Goal: Task Accomplishment & Management: Complete application form

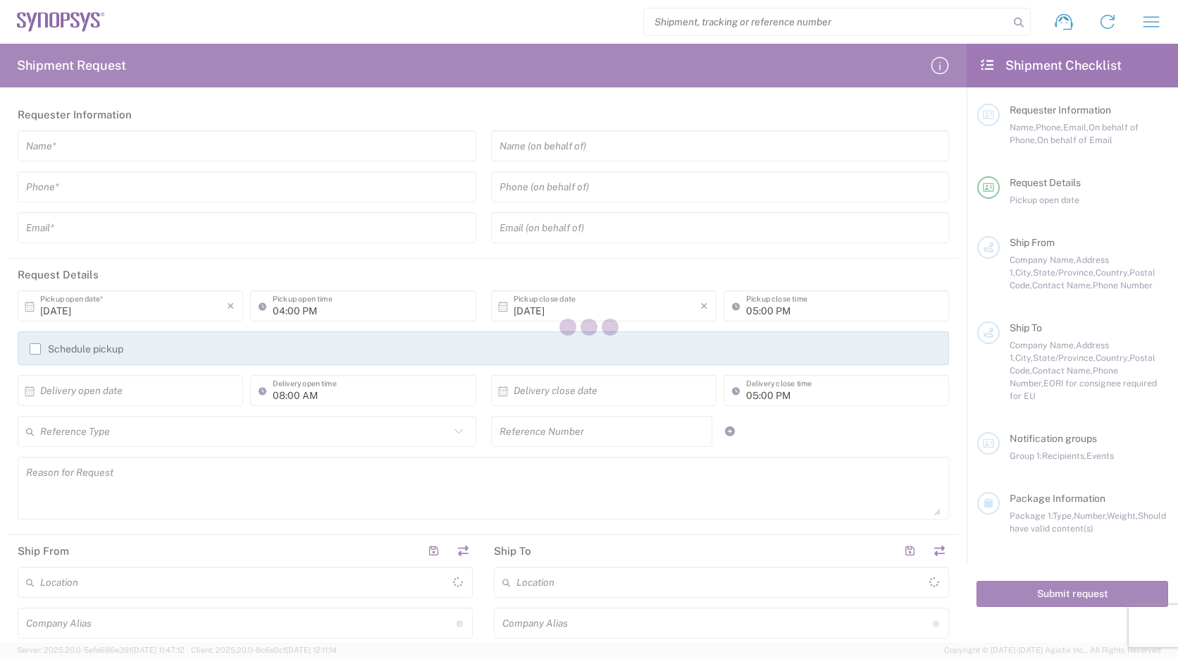
type input "[GEOGRAPHIC_DATA]"
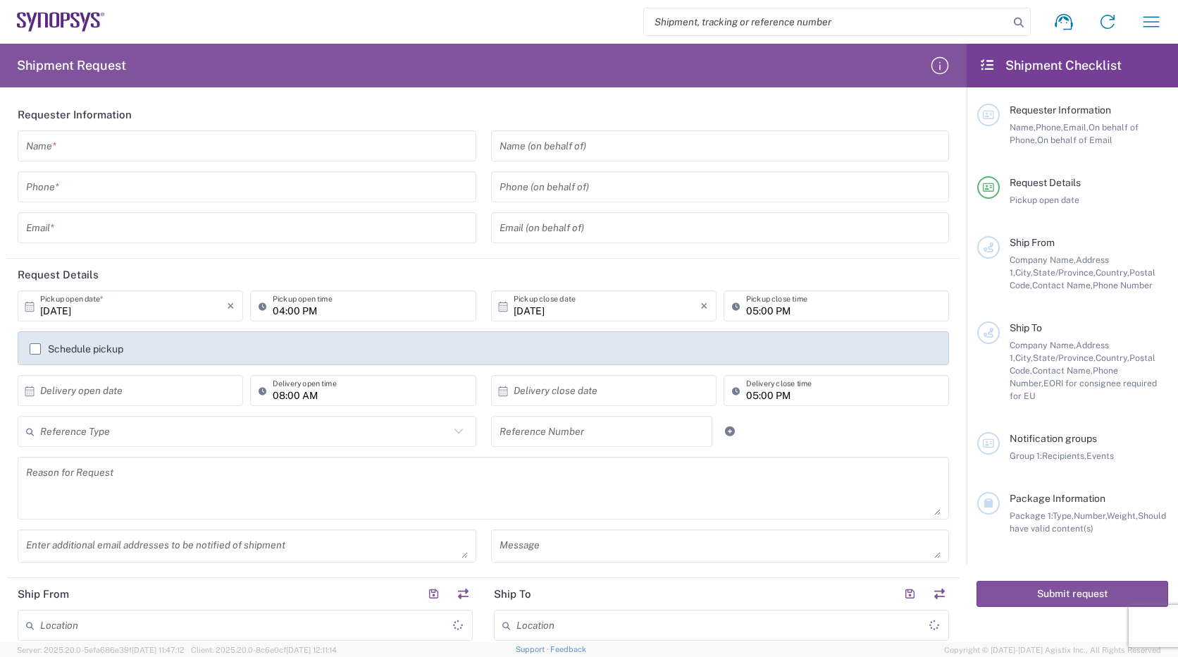
click at [123, 153] on input "text" at bounding box center [247, 146] width 442 height 25
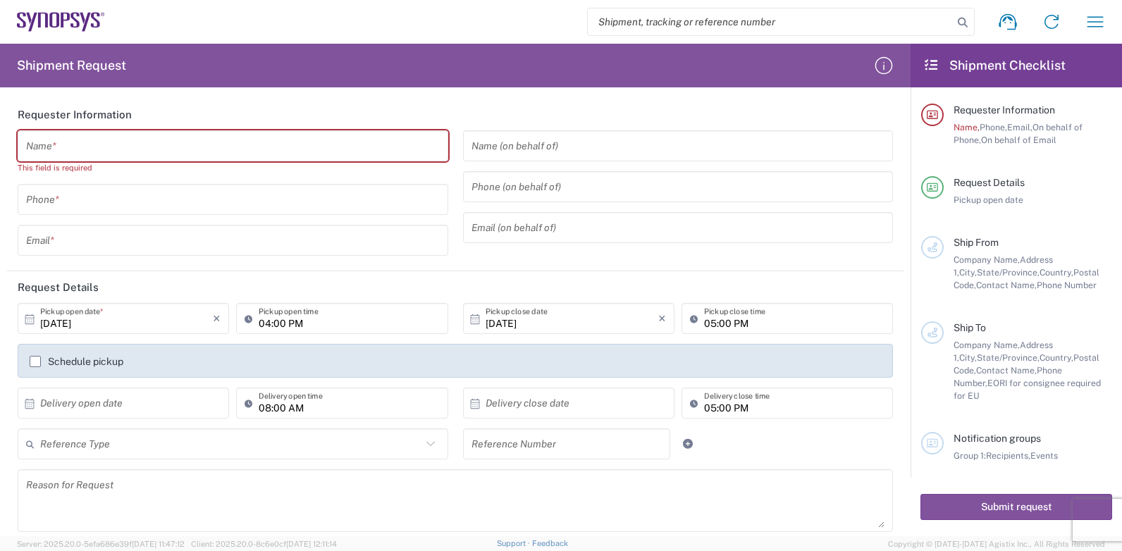
click at [91, 144] on input "text" at bounding box center [233, 146] width 414 height 25
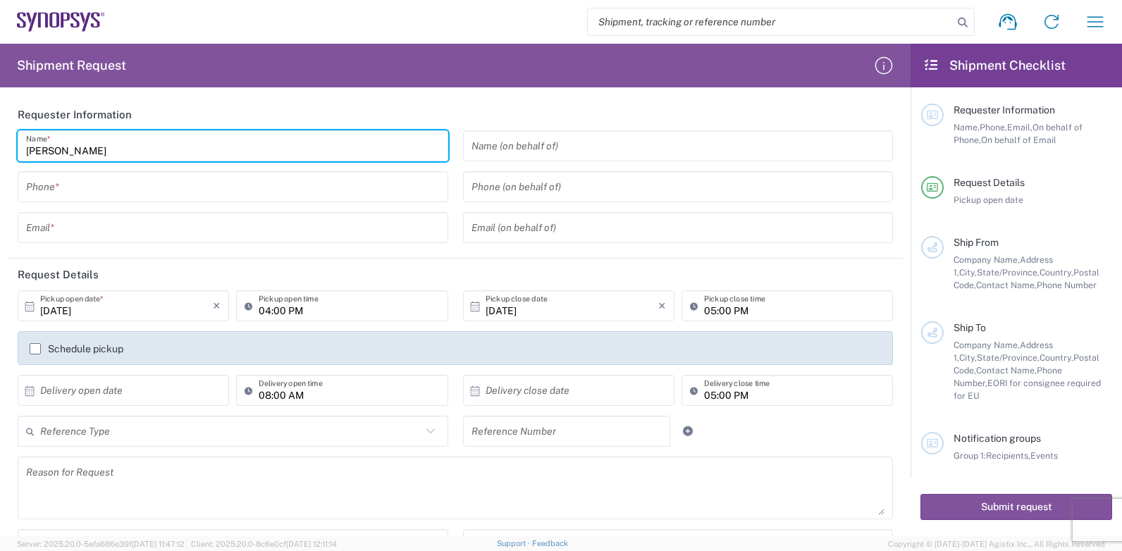
type input "[PERSON_NAME]"
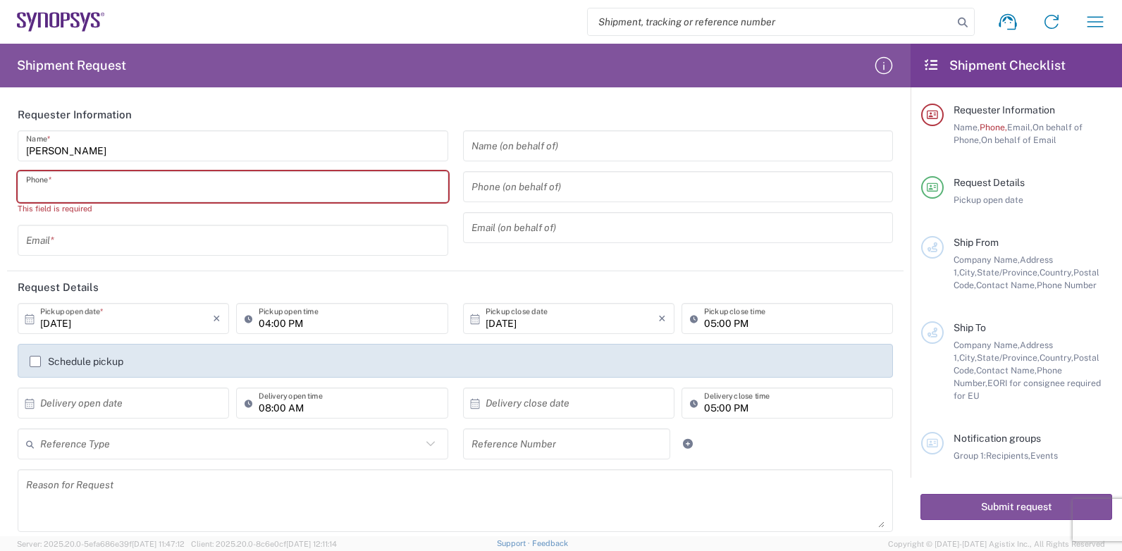
click at [91, 187] on input "tel" at bounding box center [233, 187] width 414 height 25
paste input "[PHONE_NUMBER]"
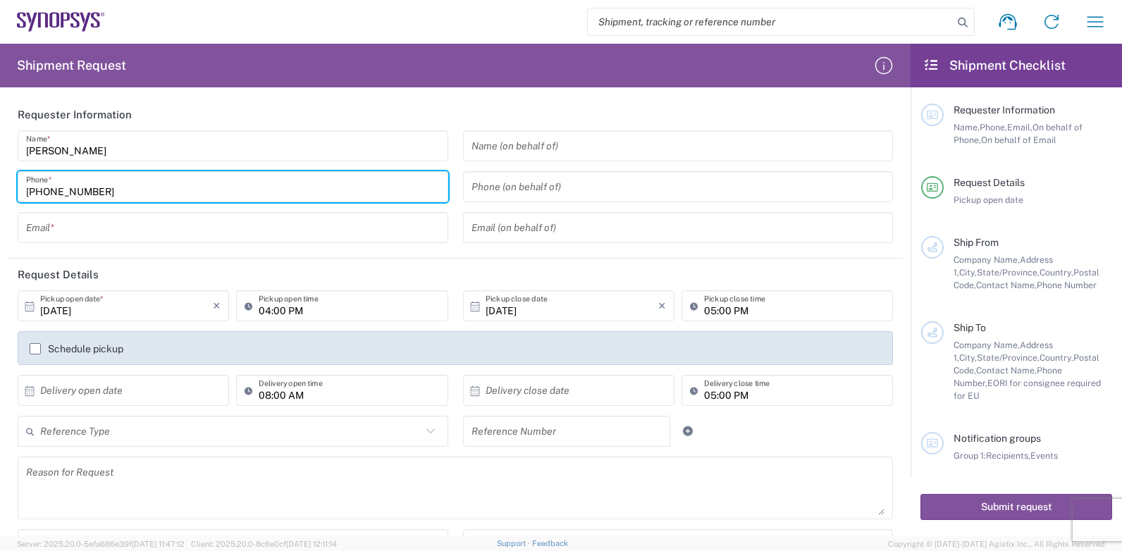
type input "[PHONE_NUMBER]"
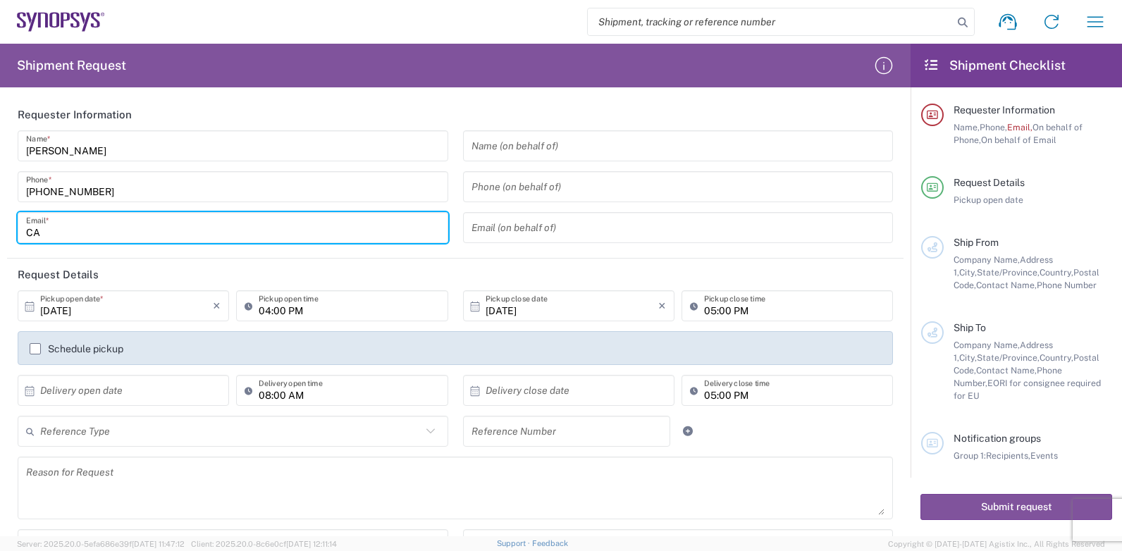
type input "C"
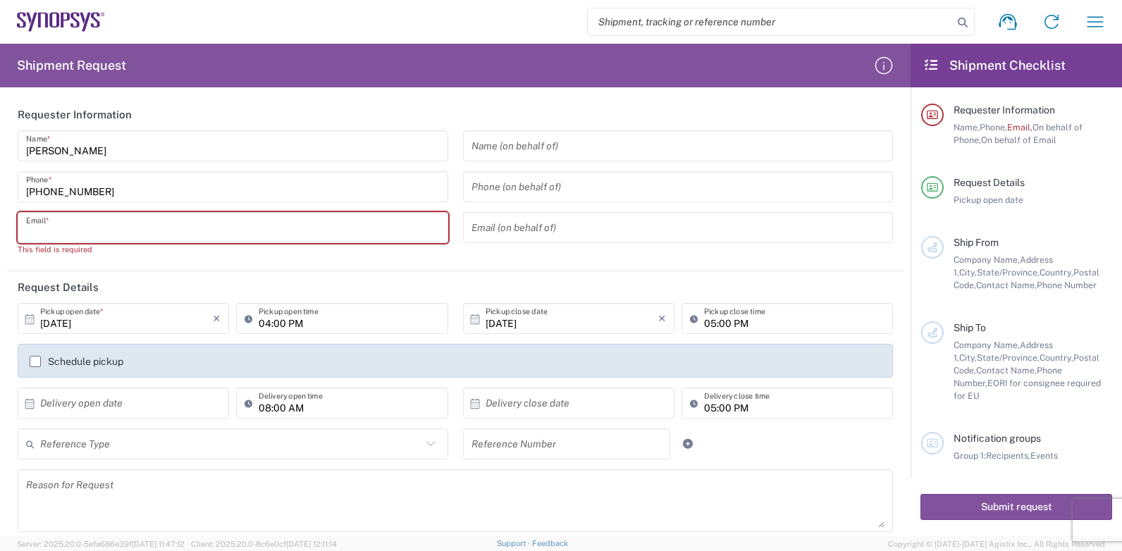
paste input "[EMAIL_ADDRESS][DOMAIN_NAME]"
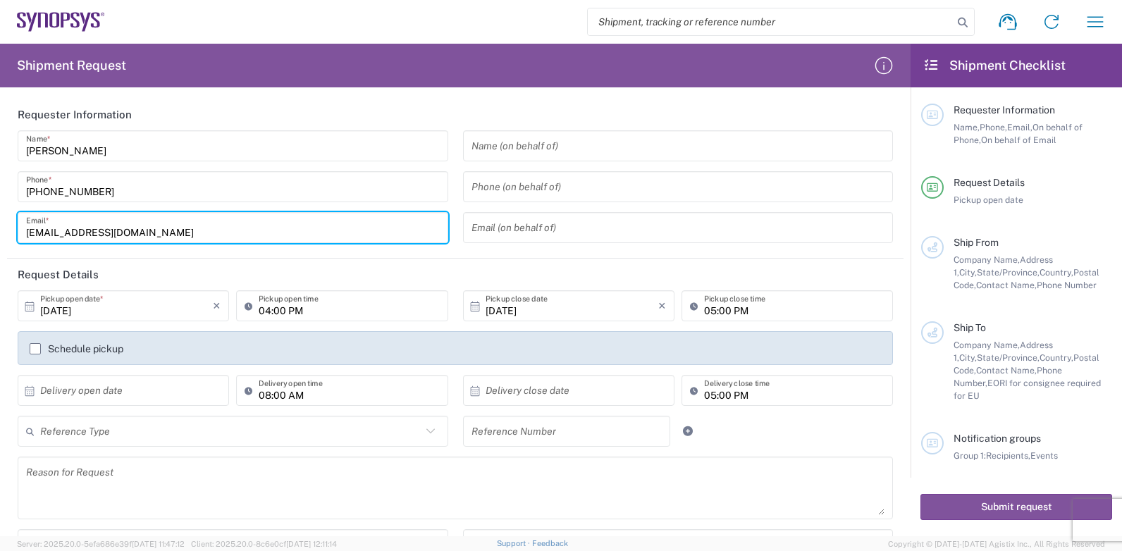
type input "[EMAIL_ADDRESS][DOMAIN_NAME]"
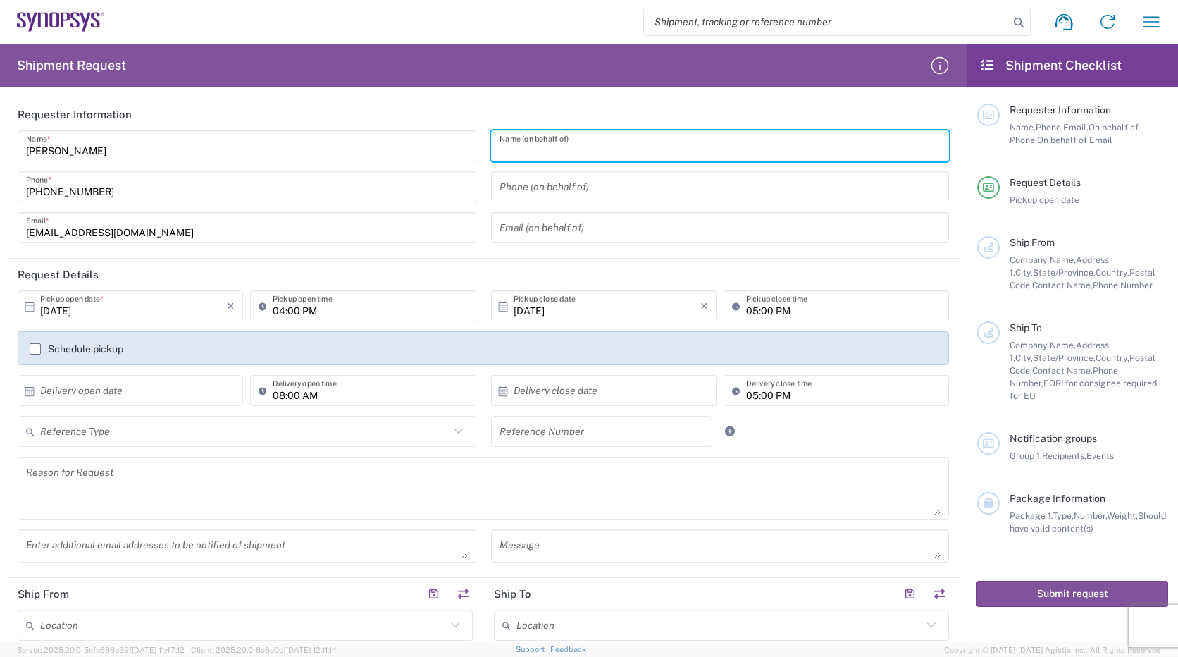
paste input "[PERSON_NAME]"
type input "[PERSON_NAME]"
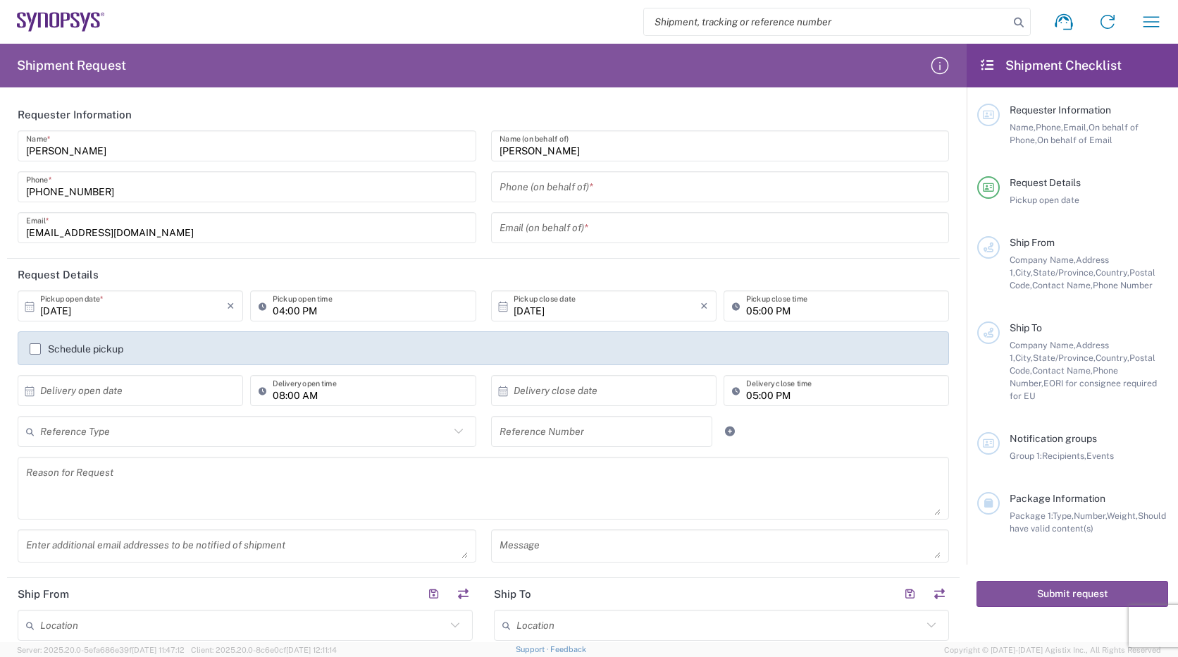
click at [574, 194] on input "tel" at bounding box center [721, 187] width 442 height 25
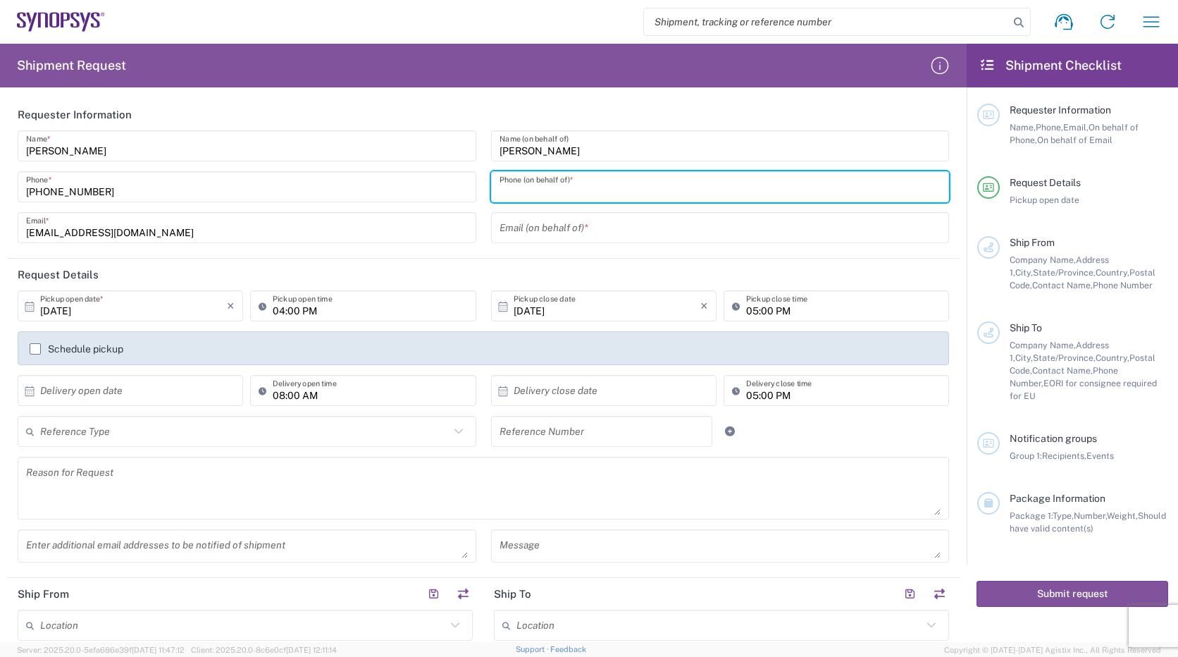
paste input "[PHONE_NUMBER]"
type input "[PHONE_NUMBER]"
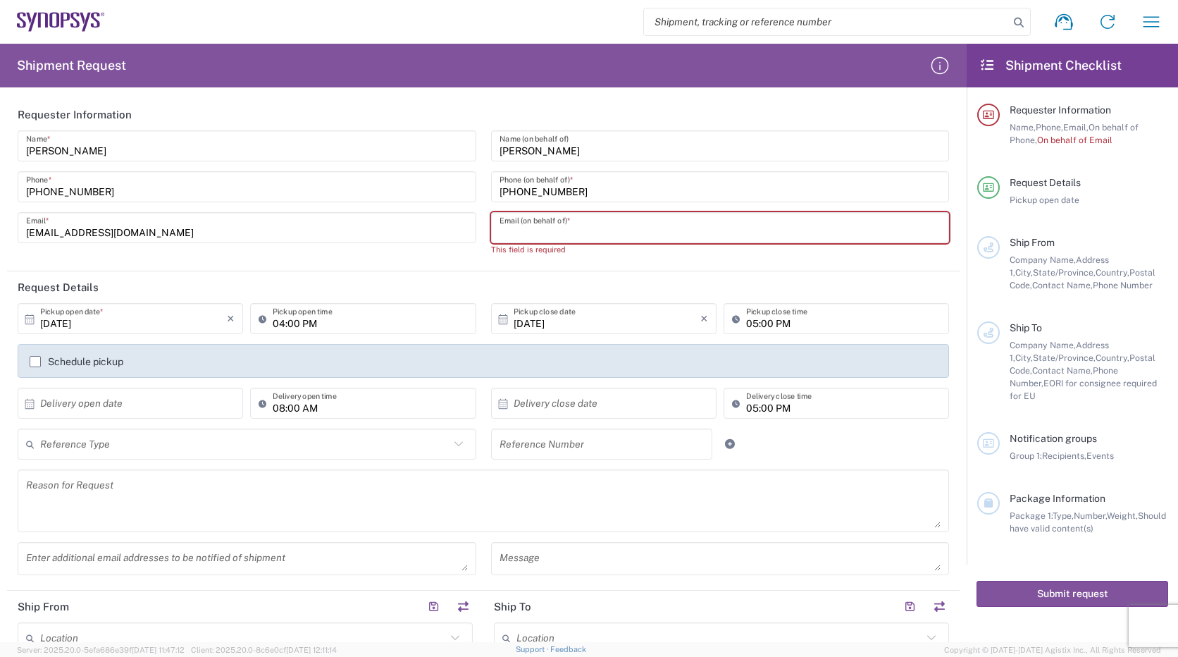
click at [618, 230] on input "text" at bounding box center [721, 228] width 442 height 25
paste input "[PERSON_NAME][EMAIL_ADDRESS][DOMAIN_NAME]"
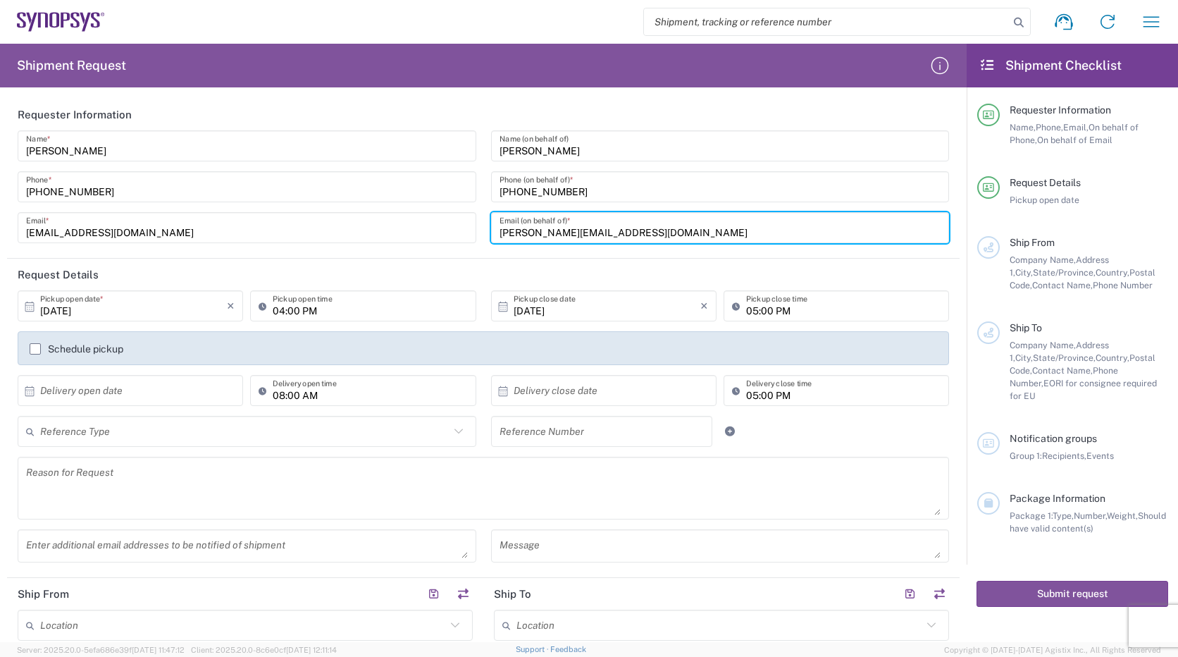
type input "[PERSON_NAME][EMAIL_ADDRESS][DOMAIN_NAME]"
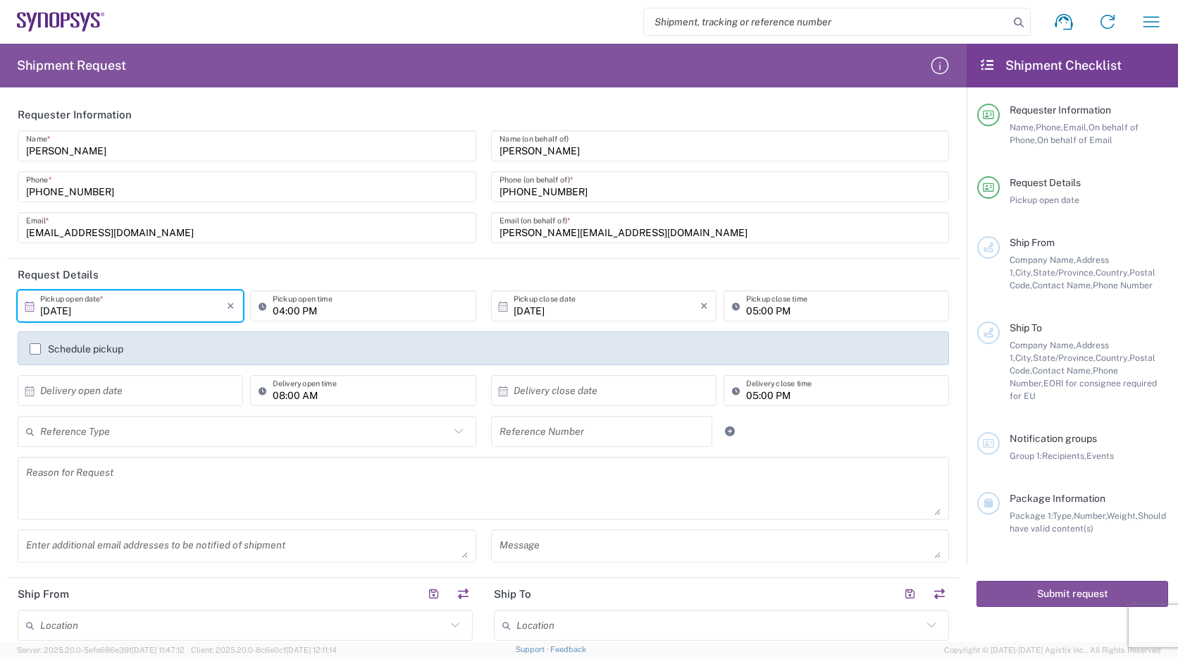
click at [70, 302] on input "[DATE]" at bounding box center [133, 306] width 187 height 25
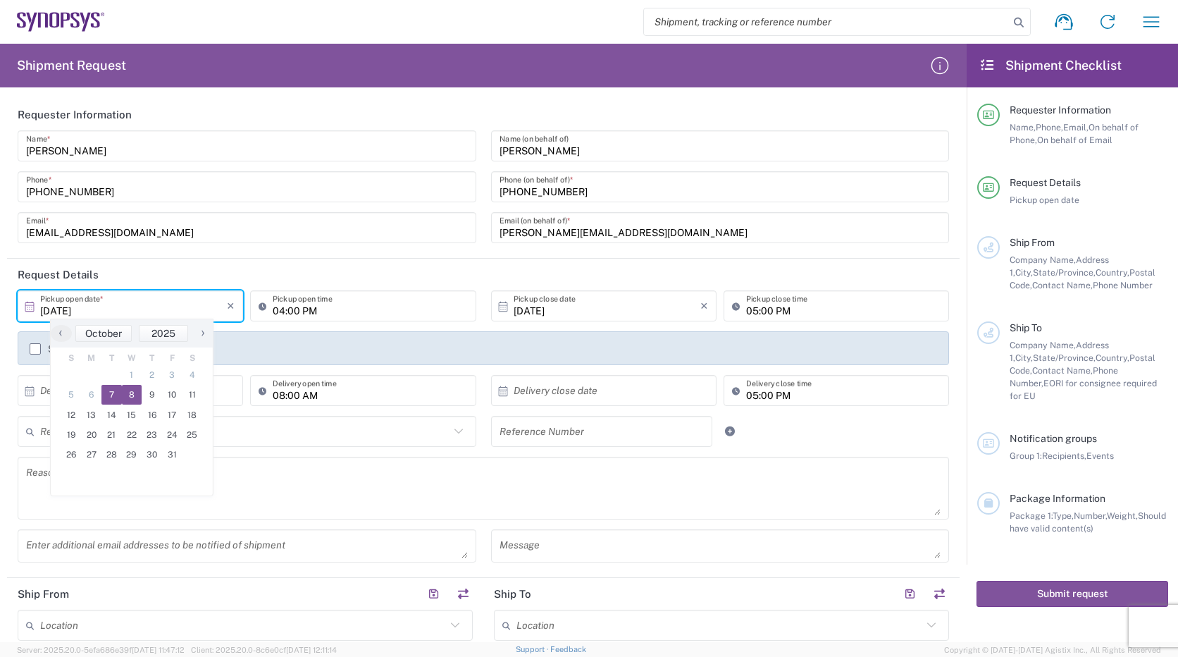
click at [135, 391] on span "8" at bounding box center [132, 395] width 20 height 20
type input "[DATE]"
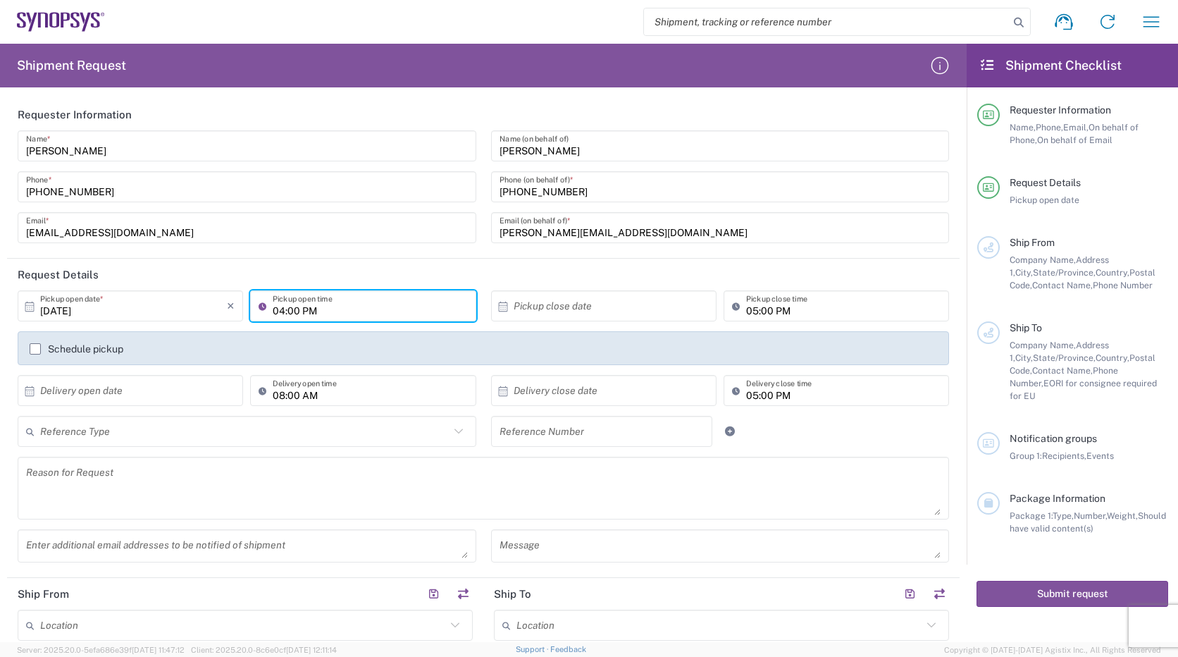
click at [281, 307] on input "04:00 PM" at bounding box center [370, 306] width 194 height 25
click at [283, 314] on input "04:00 PM" at bounding box center [370, 306] width 194 height 25
type input "01:00 PM"
click at [564, 307] on input "text" at bounding box center [607, 306] width 187 height 25
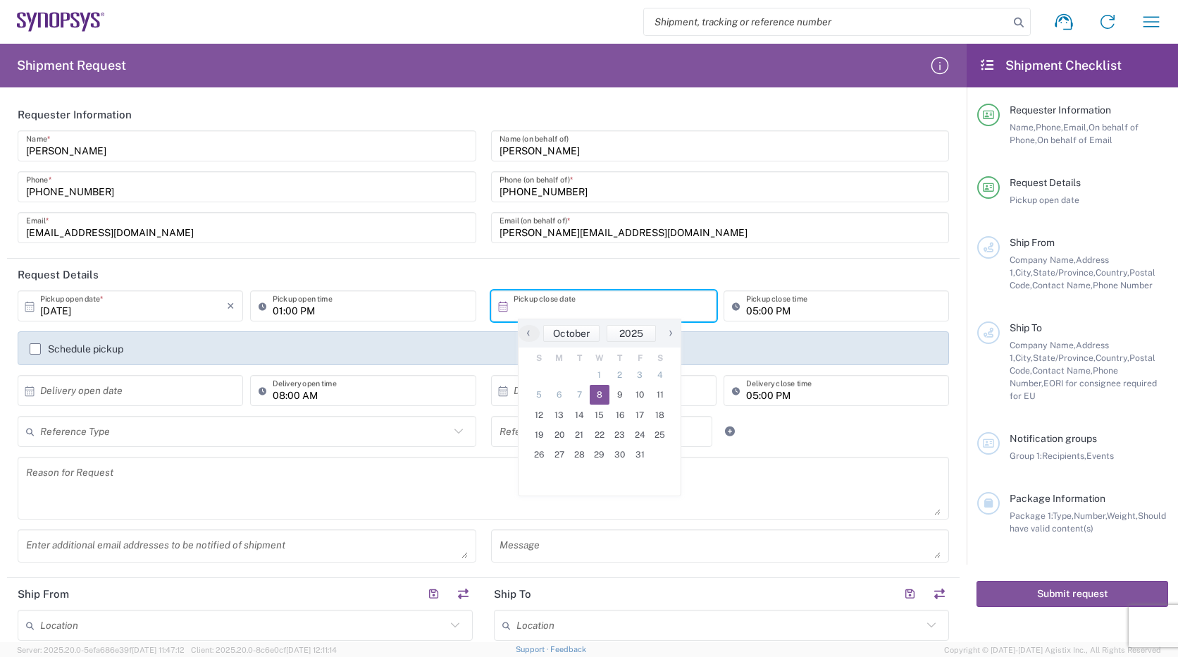
click at [604, 395] on span "8" at bounding box center [600, 395] width 20 height 20
type input "[DATE]"
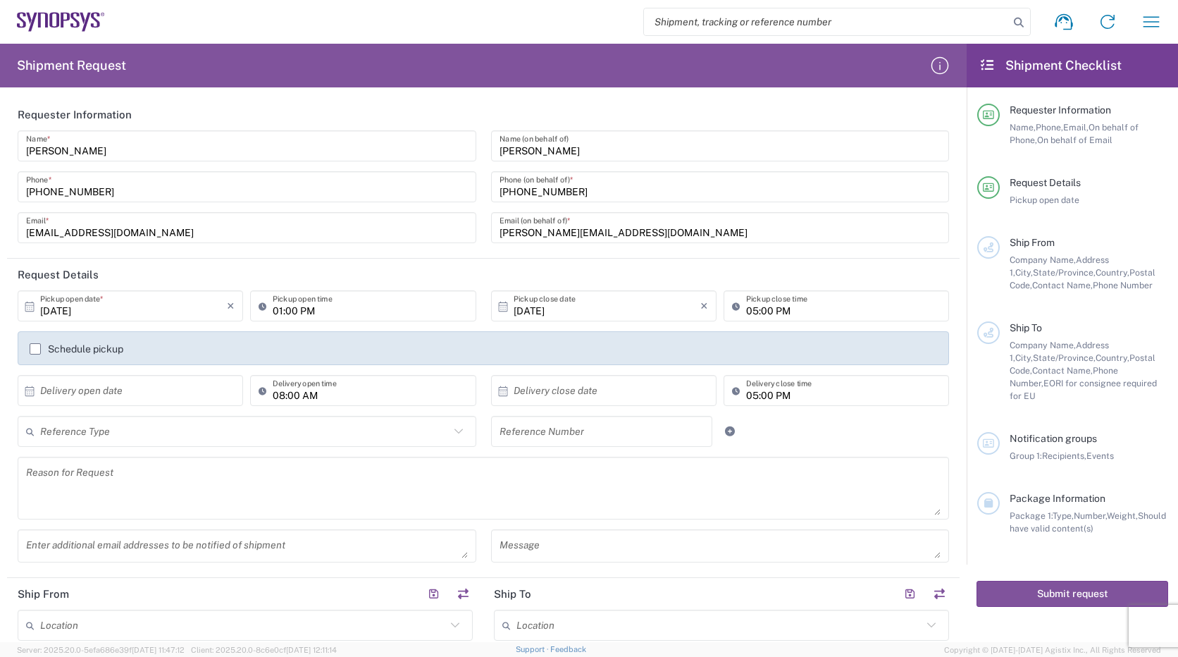
click at [30, 347] on label "Schedule pickup" at bounding box center [77, 348] width 94 height 11
click at [35, 349] on input "Schedule pickup" at bounding box center [35, 349] width 0 height 0
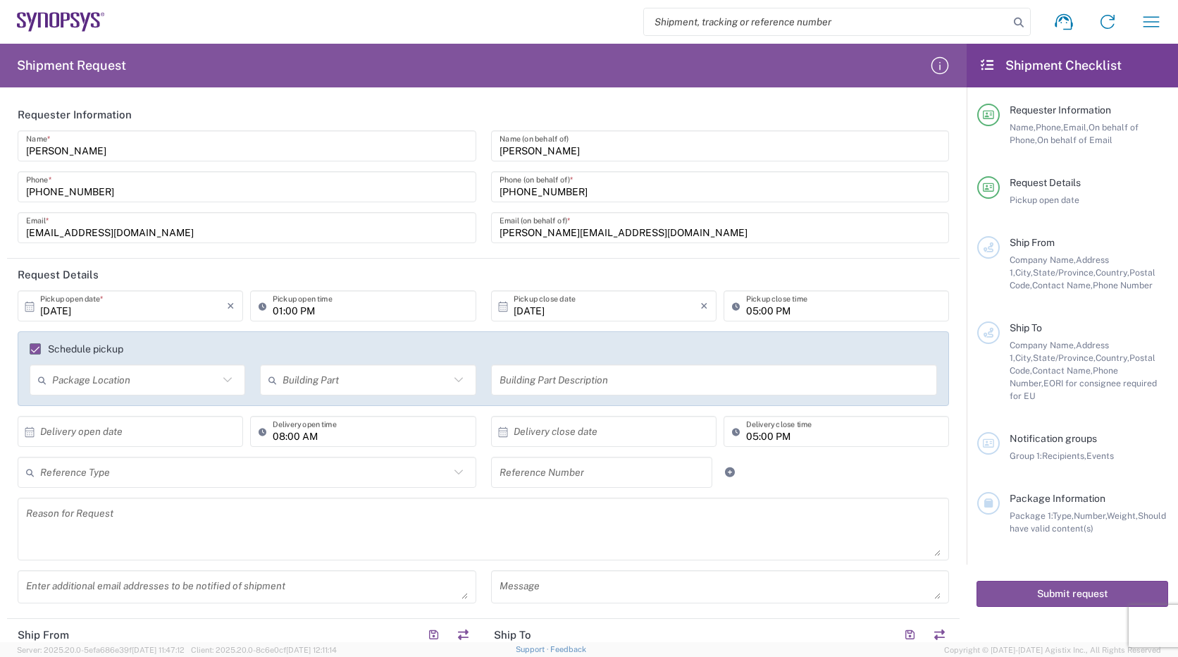
click at [225, 381] on icon at bounding box center [227, 379] width 8 height 5
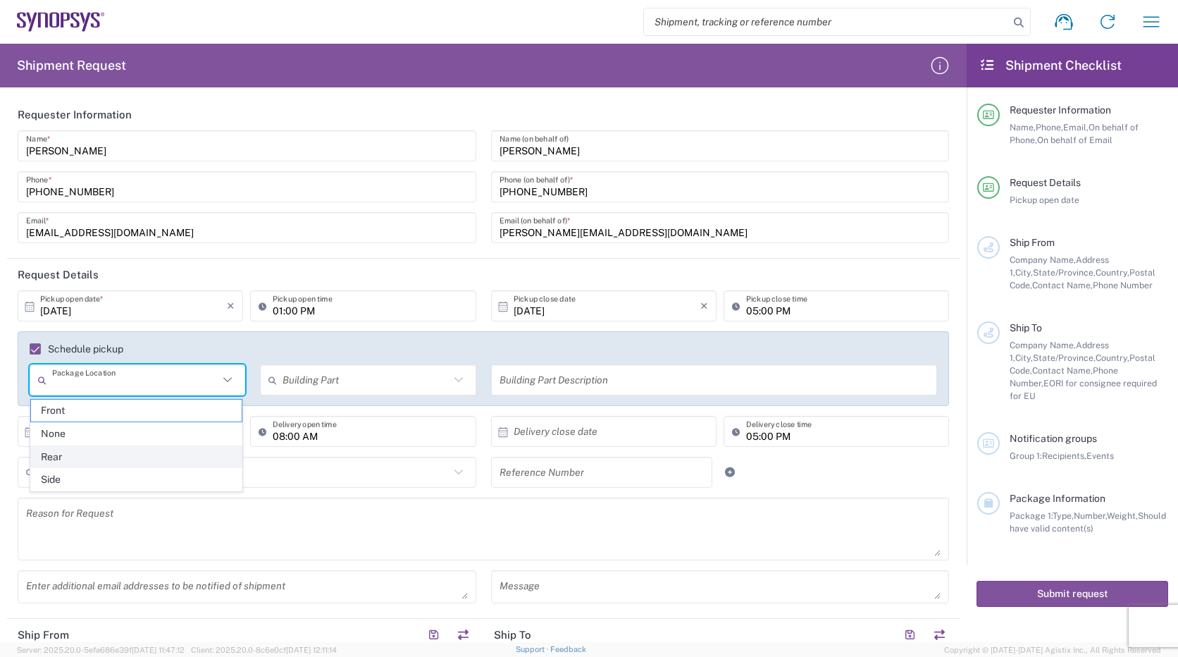
click at [123, 455] on span "Rear" at bounding box center [136, 457] width 211 height 22
type input "Rear"
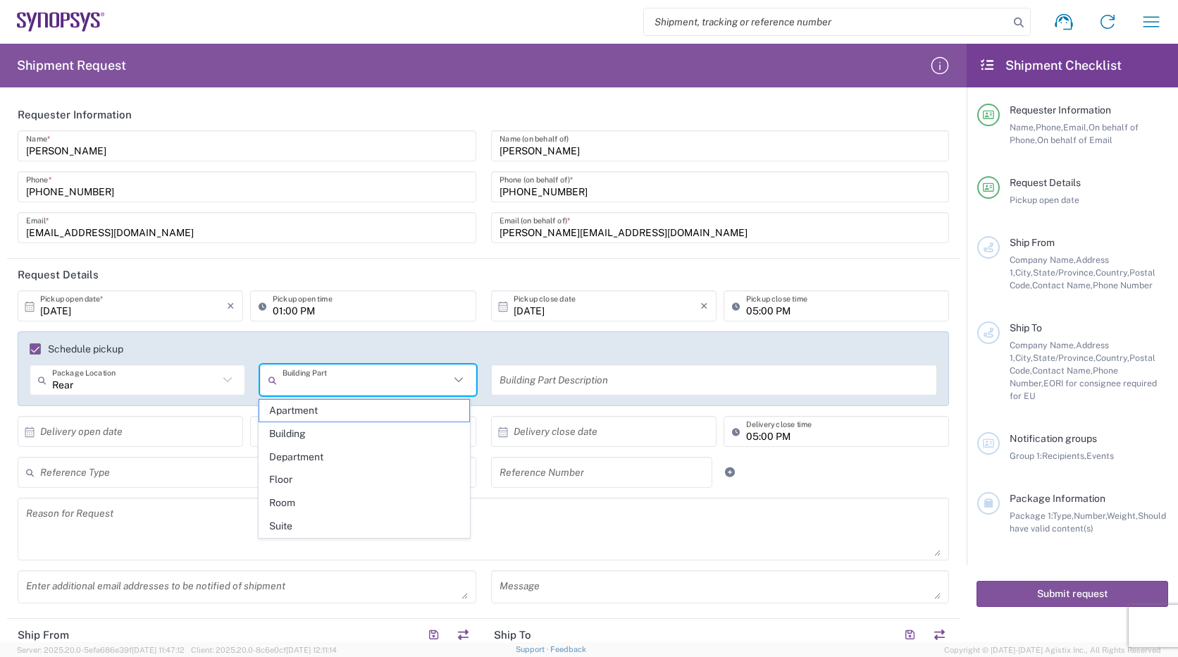
click at [312, 381] on input "text" at bounding box center [366, 380] width 166 height 25
click at [297, 433] on span "Building" at bounding box center [364, 434] width 211 height 22
type input "Building"
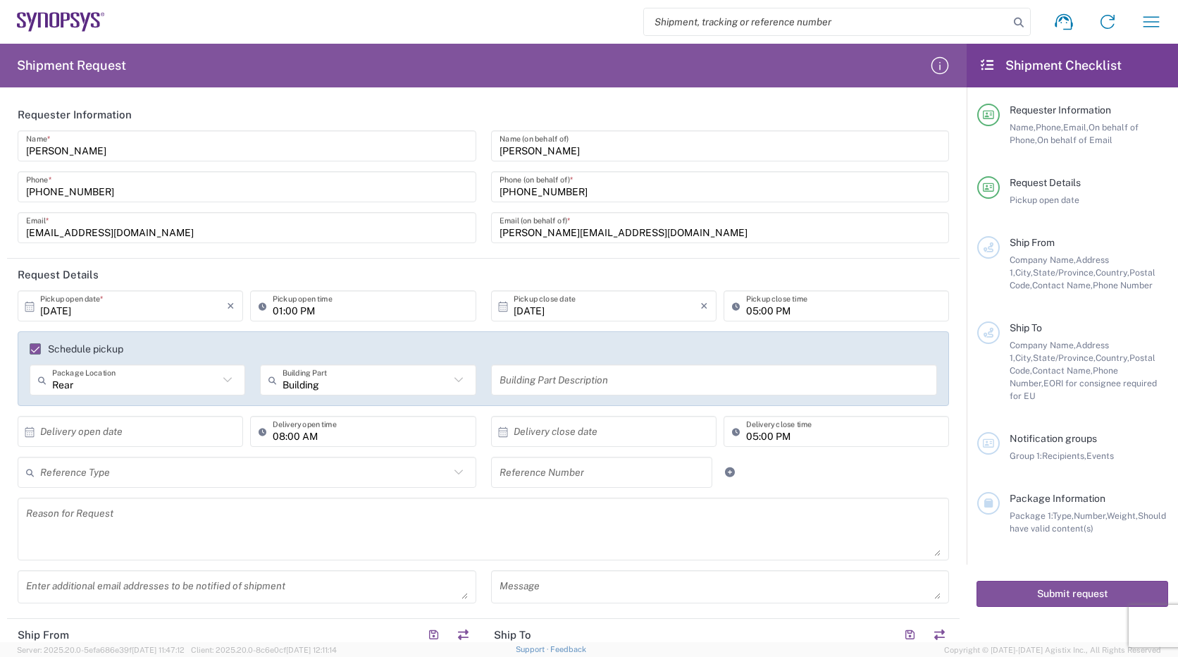
click at [556, 381] on input "text" at bounding box center [715, 380] width 430 height 25
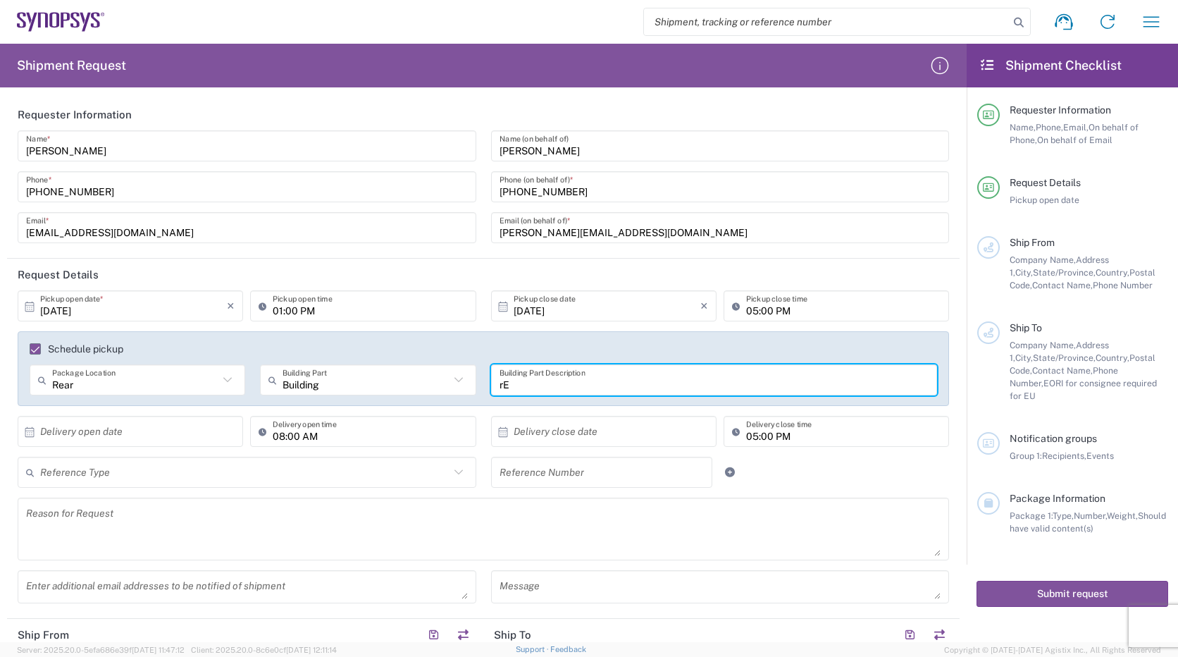
type input "r"
type input "RECEIVING AND SHIPPIND LOADING DOOR"
click at [107, 433] on input "text" at bounding box center [133, 431] width 187 height 25
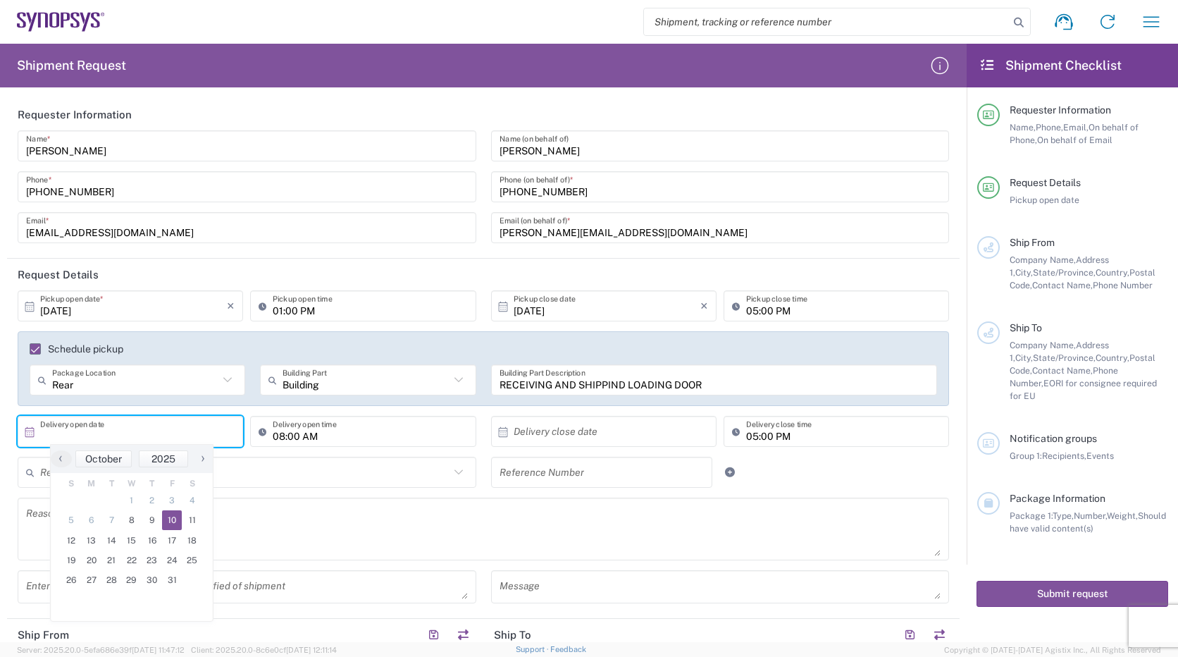
click at [171, 521] on span "10" at bounding box center [172, 520] width 20 height 20
type input "[DATE]"
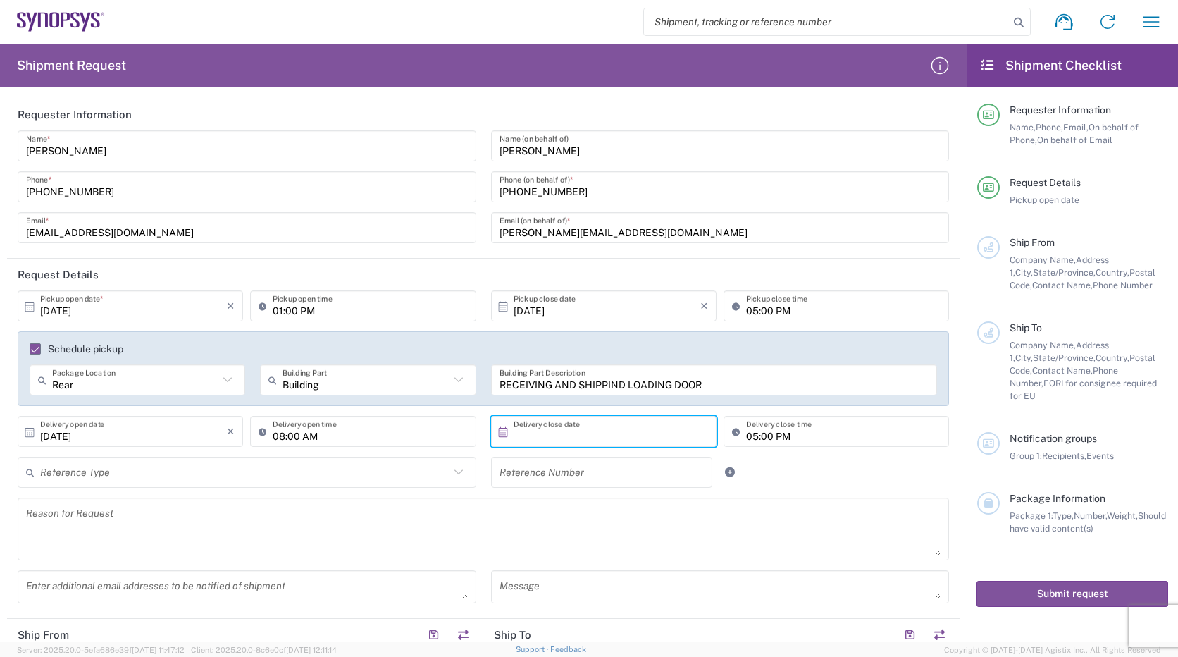
click at [598, 433] on input "text" at bounding box center [607, 431] width 187 height 25
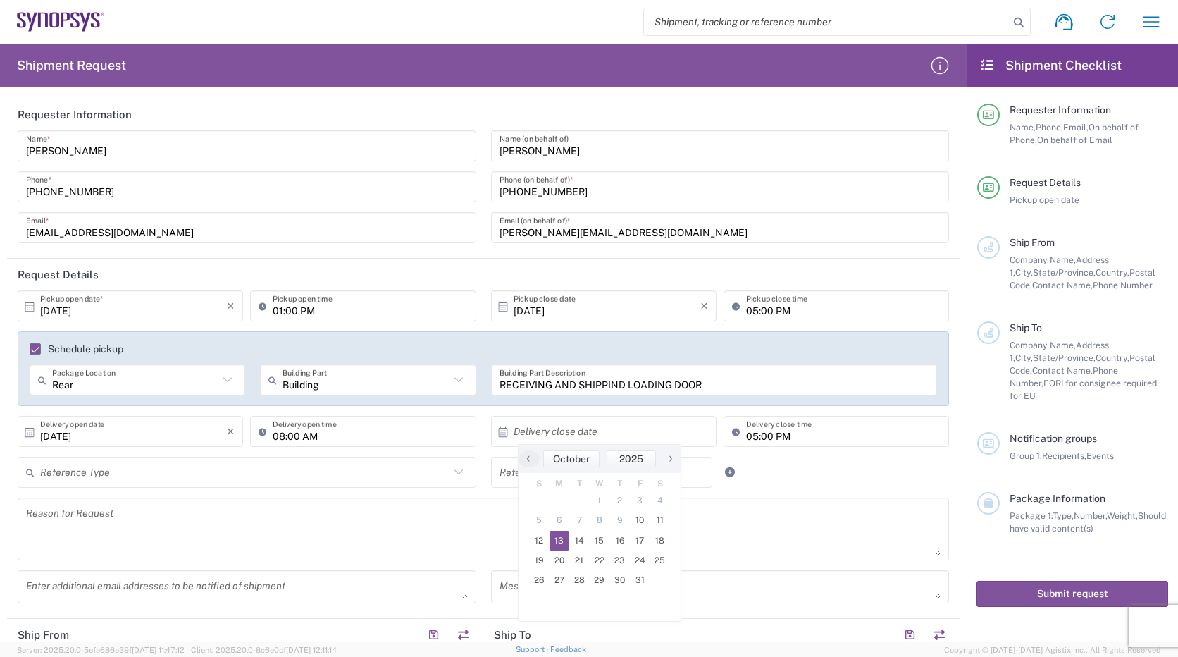
click at [555, 538] on span "13" at bounding box center [560, 541] width 20 height 20
type input "[DATE]"
click at [700, 431] on icon "×" at bounding box center [704, 431] width 8 height 23
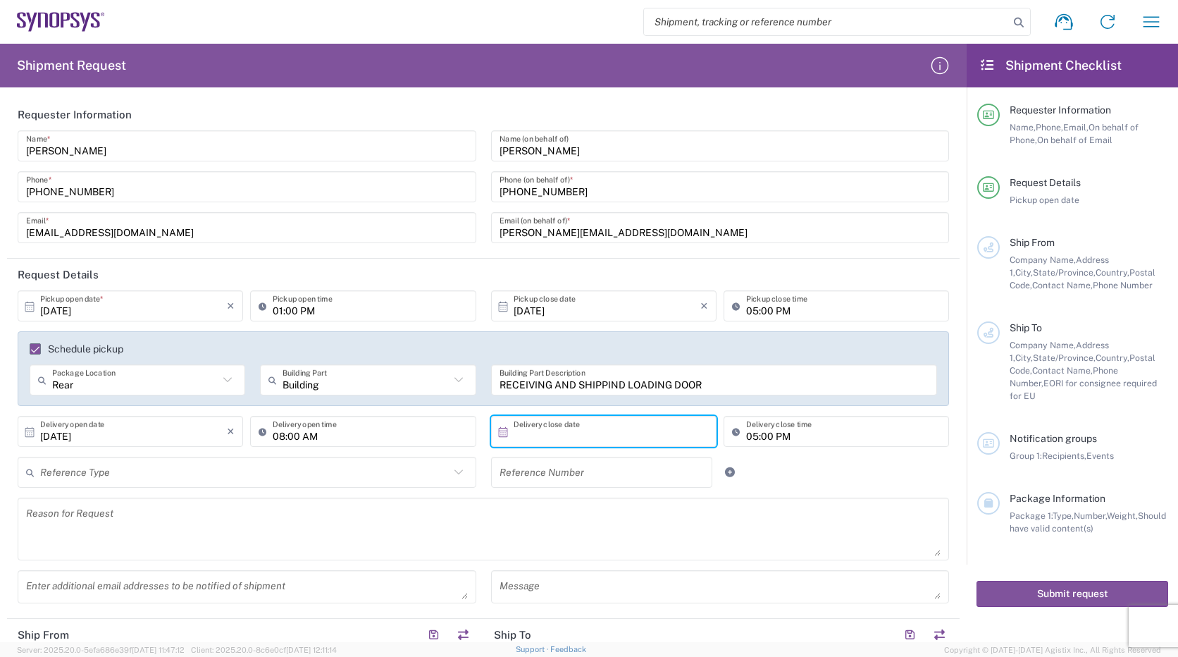
click at [621, 438] on input "text" at bounding box center [607, 431] width 187 height 25
click at [638, 517] on span "10" at bounding box center [640, 520] width 20 height 20
type input "[DATE]"
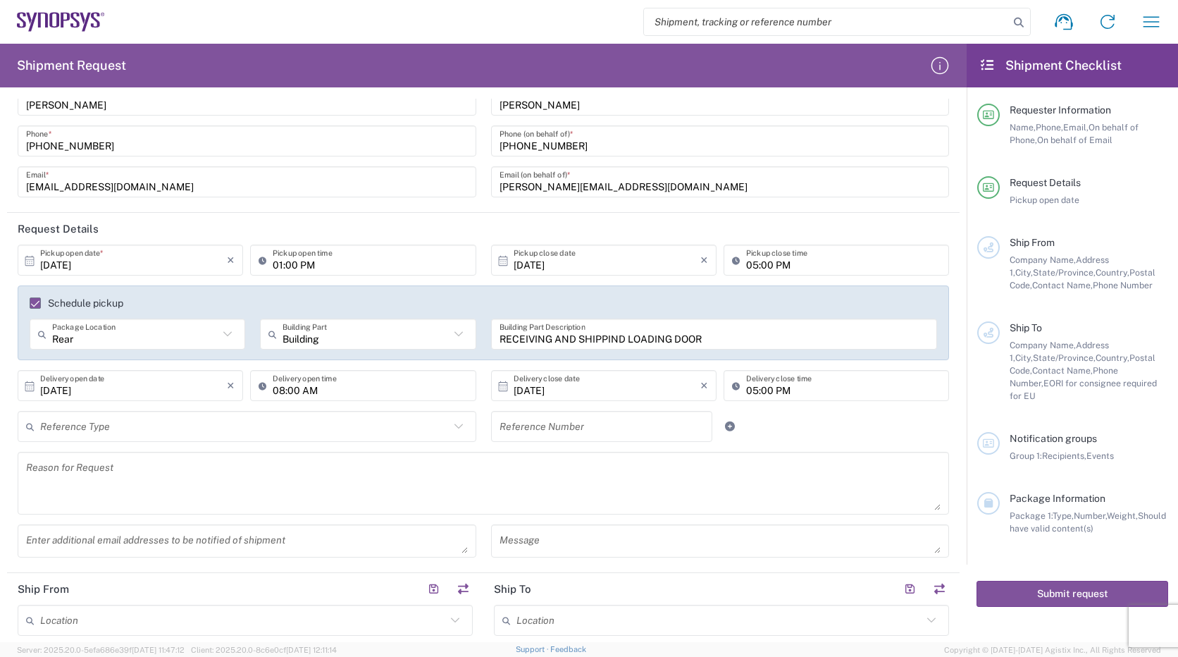
scroll to position [70, 0]
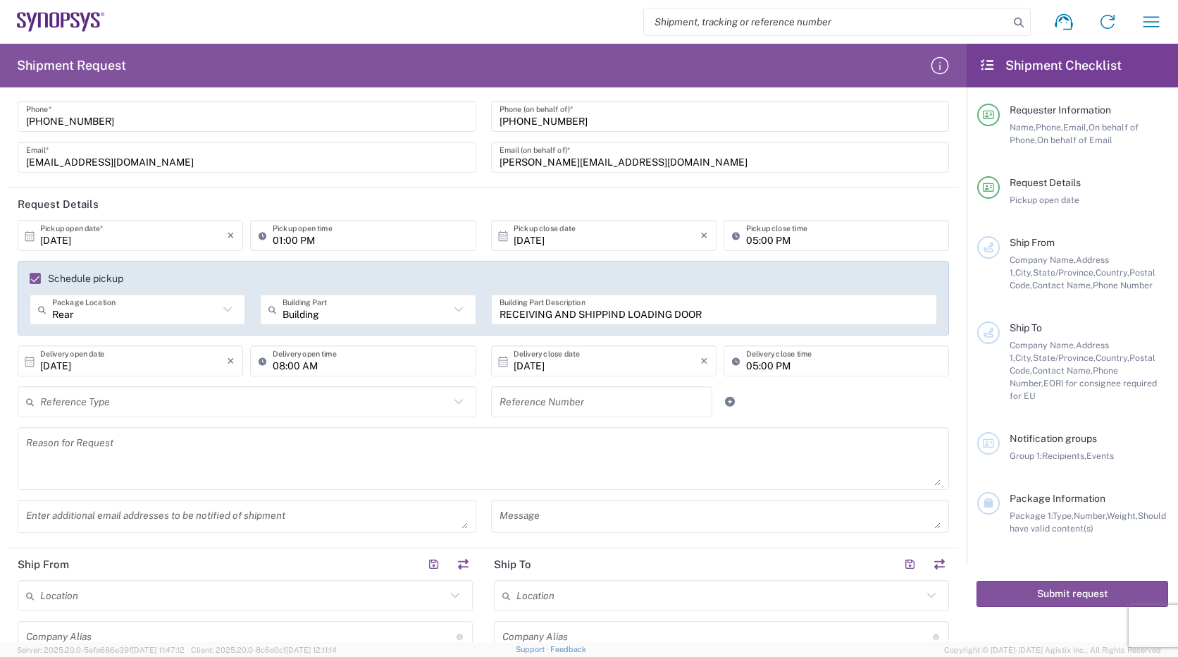
click at [132, 400] on input "text" at bounding box center [244, 402] width 409 height 25
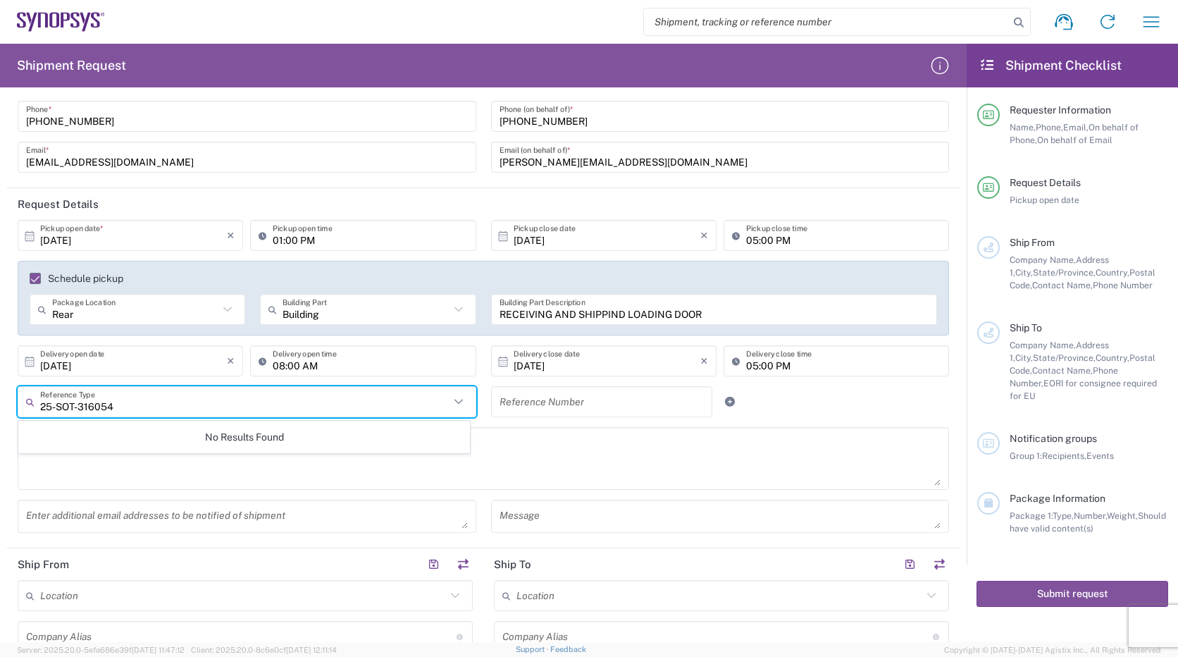
type input "25-SOT-3160541"
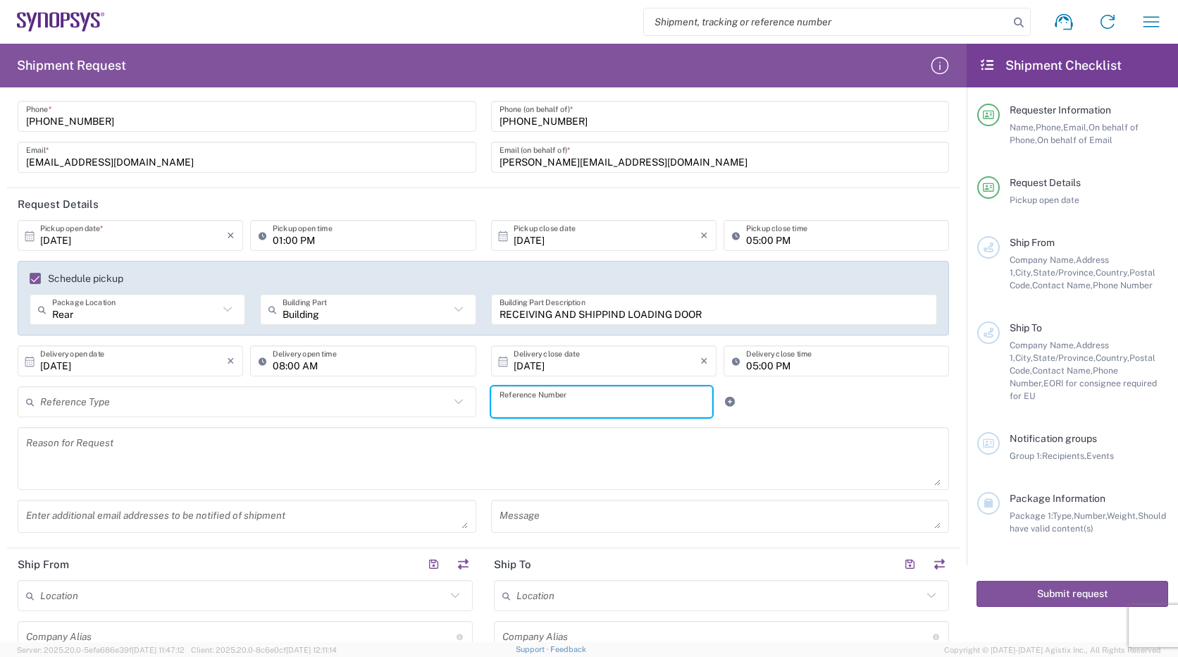
click at [567, 402] on input "text" at bounding box center [602, 402] width 205 height 25
paste input "Cust PO: 4800025923"
type input "Cust PO: 4800025923"
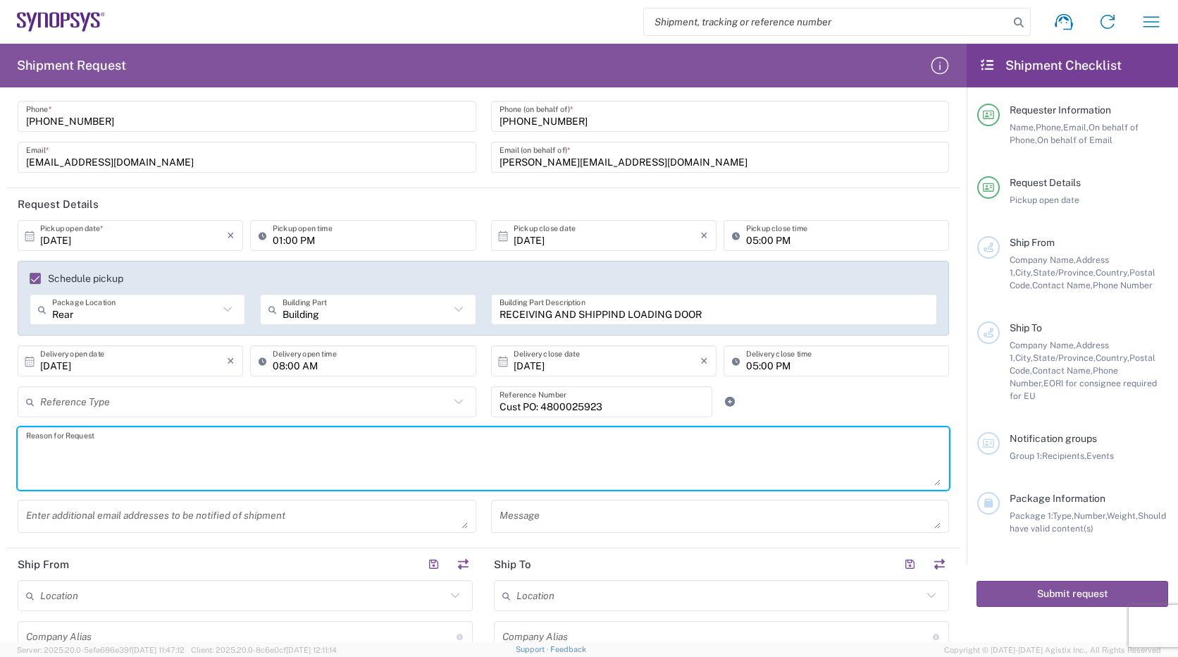
click at [218, 460] on textarea at bounding box center [483, 458] width 915 height 54
type textarea "NEW PURCHASE"
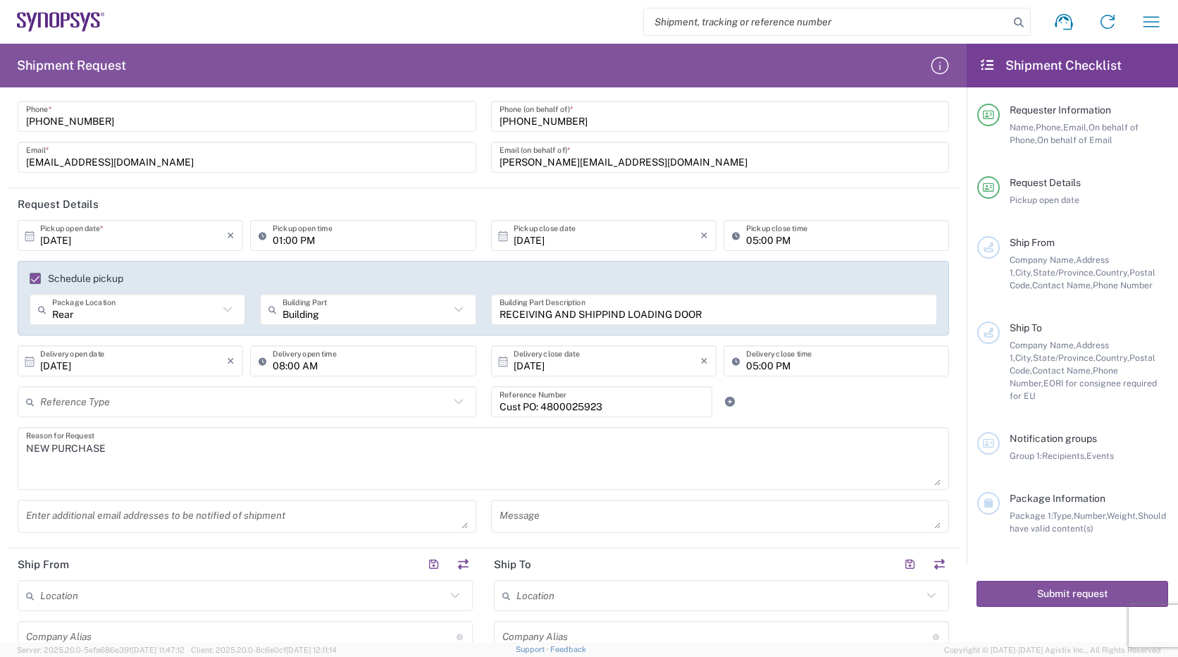
click at [285, 490] on div "NEW PURCHASE Reason for Request" at bounding box center [484, 463] width 946 height 73
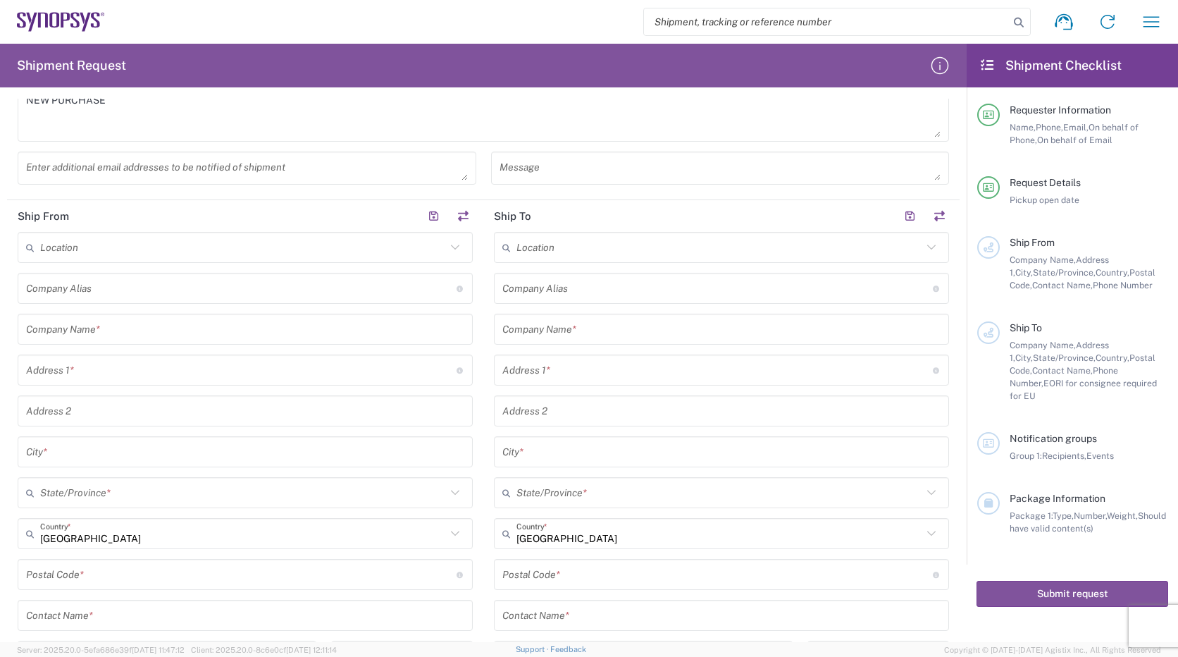
scroll to position [423, 0]
click at [123, 243] on input "text" at bounding box center [243, 243] width 406 height 25
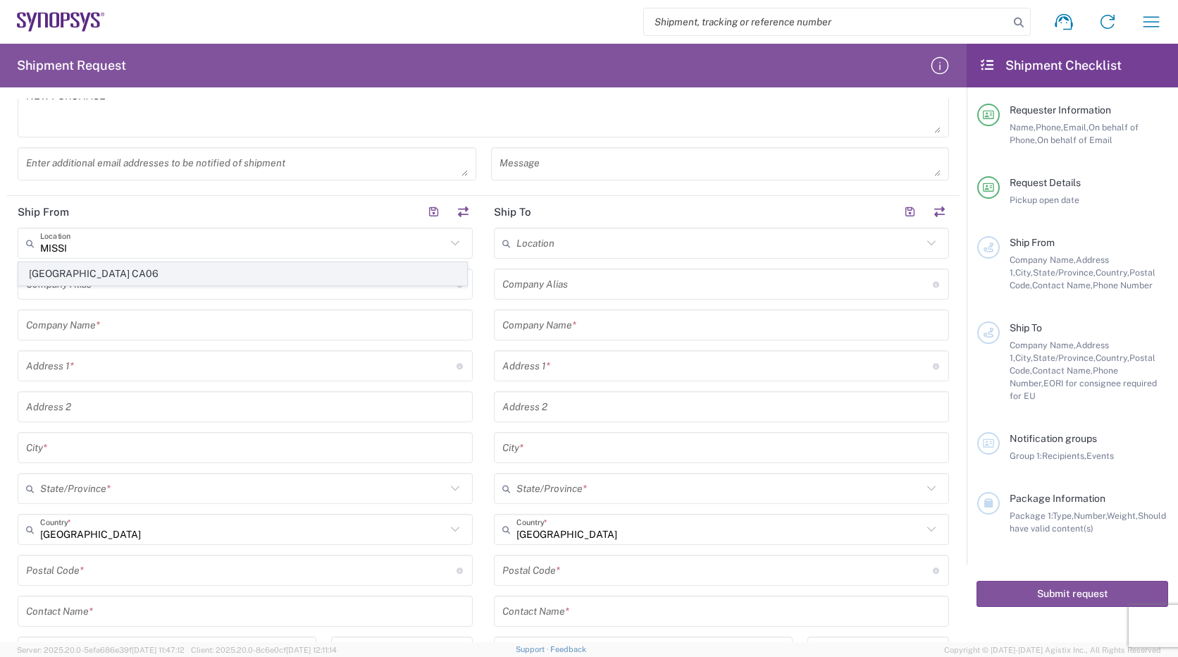
click at [119, 271] on span "[GEOGRAPHIC_DATA] CA06" at bounding box center [242, 274] width 447 height 22
type input "[GEOGRAPHIC_DATA] CA06"
type input "Synopsys Mississauga CA06"
type input "[STREET_ADDRESS]"
type input "Suite 900"
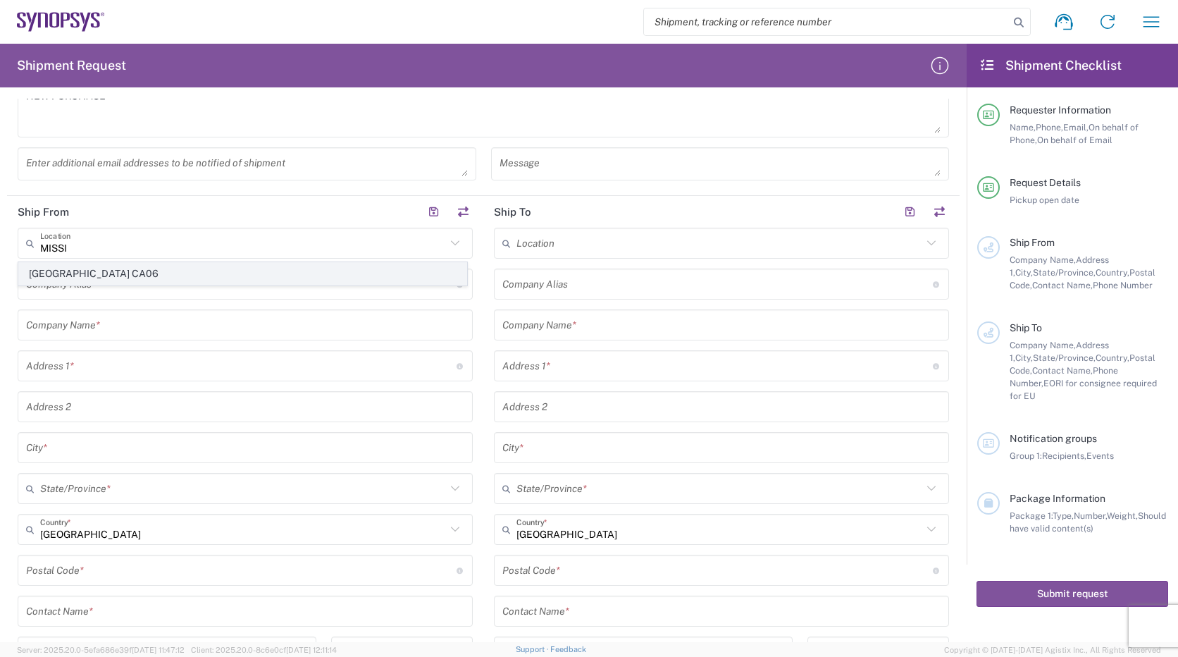
type input "[GEOGRAPHIC_DATA]"
type input "L5B 1M2"
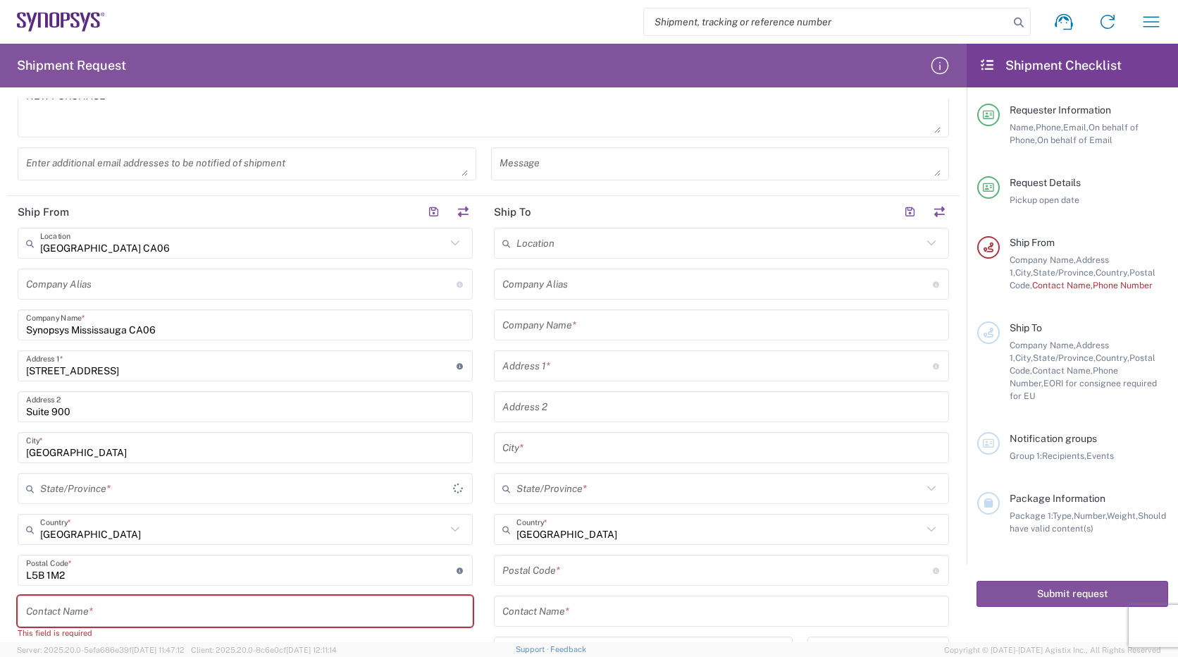
type input "[GEOGRAPHIC_DATA]"
click at [125, 285] on input "text" at bounding box center [241, 284] width 431 height 25
click at [382, 243] on input "[GEOGRAPHIC_DATA] CA06" at bounding box center [243, 243] width 406 height 25
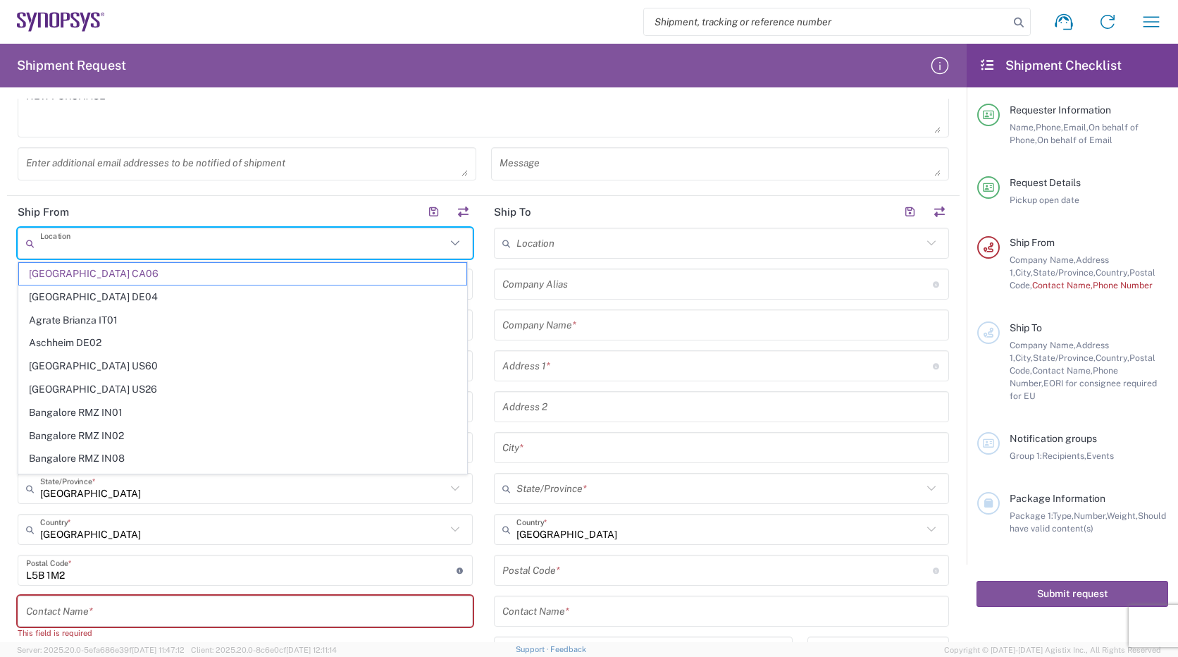
click at [730, 341] on div "Location [GEOGRAPHIC_DATA] DE04 Agrate Brianza IT01 [GEOGRAPHIC_DATA] DE02 [GEO…" at bounding box center [721, 512] width 455 height 569
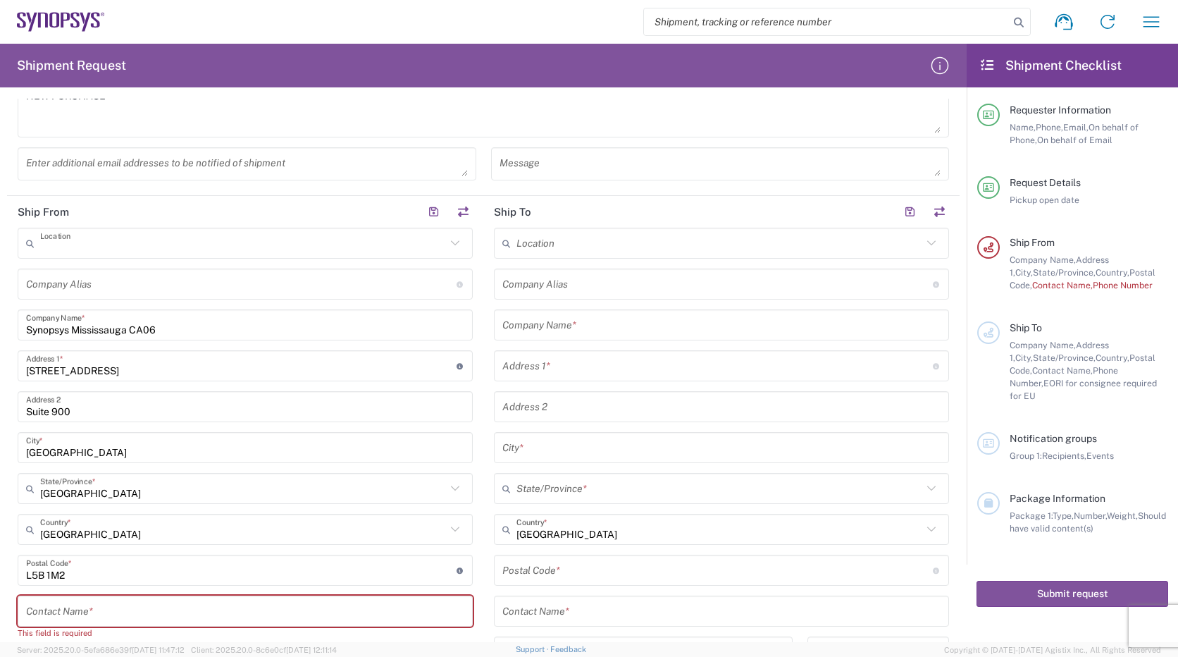
type input "[GEOGRAPHIC_DATA] CA06"
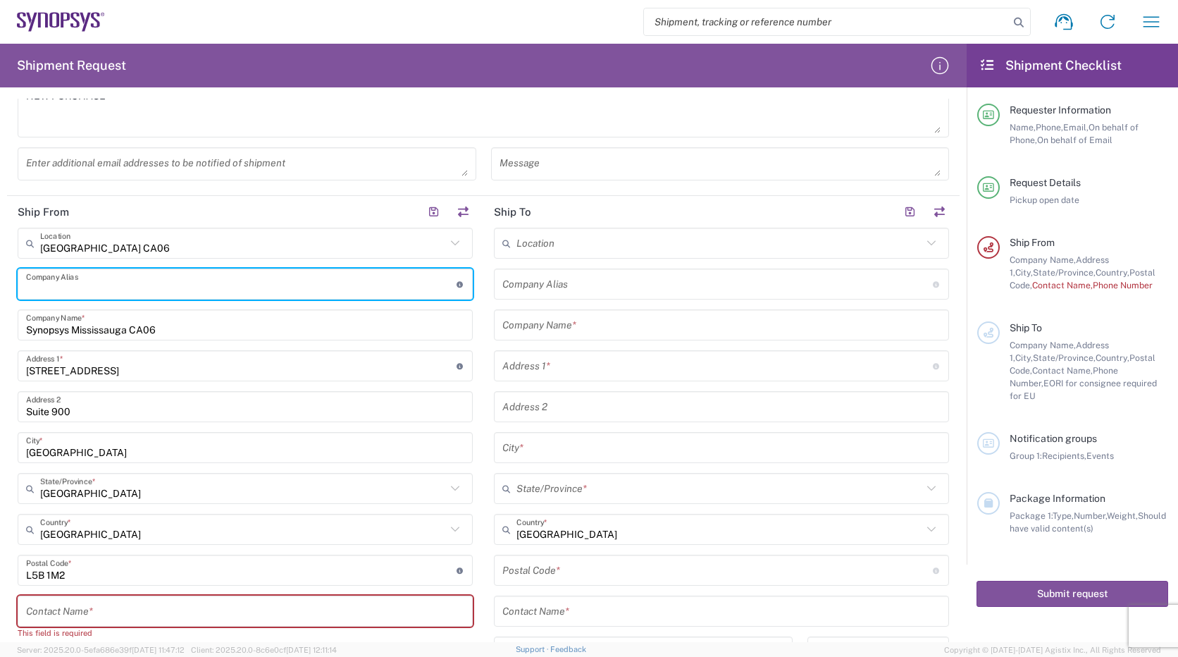
click at [96, 280] on input "text" at bounding box center [241, 284] width 431 height 25
type input "ELECTRORENT"
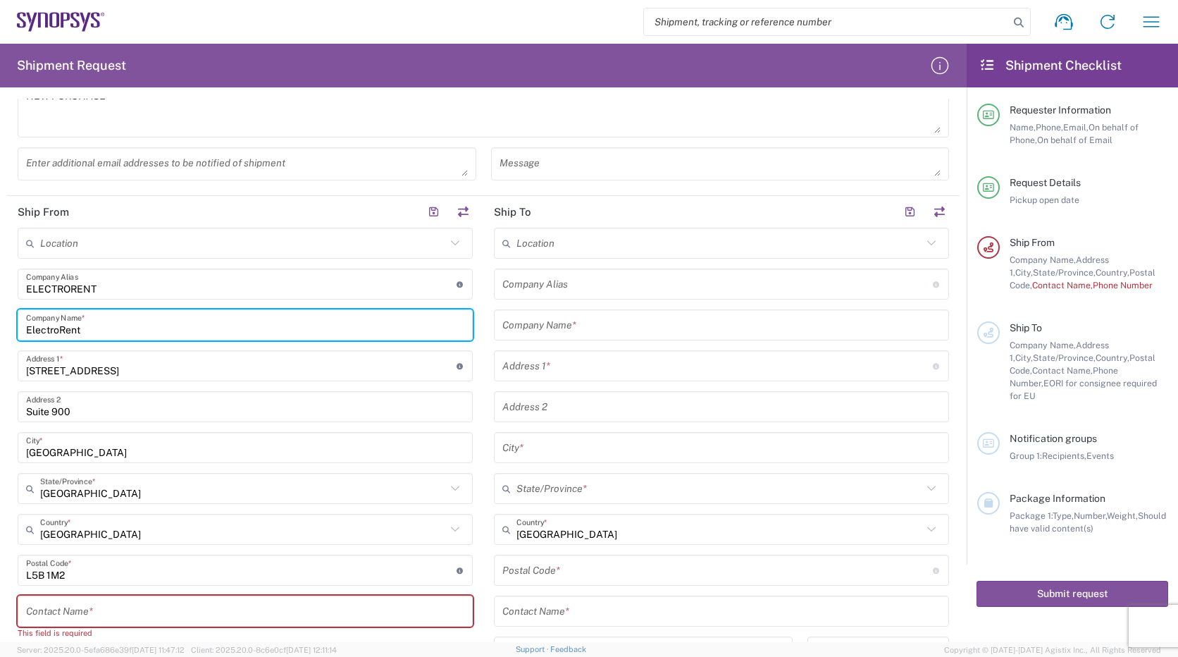
type input "ElectroRent"
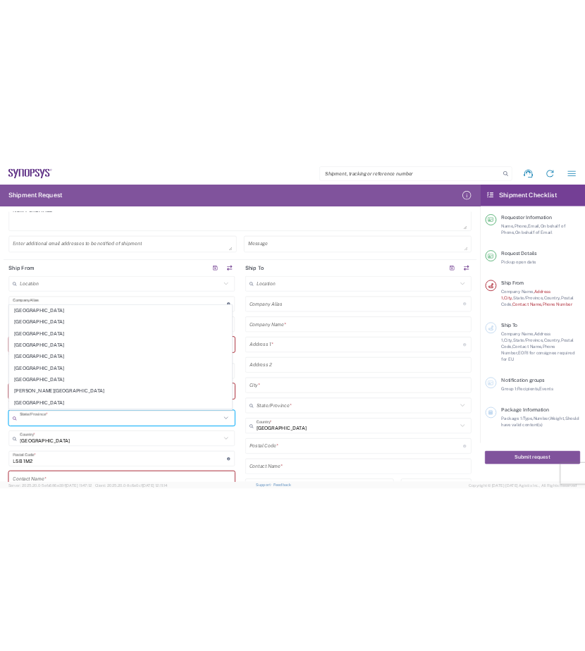
scroll to position [0, 0]
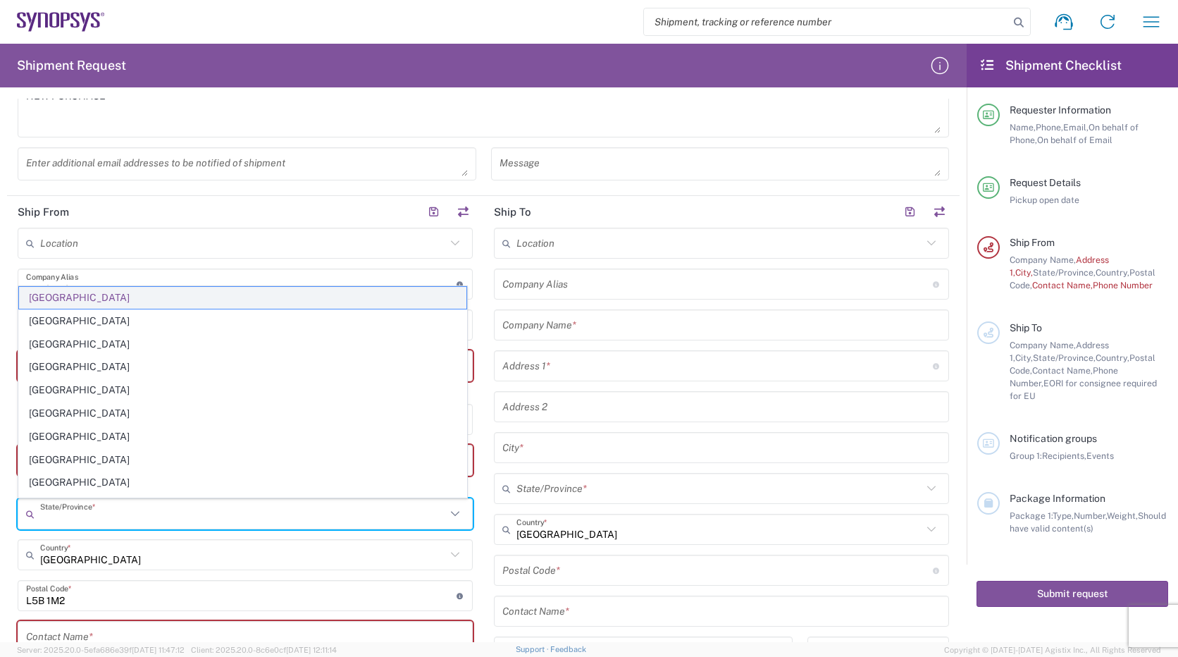
click at [61, 292] on span "[GEOGRAPHIC_DATA]" at bounding box center [242, 298] width 447 height 22
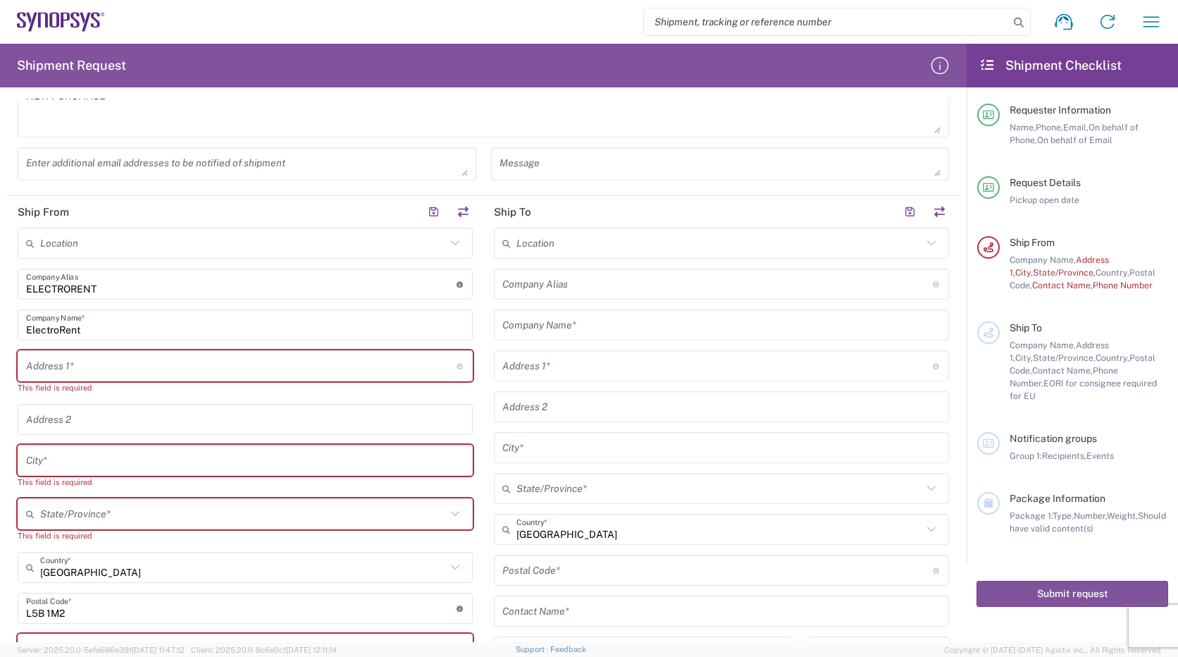
click at [61, 362] on input "text" at bounding box center [241, 366] width 431 height 25
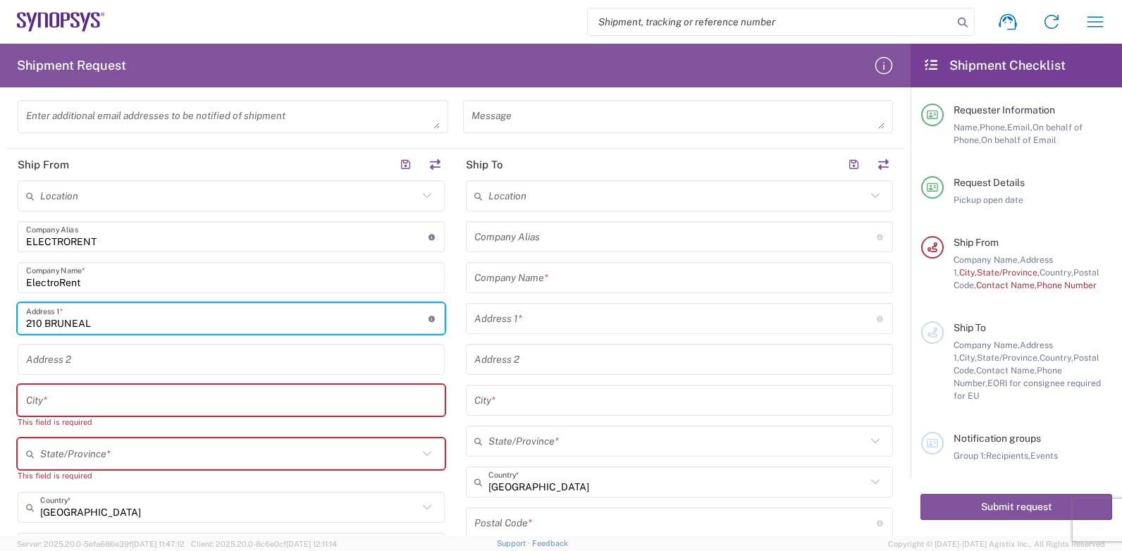
scroll to position [493, 0]
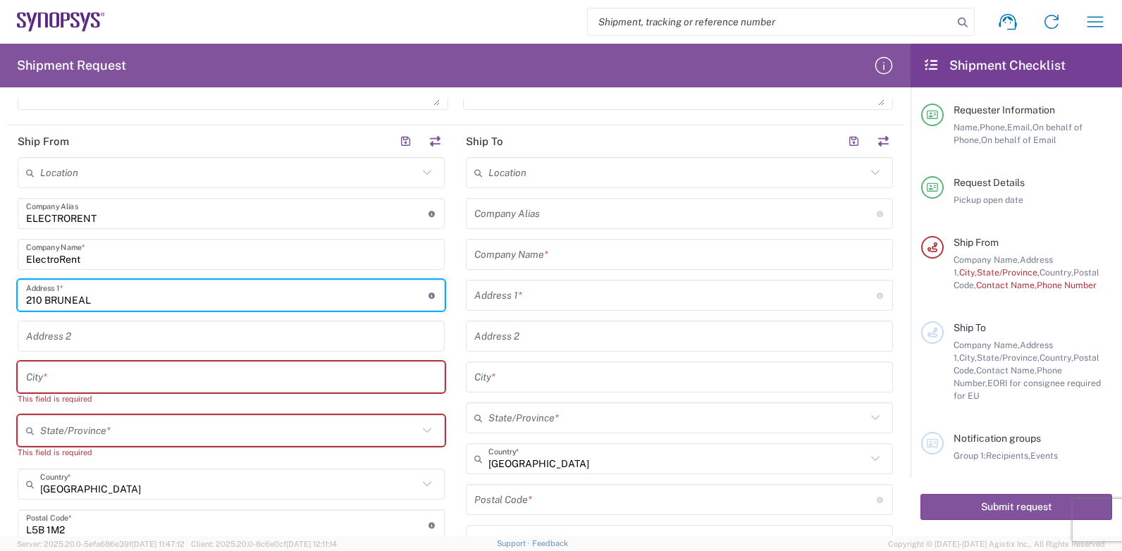
click at [113, 299] on input "210 BRUNEAL" at bounding box center [227, 295] width 402 height 25
type input "[STREET_ADDRESS]"
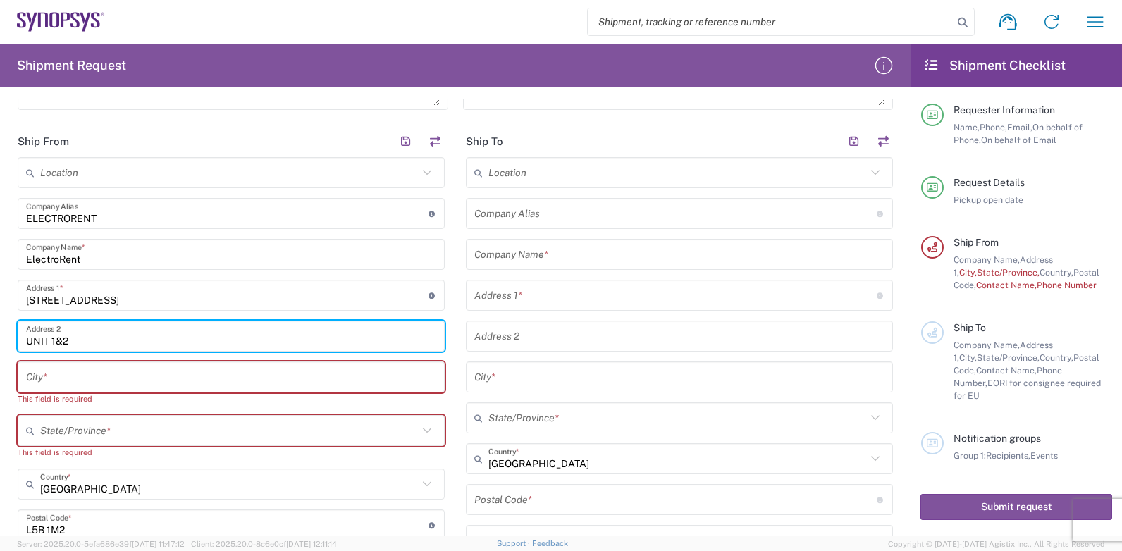
type input "UNIT 1&2"
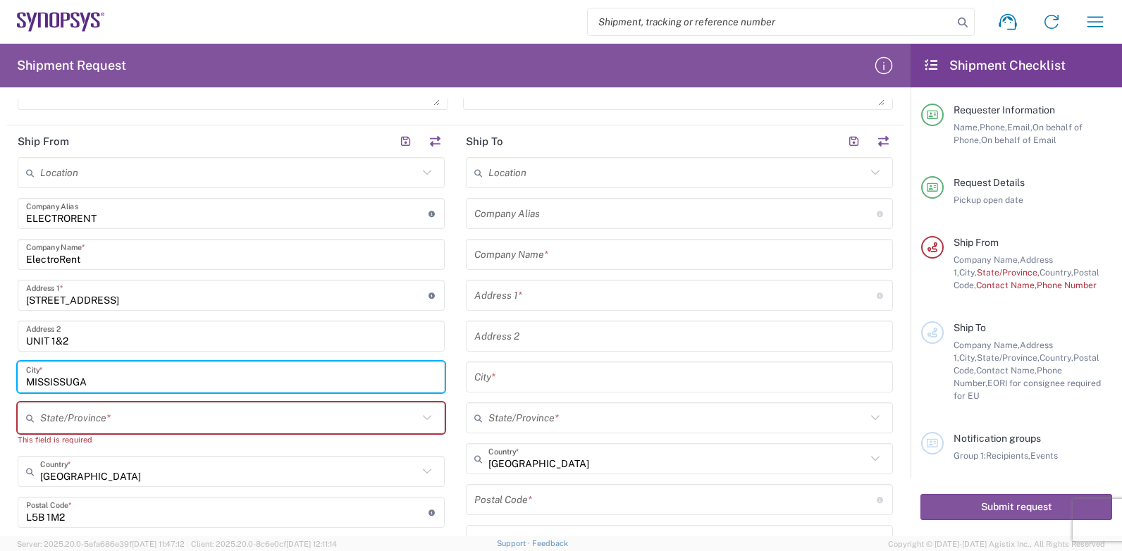
type input "MISSISSUGA"
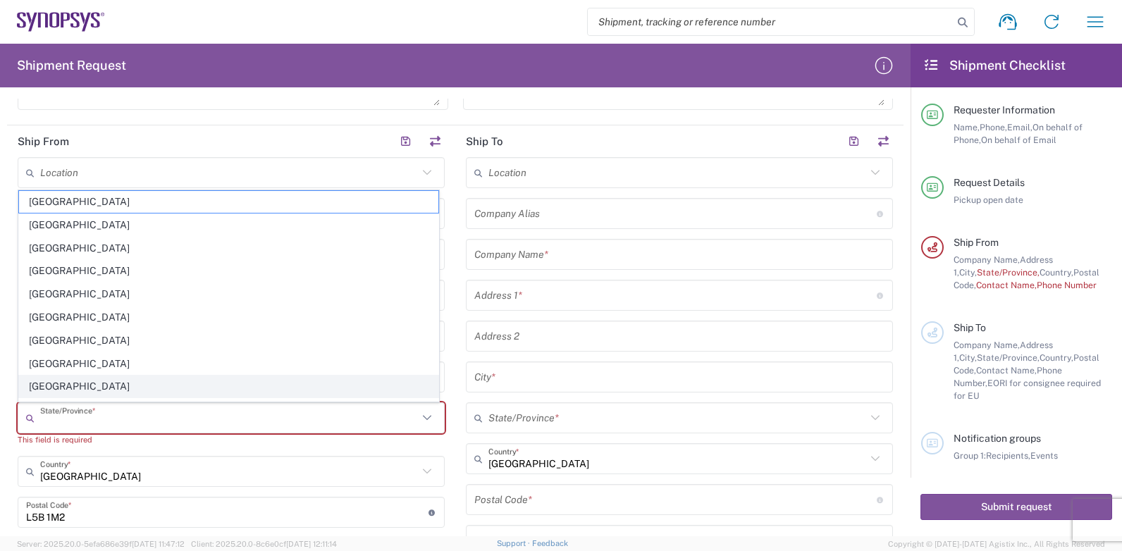
click at [58, 388] on span "[GEOGRAPHIC_DATA]" at bounding box center [228, 387] width 419 height 22
type input "[GEOGRAPHIC_DATA]"
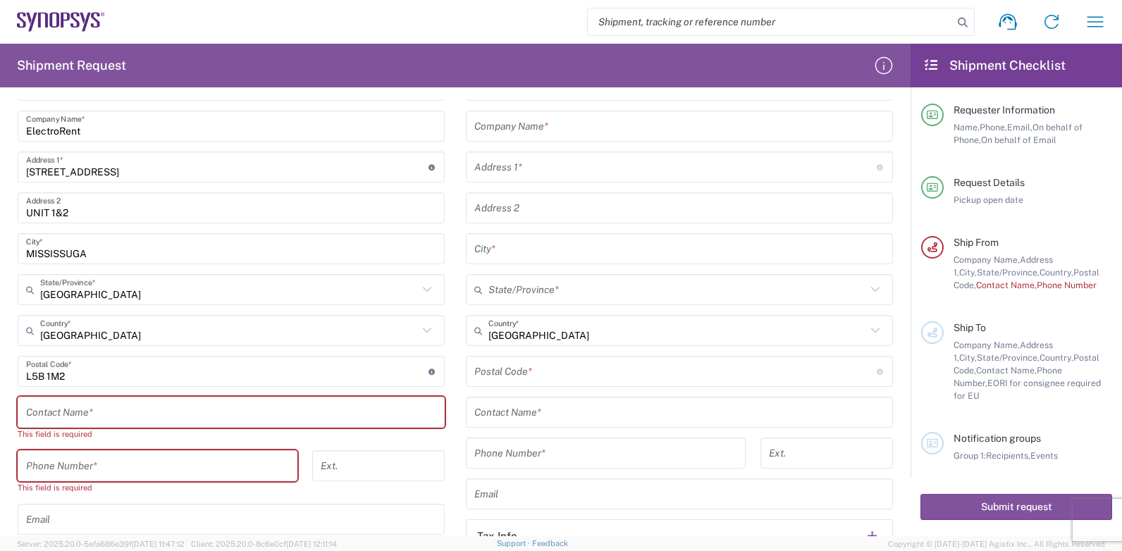
scroll to position [634, 0]
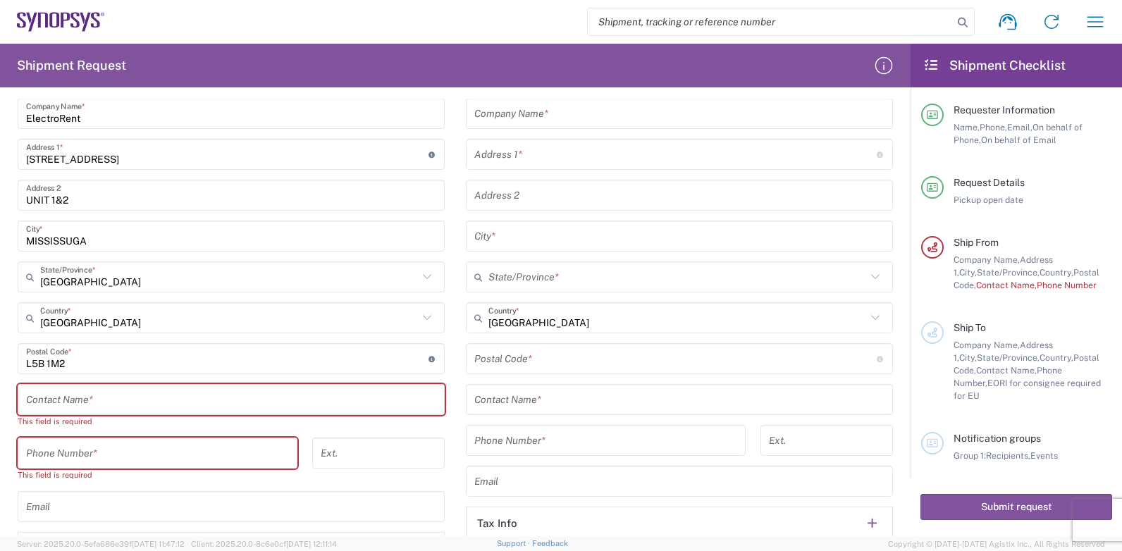
click at [85, 364] on input "undefined" at bounding box center [227, 359] width 402 height 25
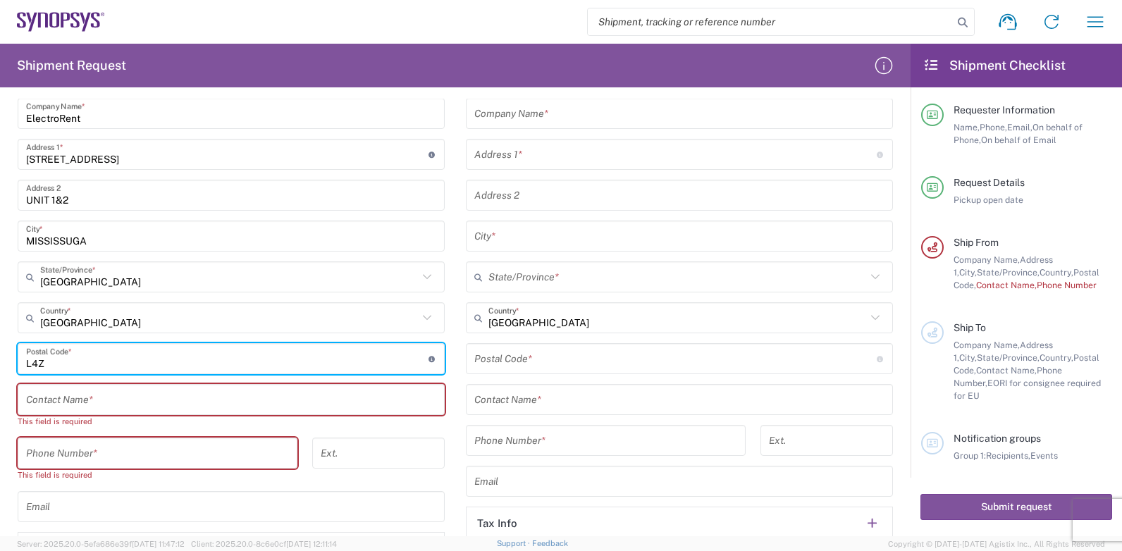
type input "L4Z 1T5"
click at [92, 399] on input "text" at bounding box center [231, 400] width 410 height 25
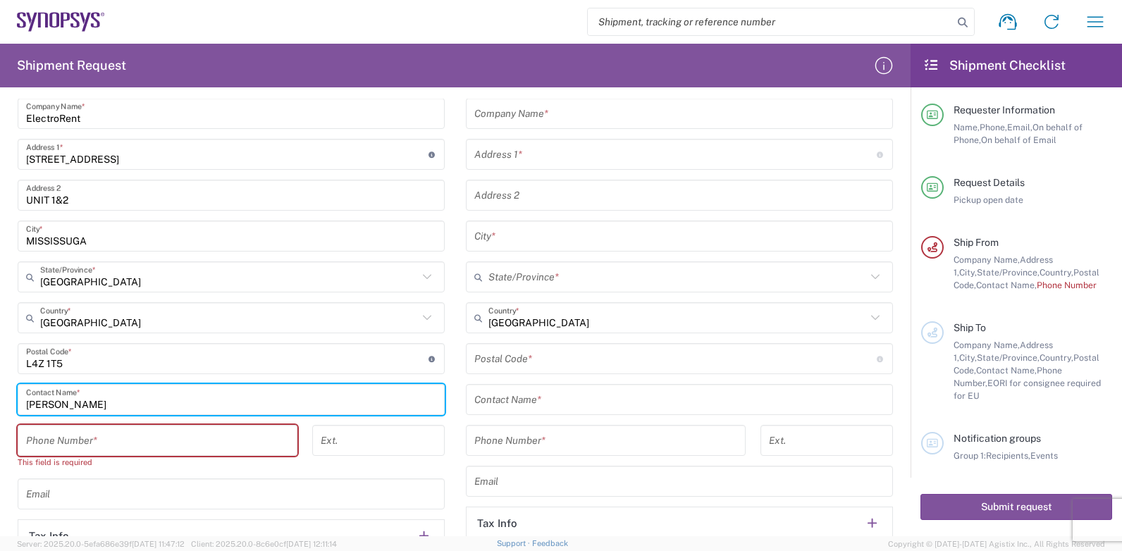
type input "[PERSON_NAME]"
click at [59, 438] on input "tel" at bounding box center [157, 440] width 263 height 25
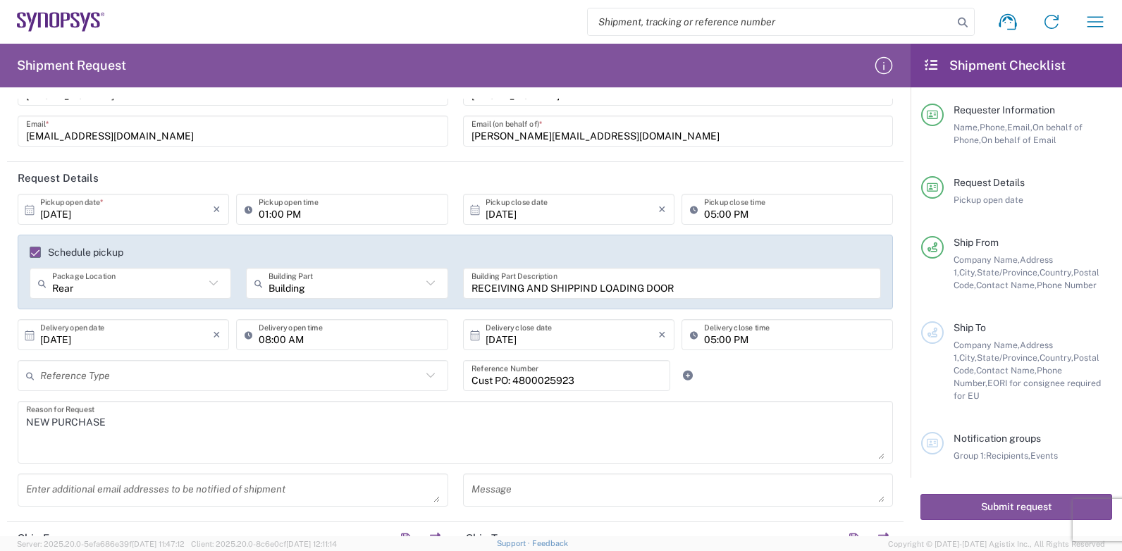
scroll to position [70, 0]
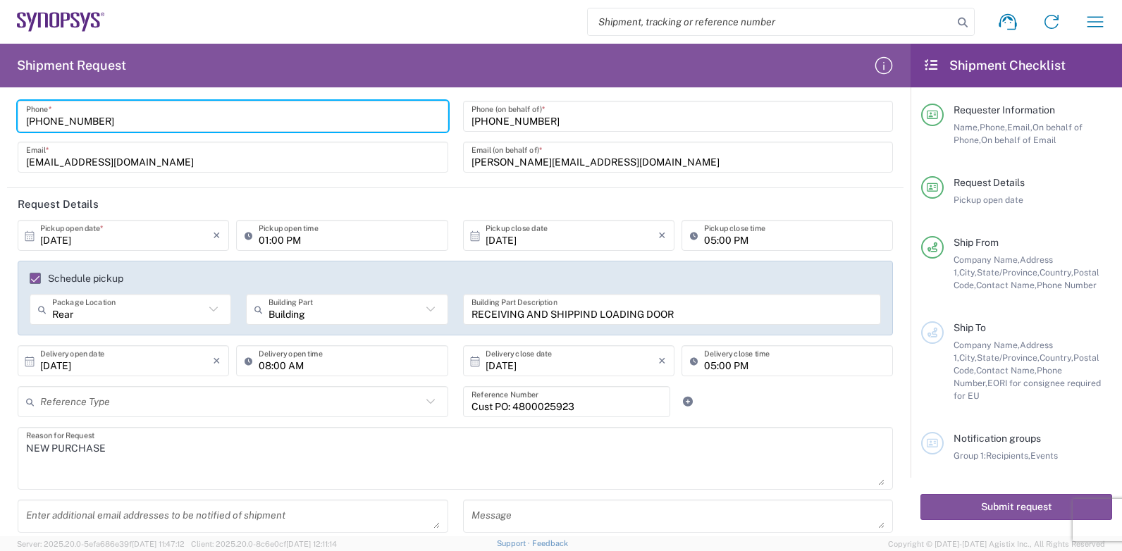
drag, startPoint x: 99, startPoint y: 119, endPoint x: 4, endPoint y: 115, distance: 95.2
click at [4, 115] on form "Requester Information [PERSON_NAME] Name * [PHONE_NUMBER] Phone * [EMAIL_ADDRES…" at bounding box center [455, 318] width 910 height 438
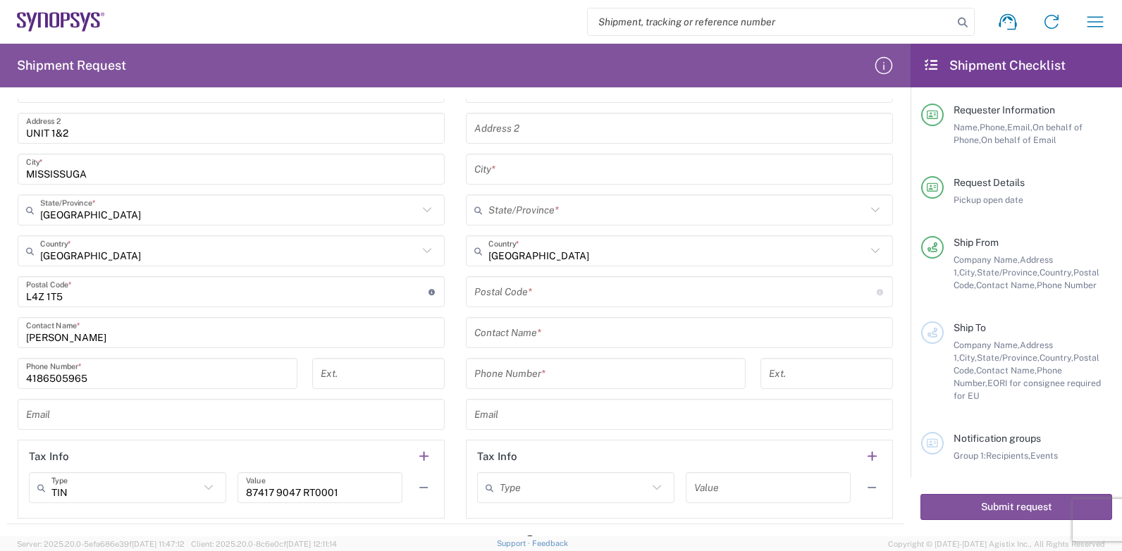
scroll to position [775, 0]
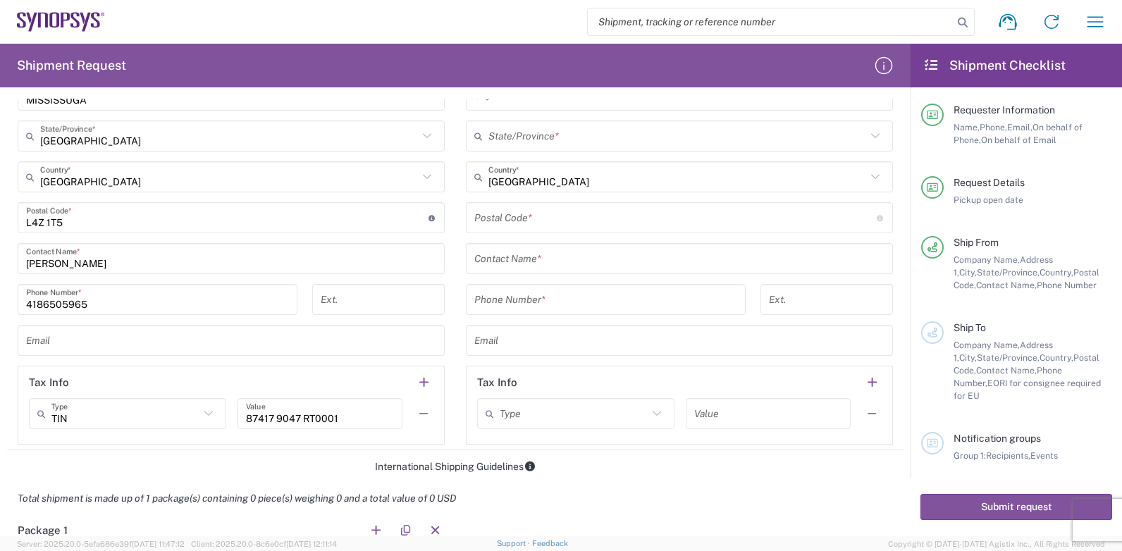
drag, startPoint x: 98, startPoint y: 302, endPoint x: -44, endPoint y: 301, distance: 141.6
click at [0, 301] on html "Shipment request Shipment tracking Employee non-product shipment request My shi…" at bounding box center [561, 275] width 1122 height 551
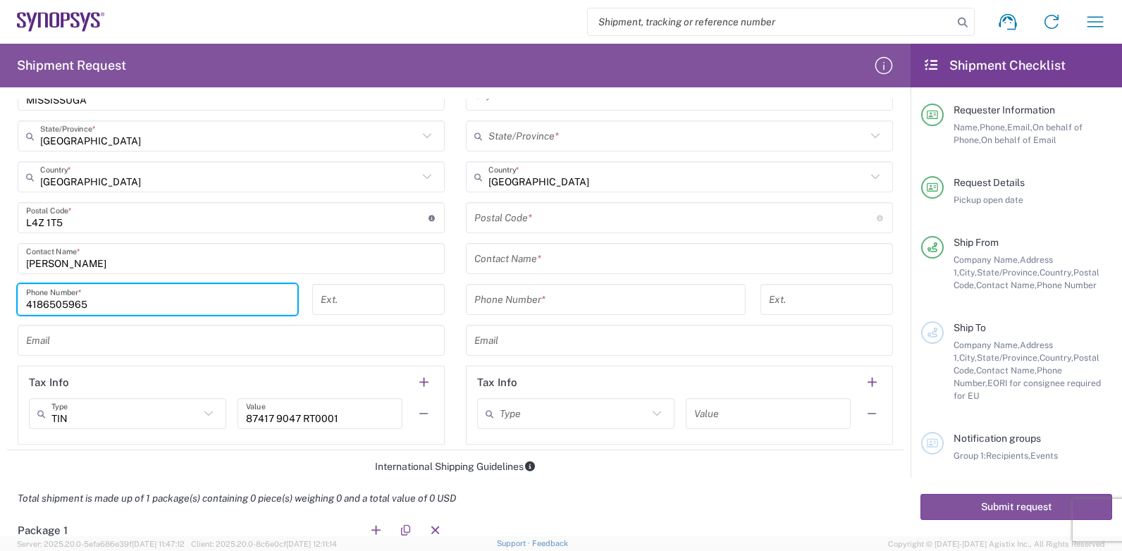
paste input "[PHONE_NUMBER]"
drag, startPoint x: -52, startPoint y: 305, endPoint x: -120, endPoint y: 304, distance: 67.6
click at [0, 304] on html "Shipment request Shipment tracking Employee non-product shipment request My shi…" at bounding box center [561, 275] width 1122 height 551
paste input "[PHONE_NUMBER]"
type input "[PHONE_NUMBER]"
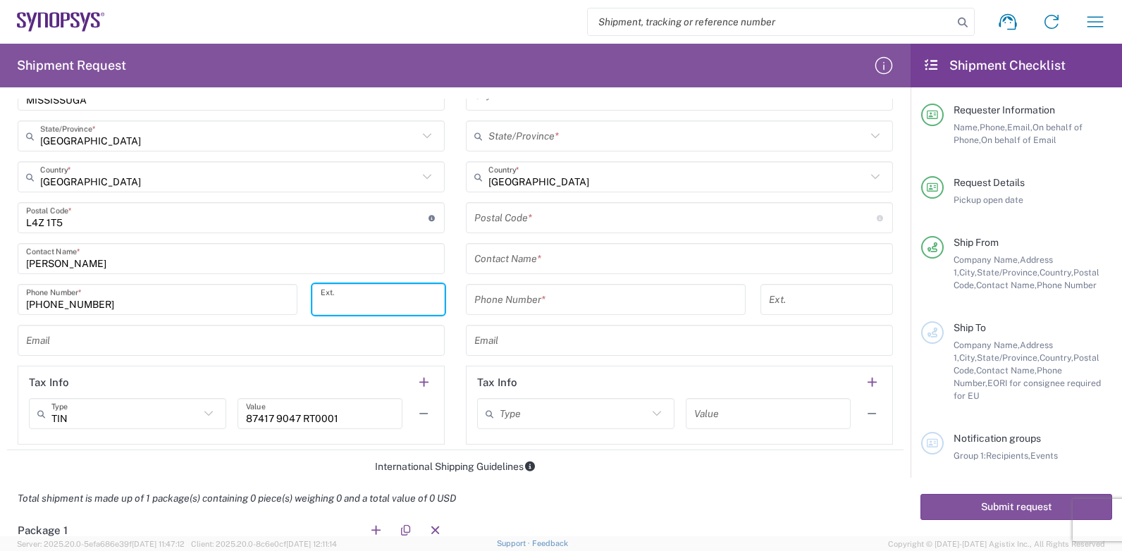
click at [338, 299] on input "tel" at bounding box center [379, 299] width 116 height 25
type input "3709"
click at [38, 323] on div "[PHONE_NUMBER] Phone Number *" at bounding box center [158, 304] width 295 height 41
click at [43, 333] on input "text" at bounding box center [231, 340] width 410 height 25
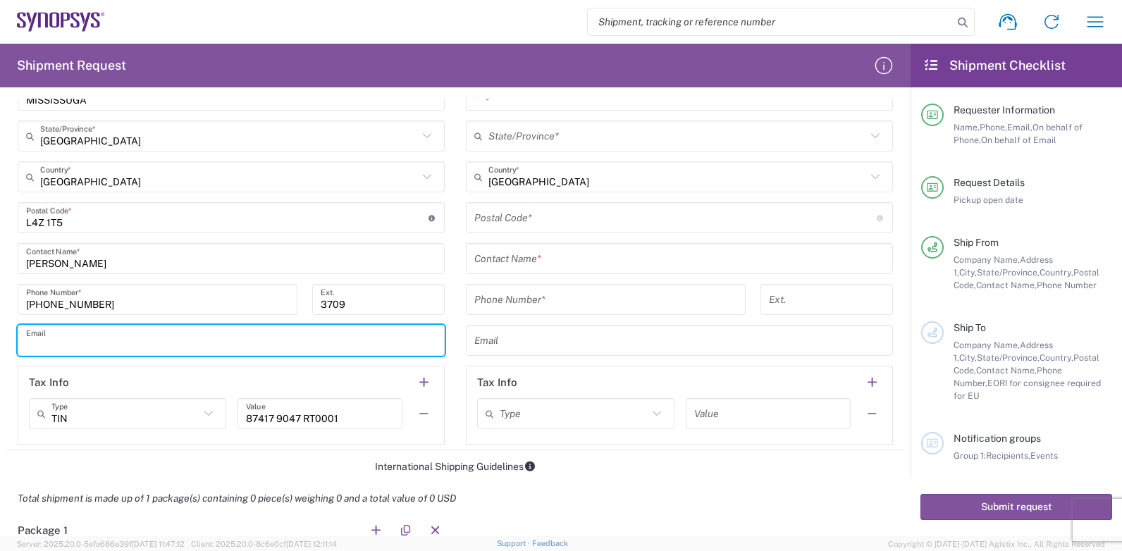
paste input "[PERSON_NAME][EMAIL_ADDRESS][DOMAIN_NAME]"
type input "[PERSON_NAME][EMAIL_ADDRESS][DOMAIN_NAME]"
click at [695, 330] on input "text" at bounding box center [679, 340] width 410 height 25
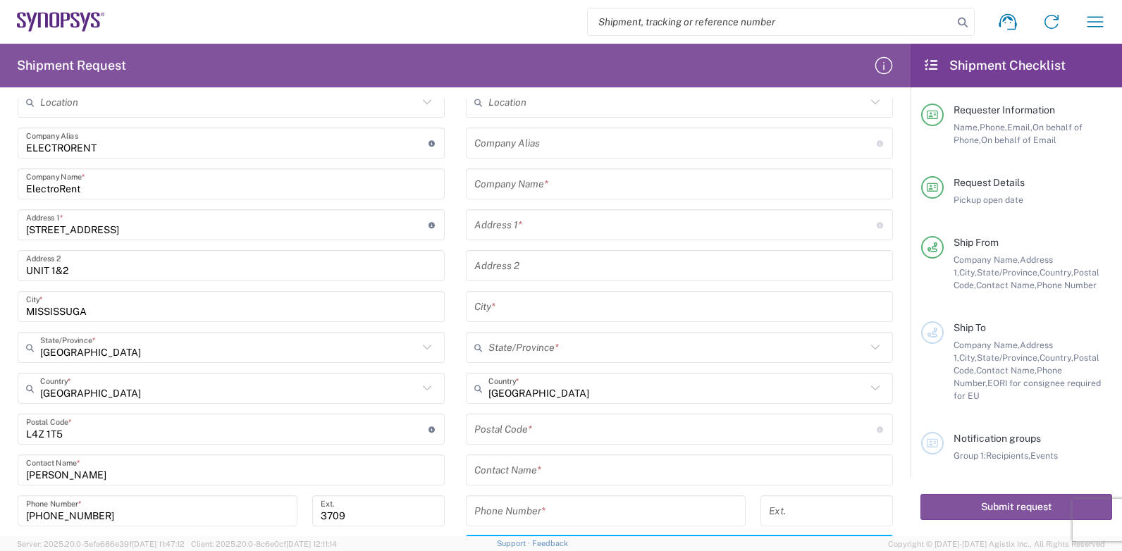
scroll to position [352, 0]
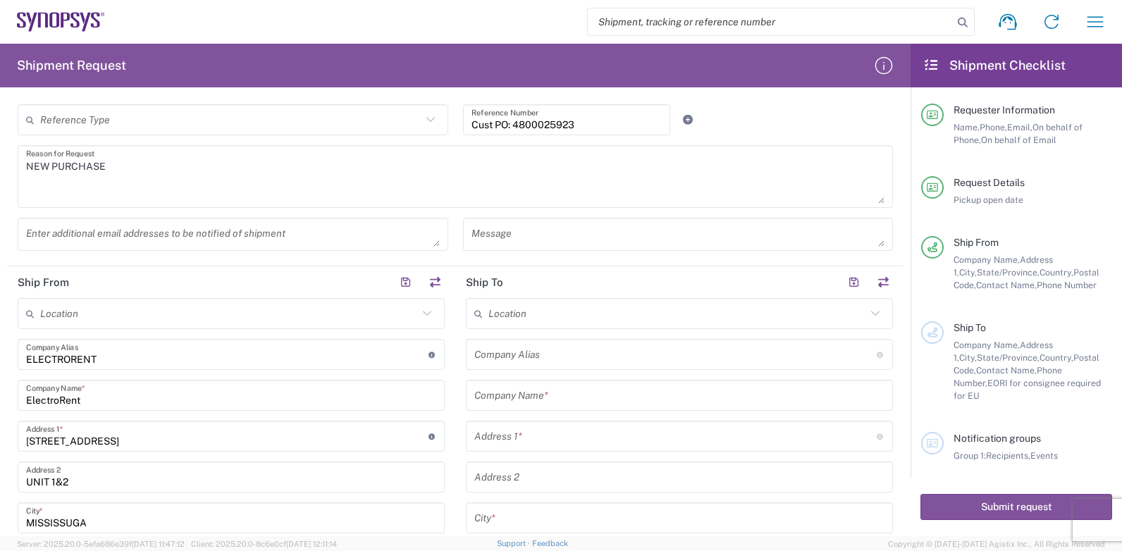
click at [512, 318] on input "text" at bounding box center [677, 314] width 378 height 25
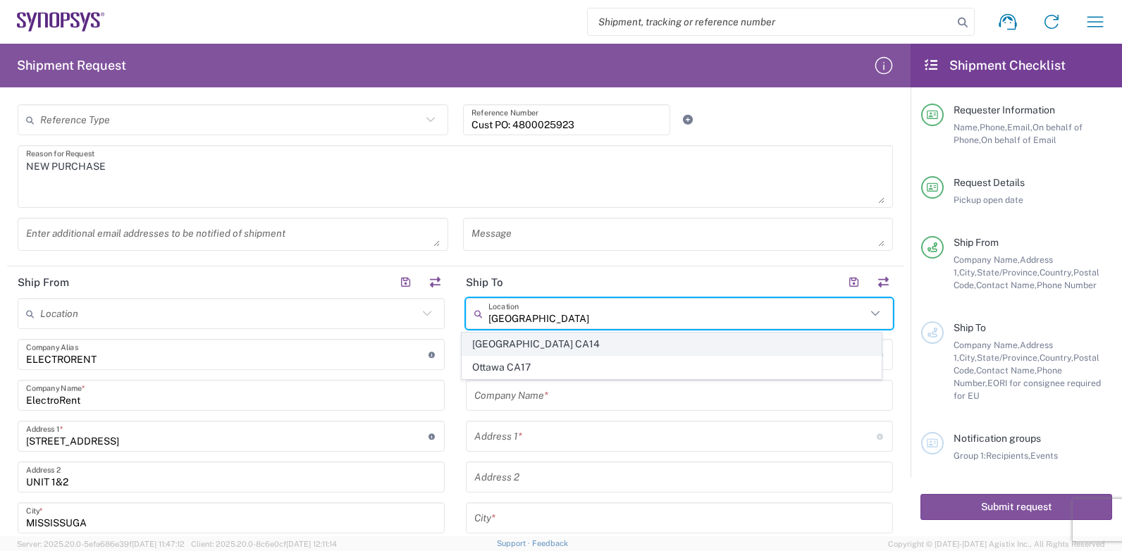
click at [520, 342] on span "[GEOGRAPHIC_DATA] CA14" at bounding box center [671, 344] width 419 height 22
type input "[GEOGRAPHIC_DATA] CA14"
type input "Synopsys Canada ULC"
type input "[STREET_ADDRESS]"
type input "Suite 401"
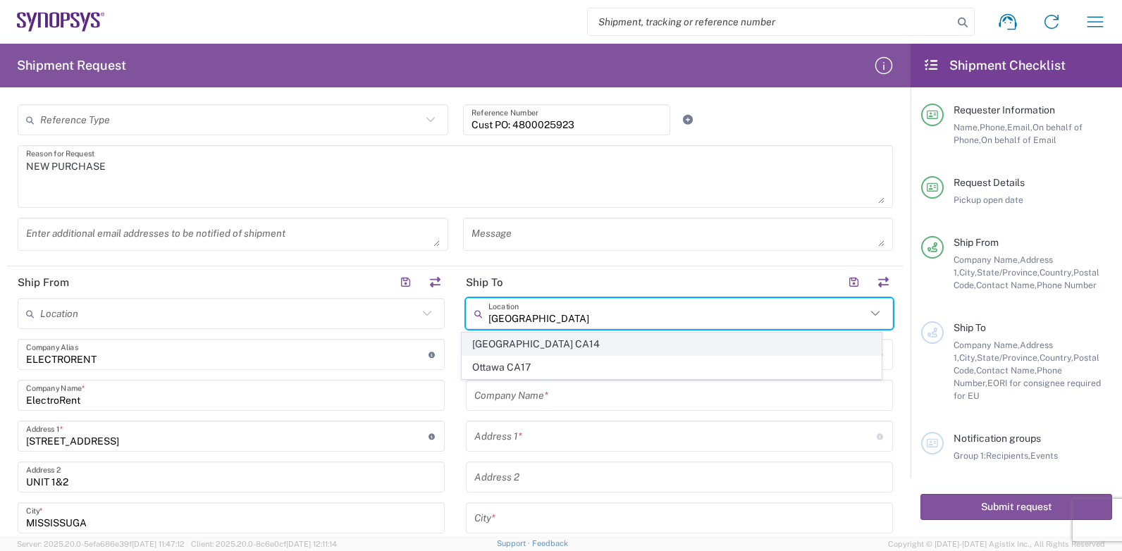
type input "[GEOGRAPHIC_DATA]"
type input "K2K 3K2"
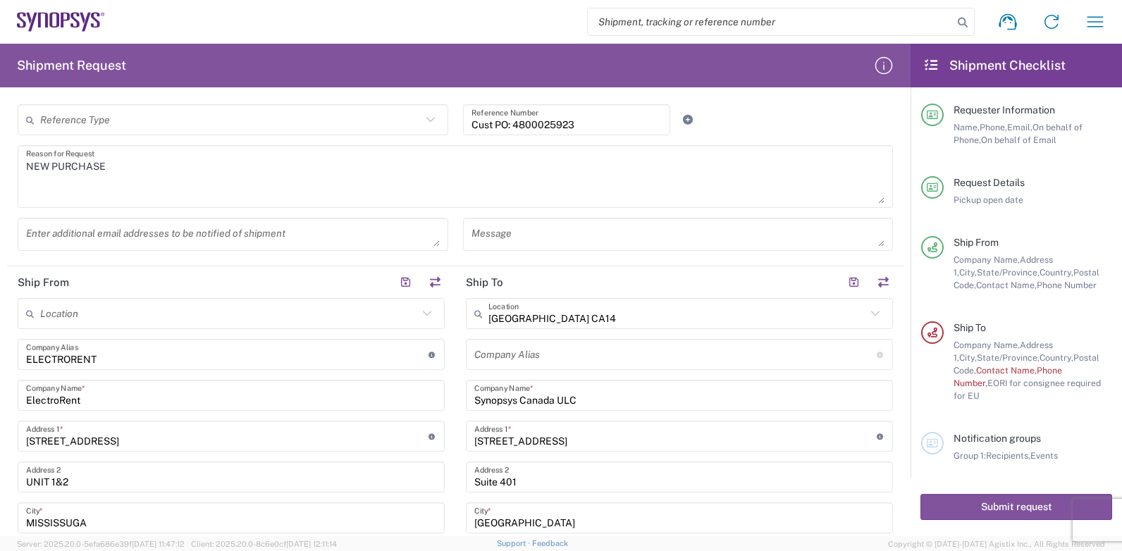
type input "[GEOGRAPHIC_DATA]"
click at [570, 316] on input "text" at bounding box center [677, 314] width 378 height 25
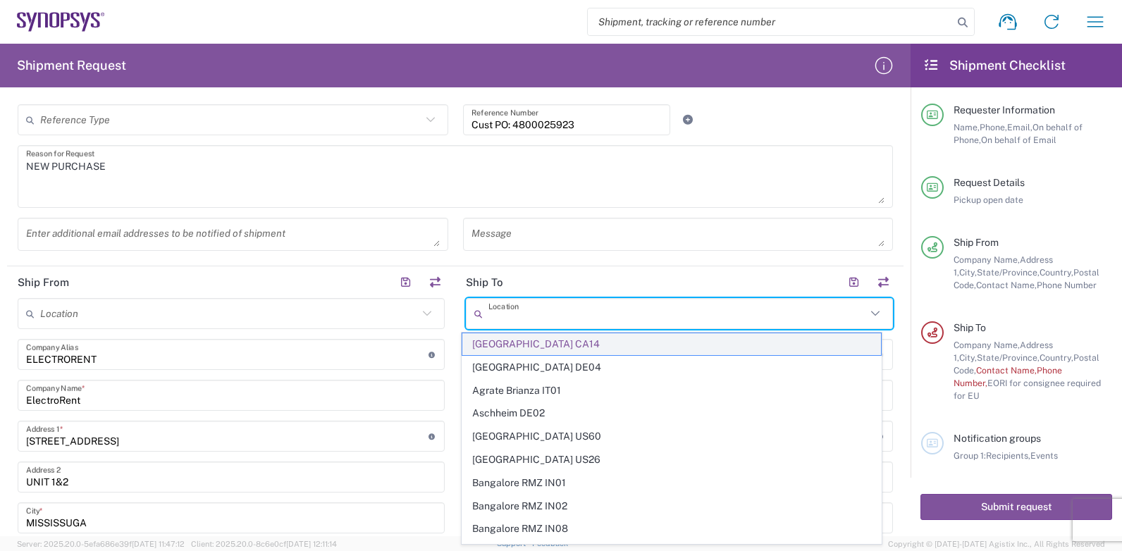
click at [541, 347] on span "[GEOGRAPHIC_DATA] CA14" at bounding box center [671, 344] width 419 height 22
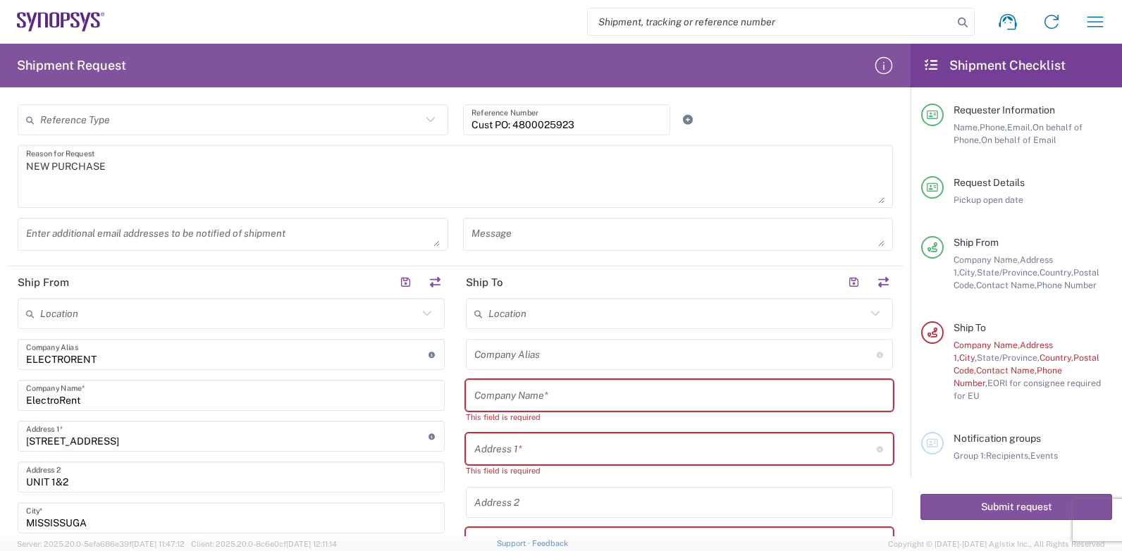
click at [528, 286] on header "Ship To" at bounding box center [679, 282] width 448 height 32
click at [523, 312] on input "text" at bounding box center [677, 314] width 378 height 25
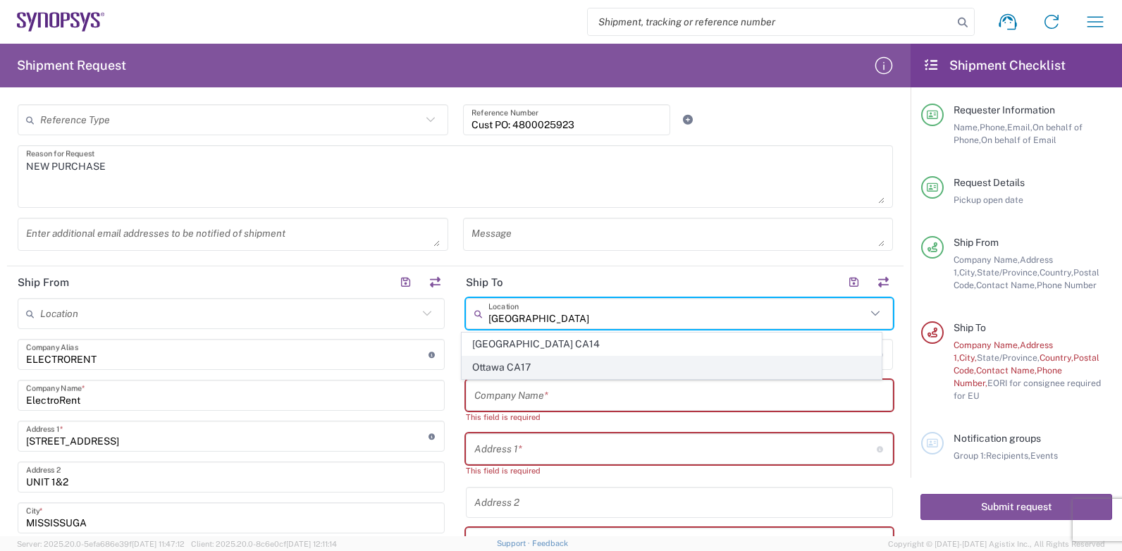
click at [540, 361] on span "Ottawa CA17" at bounding box center [671, 368] width 419 height 22
type input "Ottawa CA17"
type input "Synopsys Canada ULC"
type input "[STREET_ADDRESS][PERSON_NAME]"
type input "Suite 260"
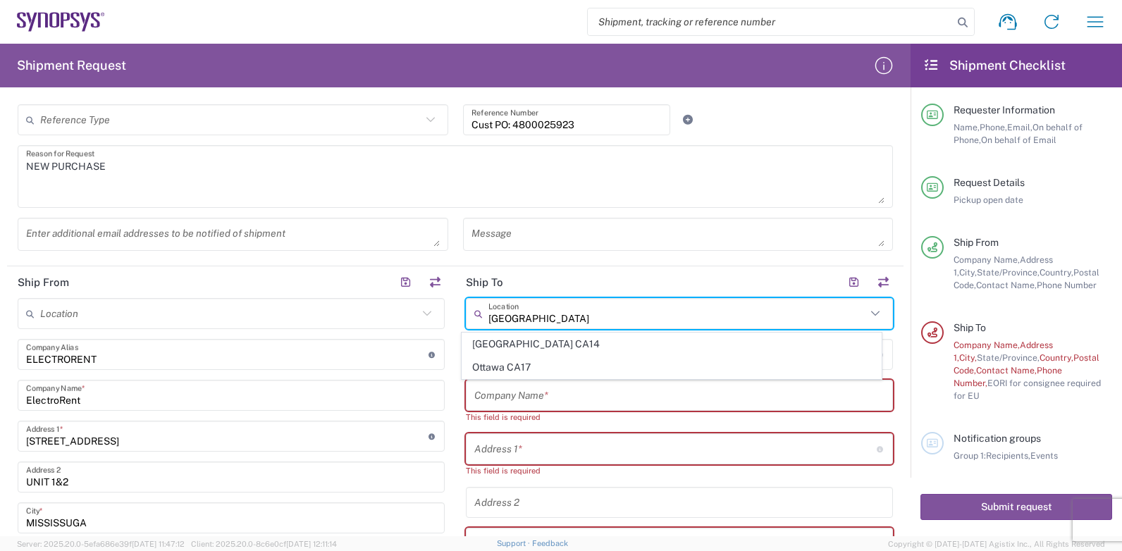
type input "[GEOGRAPHIC_DATA]"
type input "K2K 3K2"
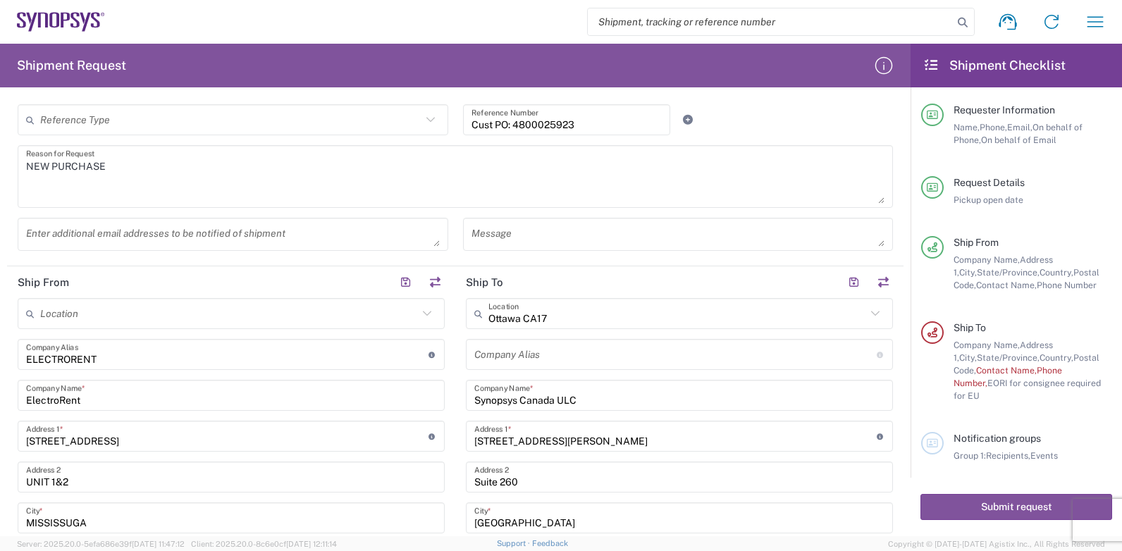
type input "[GEOGRAPHIC_DATA]"
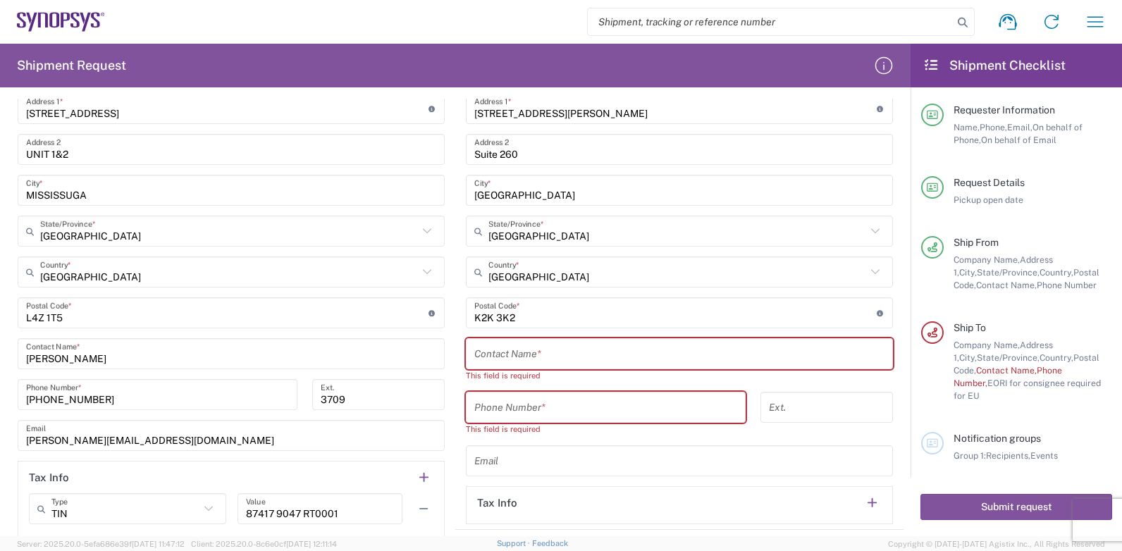
scroll to position [705, 0]
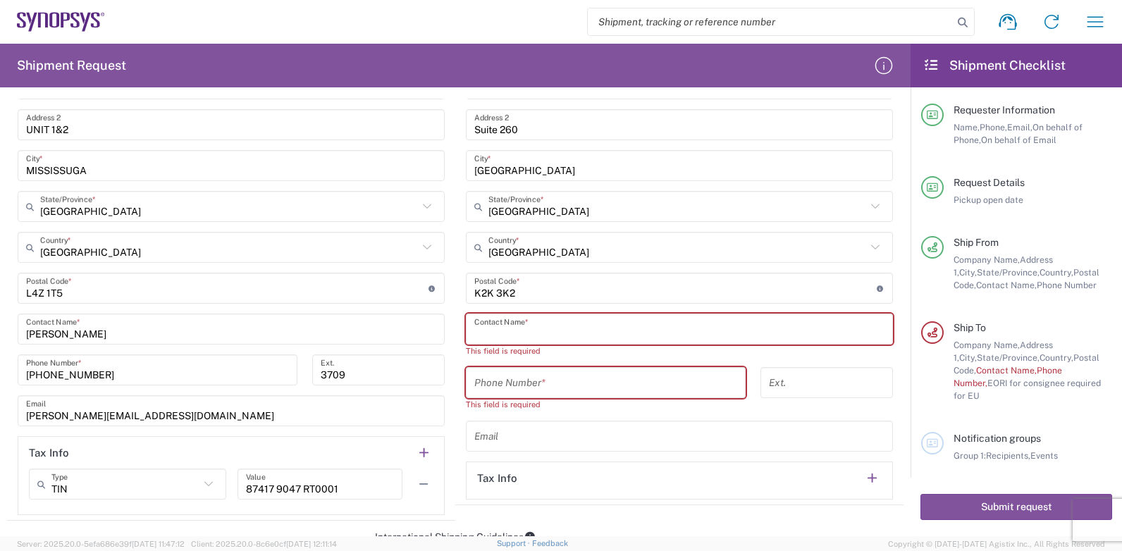
click at [523, 325] on input "text" at bounding box center [679, 329] width 410 height 25
click at [502, 331] on input "text" at bounding box center [679, 329] width 410 height 25
paste input "[PERSON_NAME]"
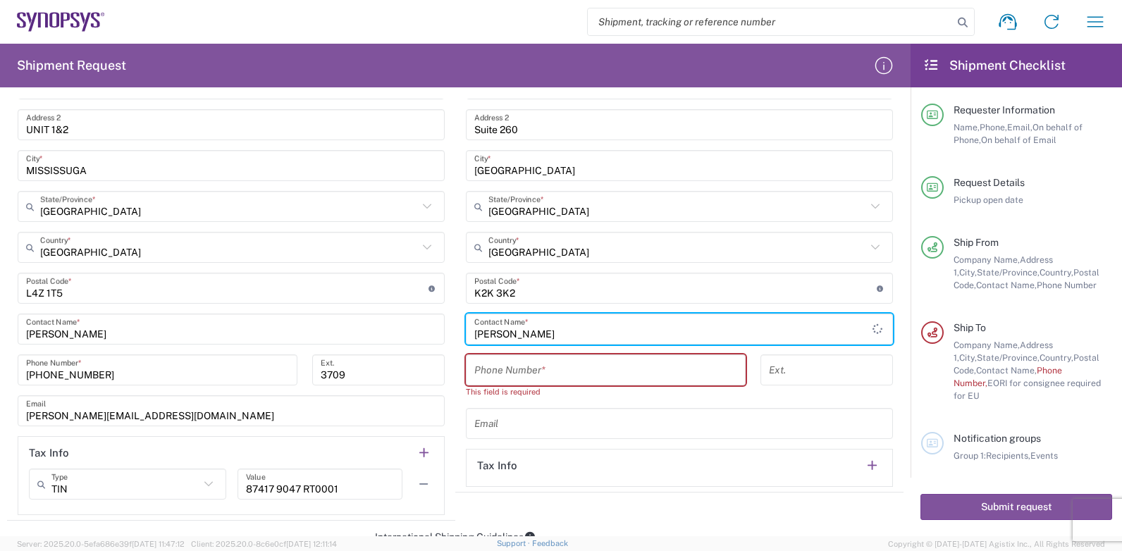
type input "[PERSON_NAME]"
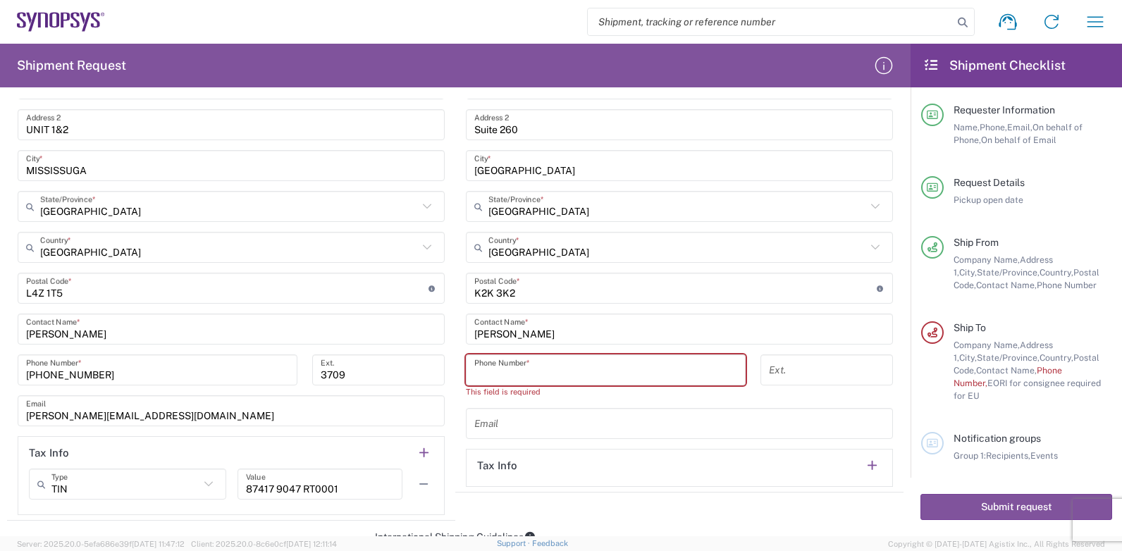
click at [502, 369] on input "tel" at bounding box center [605, 370] width 263 height 25
paste input "[PHONE_NUMBER]"
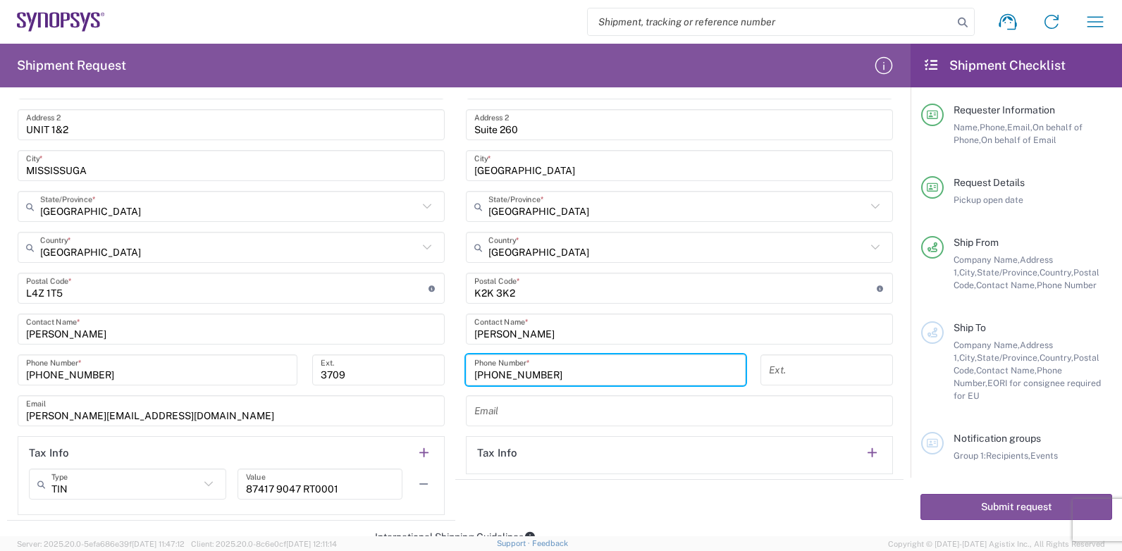
type input "[PHONE_NUMBER]"
click at [506, 410] on input "text" at bounding box center [679, 411] width 410 height 25
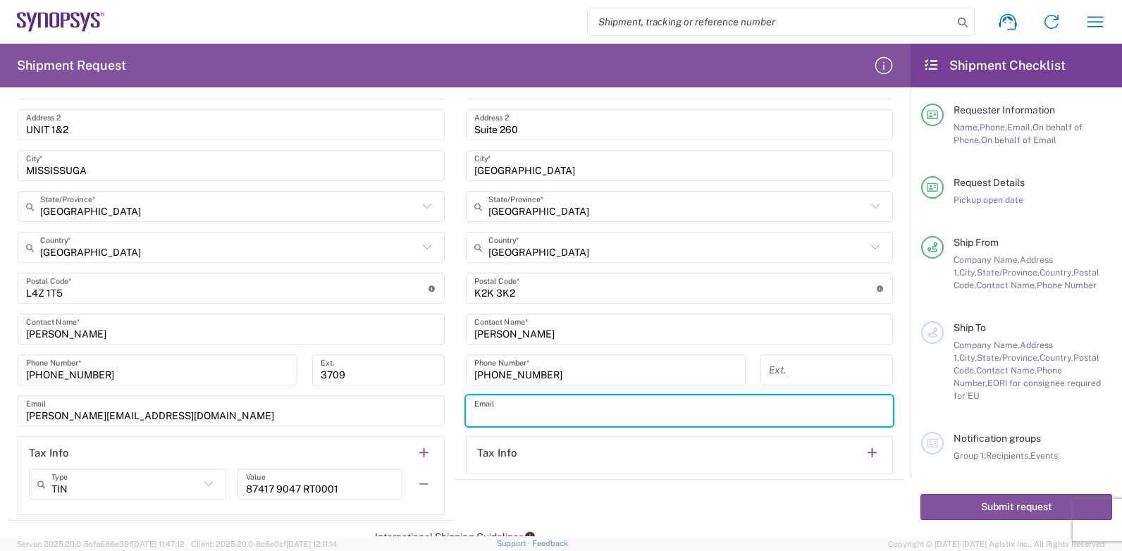
click at [495, 412] on input "text" at bounding box center [679, 411] width 410 height 25
paste input "[PERSON_NAME][EMAIL_ADDRESS][DOMAIN_NAME]"
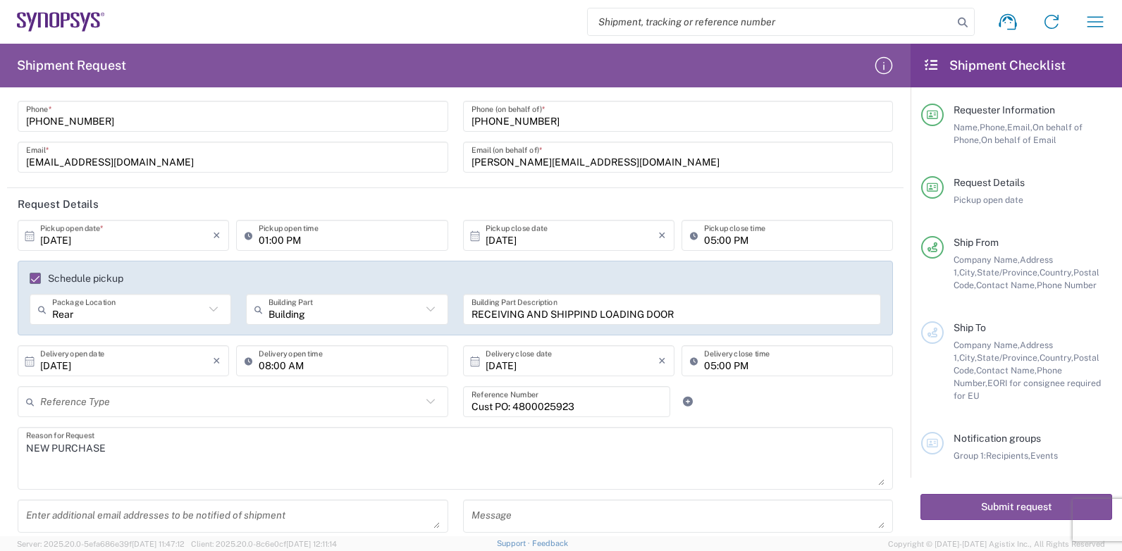
scroll to position [0, 0]
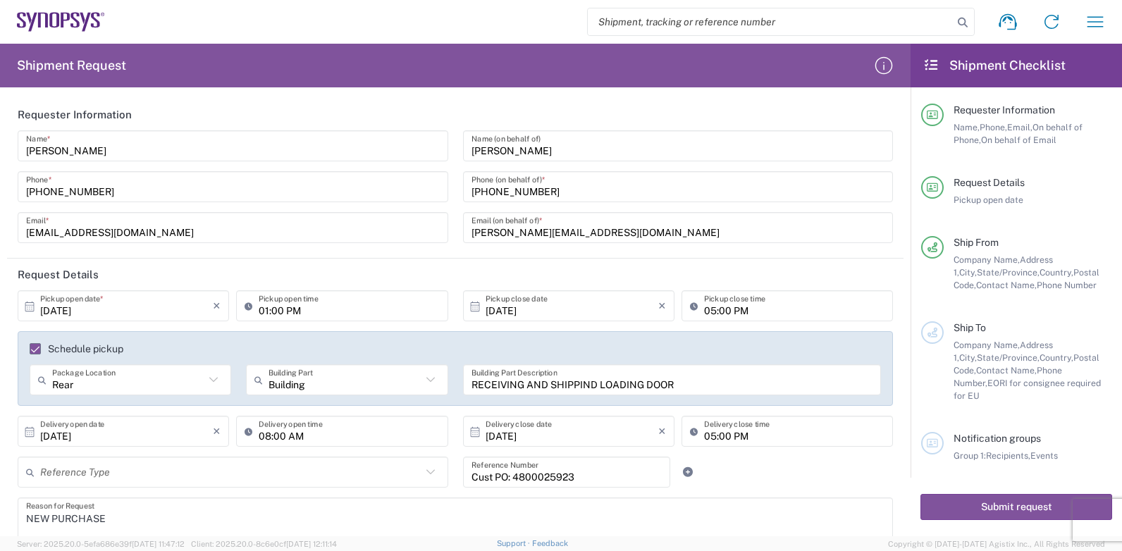
type input "[PERSON_NAME][EMAIL_ADDRESS][DOMAIN_NAME]"
click at [590, 383] on input "RECEIVING AND SHIPPIND LOADING DOOR" at bounding box center [672, 380] width 402 height 25
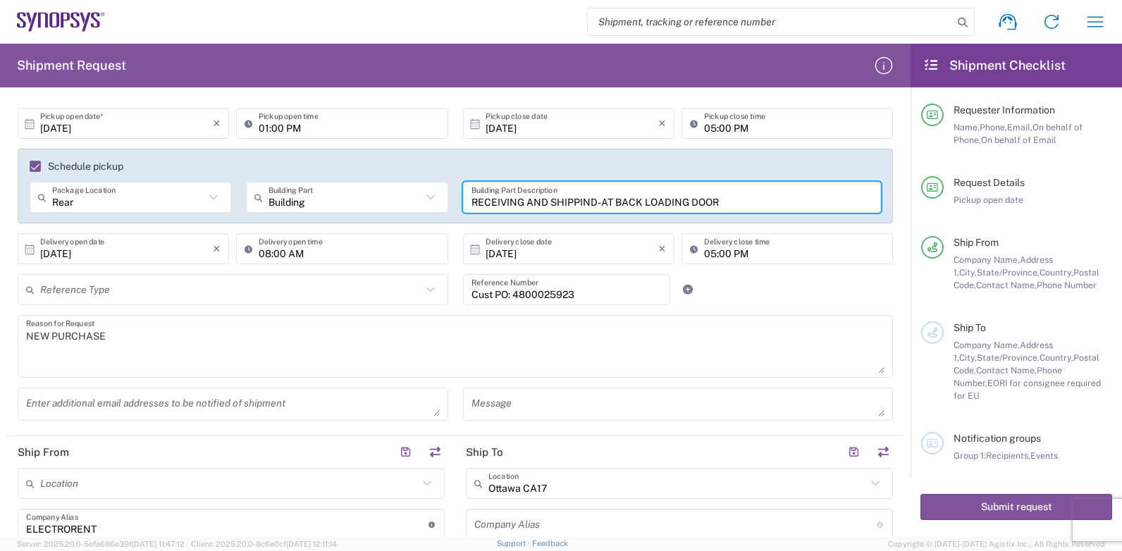
scroll to position [282, 0]
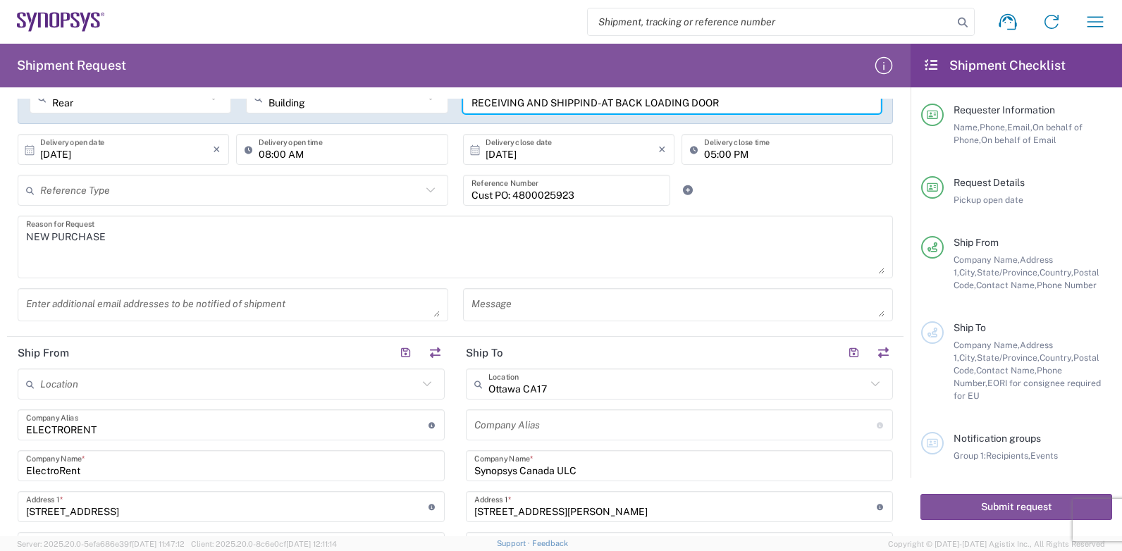
type input "RECEIVING AND SHIPPIND-AT BACK LOADING DOOR"
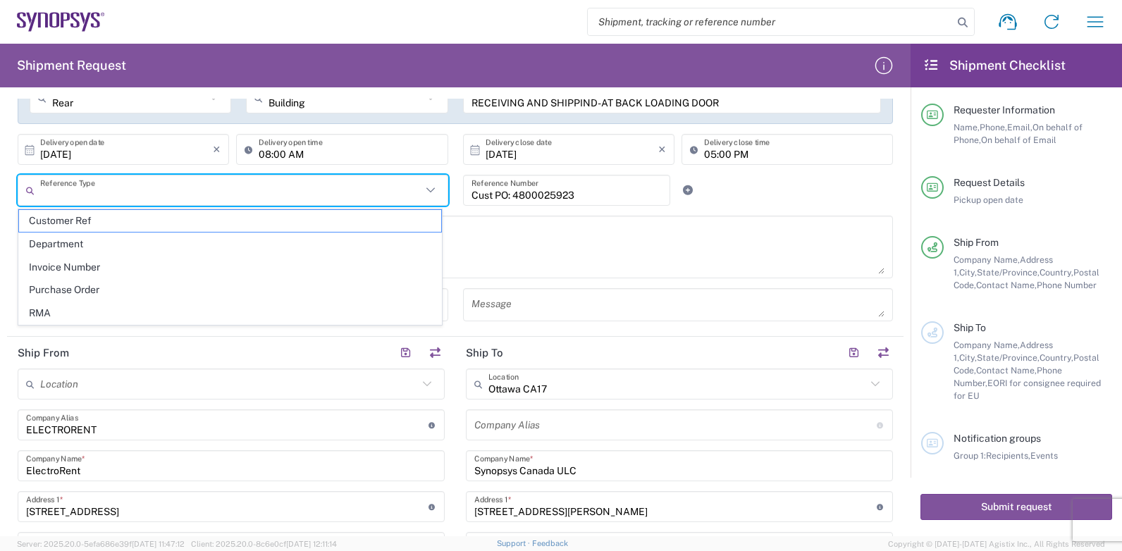
click at [237, 193] on input "text" at bounding box center [230, 190] width 381 height 25
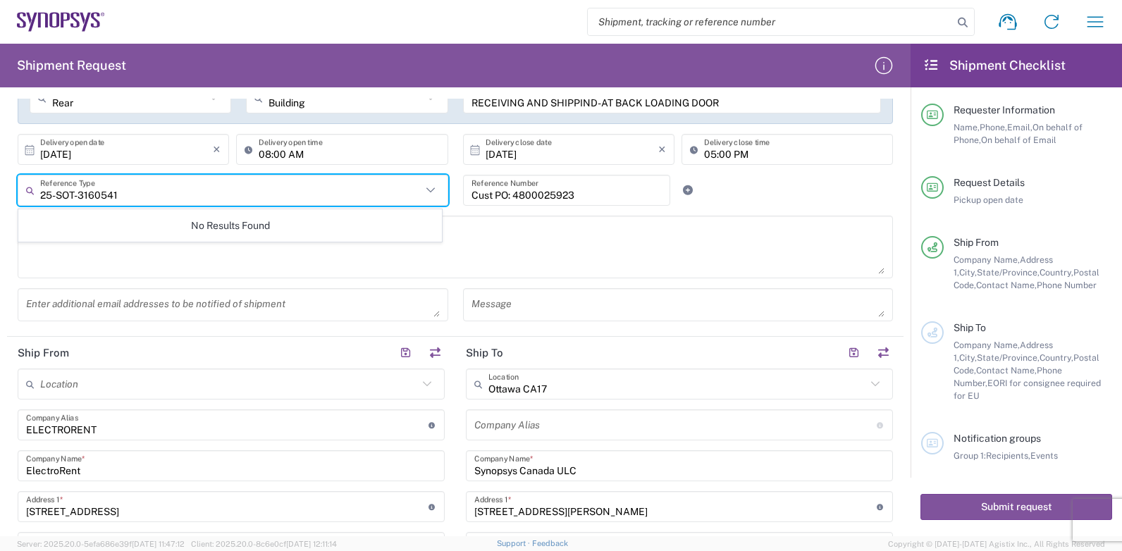
type input "25-SOT-3160541"
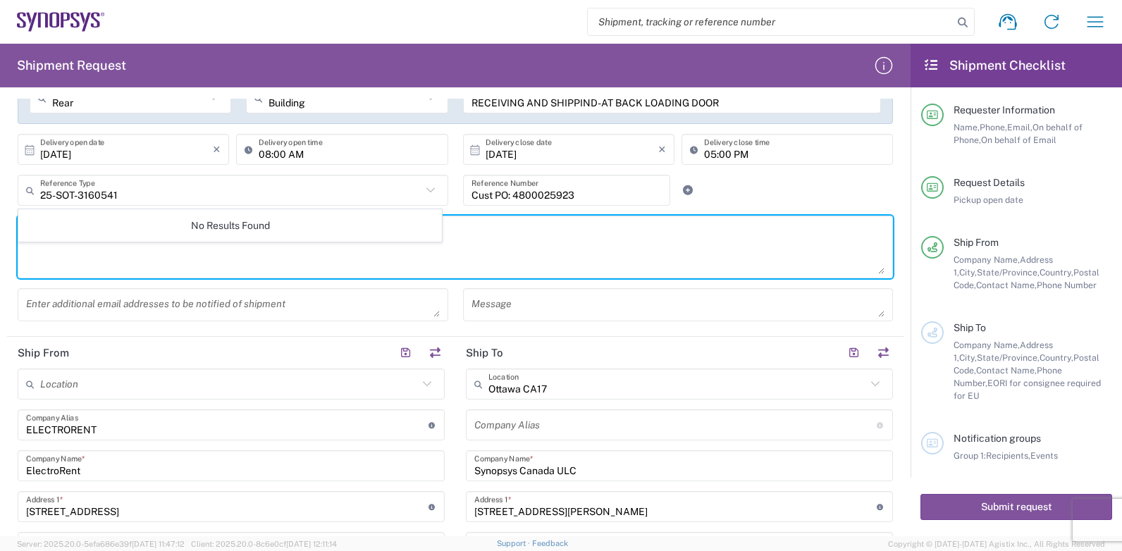
click at [490, 246] on textarea "NEW PURCHASE" at bounding box center [455, 247] width 858 height 54
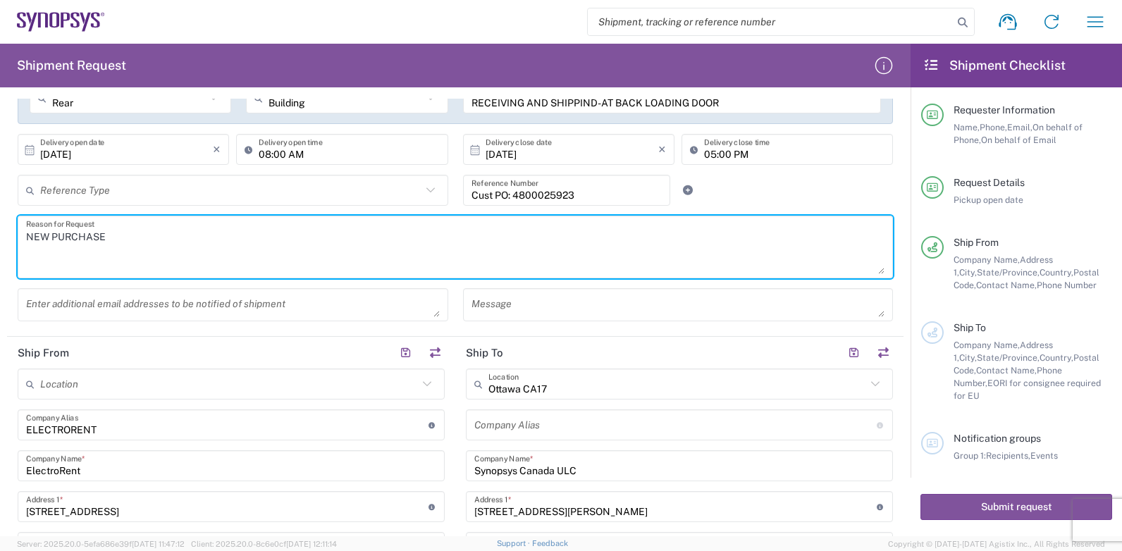
click at [157, 194] on input "text" at bounding box center [230, 190] width 381 height 25
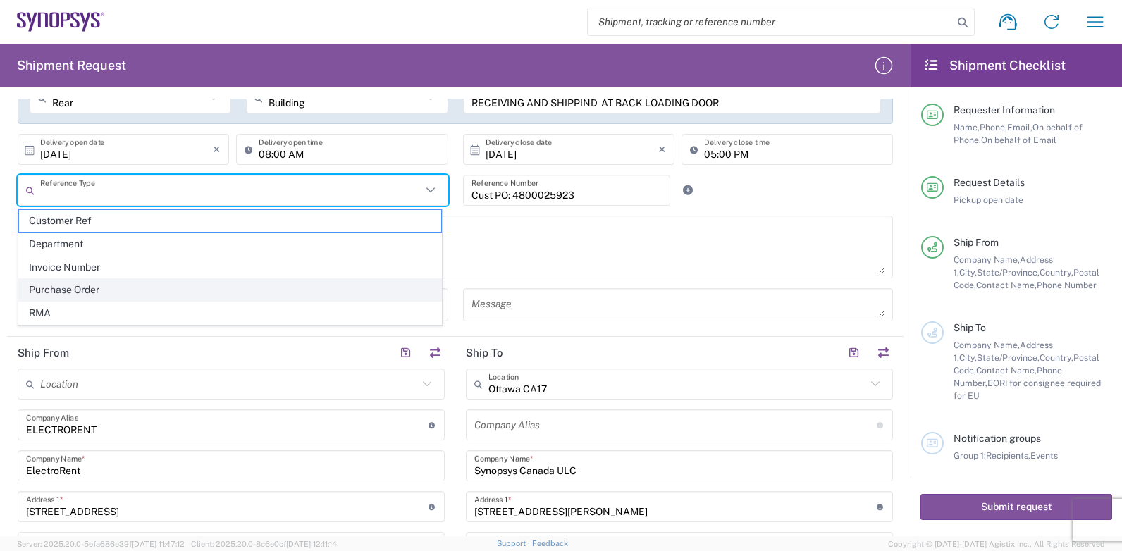
click at [108, 287] on span "Purchase Order" at bounding box center [230, 290] width 422 height 22
type input "Purchase Order"
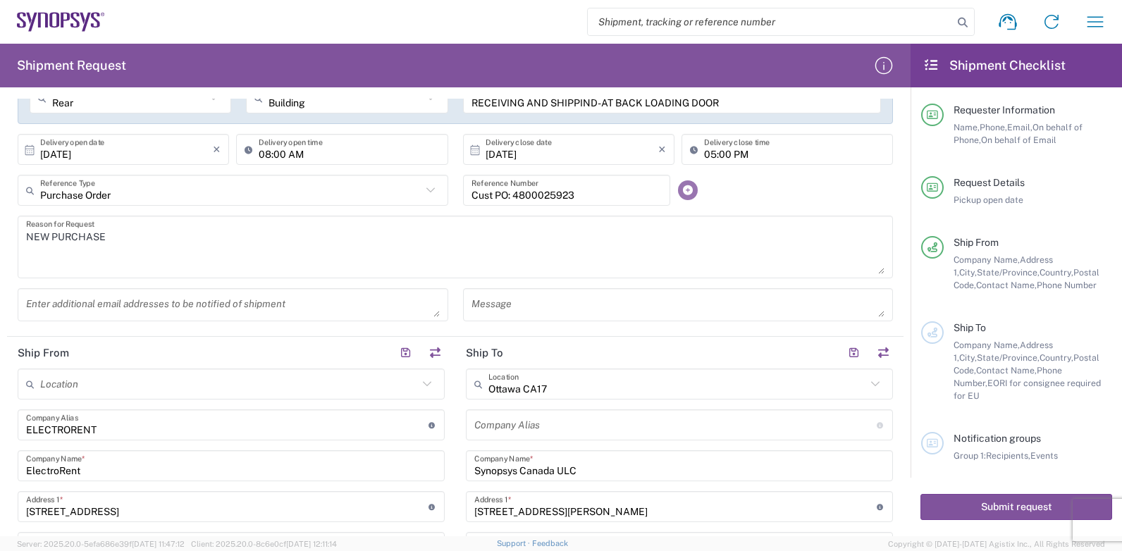
click at [681, 187] on icon at bounding box center [687, 190] width 13 height 10
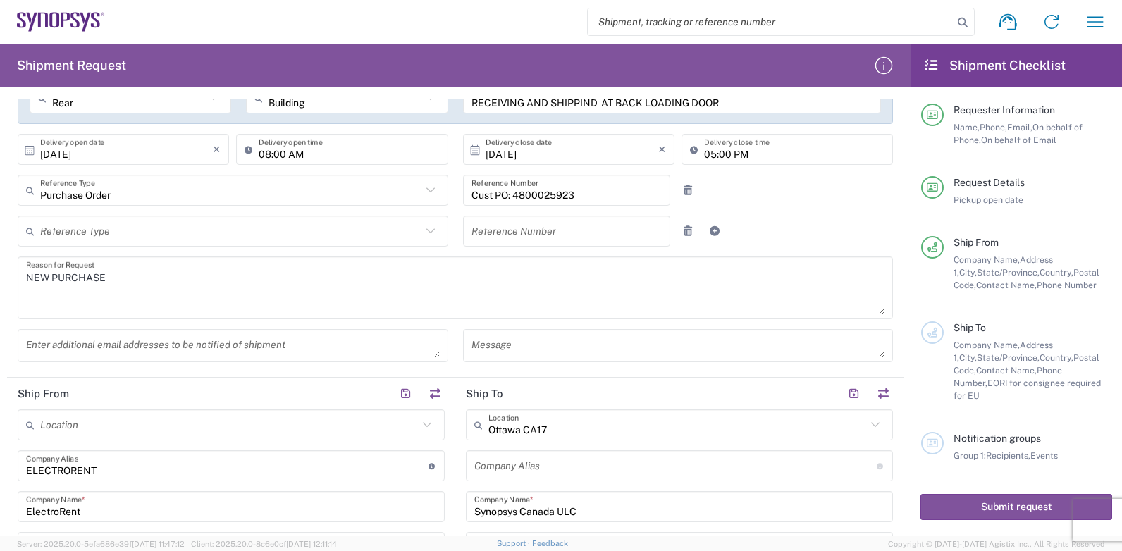
click at [96, 233] on input "text" at bounding box center [230, 231] width 381 height 25
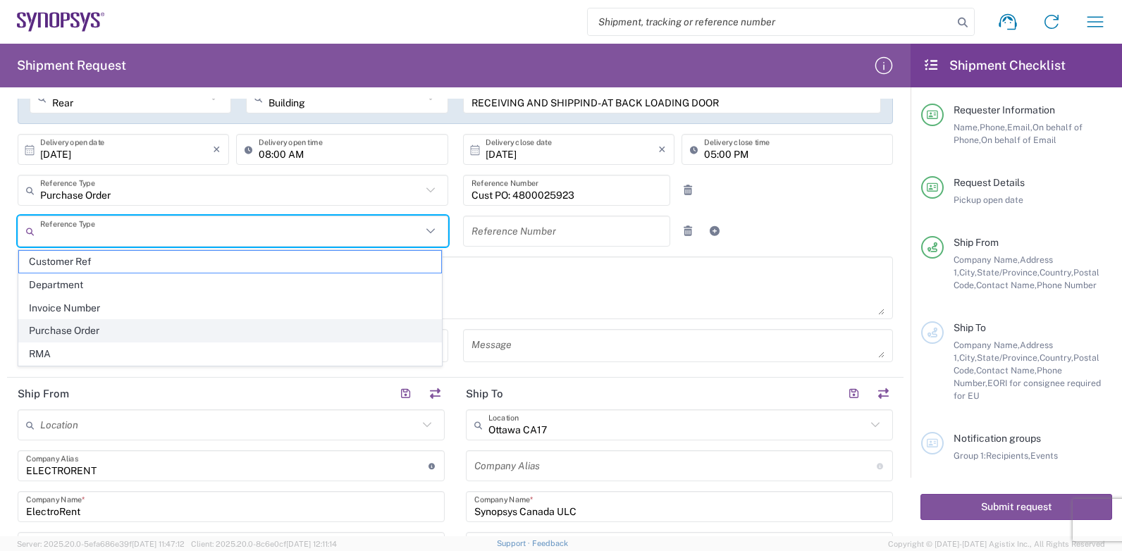
click at [98, 330] on span "Purchase Order" at bounding box center [230, 331] width 422 height 22
type input "Purchase Order"
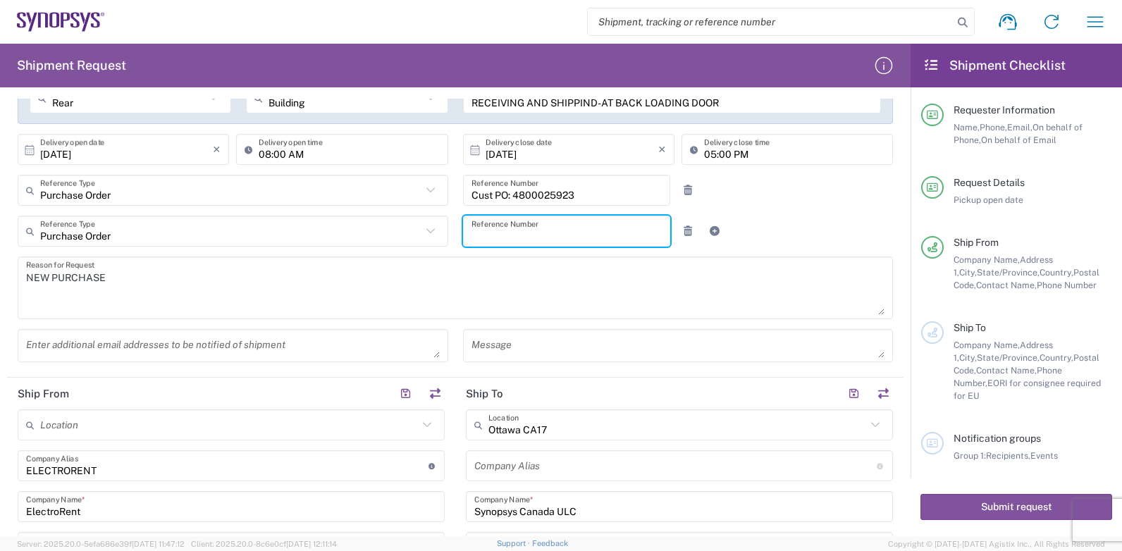
click at [538, 228] on input "text" at bounding box center [566, 231] width 191 height 25
type input "25-SOT-3160541"
click at [562, 337] on textarea at bounding box center [678, 345] width 414 height 25
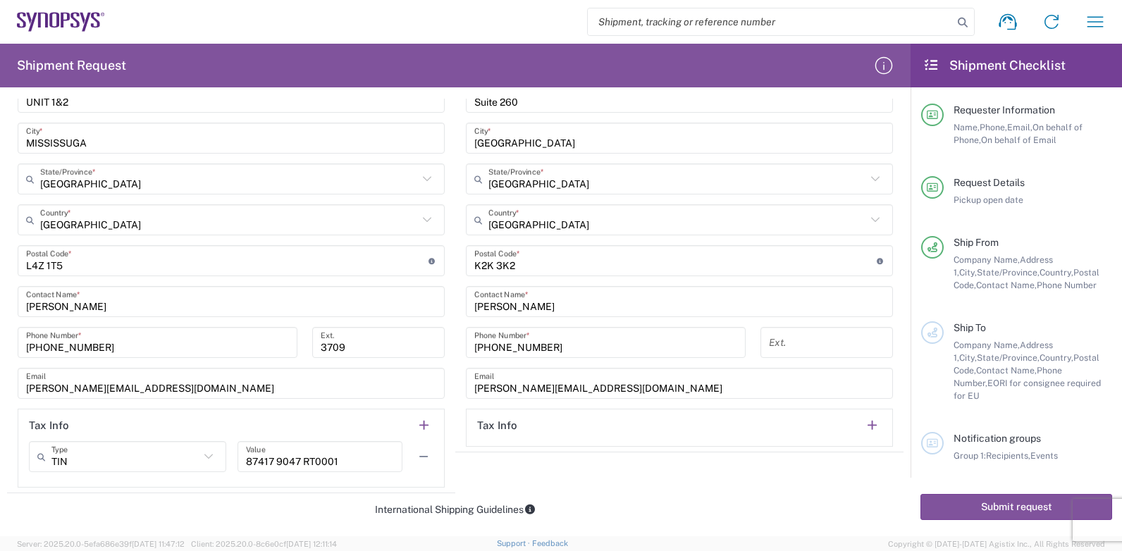
scroll to position [775, 0]
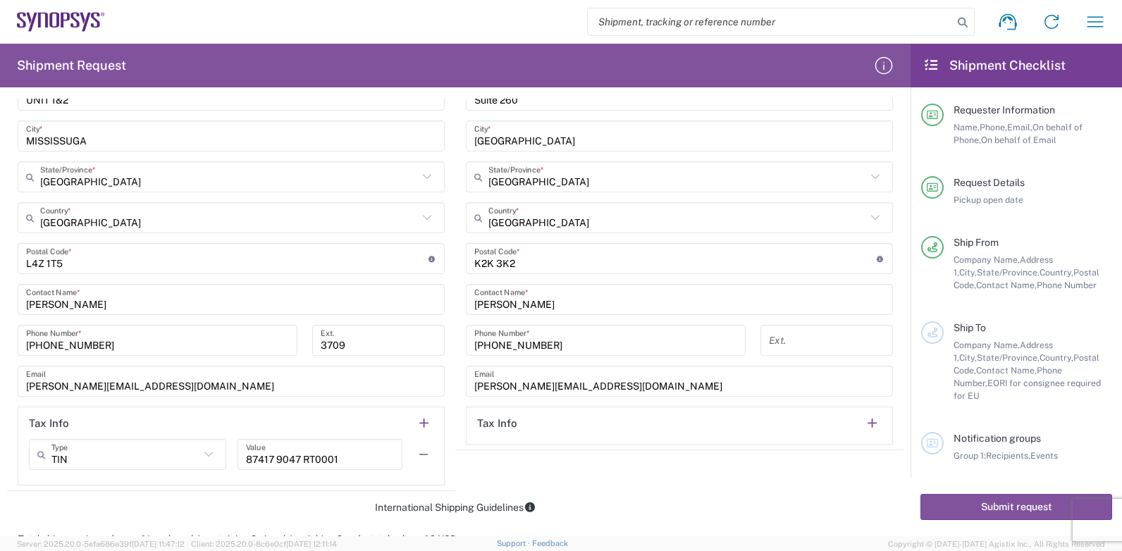
click at [524, 265] on input "undefined" at bounding box center [675, 259] width 402 height 25
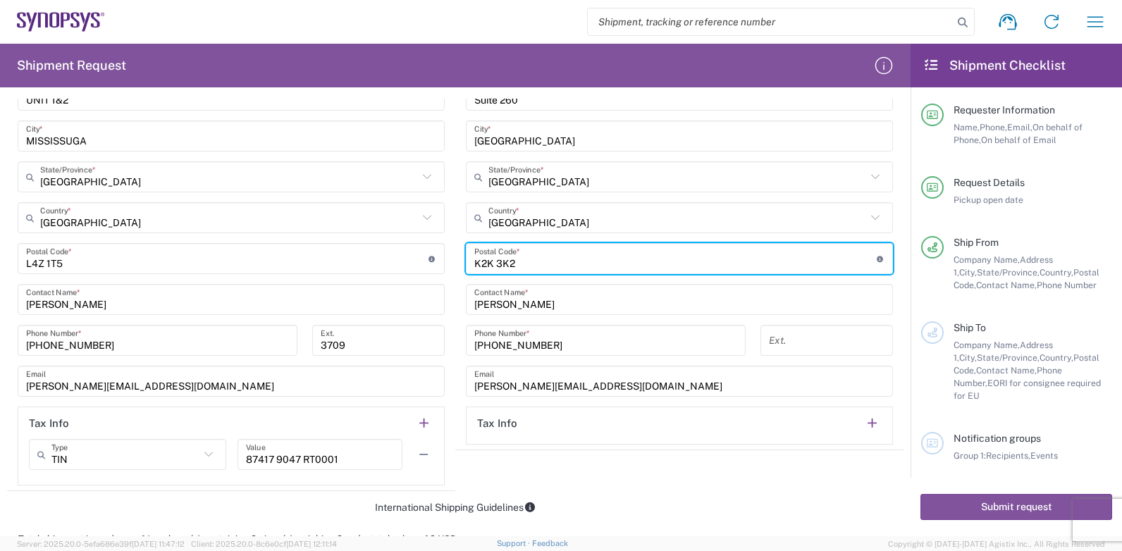
type input "K2K 3K"
type input "K2K 3G3"
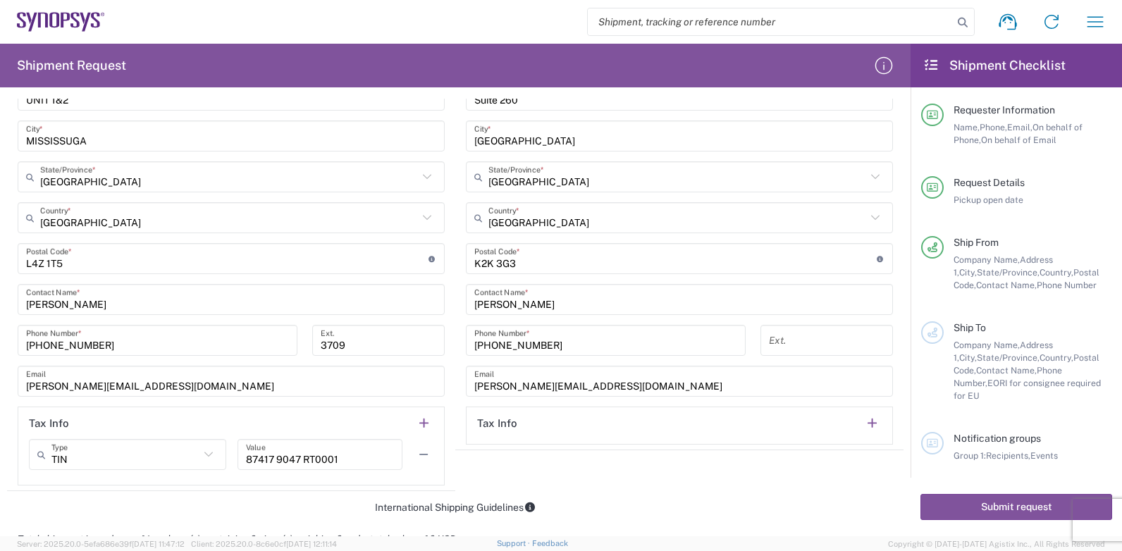
click at [680, 449] on agx-form-section "Ship To Location [GEOGRAPHIC_DATA] DE04 Agrate Brianza IT01 [GEOGRAPHIC_DATA] D…" at bounding box center [679, 167] width 448 height 566
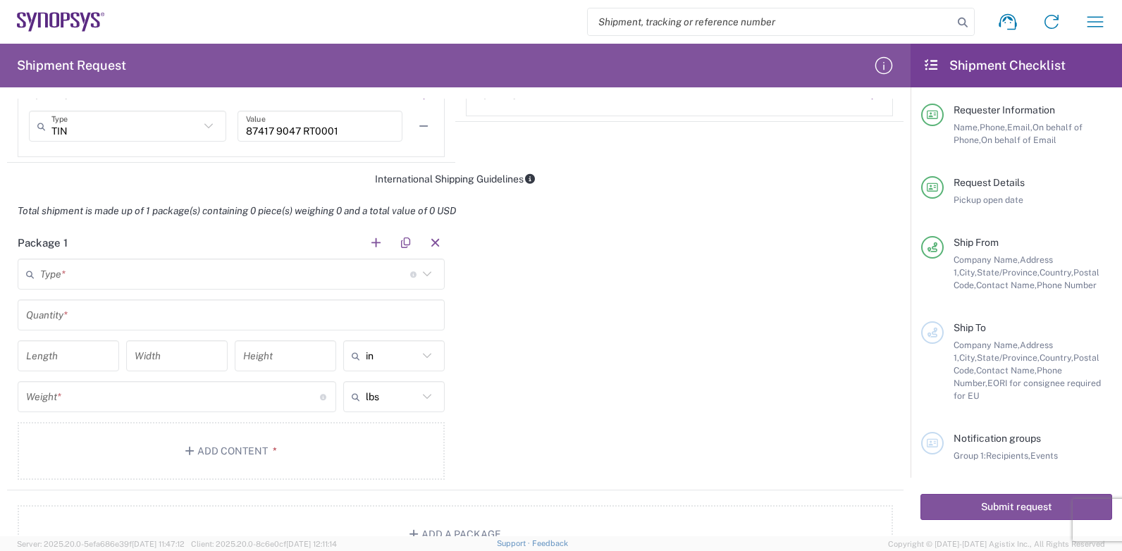
scroll to position [1127, 0]
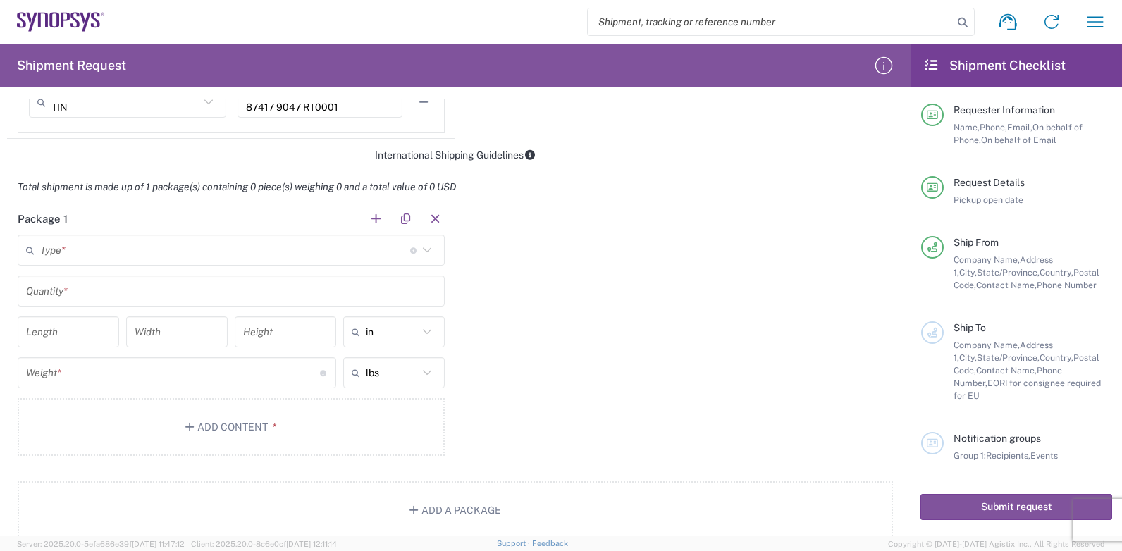
click at [92, 249] on input "text" at bounding box center [225, 250] width 370 height 25
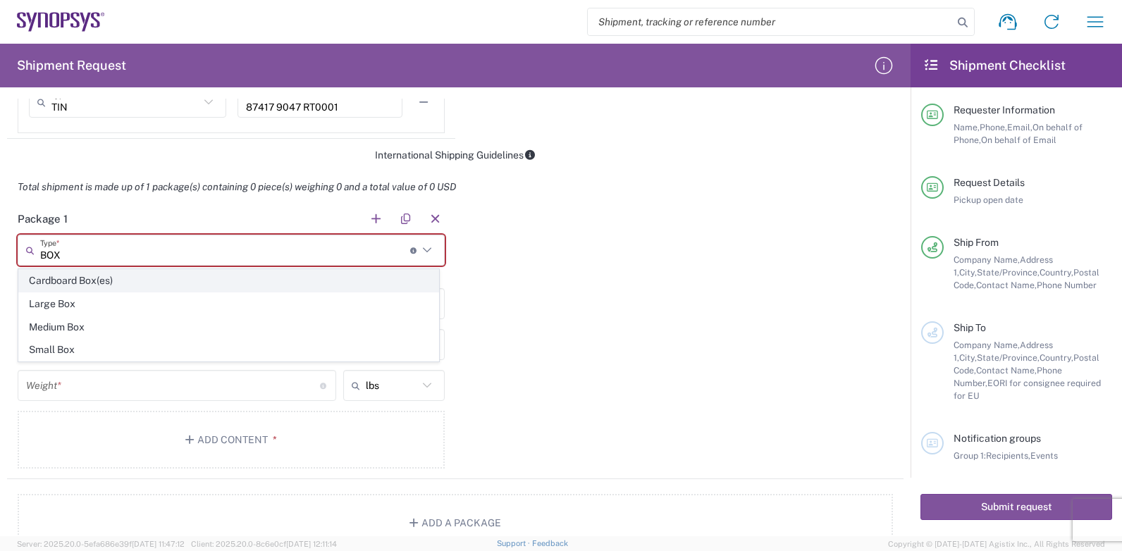
click at [97, 285] on span "Cardboard Box(es)" at bounding box center [228, 281] width 419 height 22
type input "Cardboard Box(es)"
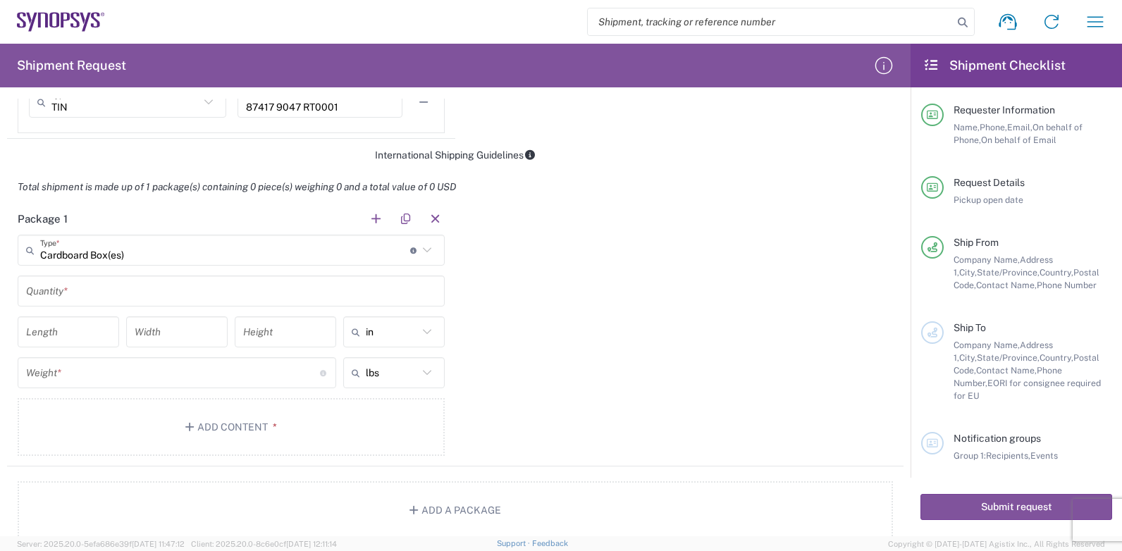
click at [109, 292] on input "text" at bounding box center [231, 291] width 410 height 25
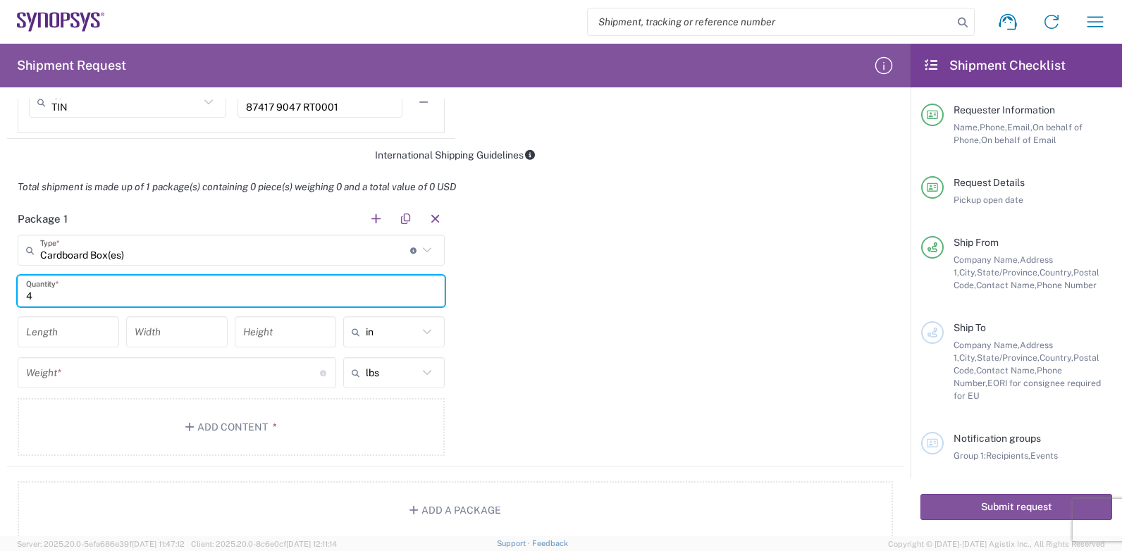
type input "4"
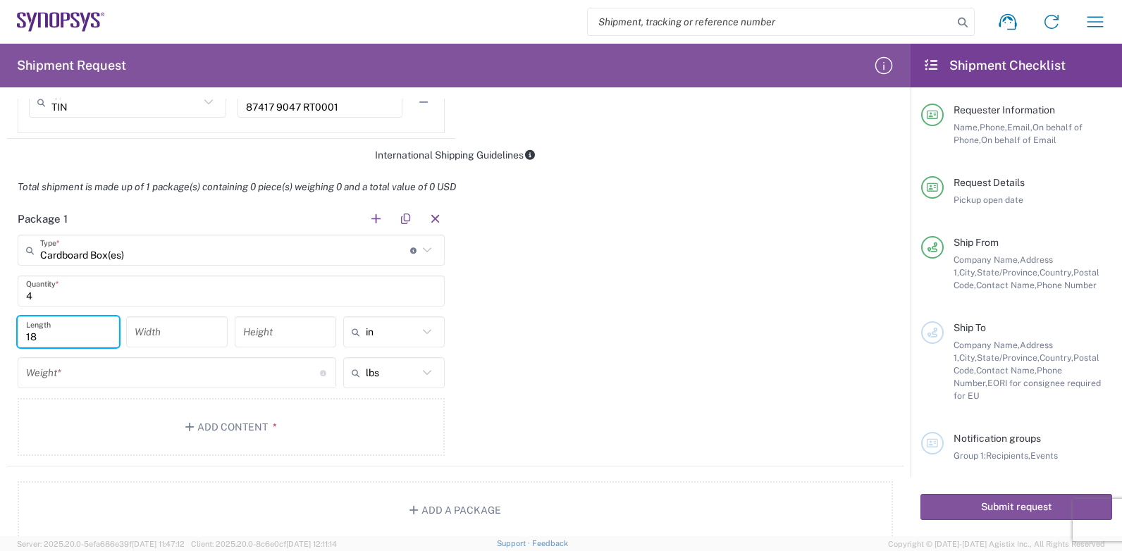
type input "18"
type input "17"
type input "12"
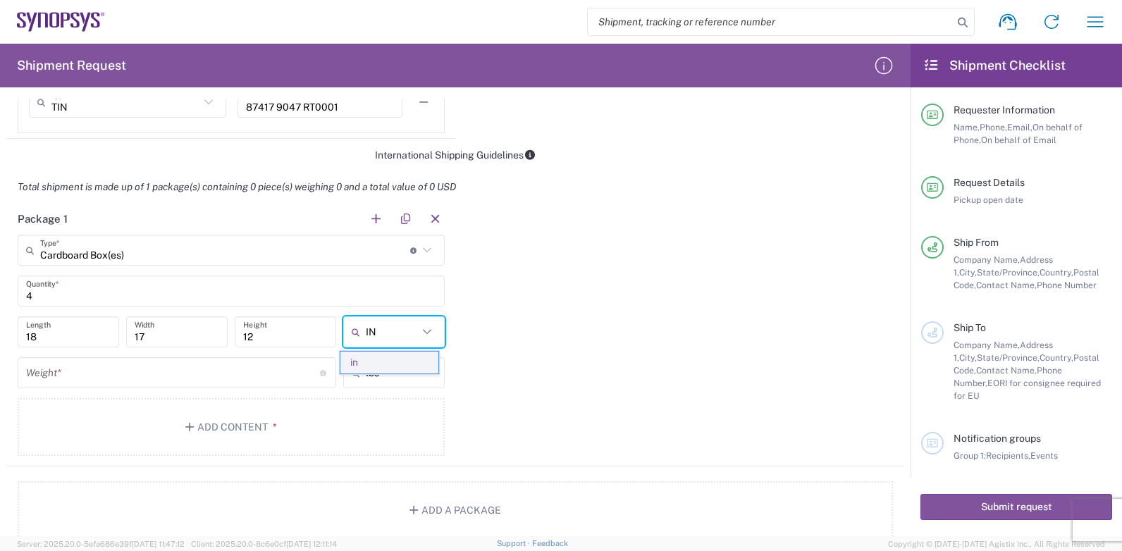
type input "IN"
click at [413, 356] on span "in" at bounding box center [388, 363] width 97 height 22
click at [79, 375] on input "number" at bounding box center [173, 373] width 294 height 25
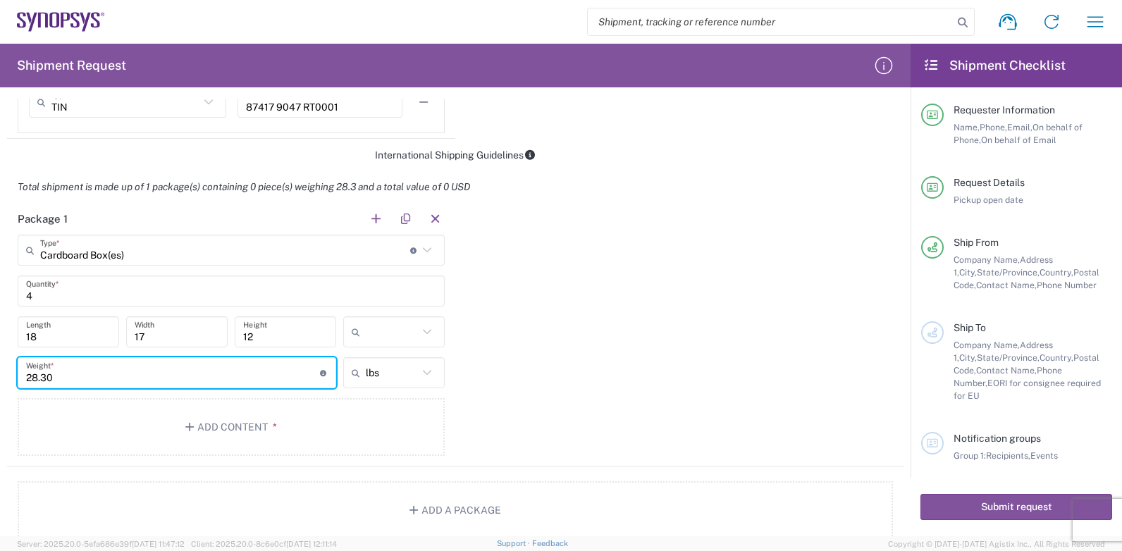
type input "28.30"
click at [602, 404] on div "Package 1 Cardboard Box(es) Type * Material used to package goods Cardboard Box…" at bounding box center [455, 335] width 896 height 264
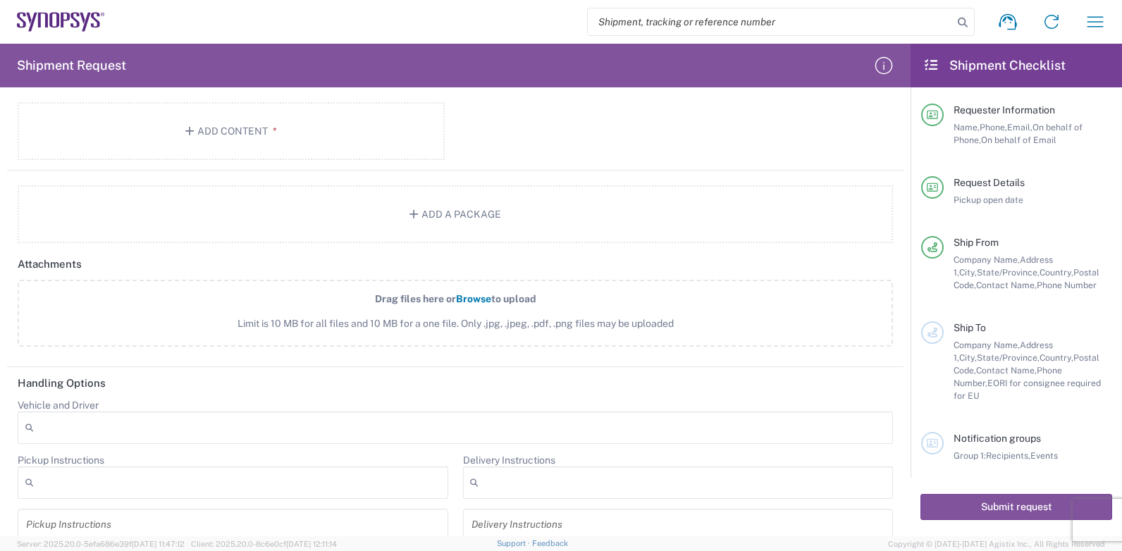
scroll to position [1459, 0]
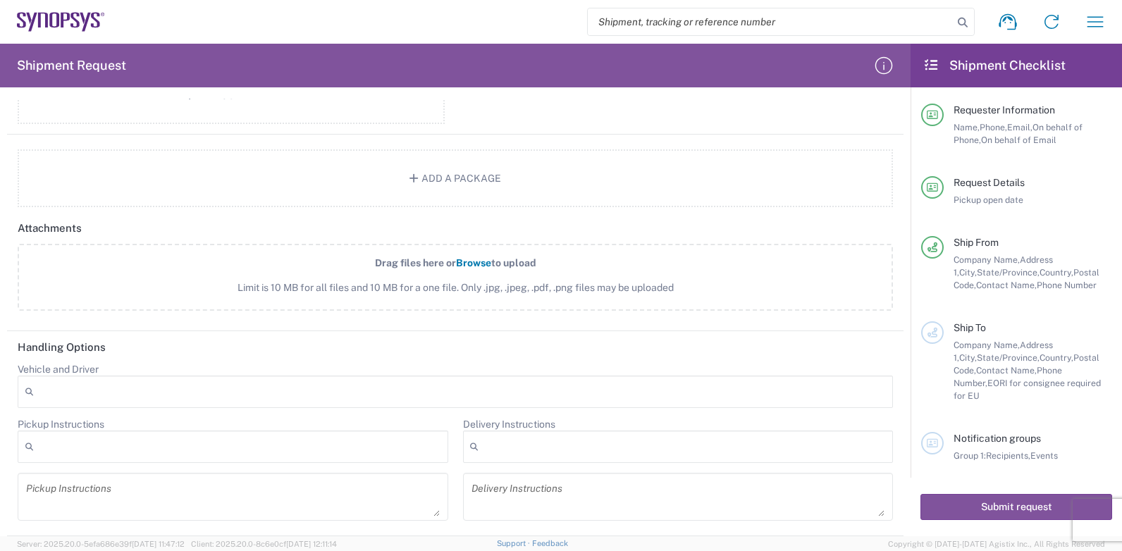
click at [977, 358] on span "State/Province," at bounding box center [1008, 357] width 63 height 11
click at [948, 325] on div "Ship To Company Name, Address 1, City, State/Province, Country, Postal Code, Co…" at bounding box center [1027, 361] width 168 height 81
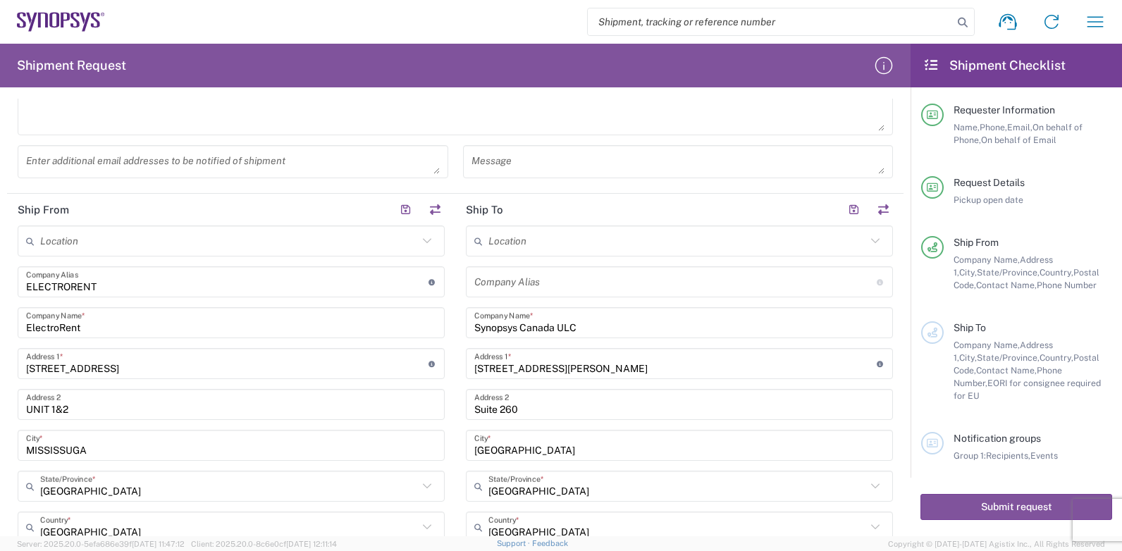
scroll to position [473, 0]
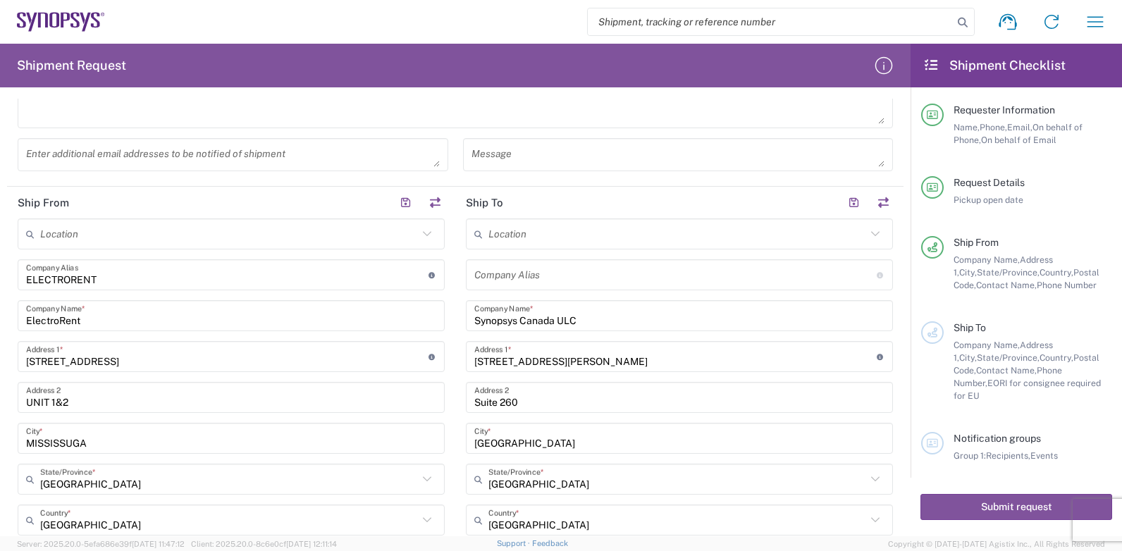
click at [547, 232] on input "text" at bounding box center [677, 234] width 378 height 25
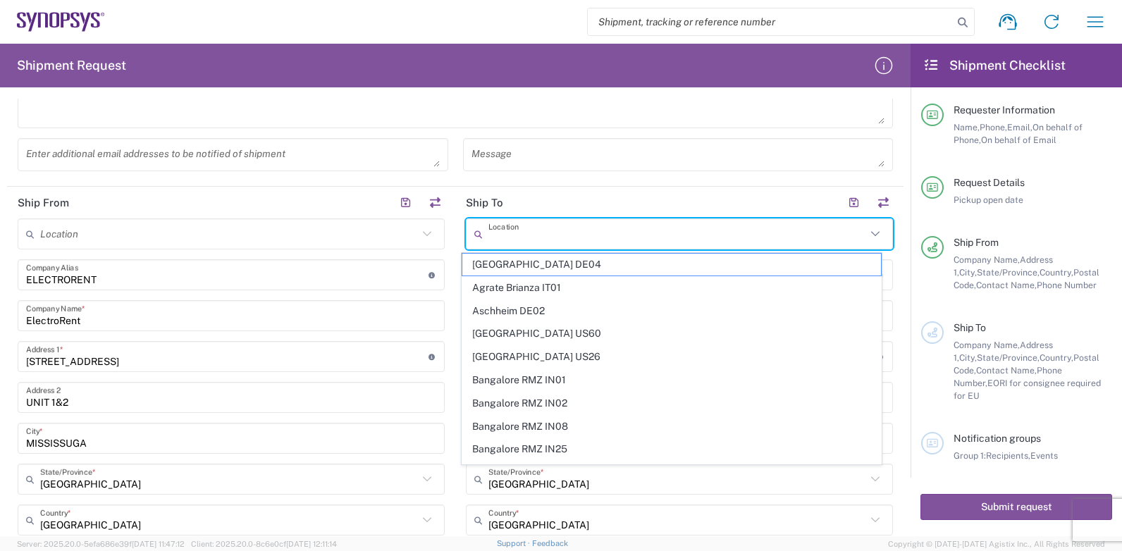
click at [547, 232] on input "text" at bounding box center [677, 234] width 378 height 25
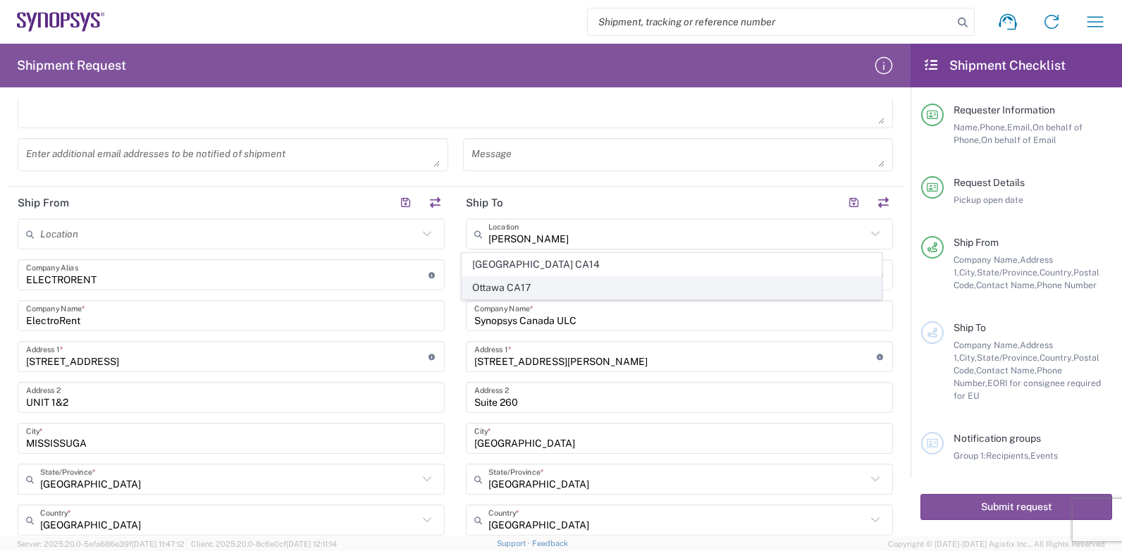
click at [527, 292] on span "Ottawa CA17" at bounding box center [671, 288] width 419 height 22
type input "Ottawa CA17"
type input "K2K 3K2"
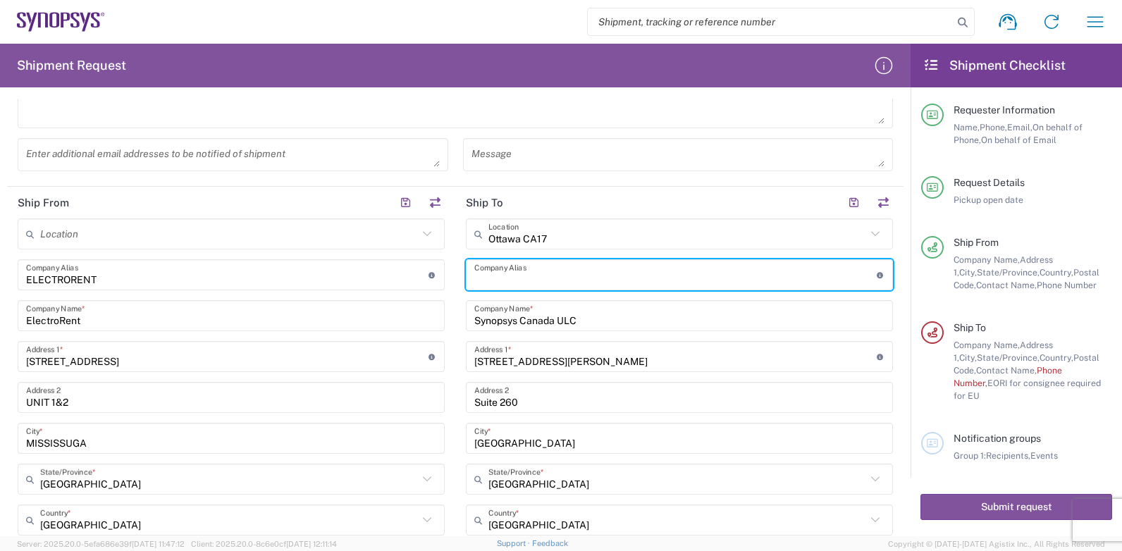
click at [528, 280] on input "text" at bounding box center [675, 275] width 402 height 25
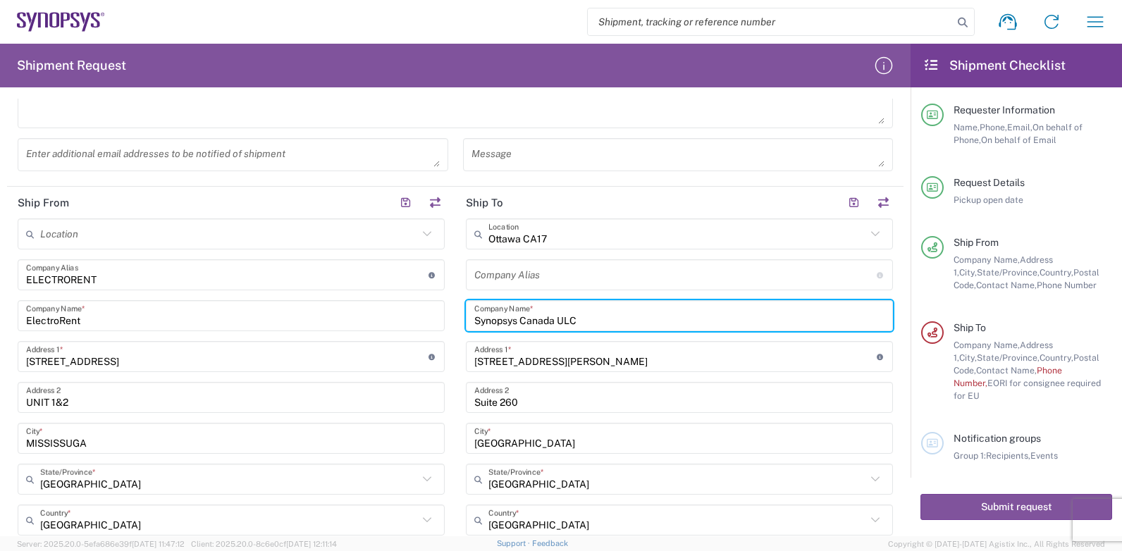
drag, startPoint x: 600, startPoint y: 318, endPoint x: 413, endPoint y: 319, distance: 186.7
click at [413, 319] on div "Ship From Location [GEOGRAPHIC_DATA] DE04 Agrate Brianza IT01 [GEOGRAPHIC_DATA]…" at bounding box center [455, 490] width 896 height 607
click at [540, 278] on input "text" at bounding box center [675, 275] width 402 height 25
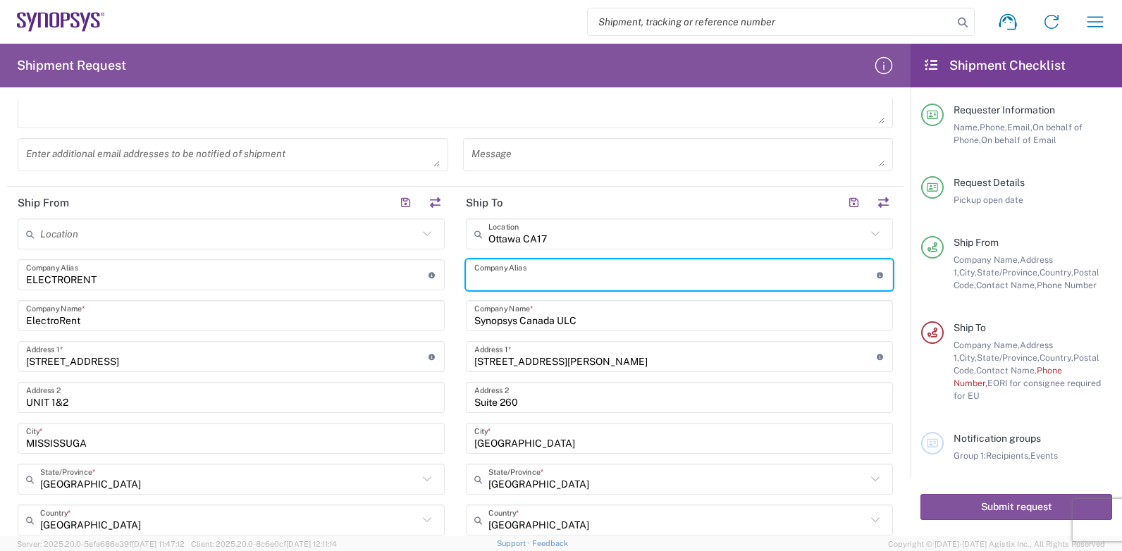
paste input "Synopsys Canada ULC"
type input "Synopsys Canada ULC"
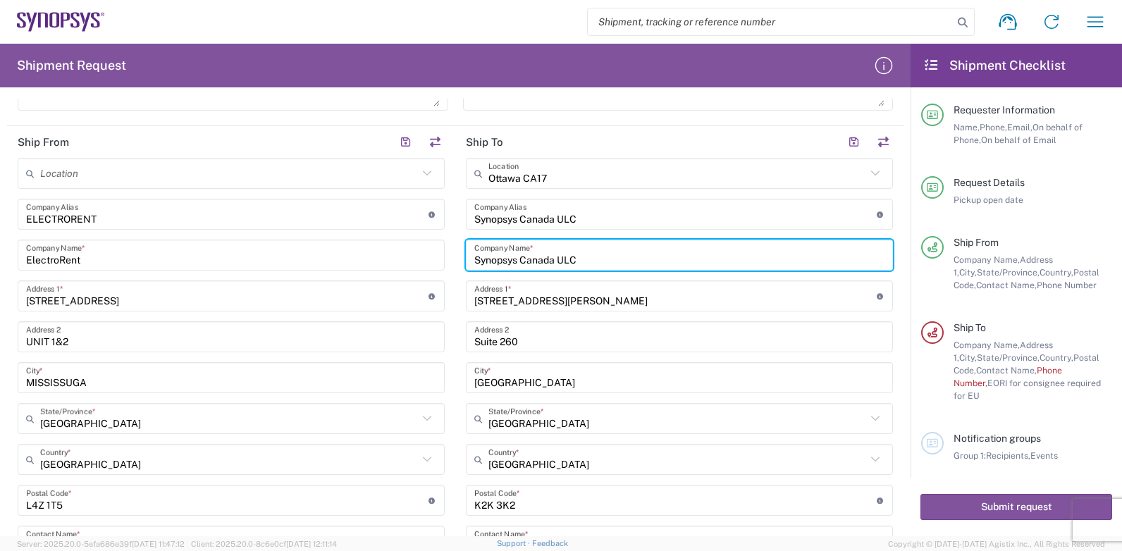
scroll to position [684, 0]
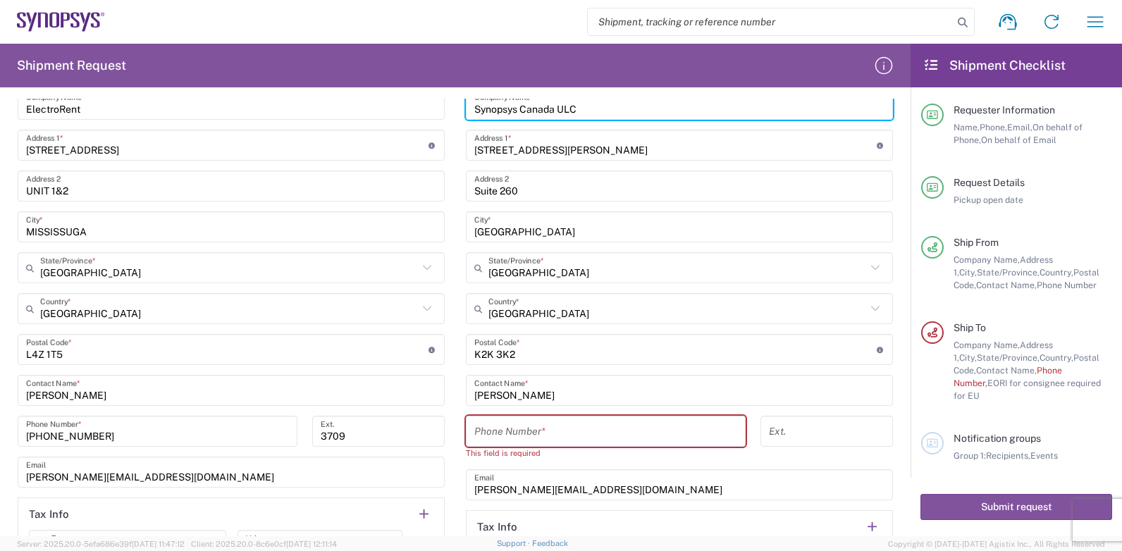
click at [562, 426] on input "tel" at bounding box center [605, 431] width 263 height 25
click at [545, 434] on input "tel" at bounding box center [605, 431] width 263 height 25
paste input "[PHONE_NUMBER]"
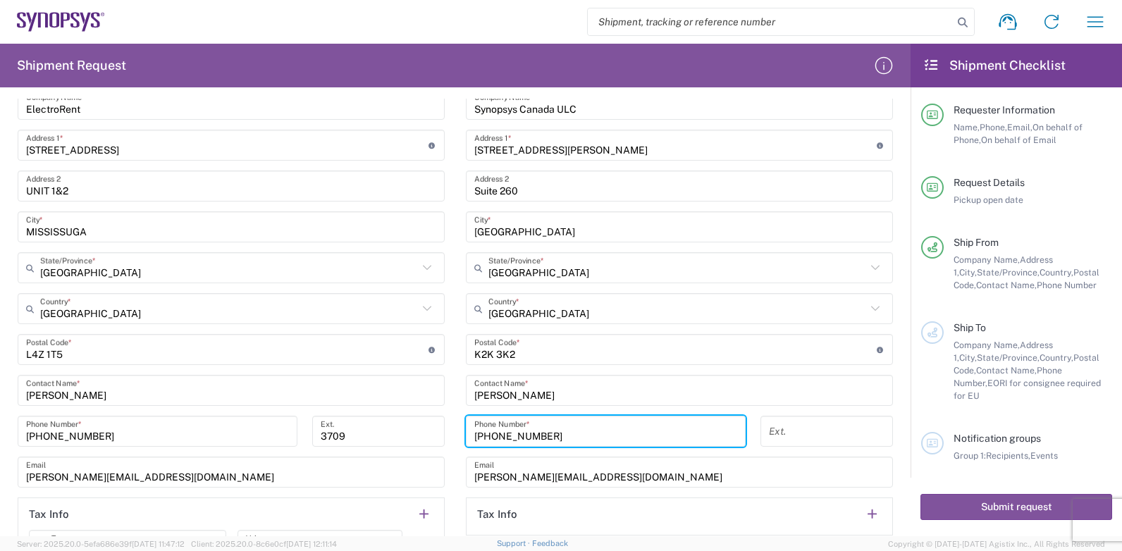
type input "[PHONE_NUMBER]"
click at [750, 305] on input "[GEOGRAPHIC_DATA]" at bounding box center [677, 309] width 378 height 25
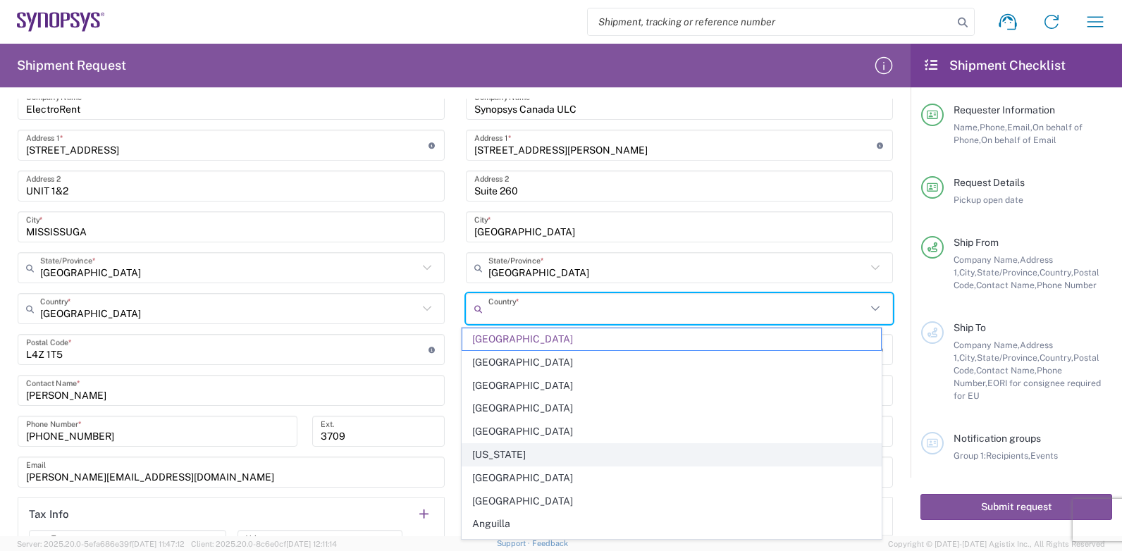
click at [731, 463] on span "[US_STATE]" at bounding box center [671, 455] width 419 height 22
type input "[US_STATE]"
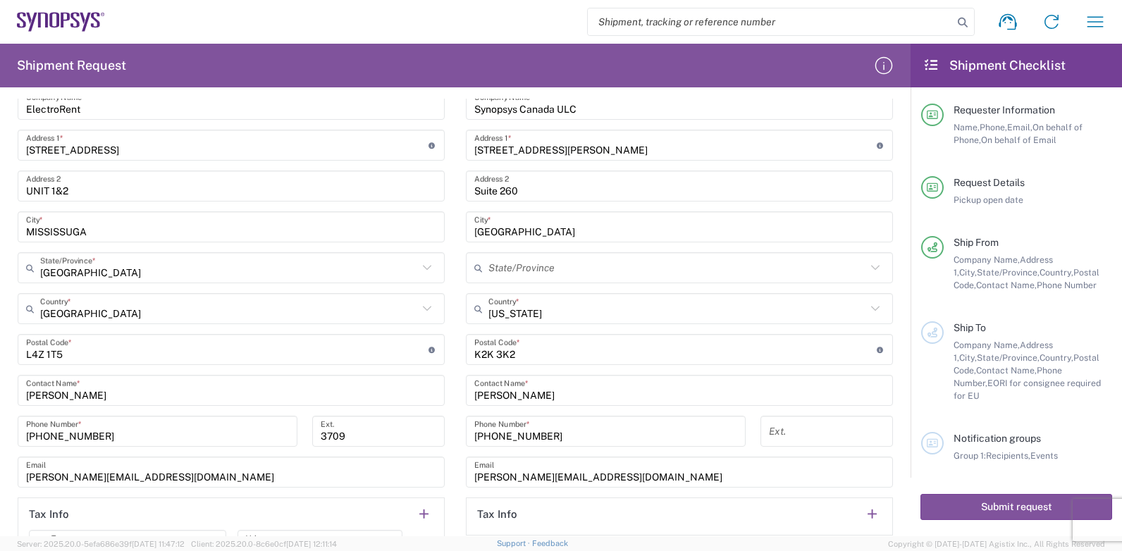
click at [521, 268] on input "text" at bounding box center [677, 268] width 378 height 25
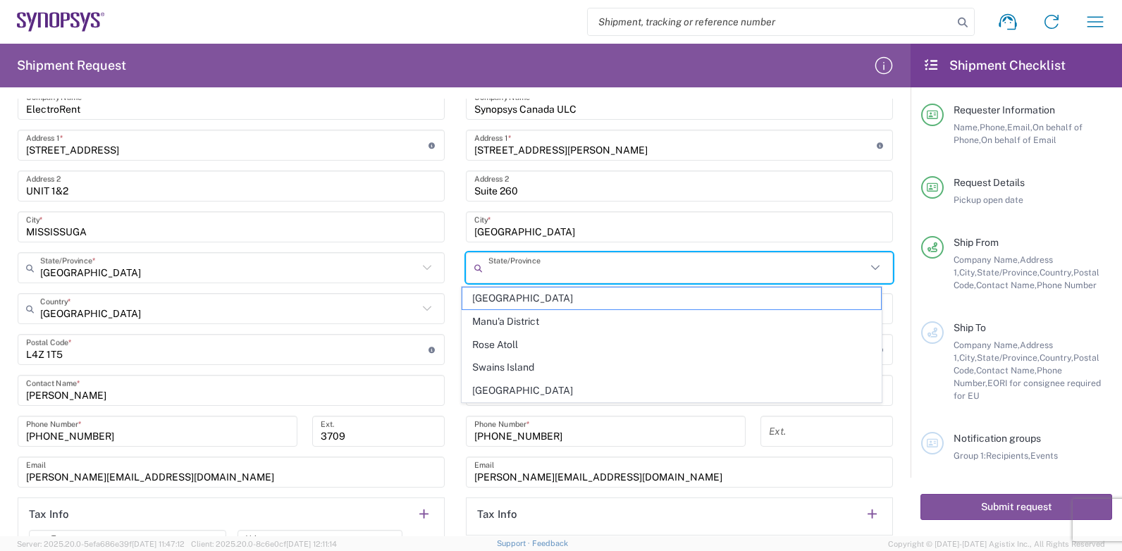
type input "[GEOGRAPHIC_DATA]"
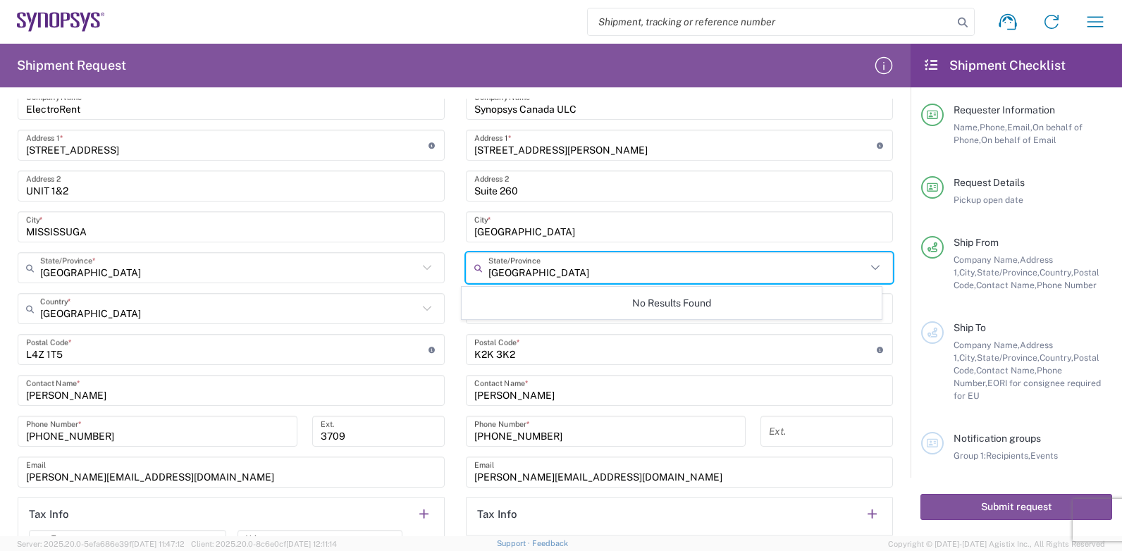
click at [404, 267] on input "[GEOGRAPHIC_DATA]" at bounding box center [229, 268] width 378 height 25
type input "[GEOGRAPHIC_DATA]"
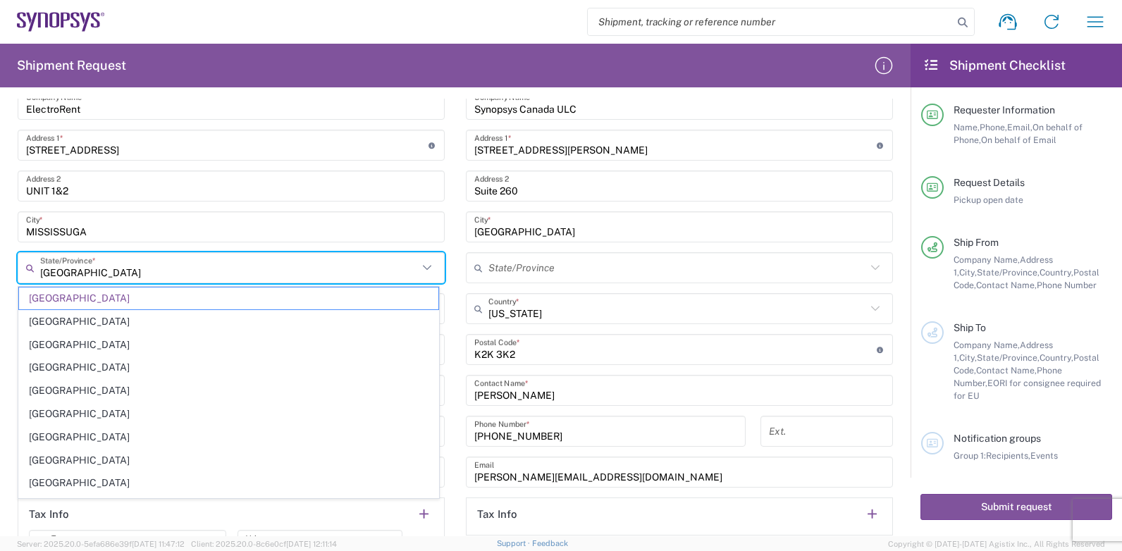
click at [557, 317] on input "[US_STATE]" at bounding box center [677, 309] width 378 height 25
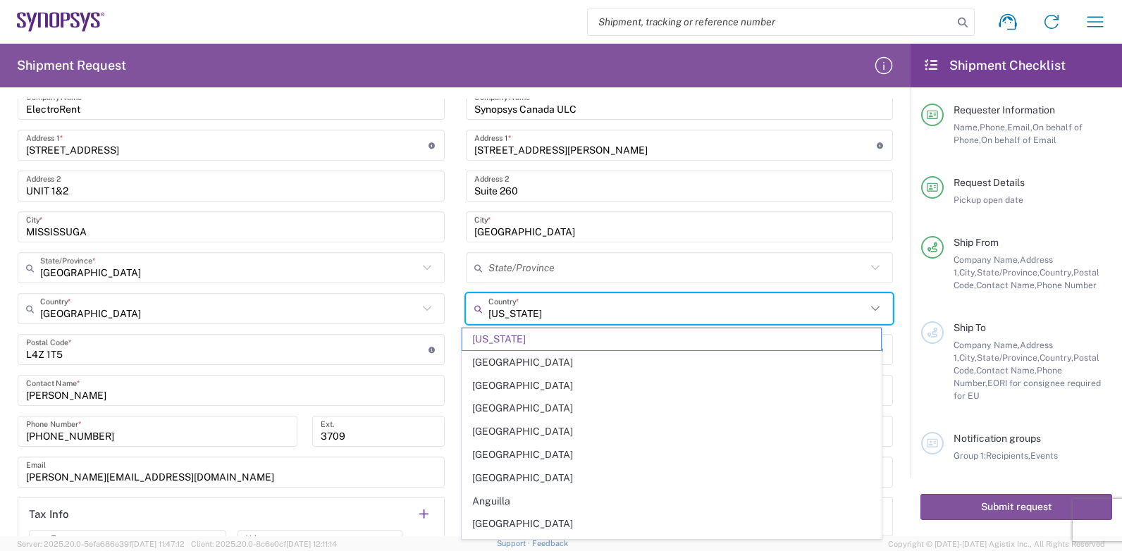
drag, startPoint x: 582, startPoint y: 311, endPoint x: 318, endPoint y: 308, distance: 263.6
click at [318, 308] on div "Ship From Location [GEOGRAPHIC_DATA] DE04 Agrate Brianza IT01 [GEOGRAPHIC_DATA]…" at bounding box center [455, 278] width 896 height 607
type input "C"
click at [424, 319] on div "Canada Country *" at bounding box center [231, 308] width 427 height 31
type input "[US_STATE]"
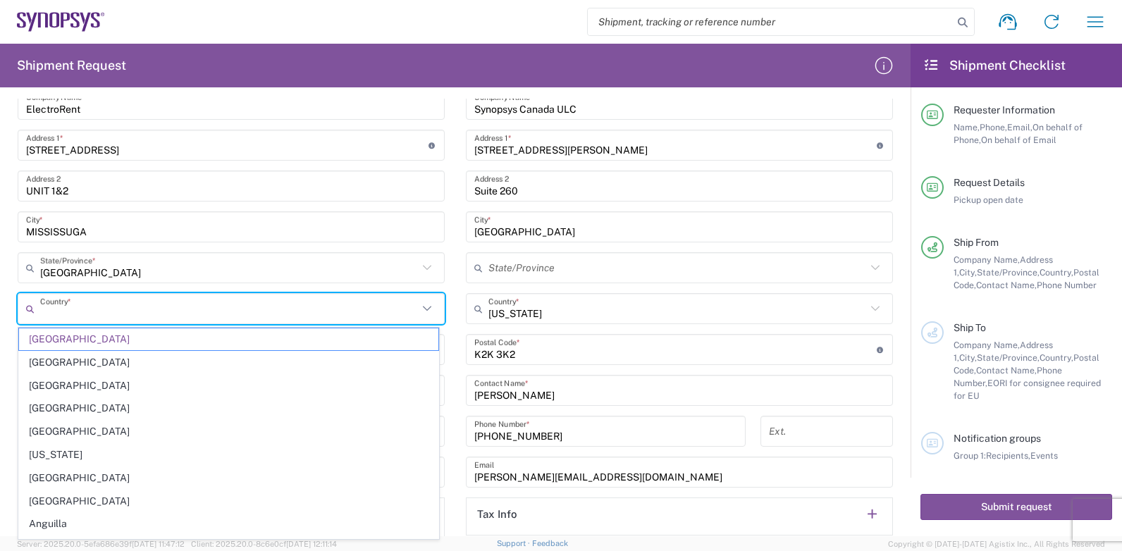
click at [512, 316] on input "[US_STATE]" at bounding box center [677, 309] width 378 height 25
type input "[GEOGRAPHIC_DATA]"
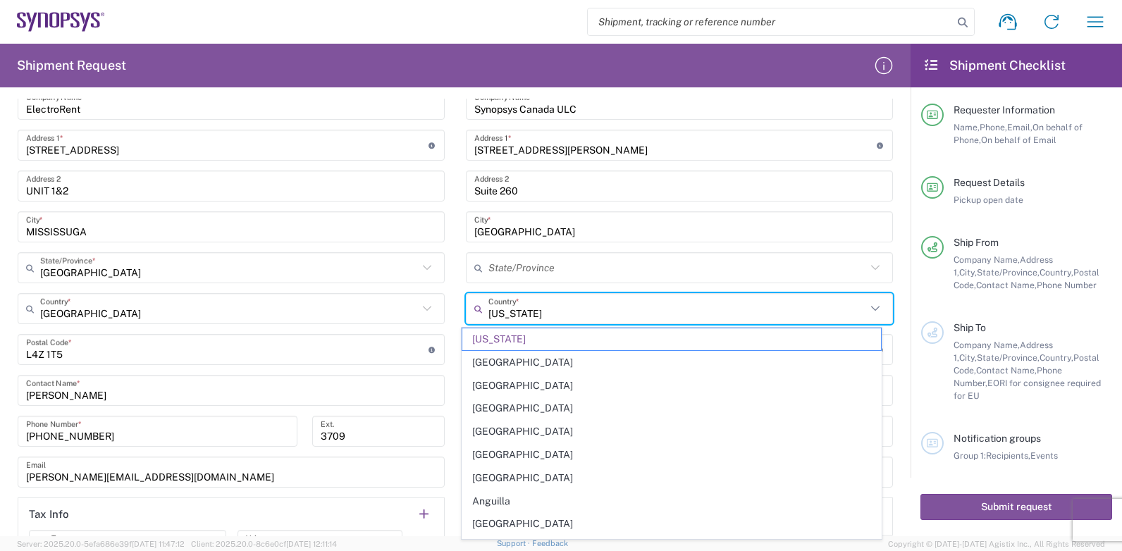
click at [824, 311] on input "[US_STATE]" at bounding box center [677, 309] width 378 height 25
drag, startPoint x: 732, startPoint y: 314, endPoint x: 461, endPoint y: 308, distance: 271.3
click at [466, 308] on div "[US_STATE] Country *" at bounding box center [679, 308] width 427 height 31
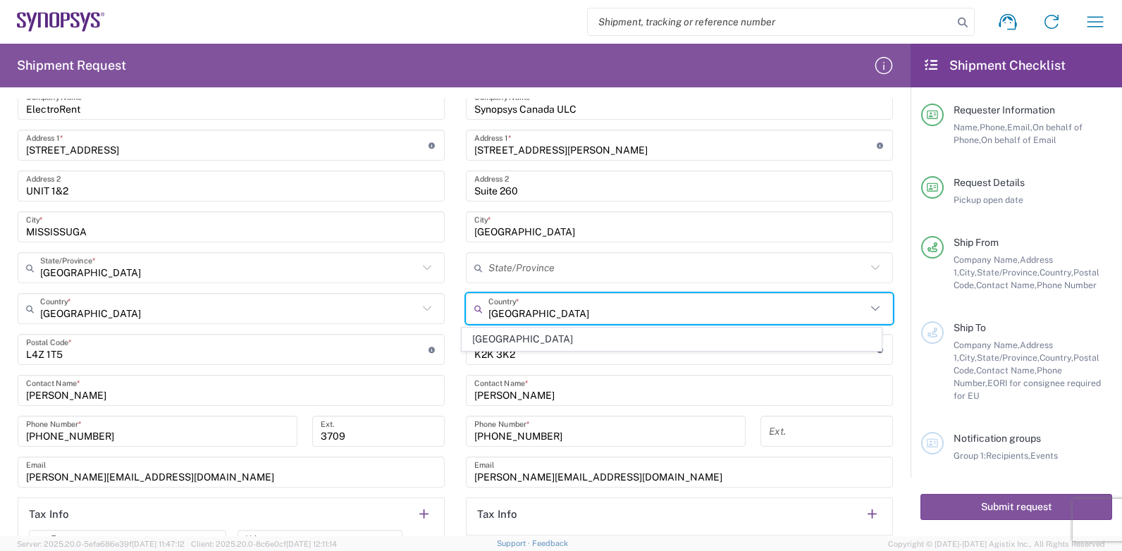
type input "[GEOGRAPHIC_DATA]"
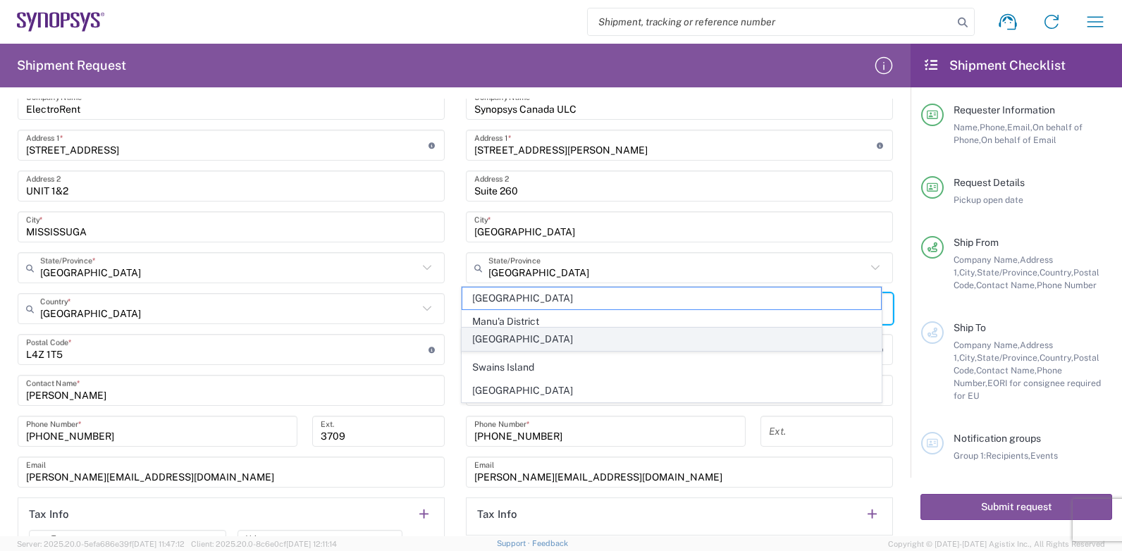
click at [514, 335] on span "[GEOGRAPHIC_DATA]" at bounding box center [671, 339] width 419 height 22
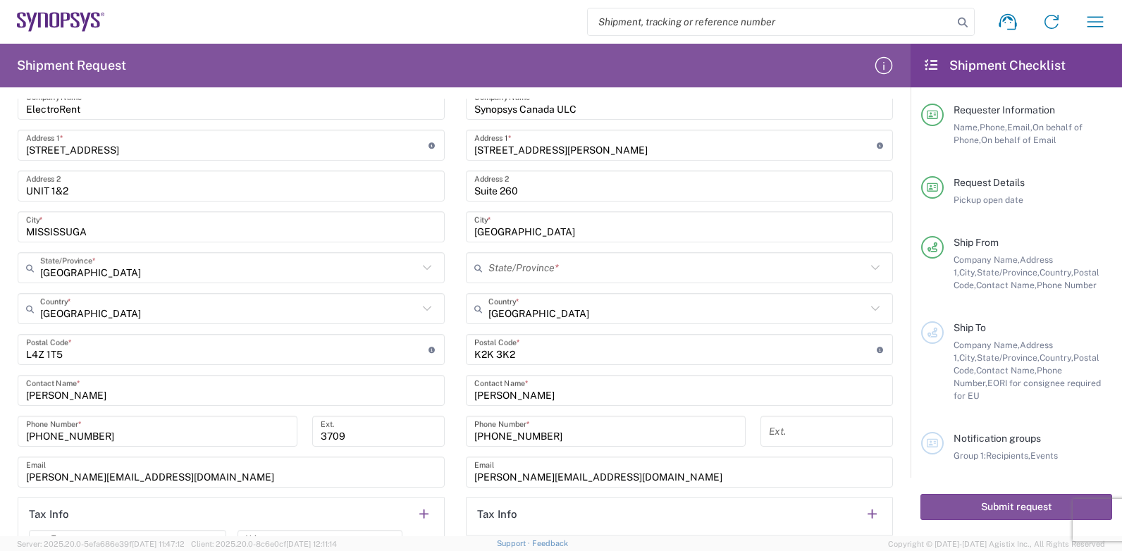
click at [531, 268] on input "text" at bounding box center [677, 268] width 378 height 25
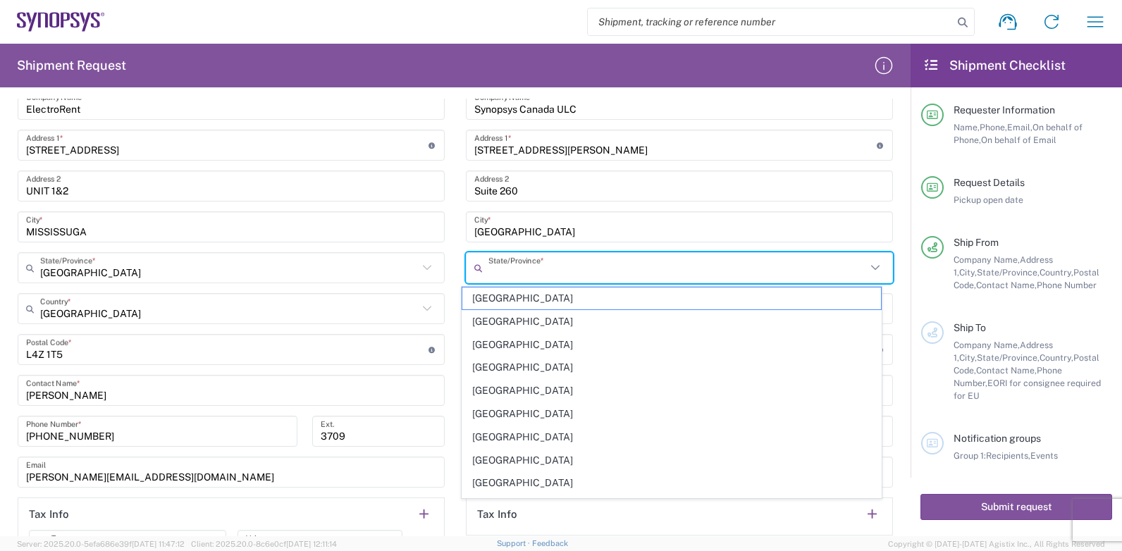
type input "[GEOGRAPHIC_DATA]"
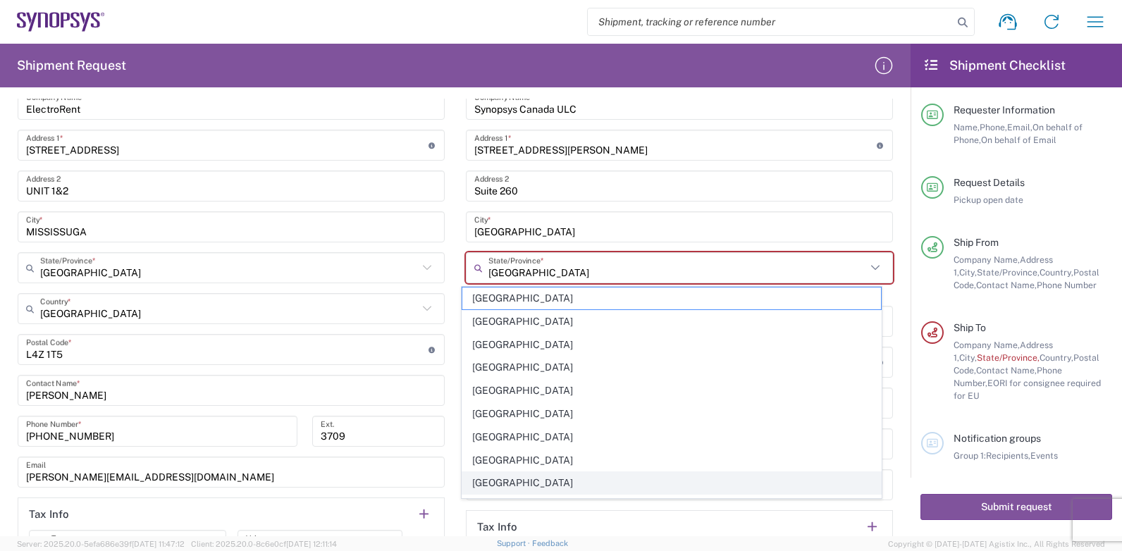
click at [499, 477] on span "[GEOGRAPHIC_DATA]" at bounding box center [671, 483] width 419 height 22
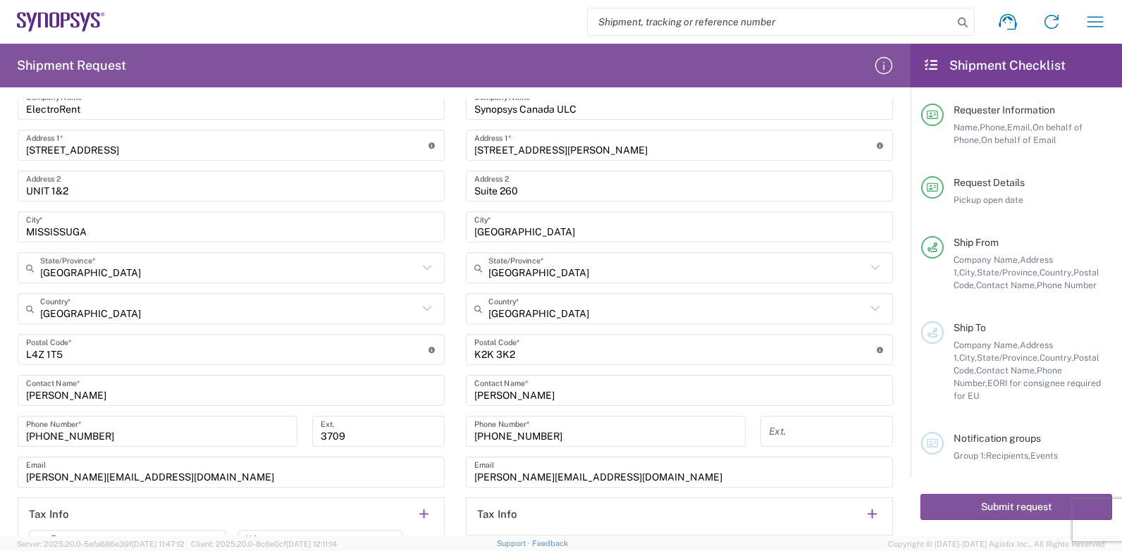
click at [562, 354] on input "undefined" at bounding box center [675, 350] width 402 height 25
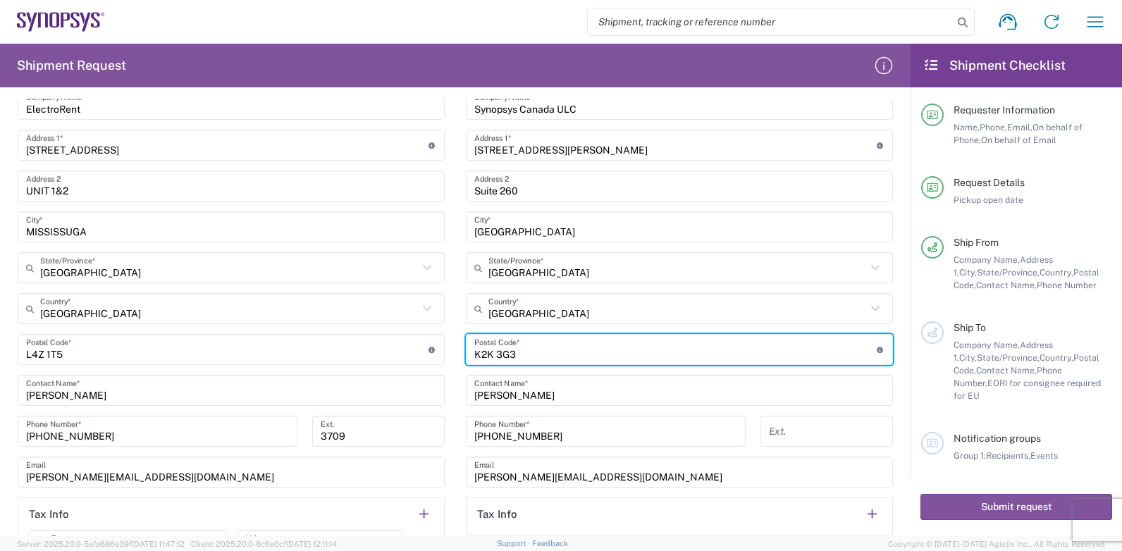
type input "K2K 3G3"
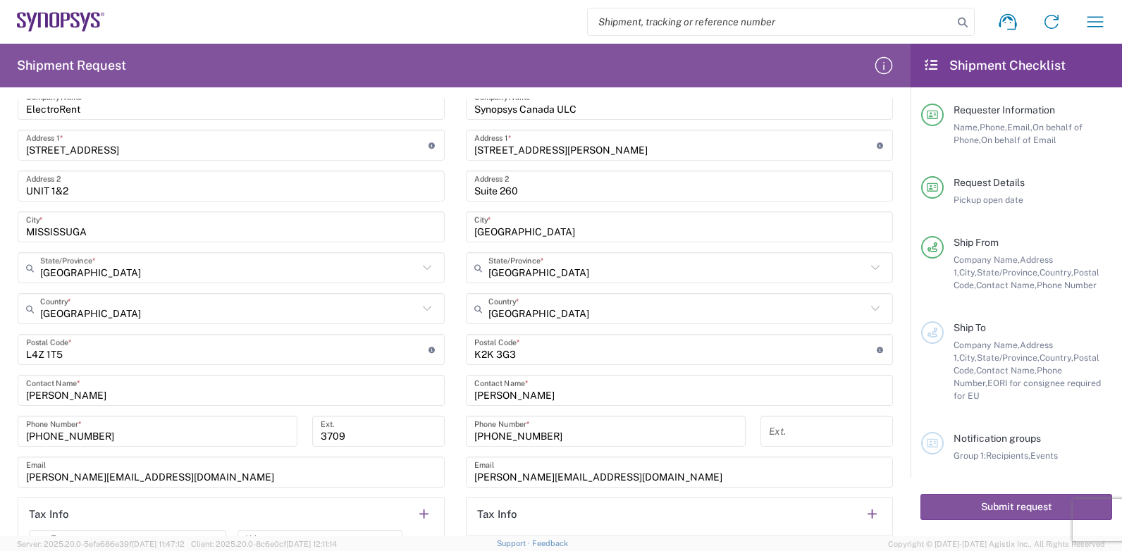
click at [884, 438] on div "Ext." at bounding box center [826, 436] width 147 height 41
click at [524, 352] on input "undefined" at bounding box center [675, 350] width 402 height 25
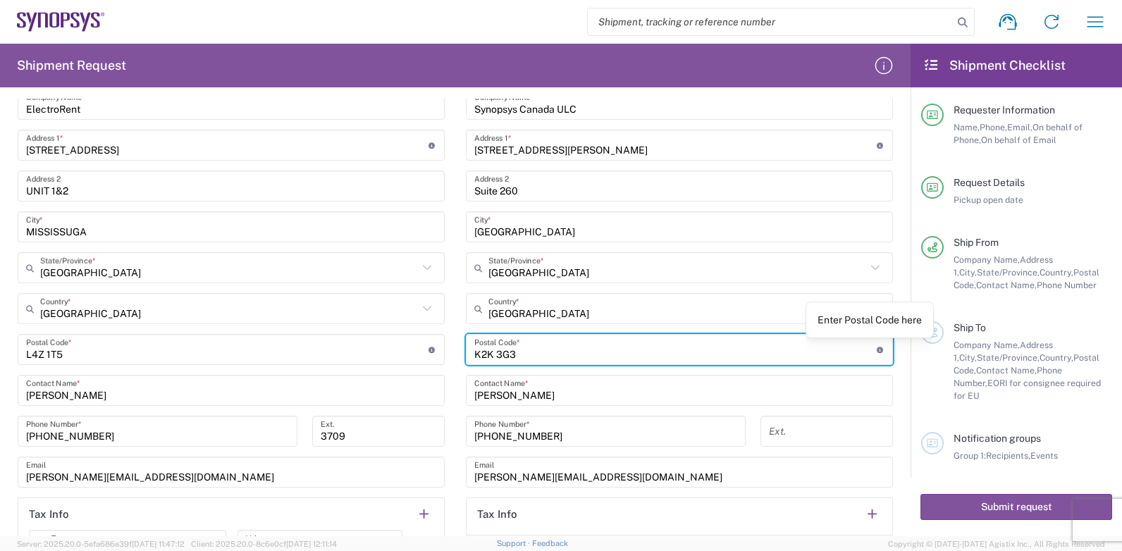
click at [877, 351] on icon at bounding box center [881, 350] width 8 height 6
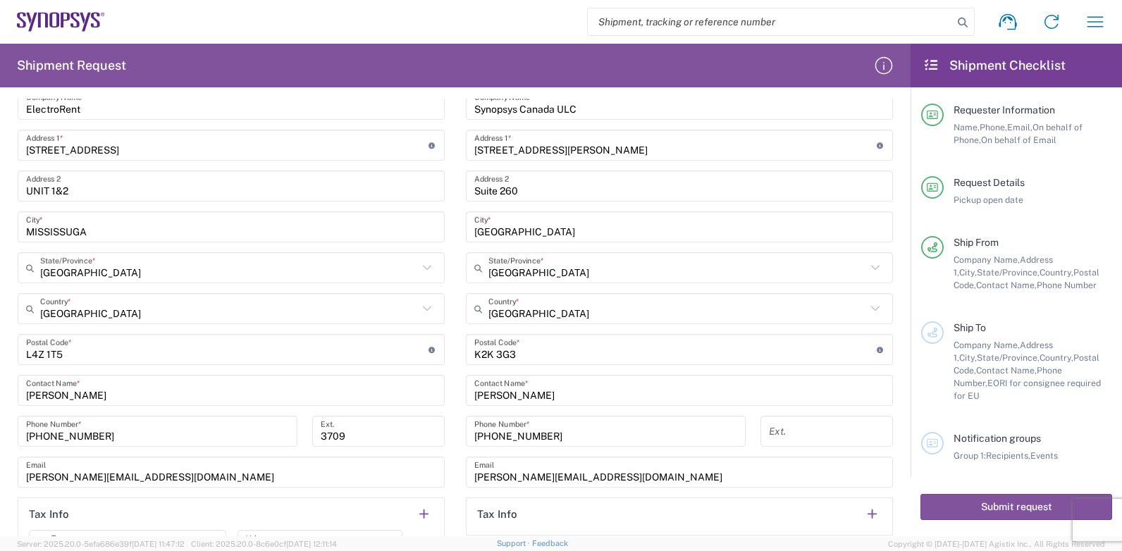
click at [437, 447] on div "3709 Ext." at bounding box center [378, 436] width 147 height 41
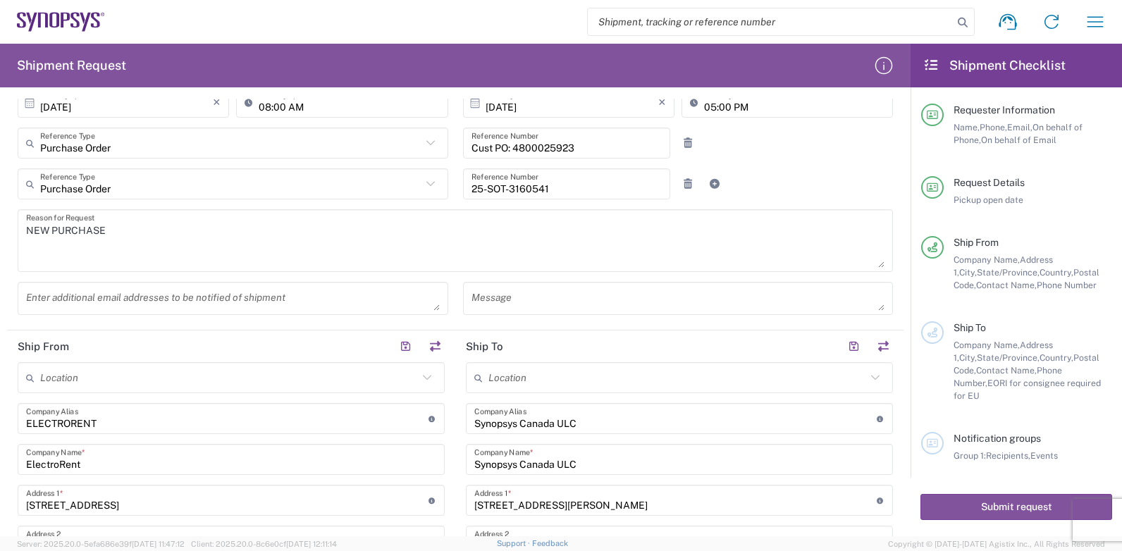
scroll to position [473, 0]
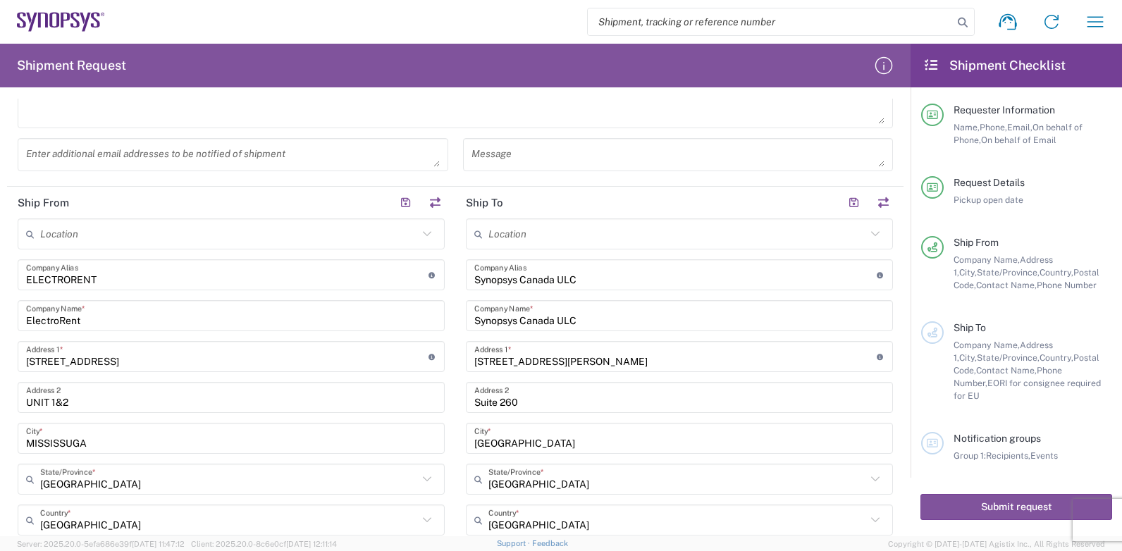
click at [538, 238] on input "text" at bounding box center [677, 234] width 378 height 25
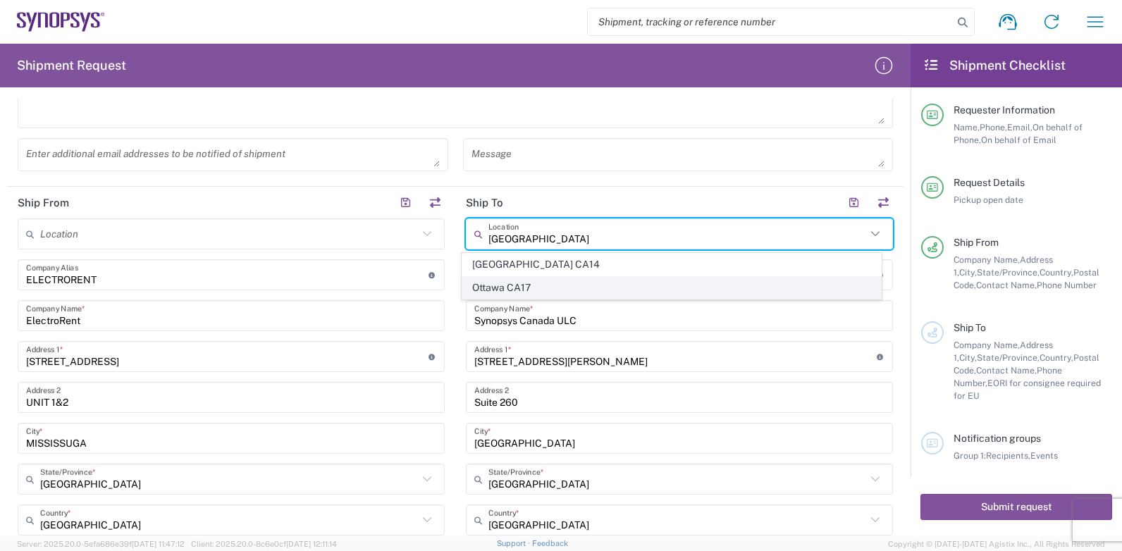
click at [496, 282] on span "Ottawa CA17" at bounding box center [671, 288] width 419 height 22
type input "Ottawa CA17"
type input "[GEOGRAPHIC_DATA]"
type input "K2K 3K2"
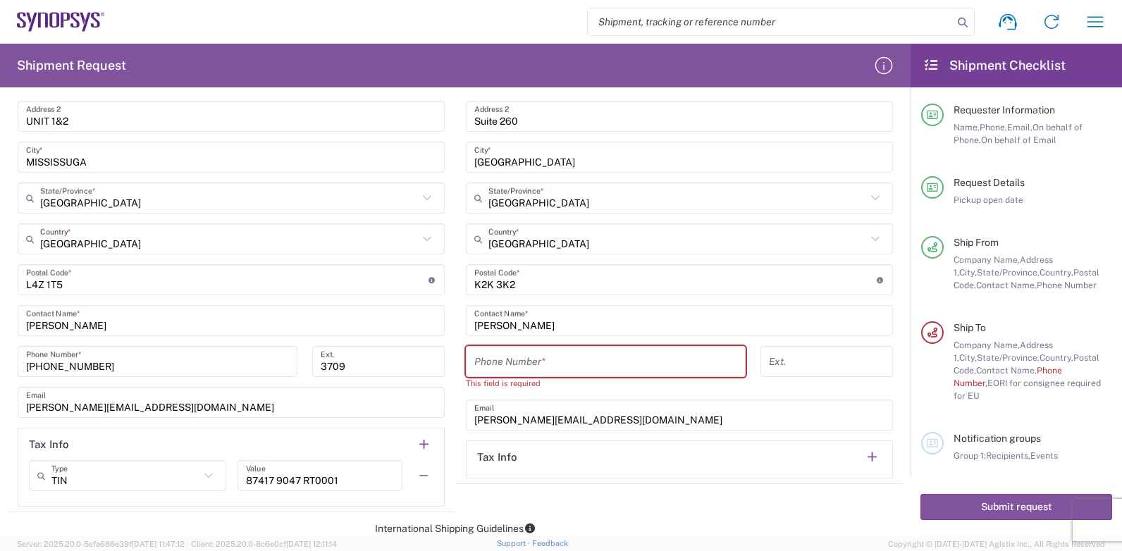
scroll to position [755, 0]
click at [522, 355] on input "tel" at bounding box center [605, 361] width 263 height 25
paste input "[PHONE_NUMBER]"
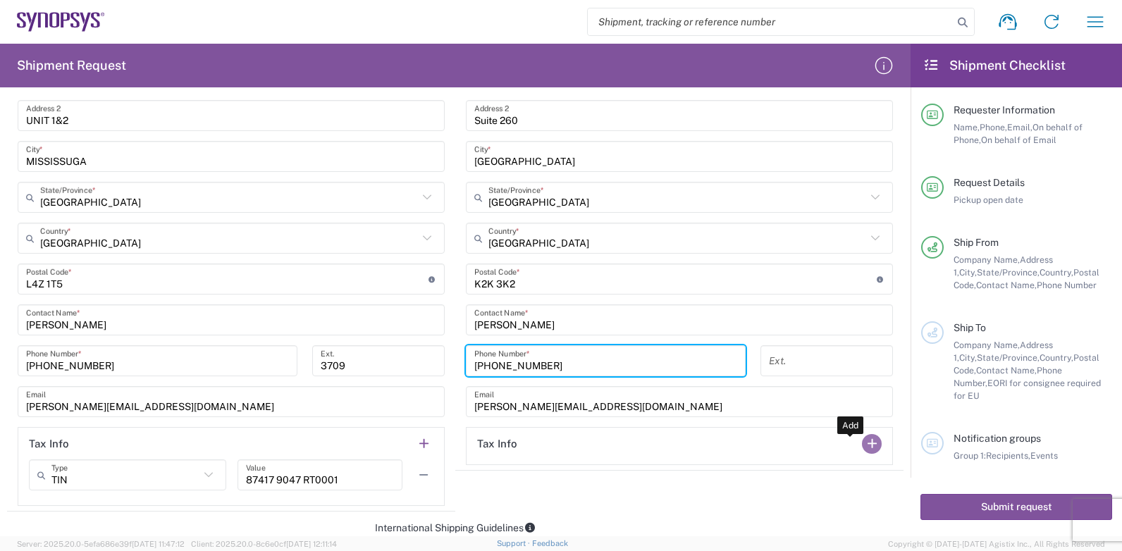
type input "[PHONE_NUMBER]"
click at [862, 446] on button "button" at bounding box center [872, 444] width 20 height 20
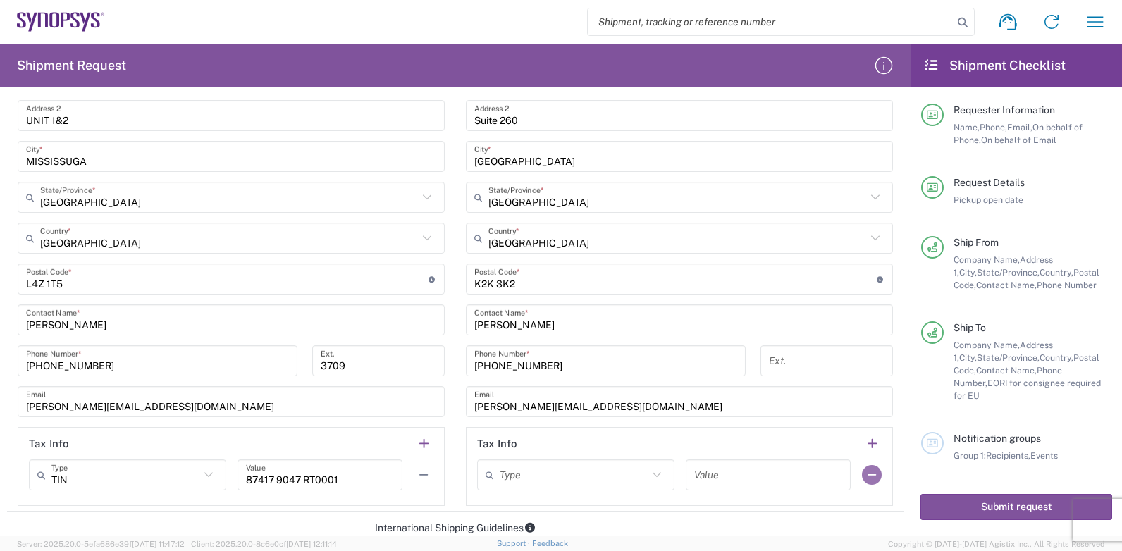
click at [862, 473] on button "button" at bounding box center [872, 475] width 20 height 20
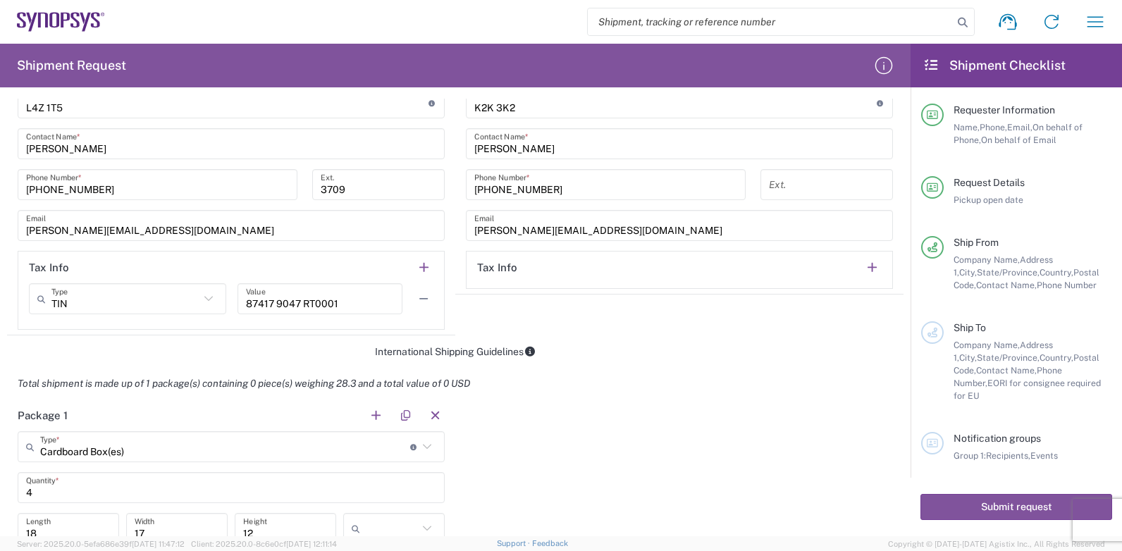
scroll to position [966, 0]
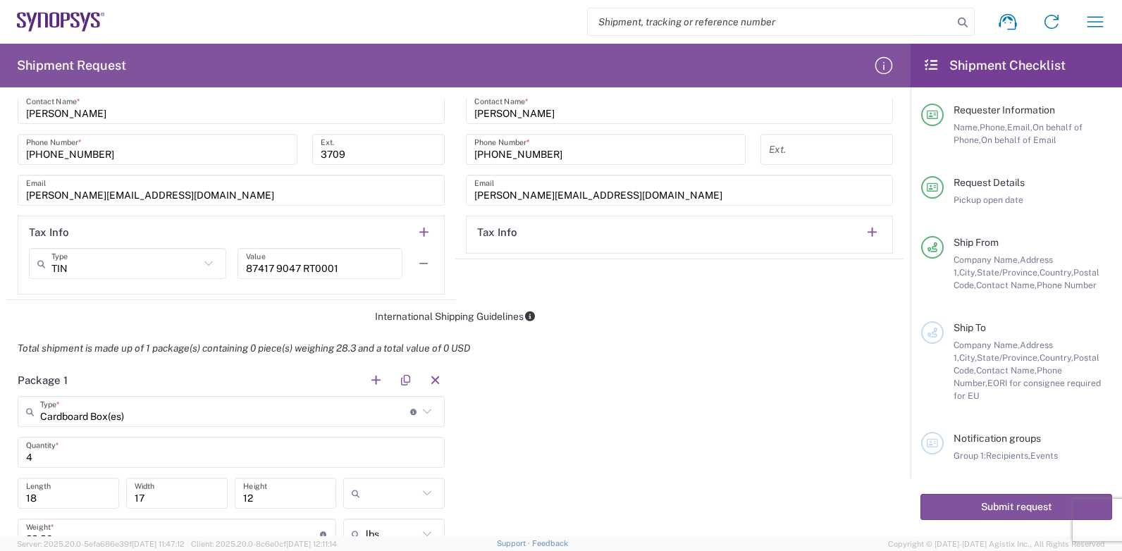
click at [559, 403] on div "Package 1 Cardboard Box(es) Type * Material used to package goods Cardboard Box…" at bounding box center [455, 496] width 896 height 264
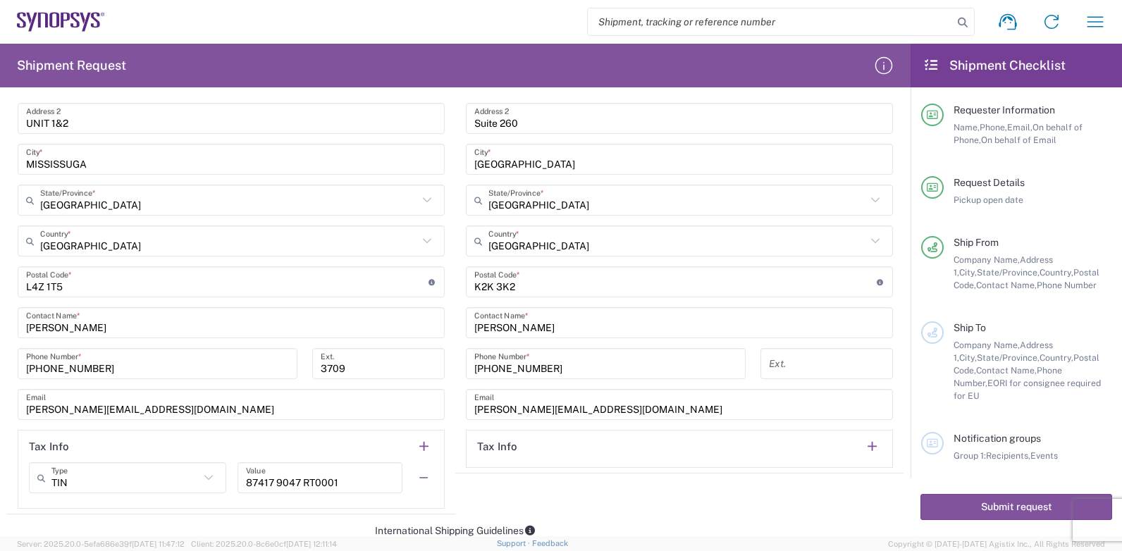
scroll to position [896, 0]
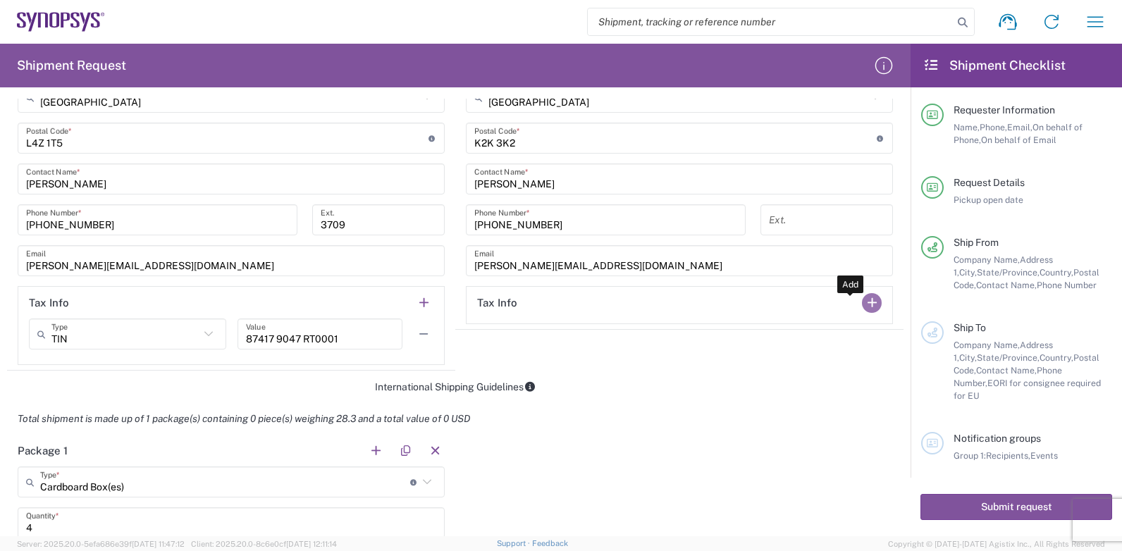
click at [864, 303] on button "button" at bounding box center [872, 303] width 20 height 20
click at [528, 333] on input "text" at bounding box center [574, 334] width 148 height 25
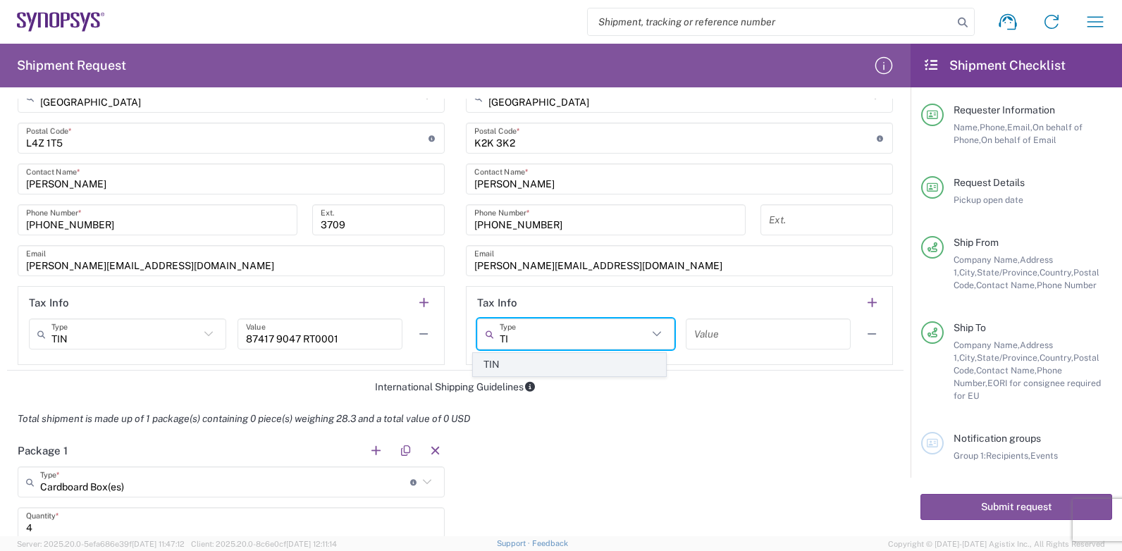
click at [504, 371] on span "TIN" at bounding box center [570, 365] width 192 height 22
type input "TIN"
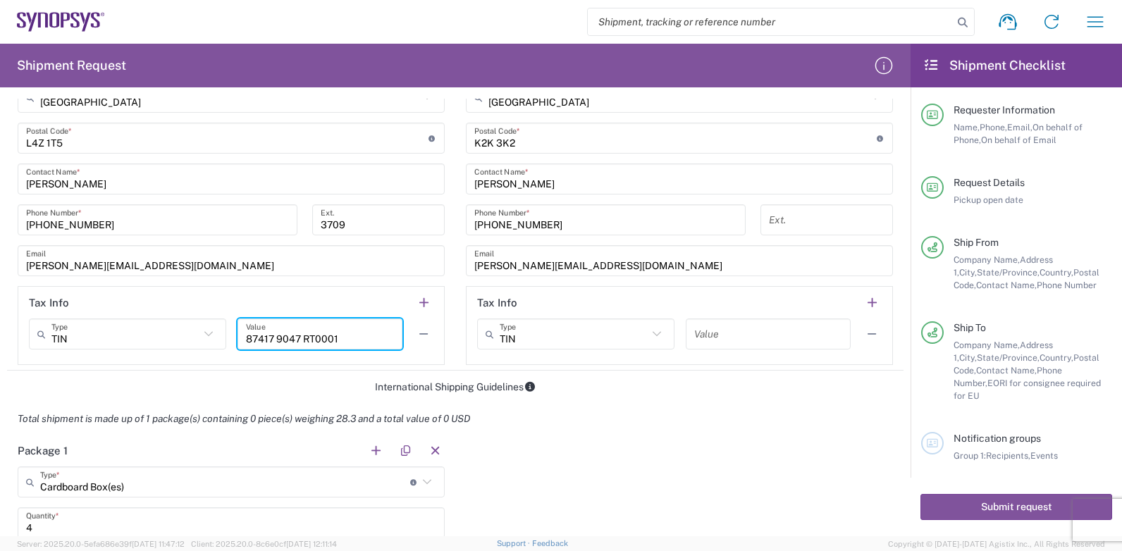
drag, startPoint x: 350, startPoint y: 342, endPoint x: 228, endPoint y: 343, distance: 121.9
click at [228, 343] on div "TIN Type TIN EIN EORI Other VAT 87417 9047 RT0001 Value" at bounding box center [231, 338] width 404 height 41
click at [719, 333] on input "text" at bounding box center [768, 334] width 148 height 25
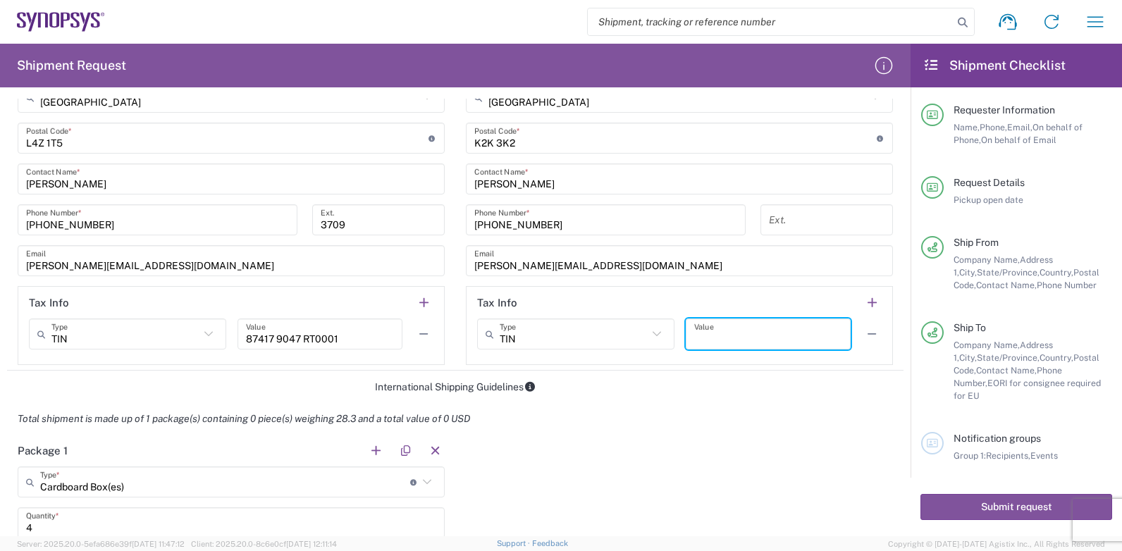
paste input "87417 9047 RT0001"
type input "87417 9047 RT0001"
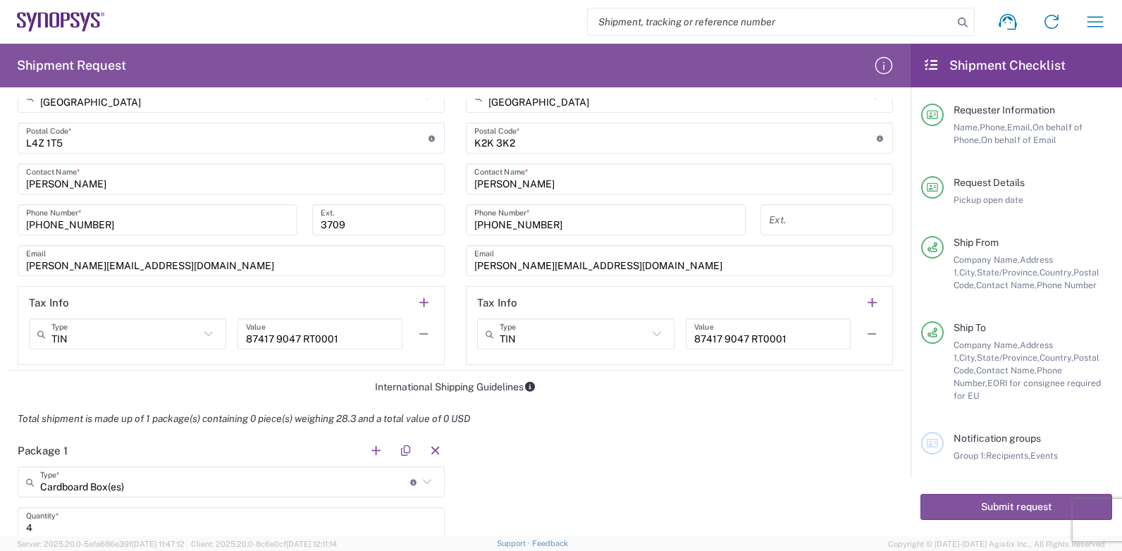
click at [727, 431] on div "Total shipment is made up of 1 package(s) containing 0 piece(s) weighing 28.3 a…" at bounding box center [455, 419] width 911 height 32
click at [862, 335] on button "button" at bounding box center [872, 334] width 20 height 20
click at [422, 331] on button "button" at bounding box center [424, 334] width 20 height 20
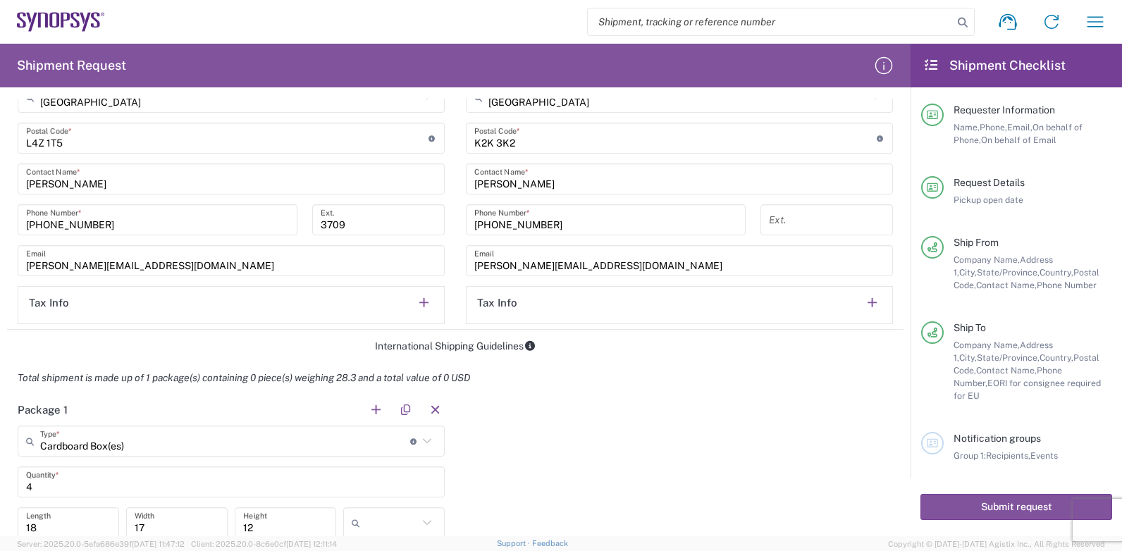
click at [690, 393] on div "Total shipment is made up of 1 package(s) containing 0 piece(s) weighing 28.3 a…" at bounding box center [455, 378] width 911 height 32
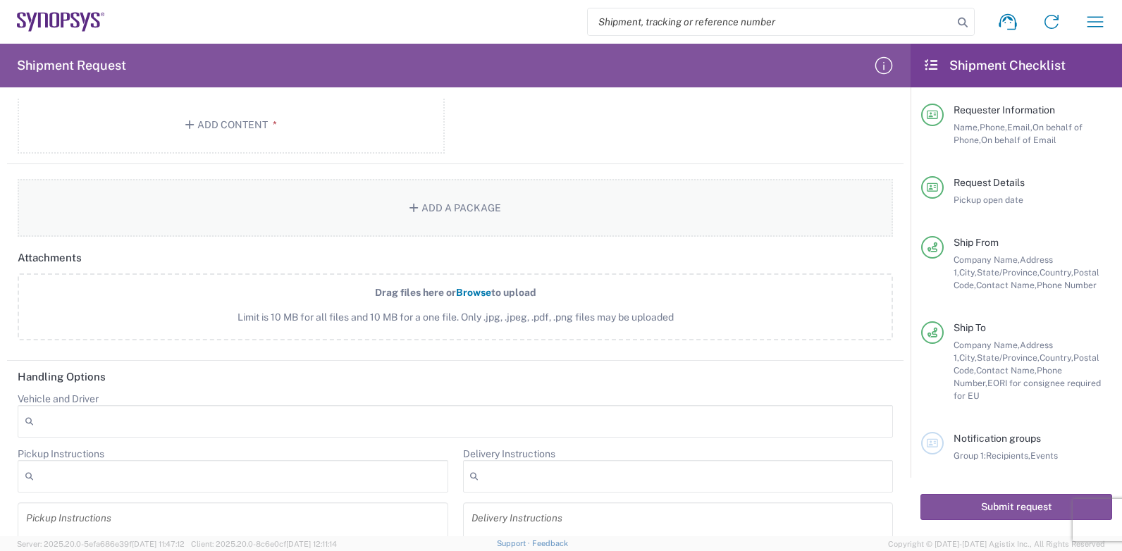
scroll to position [1418, 0]
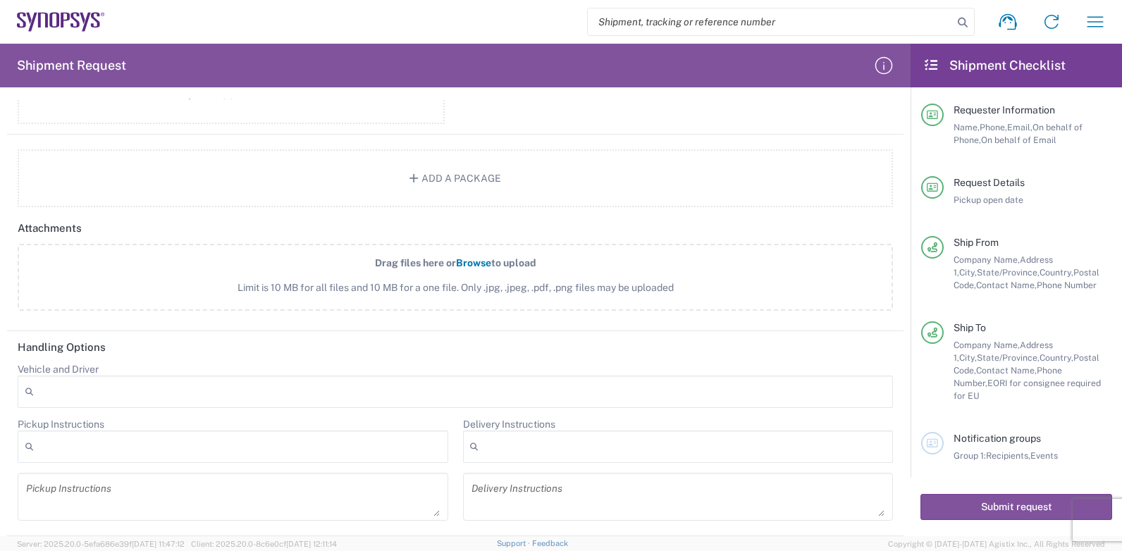
click at [114, 364] on agx-dropdown-control "Vehicle and Driver Adult Signature Required Air Ride Truck Airline Handling Air…" at bounding box center [455, 385] width 875 height 45
click at [963, 435] on div "Notification groups Group 1: Recipients, Events" at bounding box center [1027, 447] width 168 height 30
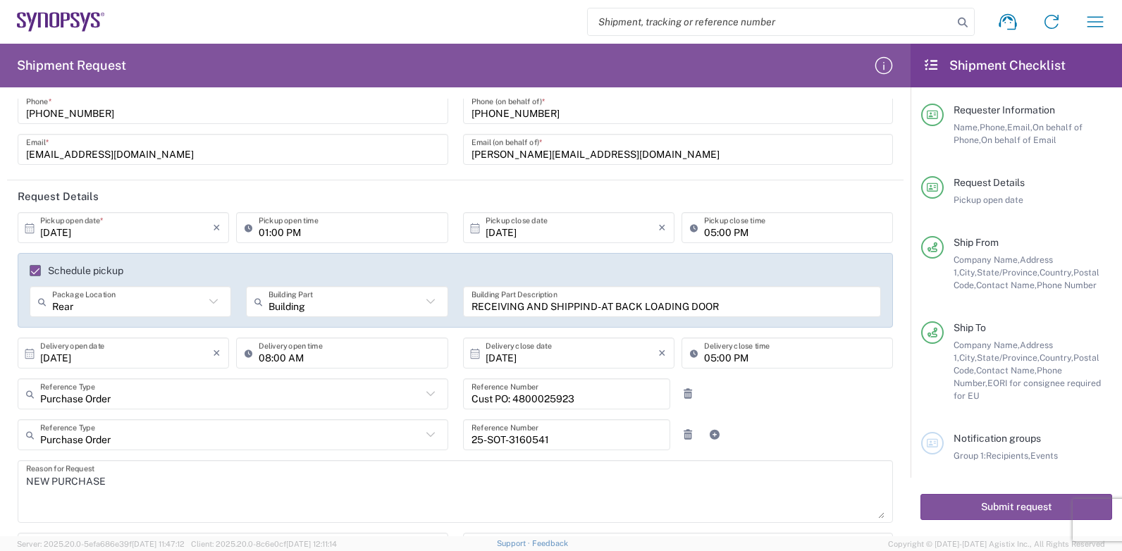
scroll to position [0, 0]
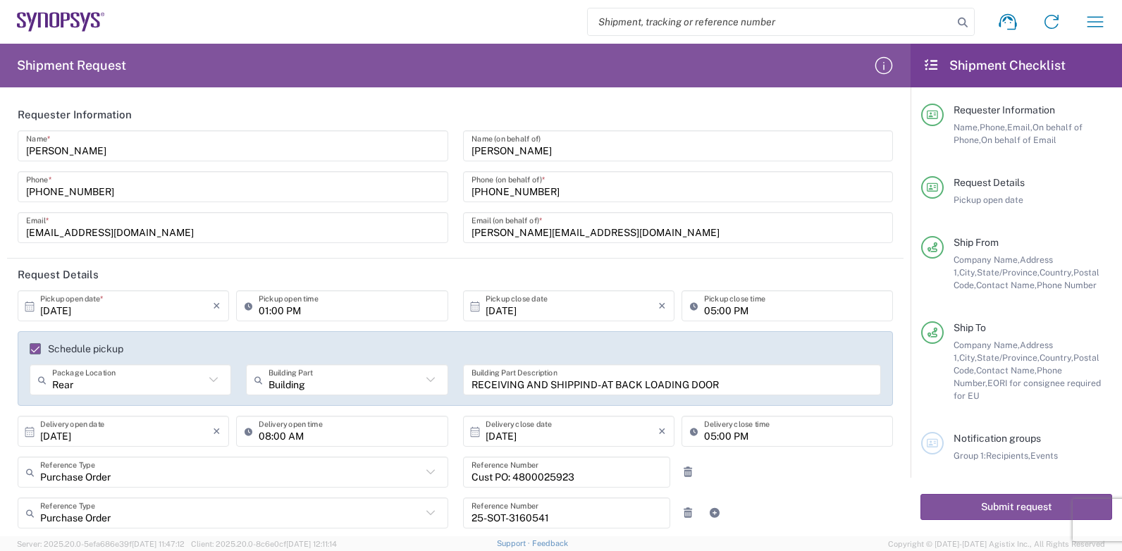
click at [558, 192] on input "[PHONE_NUMBER]" at bounding box center [678, 187] width 414 height 25
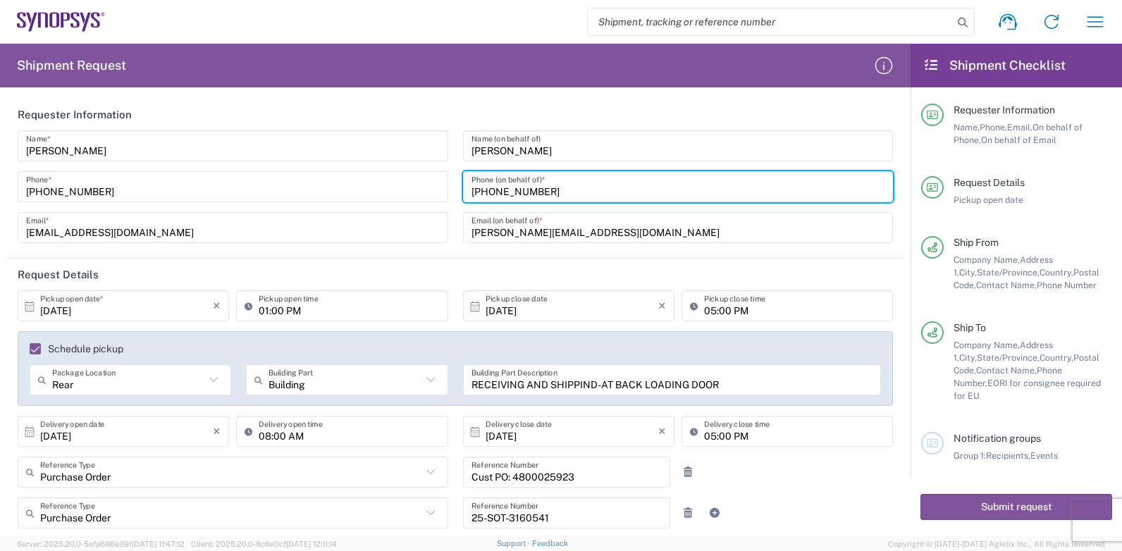
type input "[PHONE_NUMBER]"
click at [662, 109] on header "Requester Information" at bounding box center [455, 115] width 896 height 32
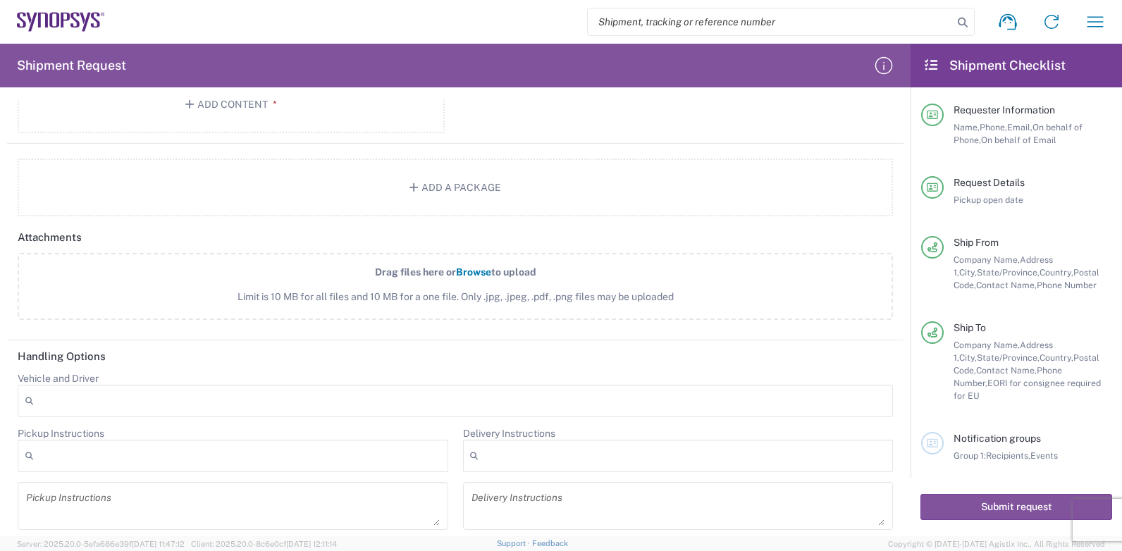
scroll to position [1418, 0]
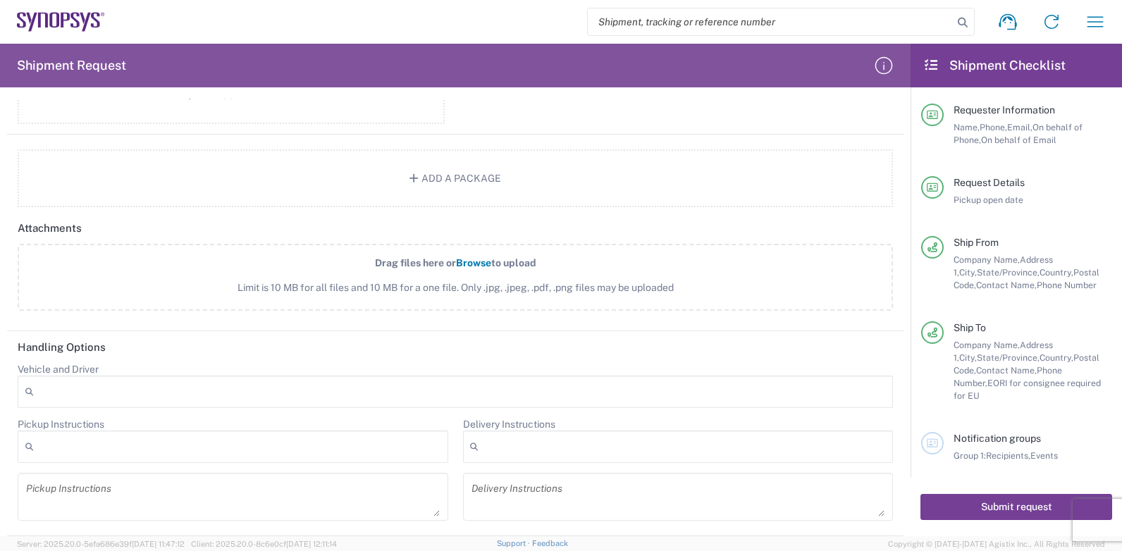
click at [1017, 505] on button "Submit request" at bounding box center [1016, 507] width 192 height 26
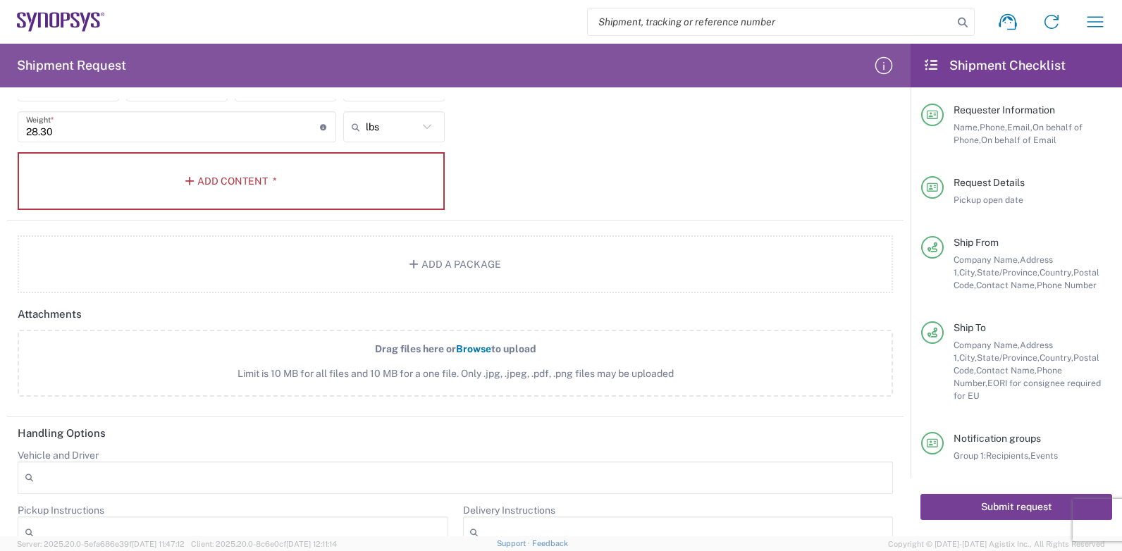
scroll to position [1207, 0]
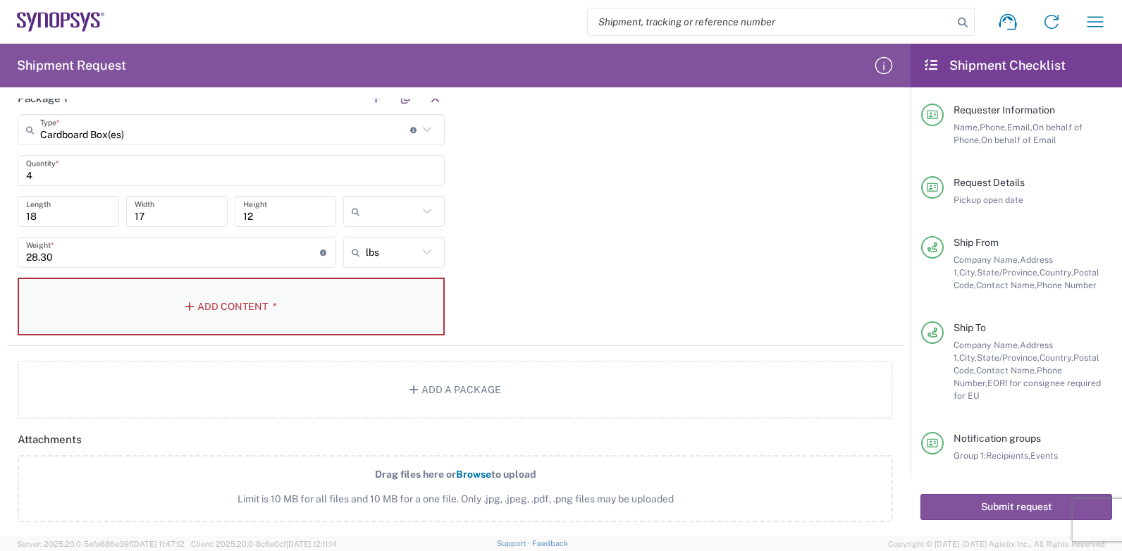
click at [209, 299] on button "Add Content *" at bounding box center [231, 307] width 427 height 58
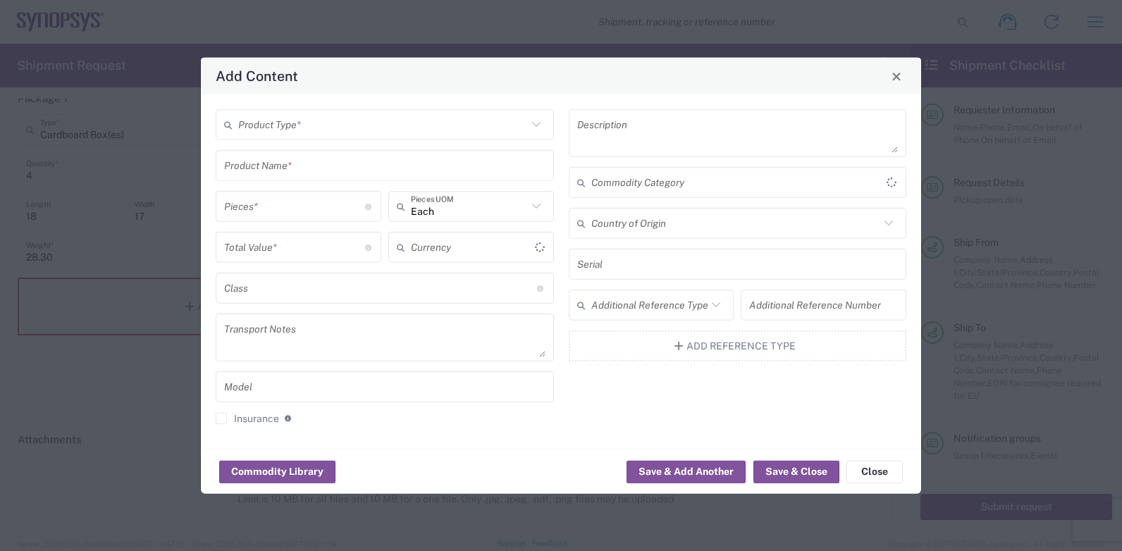
type input "US Dollar"
click at [903, 82] on button "Close" at bounding box center [896, 76] width 20 height 20
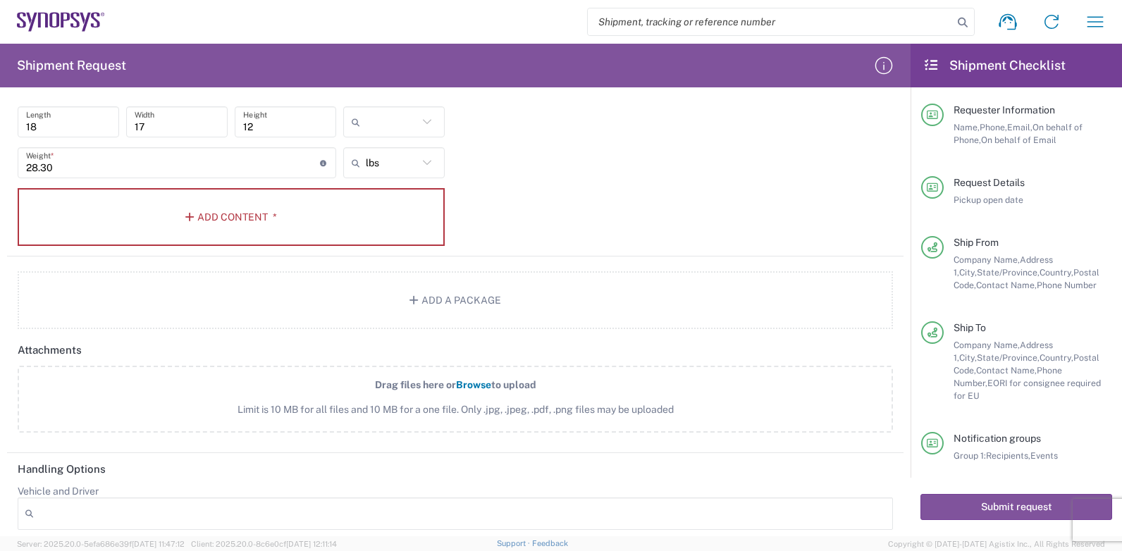
scroll to position [1418, 0]
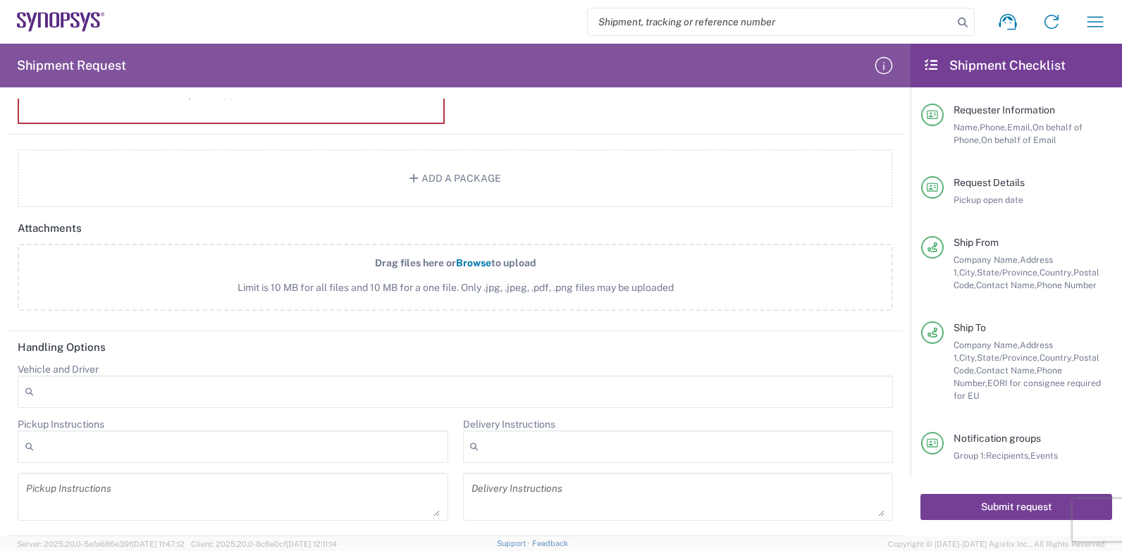
click at [1014, 506] on button "Submit request" at bounding box center [1016, 507] width 192 height 26
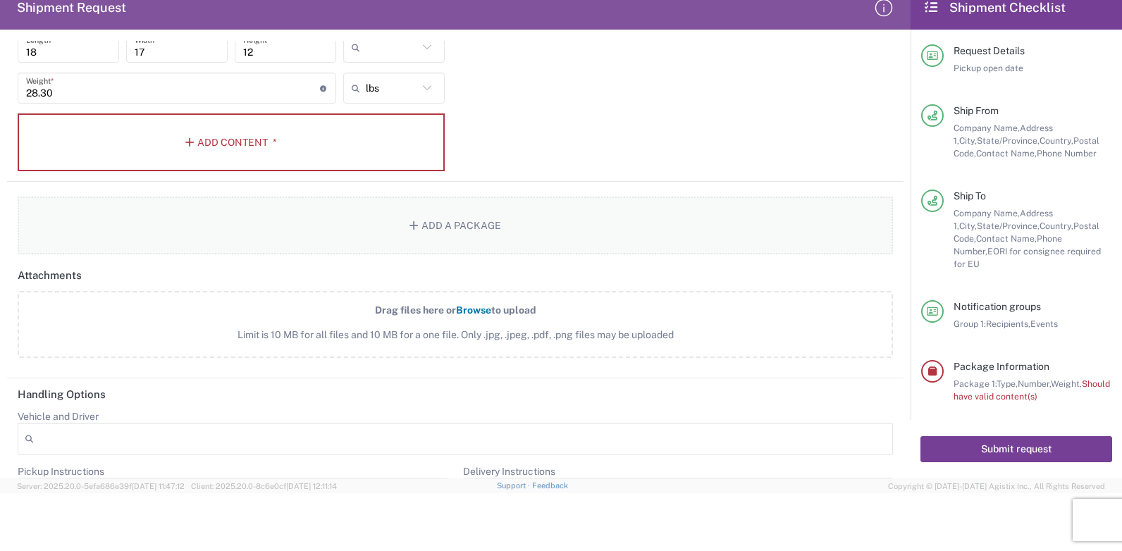
scroll to position [1137, 0]
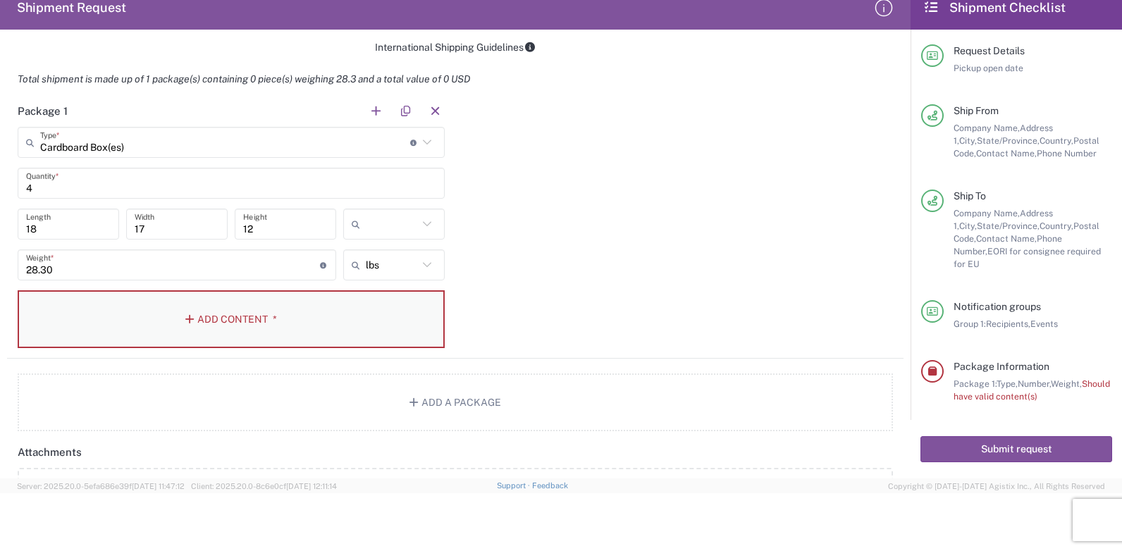
click at [227, 316] on button "Add Content *" at bounding box center [231, 319] width 427 height 58
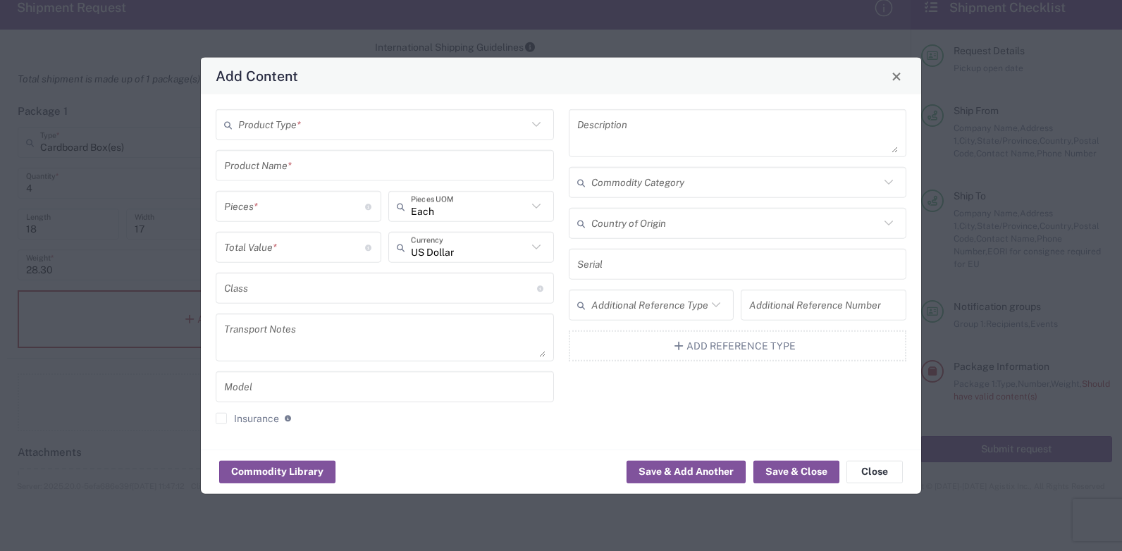
click at [304, 118] on input "text" at bounding box center [382, 124] width 289 height 25
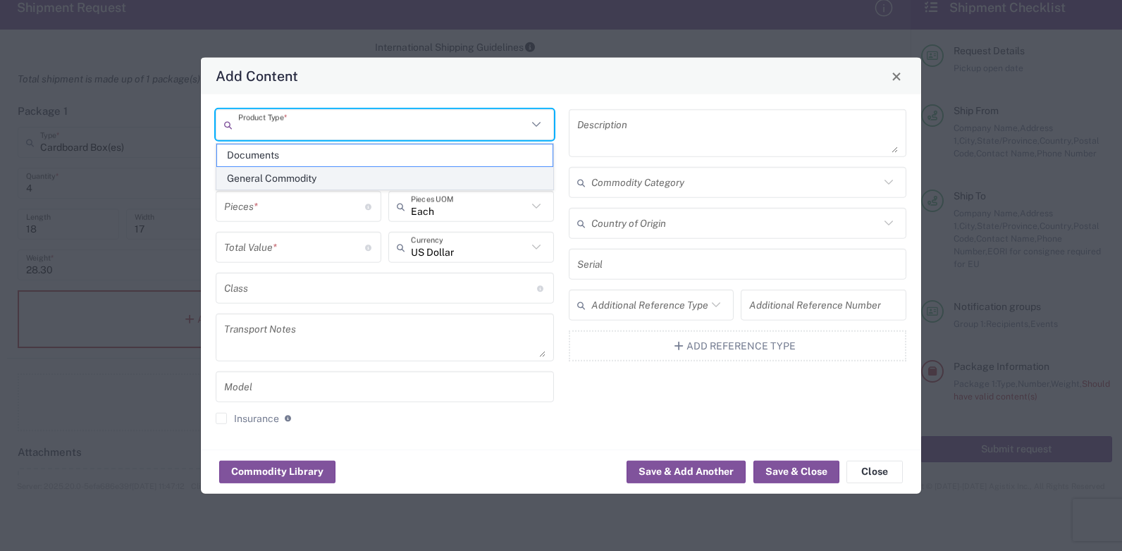
click at [302, 180] on span "General Commodity" at bounding box center [384, 179] width 335 height 22
type input "General Commodity"
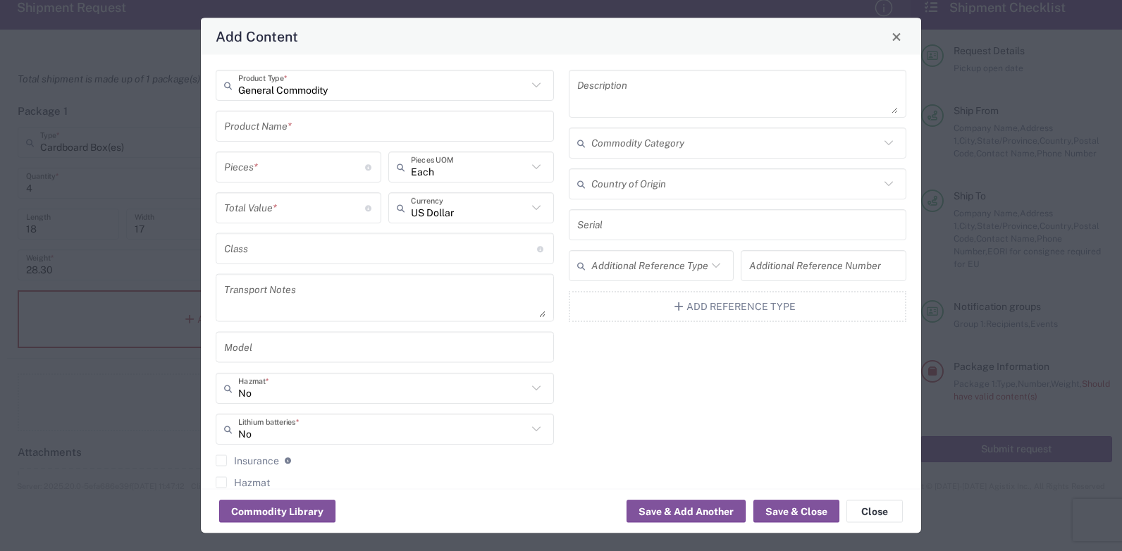
click at [301, 132] on input "text" at bounding box center [384, 125] width 321 height 25
click at [880, 506] on button "Close" at bounding box center [874, 511] width 56 height 23
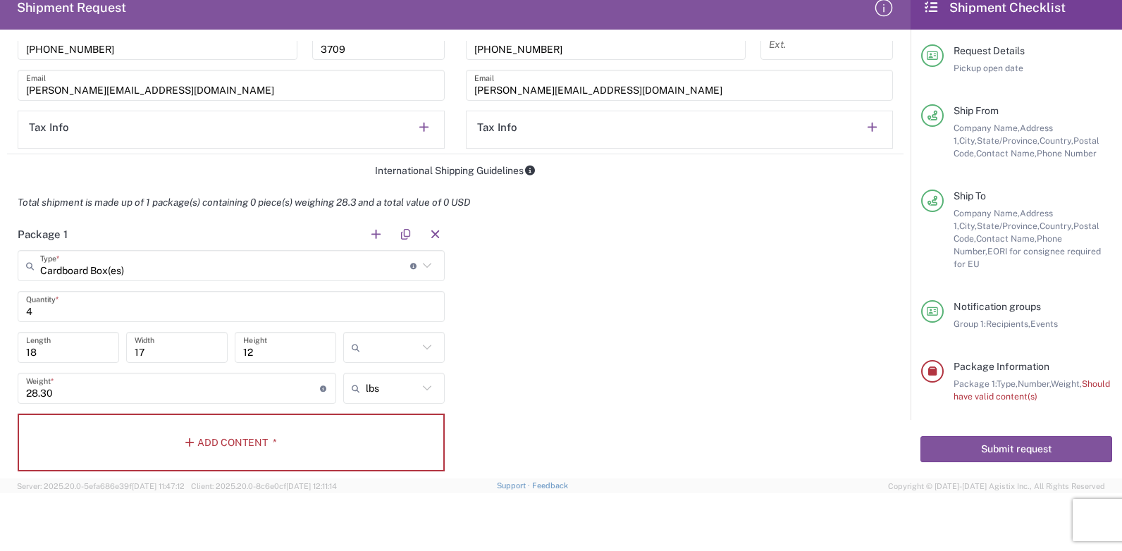
scroll to position [986, 0]
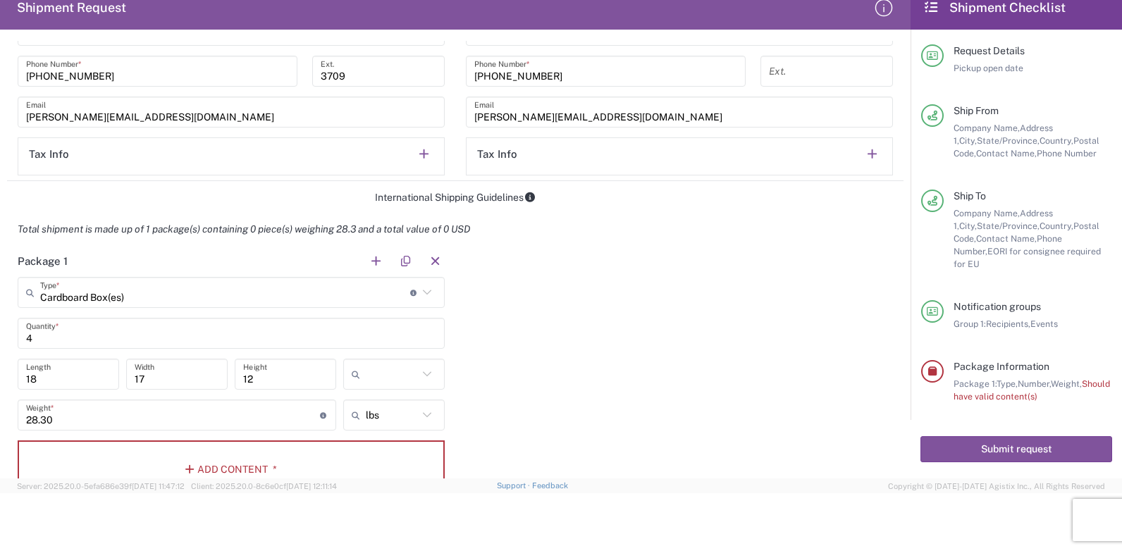
click at [70, 333] on input "4" at bounding box center [231, 333] width 410 height 25
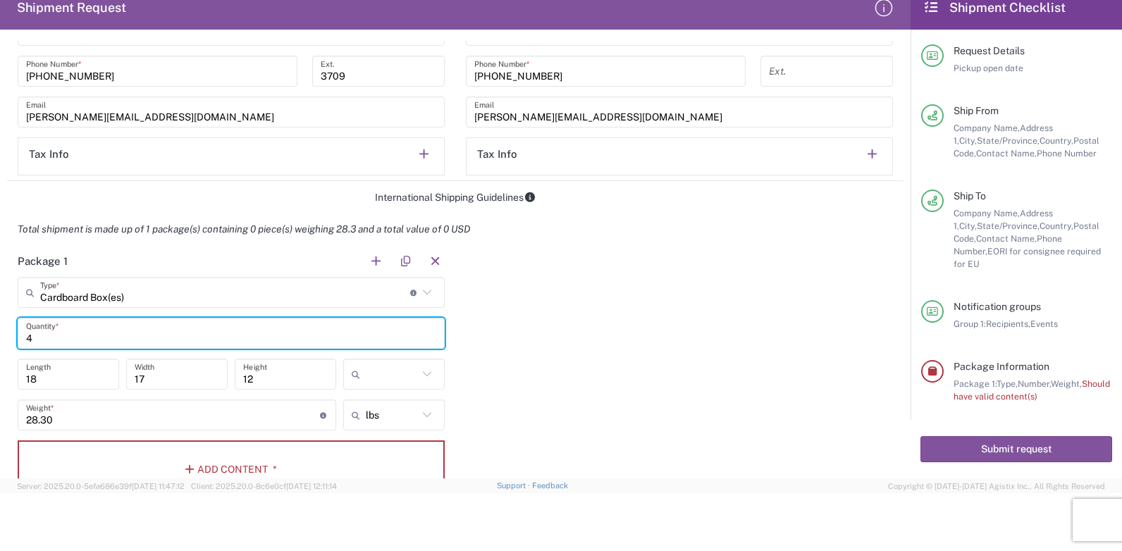
drag, startPoint x: 106, startPoint y: 335, endPoint x: -217, endPoint y: 335, distance: 322.7
click at [0, 335] on html "Shipment request Shipment tracking Employee non-product shipment request My shi…" at bounding box center [561, 275] width 1122 height 551
type input "1"
click at [555, 319] on div "Package 1 Cardboard Box(es) Type * Material used to package goods Cardboard Box…" at bounding box center [455, 377] width 896 height 264
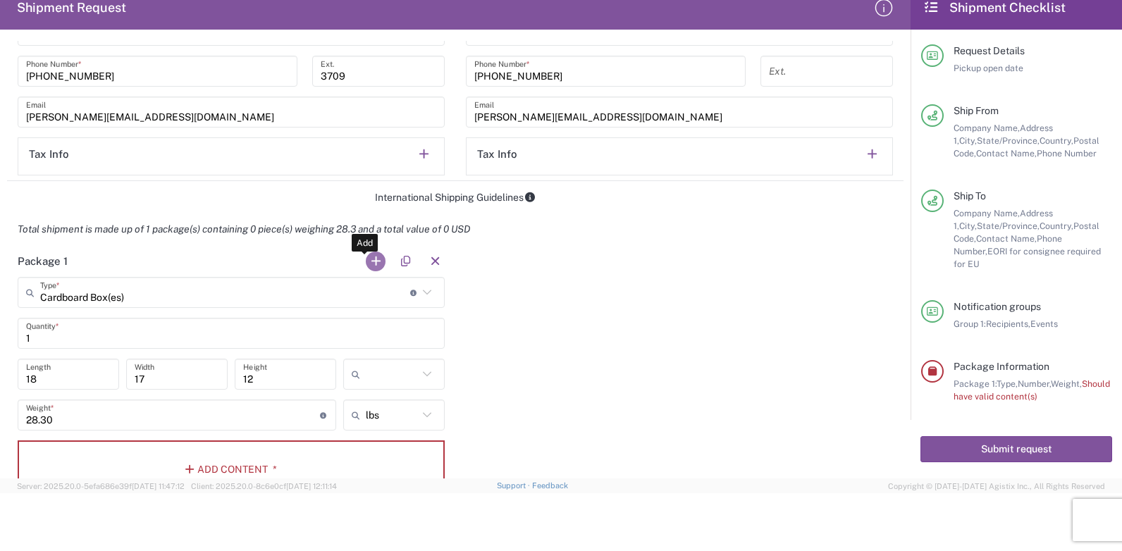
click at [369, 262] on button "button" at bounding box center [376, 262] width 20 height 20
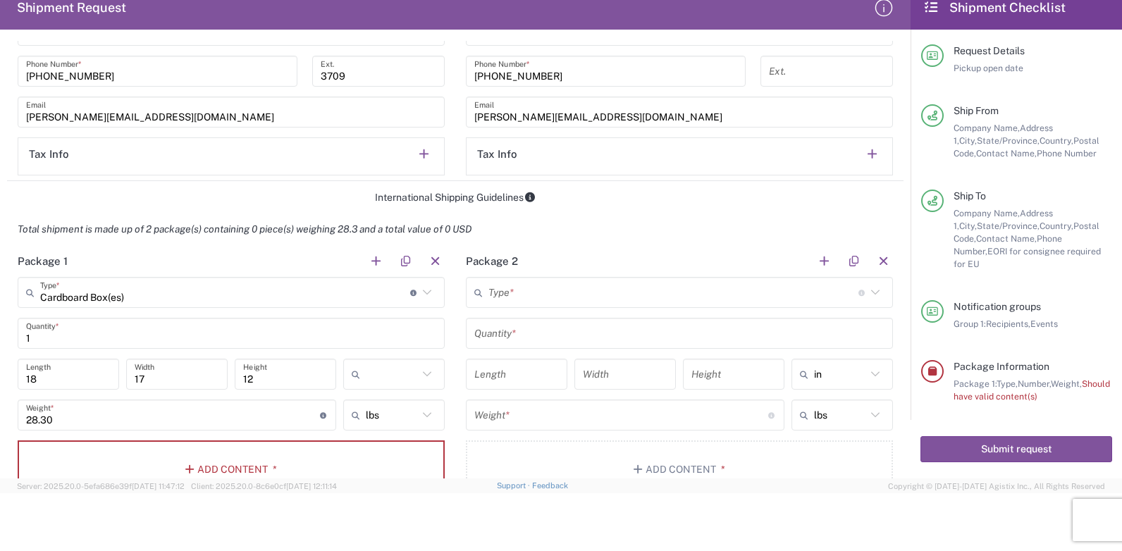
click at [521, 291] on input "text" at bounding box center [673, 292] width 370 height 25
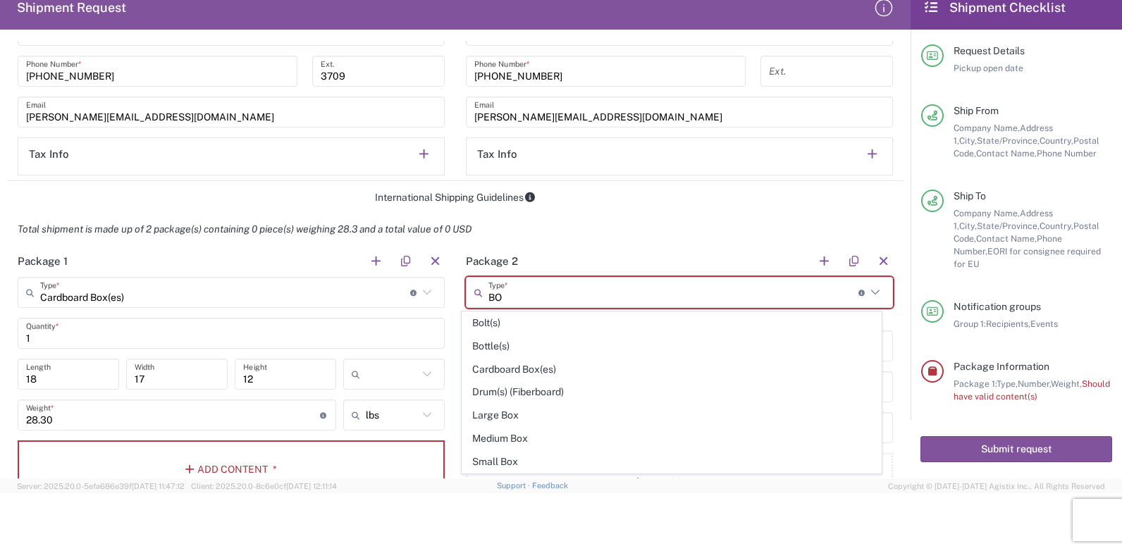
type input "BOX"
drag, startPoint x: 493, startPoint y: 297, endPoint x: 420, endPoint y: 298, distance: 72.6
click at [420, 298] on div "Package 1 Cardboard Box(es) Type * Material used to package goods Cardboard Box…" at bounding box center [455, 383] width 896 height 276
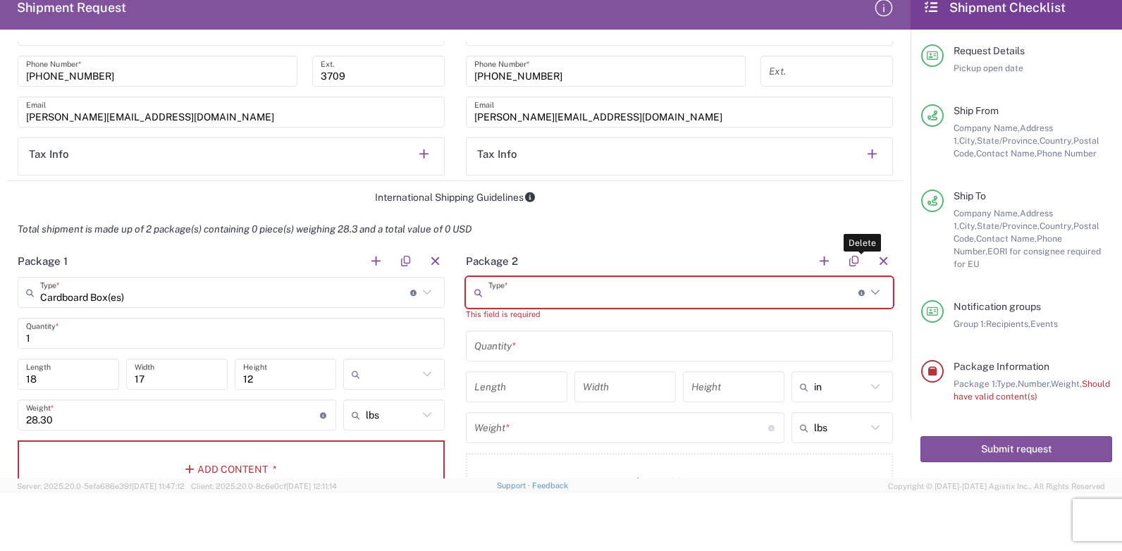
click at [873, 257] on button "button" at bounding box center [883, 262] width 20 height 20
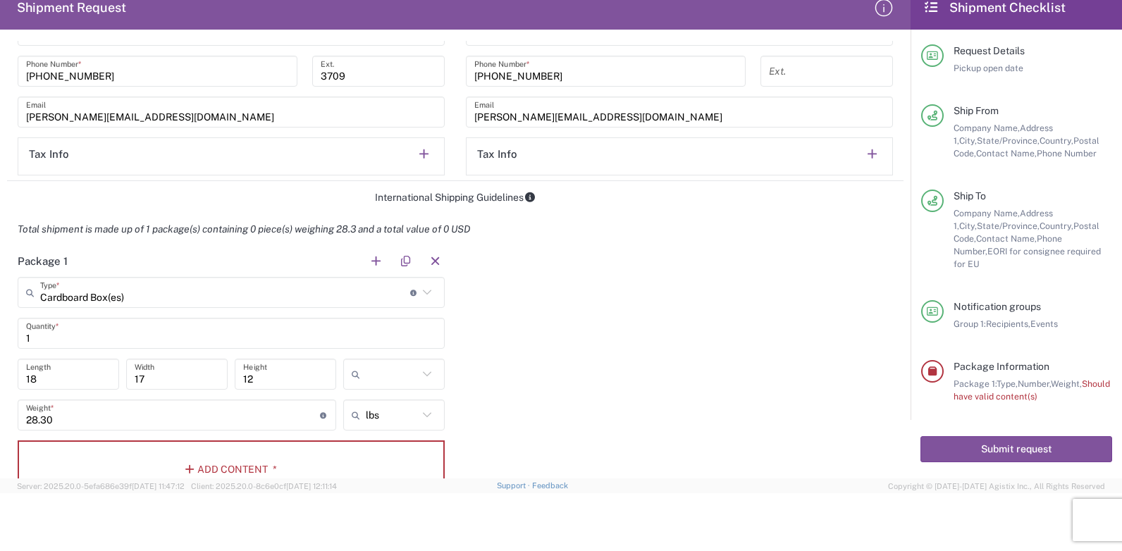
drag, startPoint x: 56, startPoint y: 337, endPoint x: 0, endPoint y: 337, distance: 55.7
click at [6, 337] on form "Requester Information [PERSON_NAME] Name * [PHONE_NUMBER] Phone * [EMAIL_ADDRES…" at bounding box center [455, 260] width 910 height 438
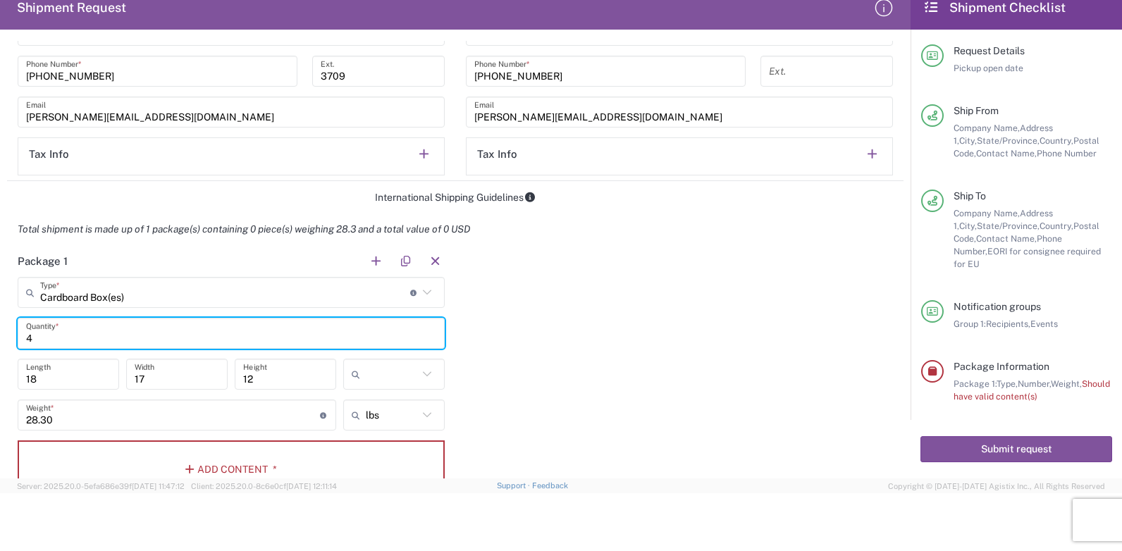
type input "4"
click at [743, 320] on div "Package 1 Cardboard Box(es) Type * Material used to package goods Cardboard Box…" at bounding box center [455, 377] width 896 height 264
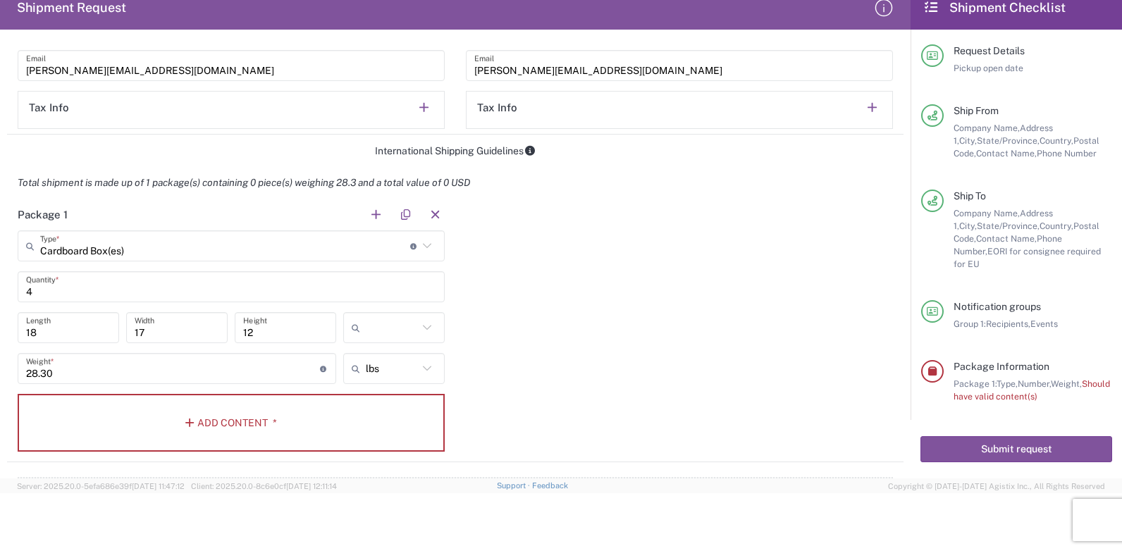
scroll to position [1057, 0]
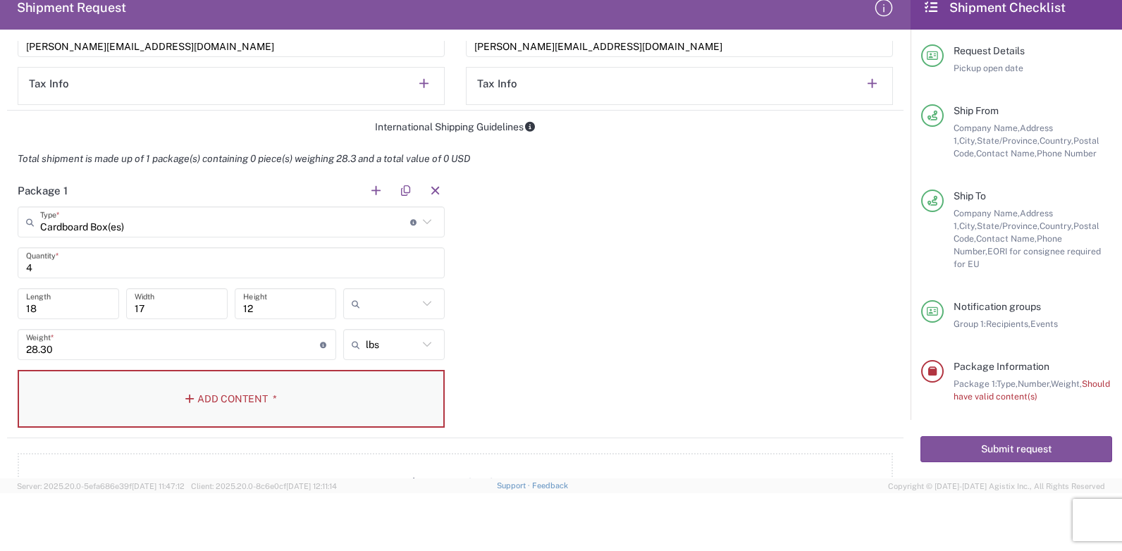
click at [230, 398] on button "Add Content *" at bounding box center [231, 399] width 427 height 58
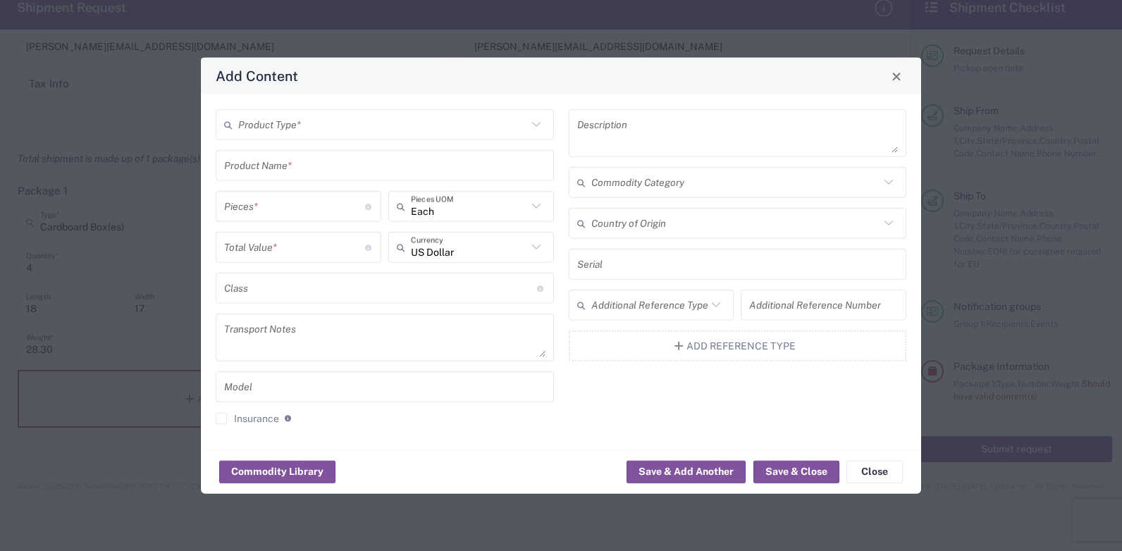
click at [277, 124] on input "text" at bounding box center [382, 124] width 289 height 25
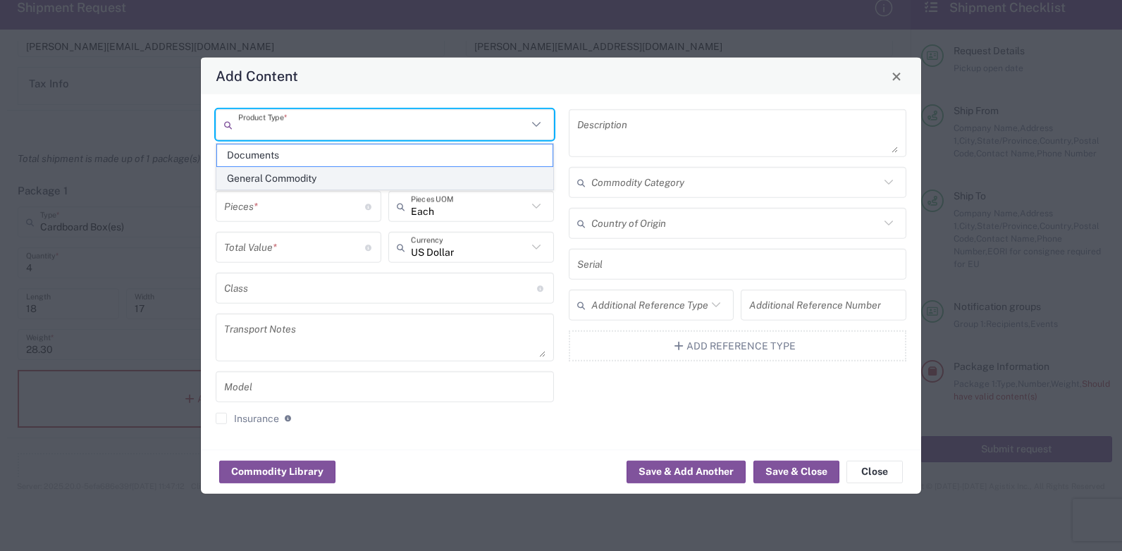
click at [278, 174] on span "General Commodity" at bounding box center [384, 179] width 335 height 22
type input "General Commodity"
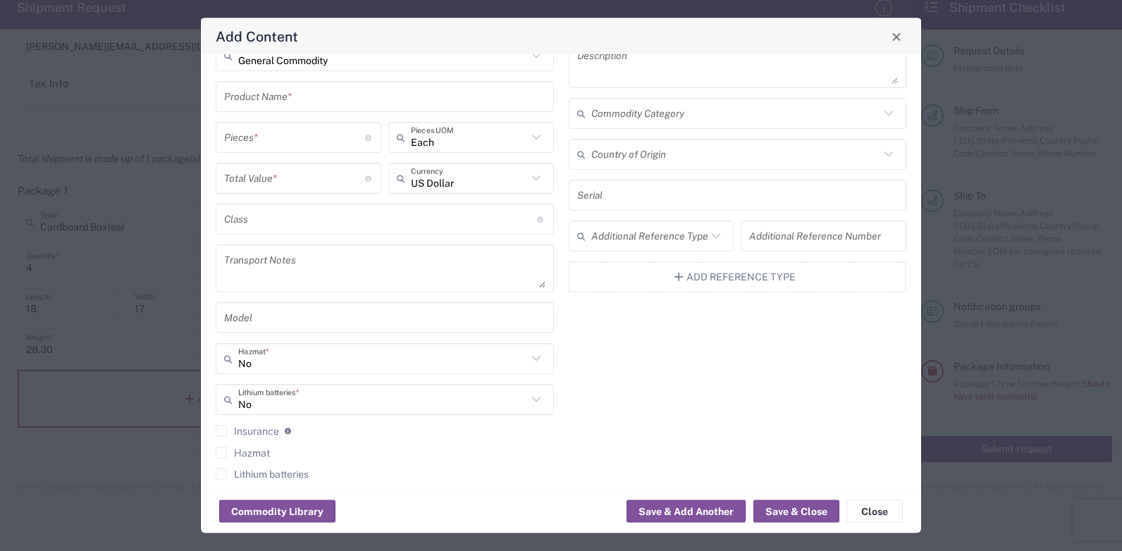
scroll to position [45, 0]
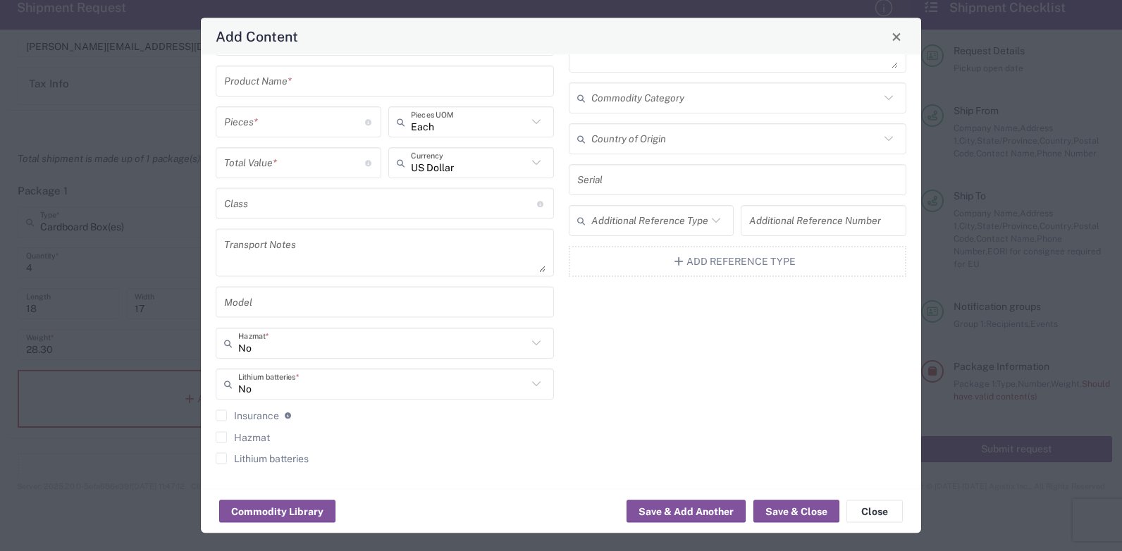
click at [266, 85] on input "text" at bounding box center [384, 80] width 321 height 25
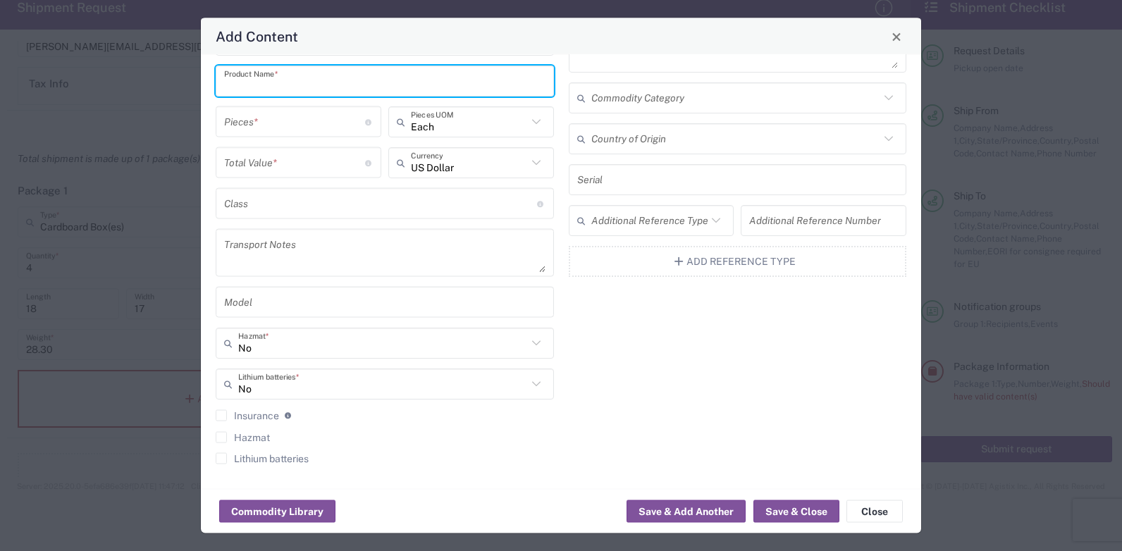
click at [268, 83] on input "text" at bounding box center [384, 80] width 321 height 25
click at [797, 506] on button "Save & Close" at bounding box center [796, 511] width 86 height 23
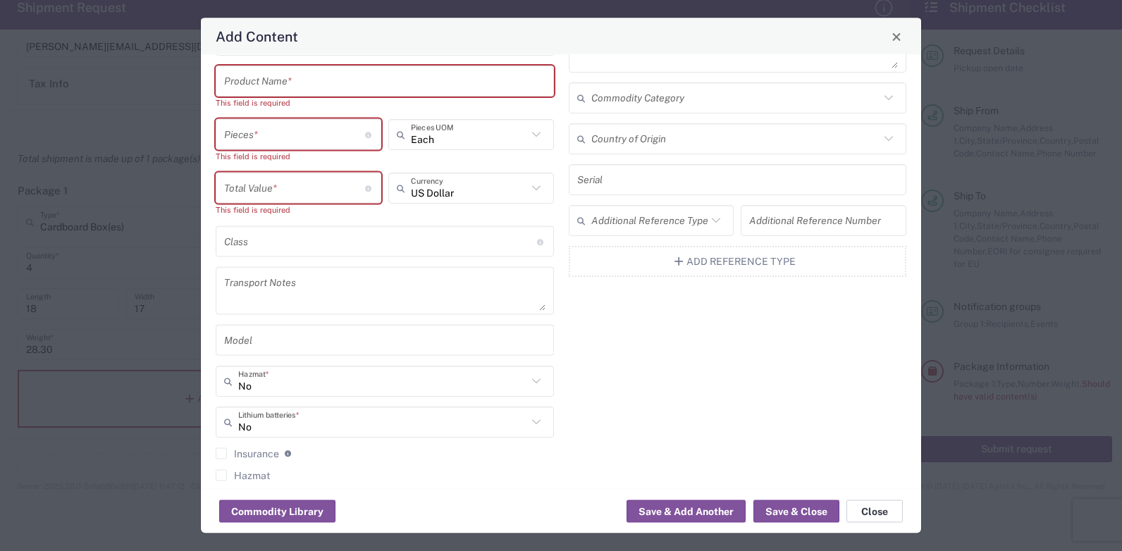
click at [889, 511] on button "Close" at bounding box center [874, 511] width 56 height 23
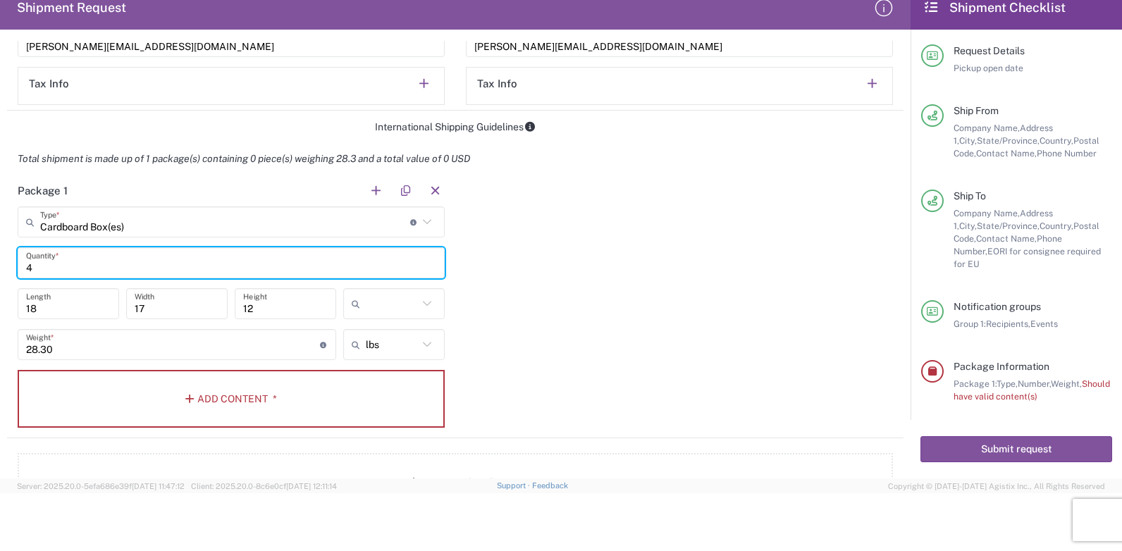
drag, startPoint x: 74, startPoint y: 261, endPoint x: -57, endPoint y: 256, distance: 131.2
click at [0, 256] on html "Shipment request Shipment tracking Employee non-product shipment request My shi…" at bounding box center [561, 275] width 1122 height 551
type input "1"
click at [373, 191] on button "button" at bounding box center [376, 191] width 20 height 20
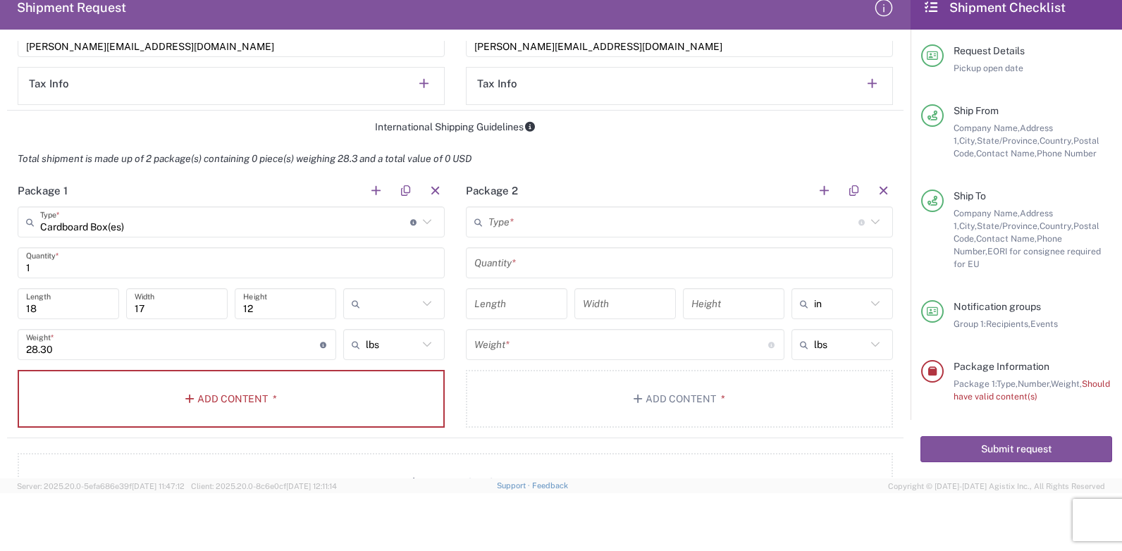
click at [519, 224] on input "text" at bounding box center [673, 222] width 370 height 25
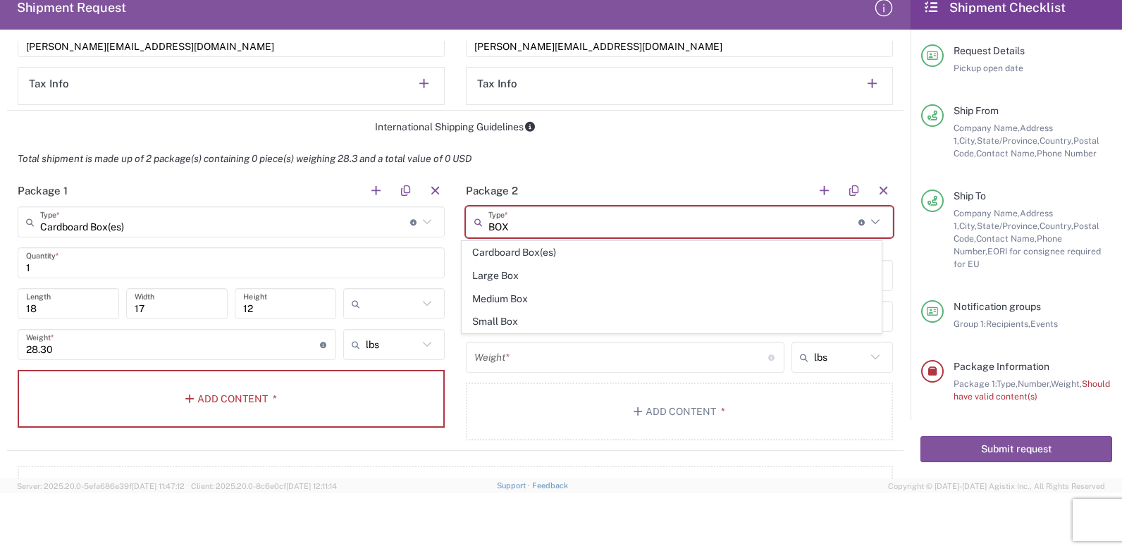
click at [507, 296] on span "Medium Box" at bounding box center [671, 299] width 419 height 22
type input "Medium Box"
type input "13"
type input "11.5"
type input "2.5"
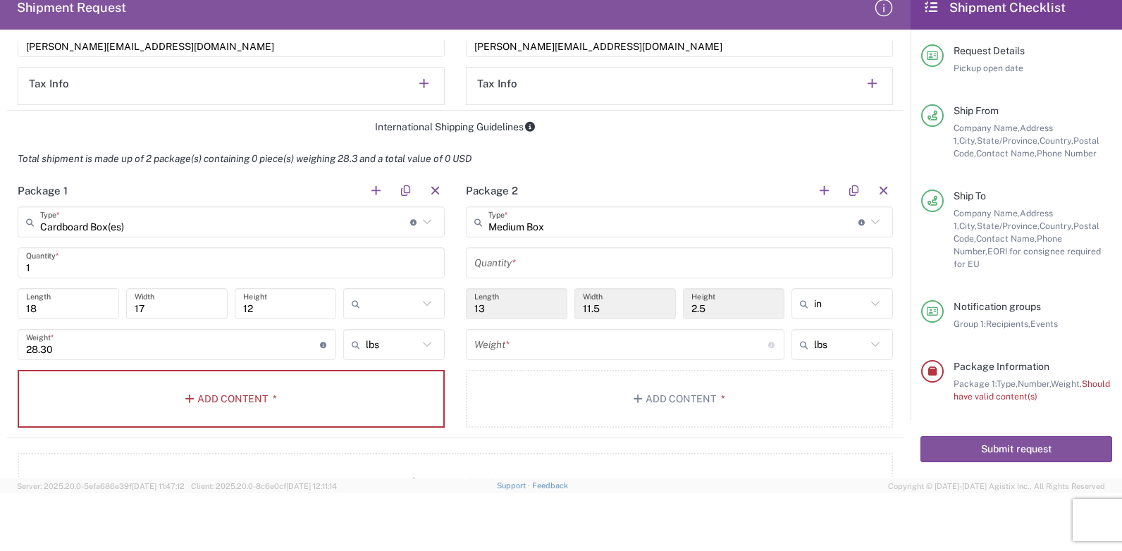
click at [600, 230] on input "Medium Box" at bounding box center [673, 222] width 370 height 25
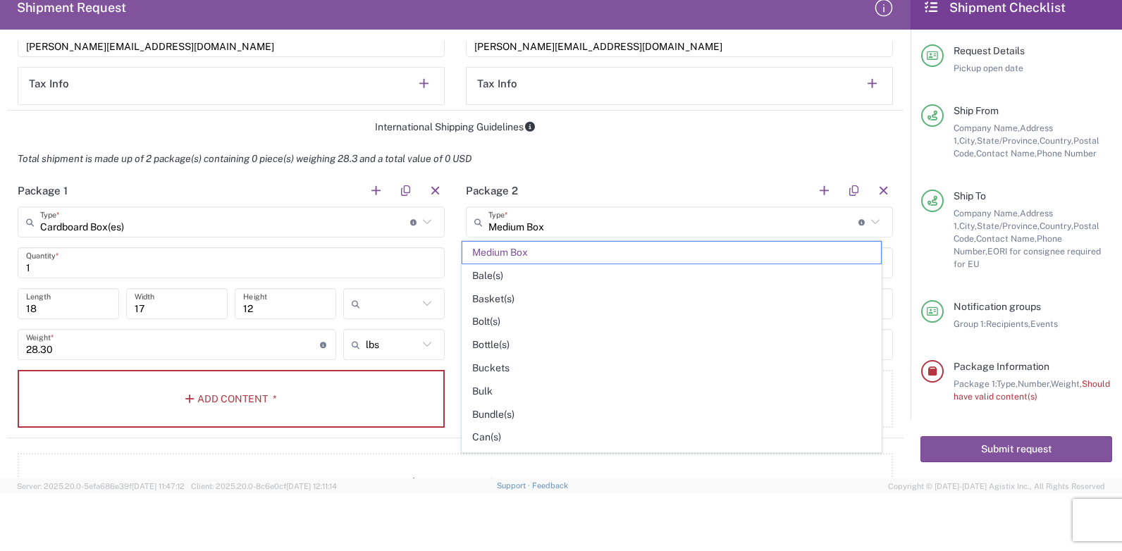
click at [866, 225] on icon at bounding box center [875, 222] width 18 height 18
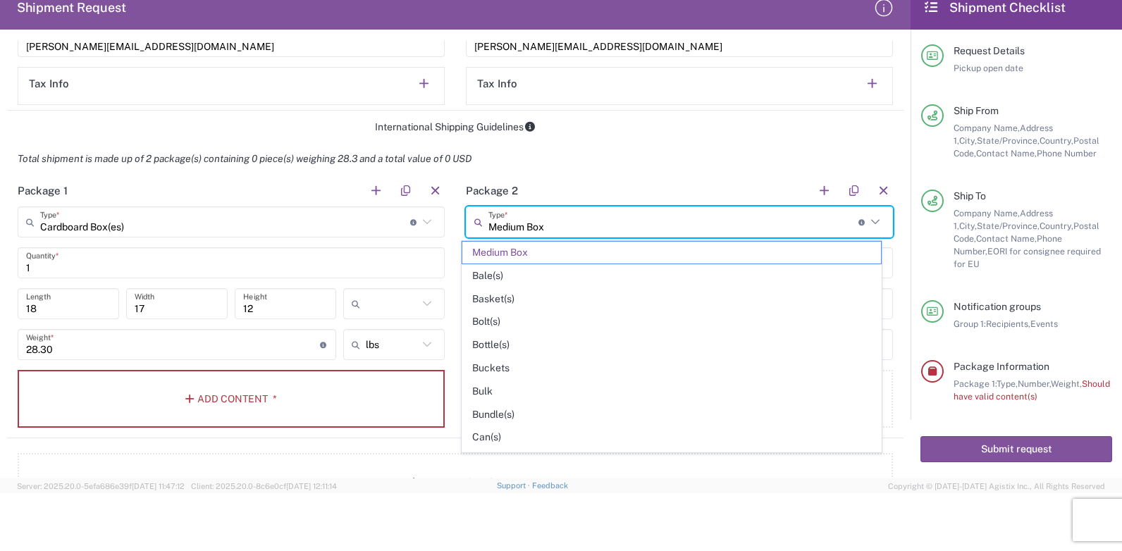
drag, startPoint x: 524, startPoint y: 225, endPoint x: 475, endPoint y: 230, distance: 48.8
click at [475, 230] on div "Medium Box Type * Material used to package goods" at bounding box center [679, 221] width 427 height 31
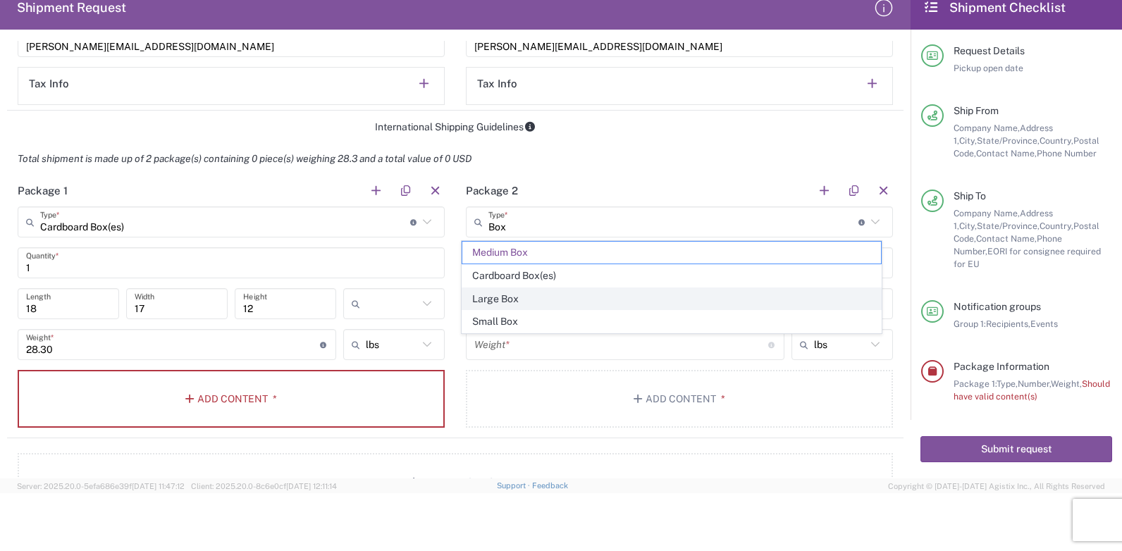
click at [509, 299] on span "Large Box" at bounding box center [671, 299] width 419 height 22
type input "Large Box"
type input "17.5"
type input "12.5"
type input "3"
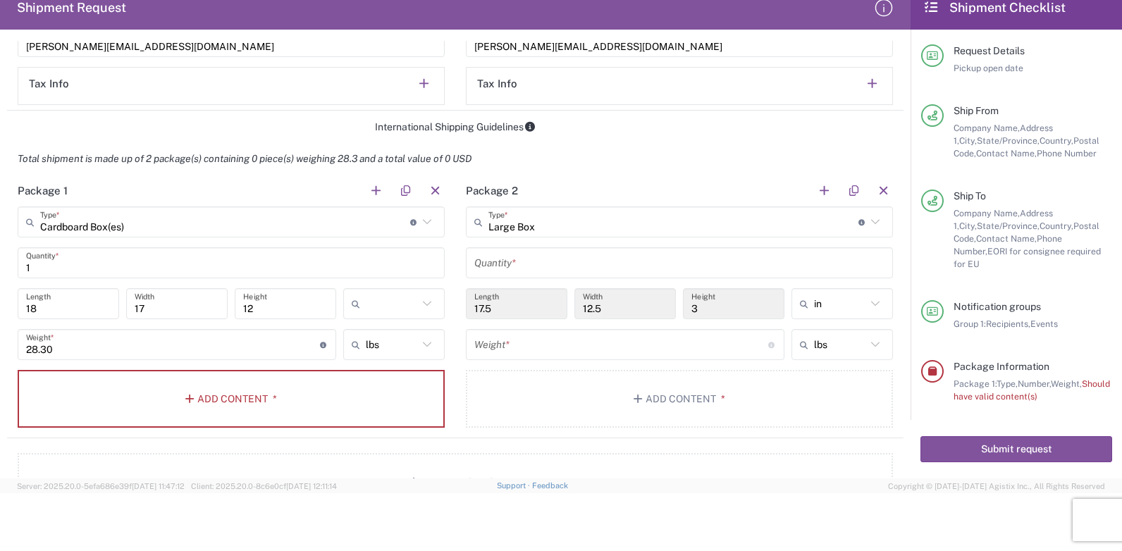
type input "Large Box"
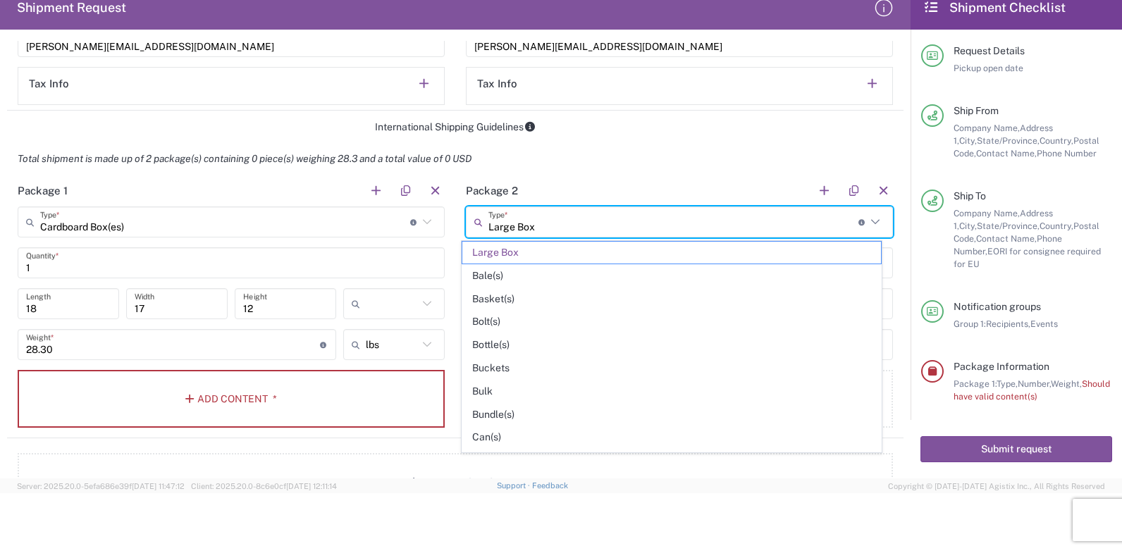
drag, startPoint x: 547, startPoint y: 225, endPoint x: 363, endPoint y: 225, distance: 183.9
click at [363, 225] on div "Package 1 Cardboard Box(es) Type * Material used to package goods Cardboard Box…" at bounding box center [455, 307] width 896 height 264
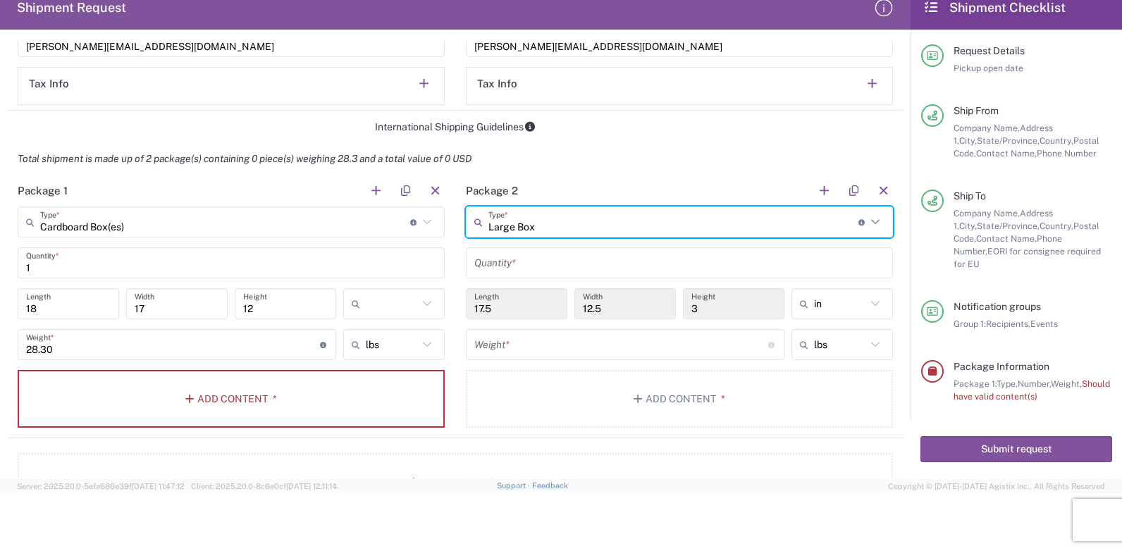
click at [866, 227] on icon at bounding box center [875, 222] width 18 height 18
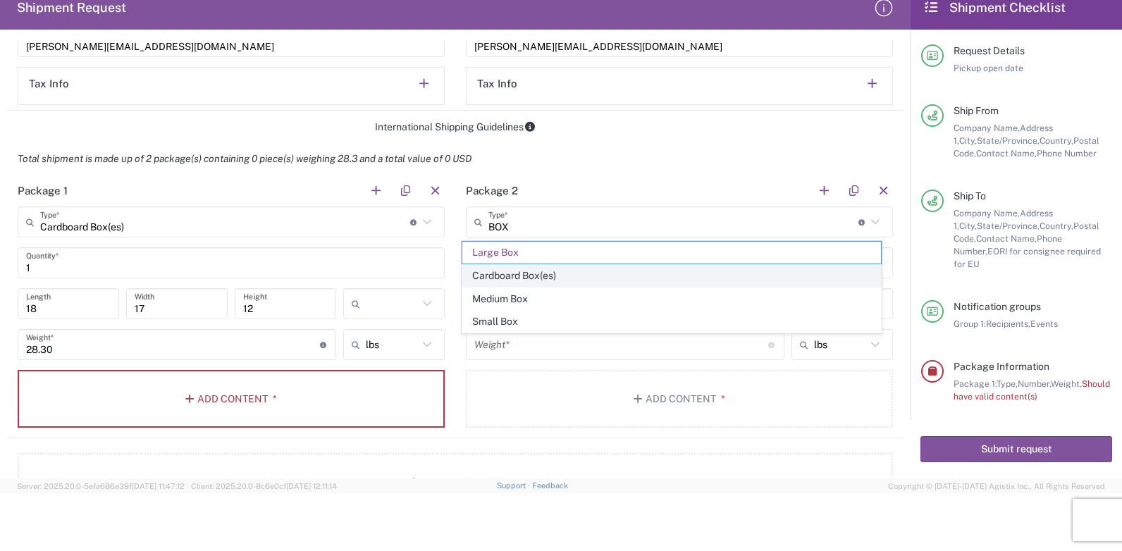
click at [509, 276] on span "Cardboard Box(es)" at bounding box center [671, 276] width 419 height 22
type input "Cardboard Box(es)"
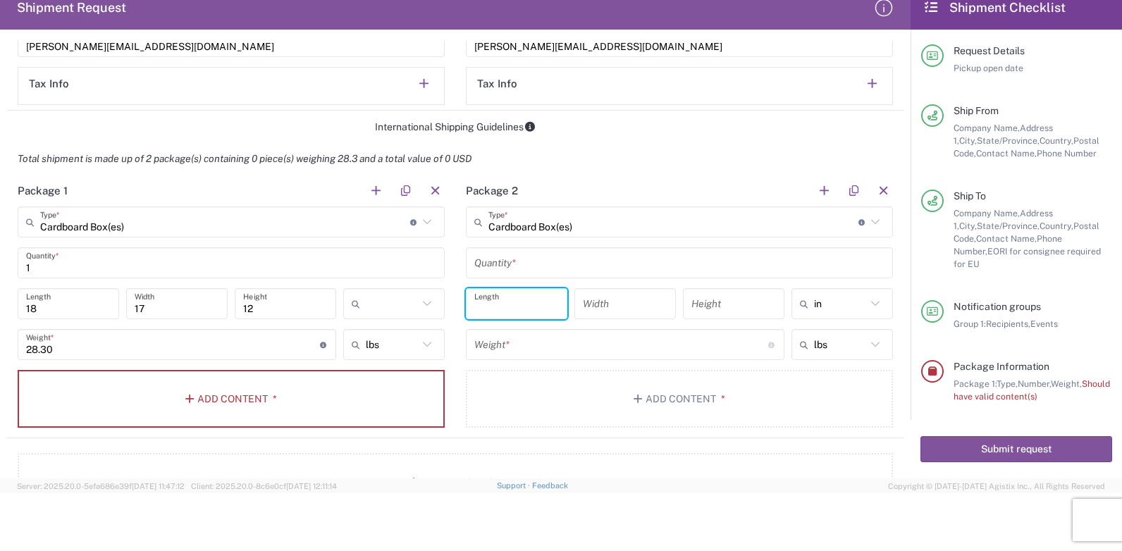
click at [508, 316] on input "number" at bounding box center [516, 304] width 85 height 25
click at [866, 218] on icon at bounding box center [875, 222] width 18 height 18
type input "Cardboard Box(es)"
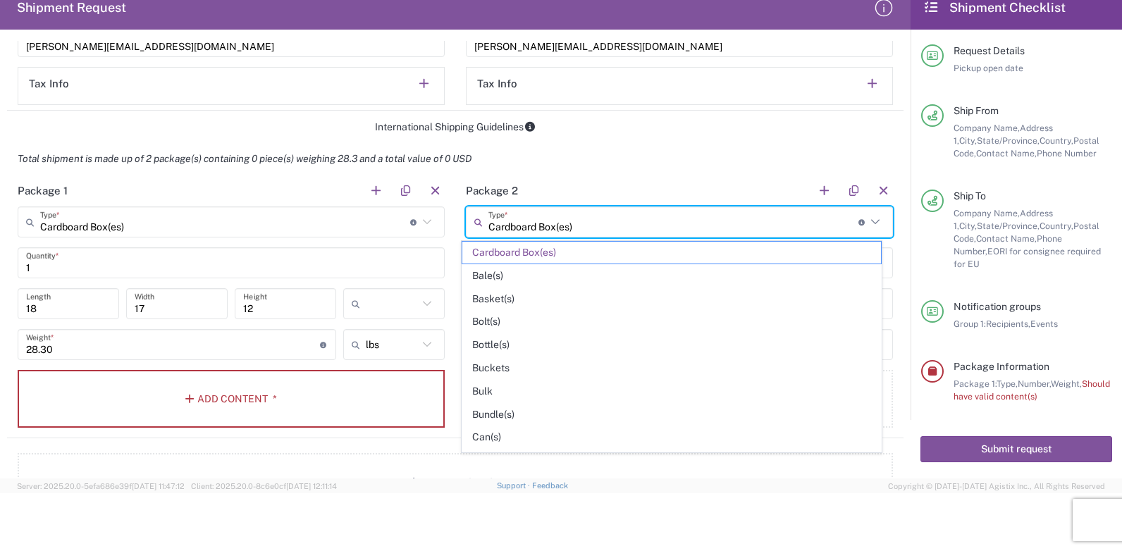
drag, startPoint x: 607, startPoint y: 223, endPoint x: 380, endPoint y: 228, distance: 227.0
click at [380, 228] on div "Package 1 Cardboard Box(es) Type * Material used to package goods Cardboard Box…" at bounding box center [455, 307] width 896 height 264
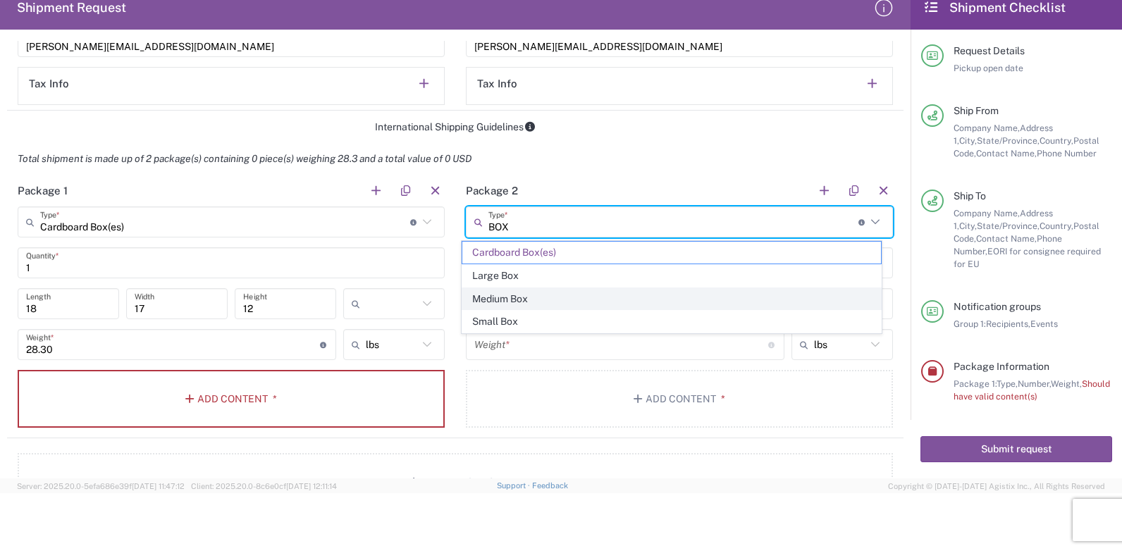
click at [509, 297] on span "Medium Box" at bounding box center [671, 299] width 419 height 22
type input "Medium Box"
type input "13"
type input "11.5"
type input "2.5"
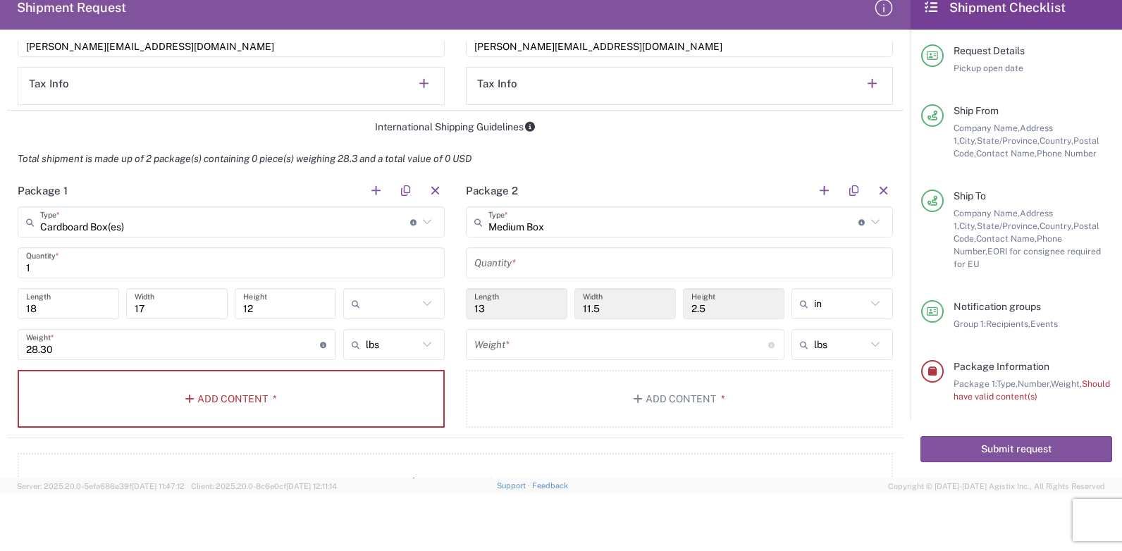
drag, startPoint x: 507, startPoint y: 310, endPoint x: 446, endPoint y: 310, distance: 60.6
click at [466, 310] on div "13 Length" at bounding box center [516, 303] width 101 height 31
drag, startPoint x: 446, startPoint y: 310, endPoint x: 505, endPoint y: 315, distance: 58.7
click at [505, 315] on input "13" at bounding box center [516, 304] width 85 height 25
click at [504, 311] on input "13" at bounding box center [516, 304] width 85 height 25
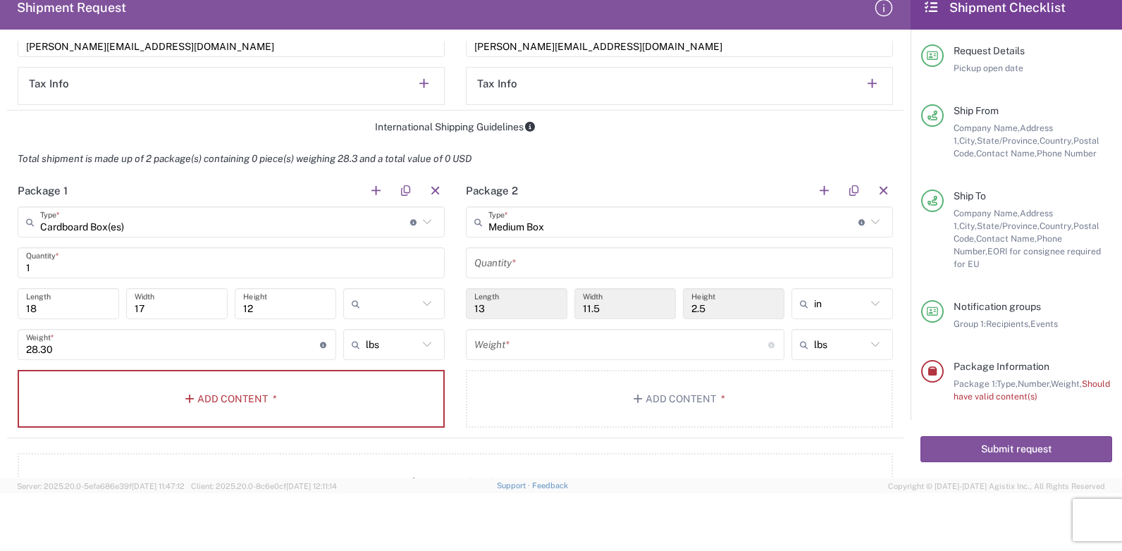
click at [501, 309] on input "13" at bounding box center [516, 304] width 85 height 25
click at [500, 309] on input "13" at bounding box center [516, 304] width 85 height 25
click at [500, 307] on input "13" at bounding box center [516, 304] width 85 height 25
click at [501, 307] on input "13" at bounding box center [516, 304] width 85 height 25
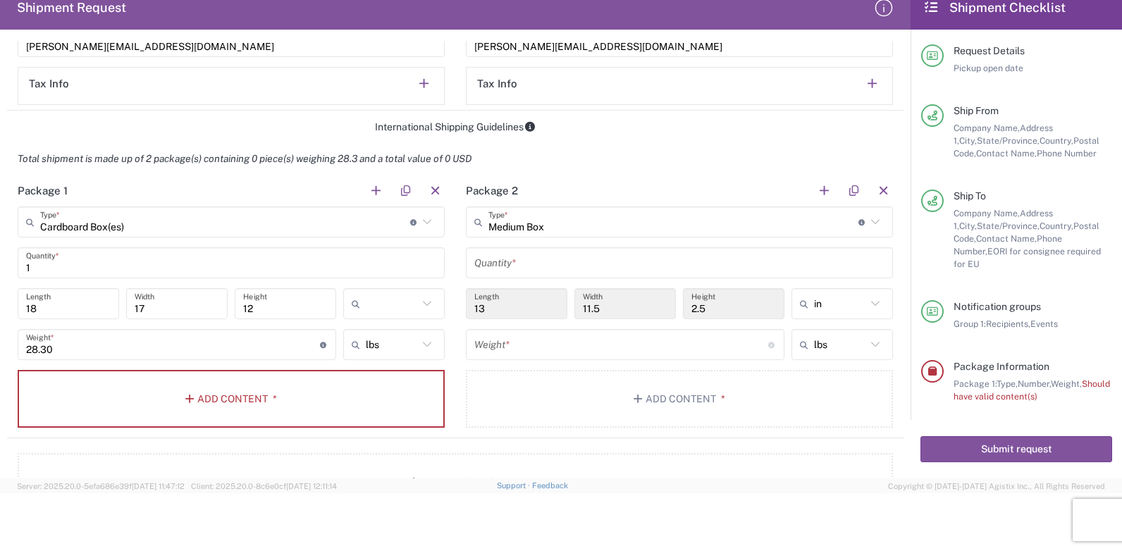
click at [501, 307] on input "13" at bounding box center [516, 304] width 85 height 25
click at [502, 307] on input "13" at bounding box center [516, 304] width 85 height 25
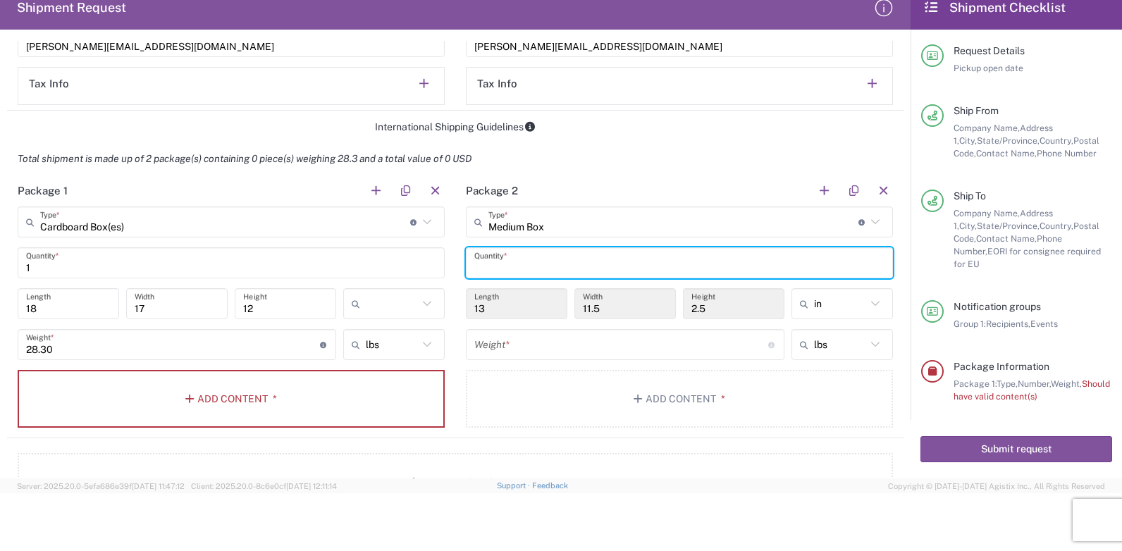
drag, startPoint x: 502, startPoint y: 307, endPoint x: 495, endPoint y: 268, distance: 39.3
click at [495, 268] on input "text" at bounding box center [679, 263] width 410 height 25
type input "1"
click at [873, 190] on button "button" at bounding box center [883, 191] width 20 height 20
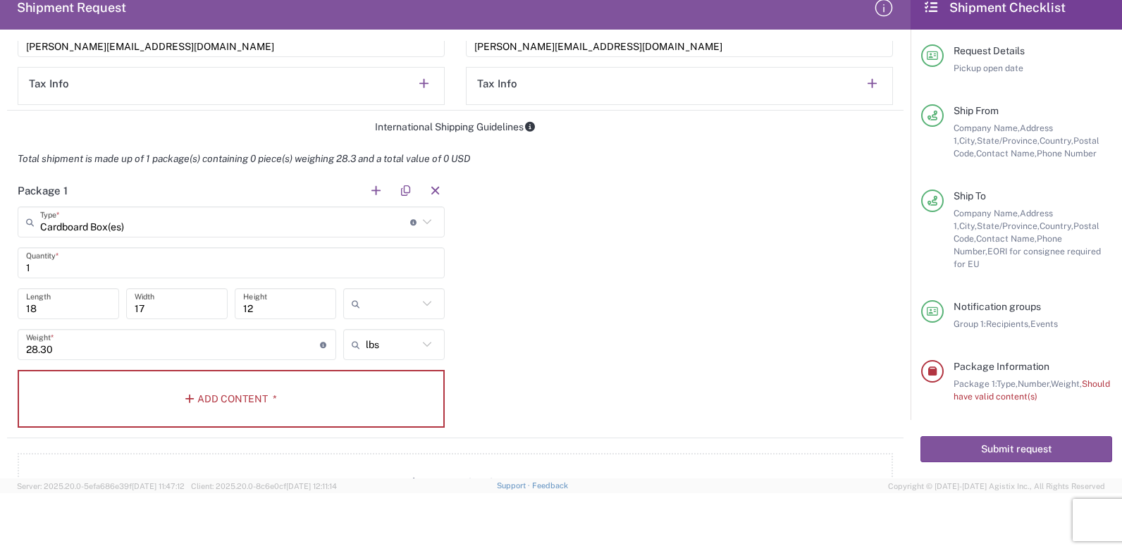
click at [0, 265] on html "Shipment request Shipment tracking Employee non-product shipment request My shi…" at bounding box center [561, 275] width 1122 height 551
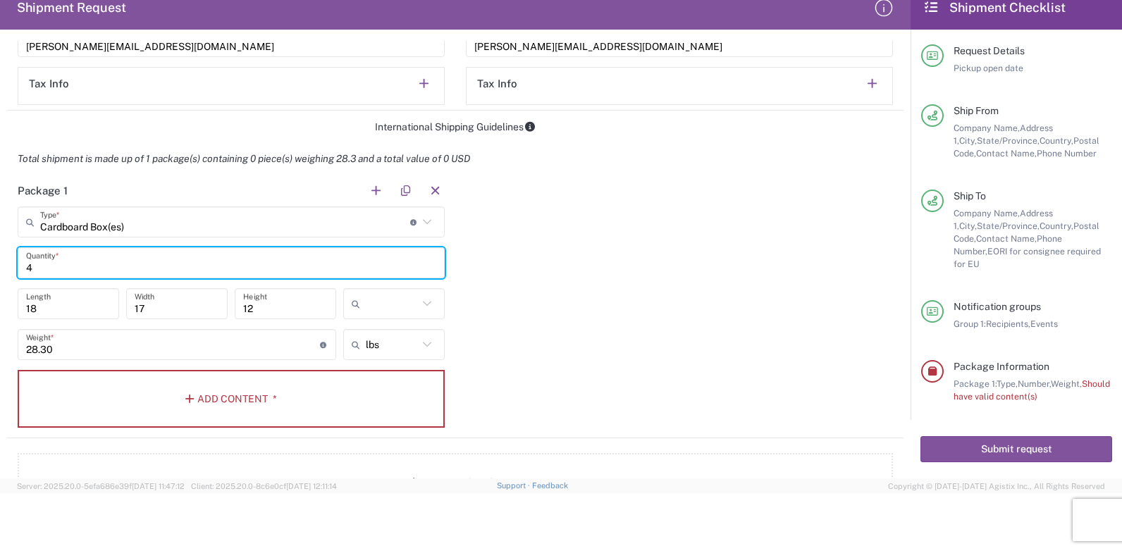
type input "4"
click at [584, 354] on div "Package 1 Cardboard Box(es) Type * Material used to package goods Cardboard Box…" at bounding box center [455, 307] width 896 height 264
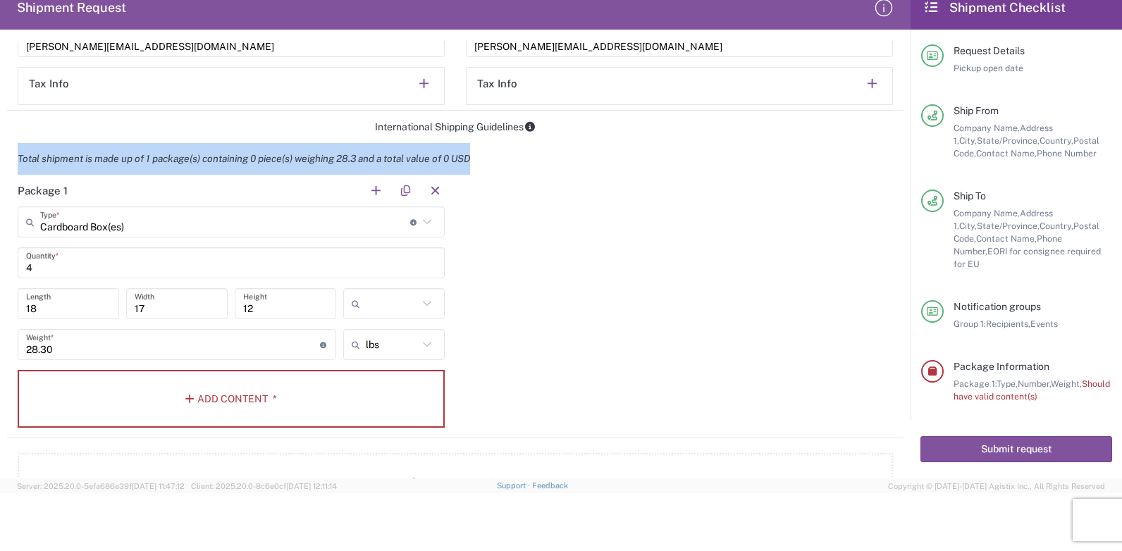
drag, startPoint x: 19, startPoint y: 158, endPoint x: 485, endPoint y: 156, distance: 465.8
click at [481, 156] on em "Total shipment is made up of 1 package(s) containing 0 piece(s) weighing 28.3 a…" at bounding box center [244, 158] width 474 height 11
click at [211, 403] on button "Add Content *" at bounding box center [231, 399] width 427 height 58
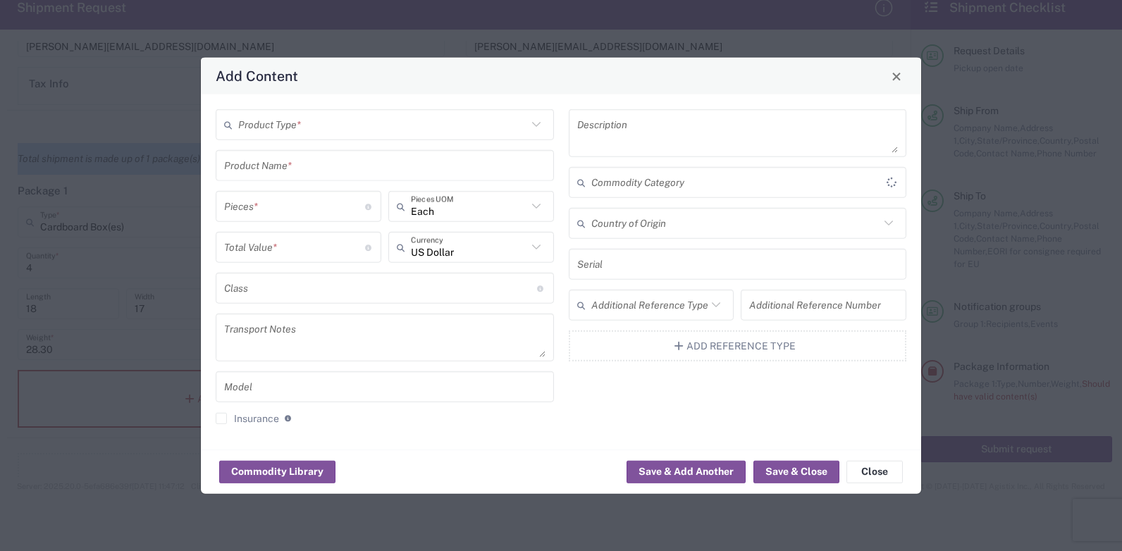
click at [255, 128] on input "text" at bounding box center [382, 124] width 289 height 25
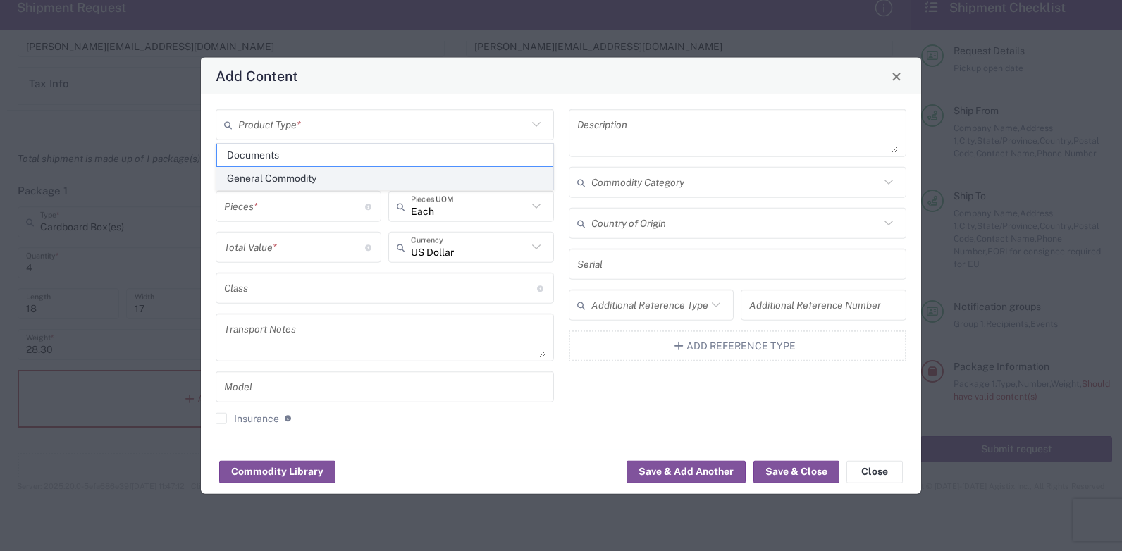
click at [252, 175] on span "General Commodity" at bounding box center [384, 179] width 335 height 22
type input "General Commodity"
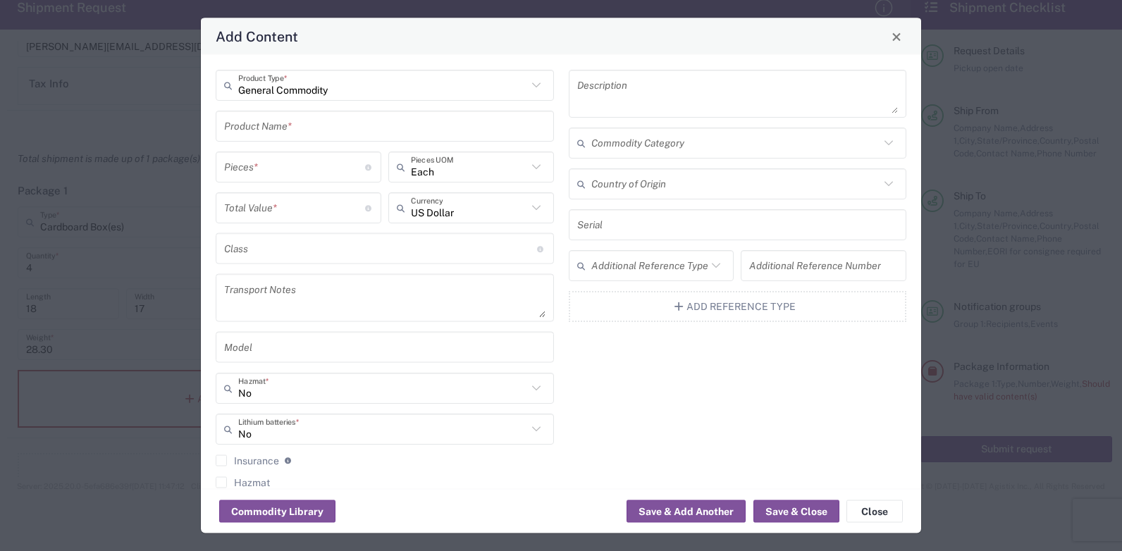
click at [258, 133] on input "text" at bounding box center [384, 125] width 321 height 25
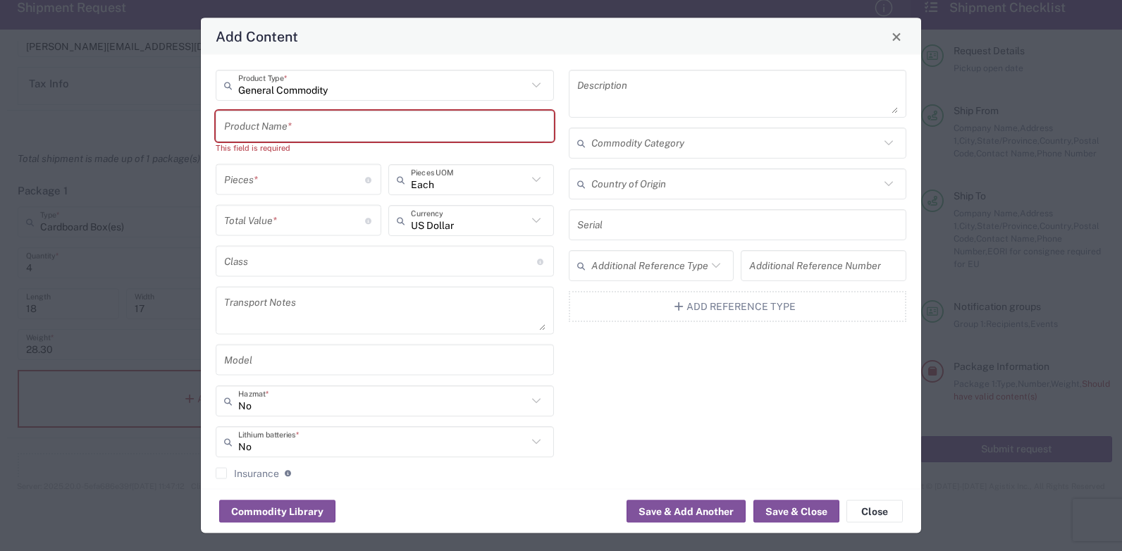
click at [259, 133] on input "text" at bounding box center [384, 125] width 321 height 25
paste input "!KT-E36441A DC power supply"
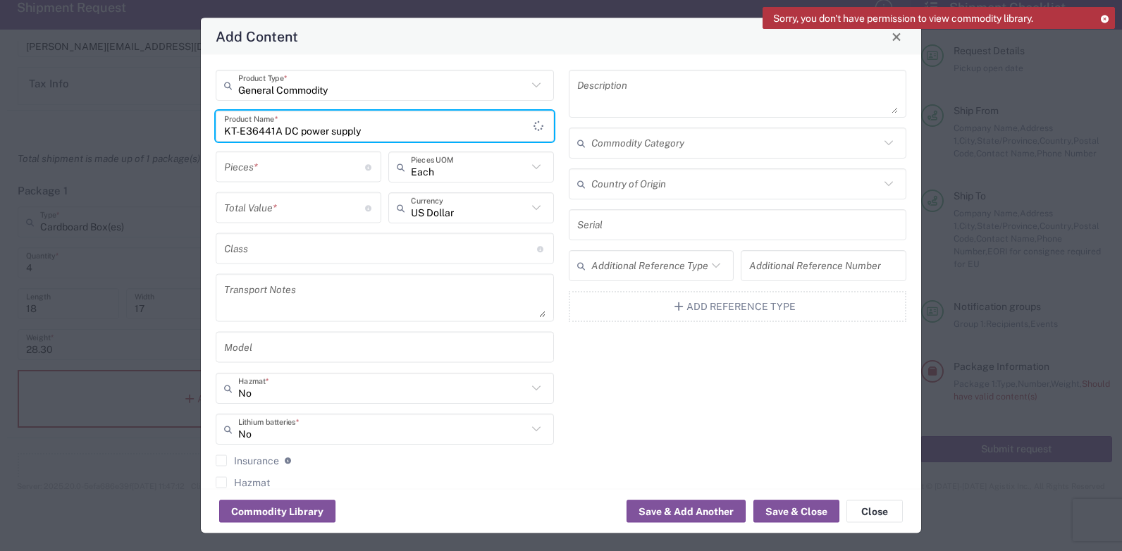
drag, startPoint x: 376, startPoint y: 128, endPoint x: 171, endPoint y: 114, distance: 205.5
click at [171, 114] on div "Add Content General Commodity Product Type * KT-E36441A DC power supply Product…" at bounding box center [561, 275] width 1122 height 551
click at [516, 135] on input "KT-E36441A DC power supply" at bounding box center [378, 125] width 309 height 25
click at [535, 127] on icon at bounding box center [539, 125] width 23 height 25
click at [535, 127] on icon at bounding box center [539, 126] width 25 height 16
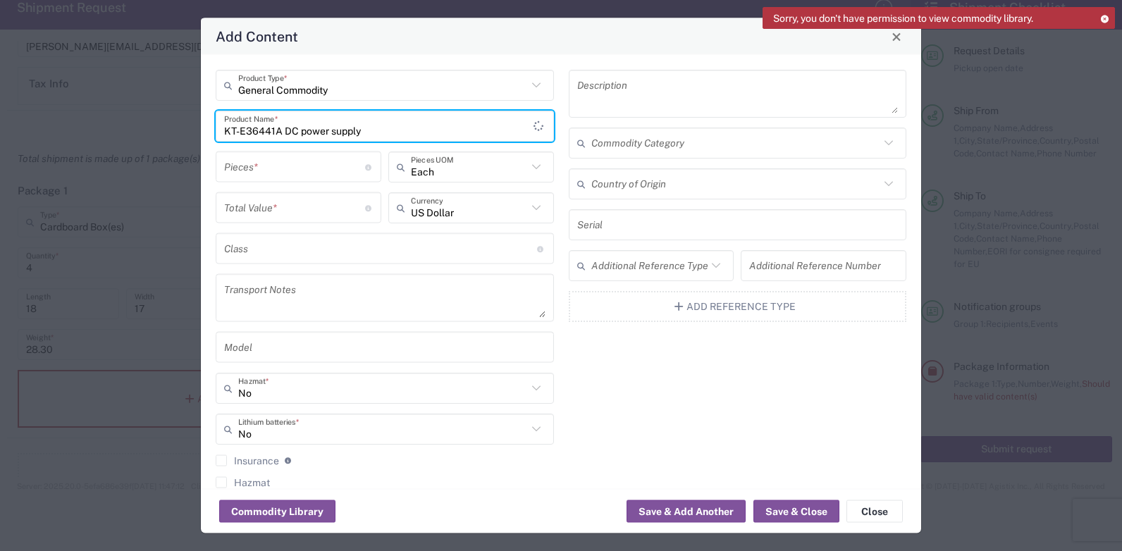
click at [534, 127] on icon at bounding box center [538, 125] width 21 height 25
click at [534, 127] on icon at bounding box center [539, 125] width 12 height 23
type input "KT-E36441A"
click at [1102, 18] on icon at bounding box center [1104, 19] width 10 height 8
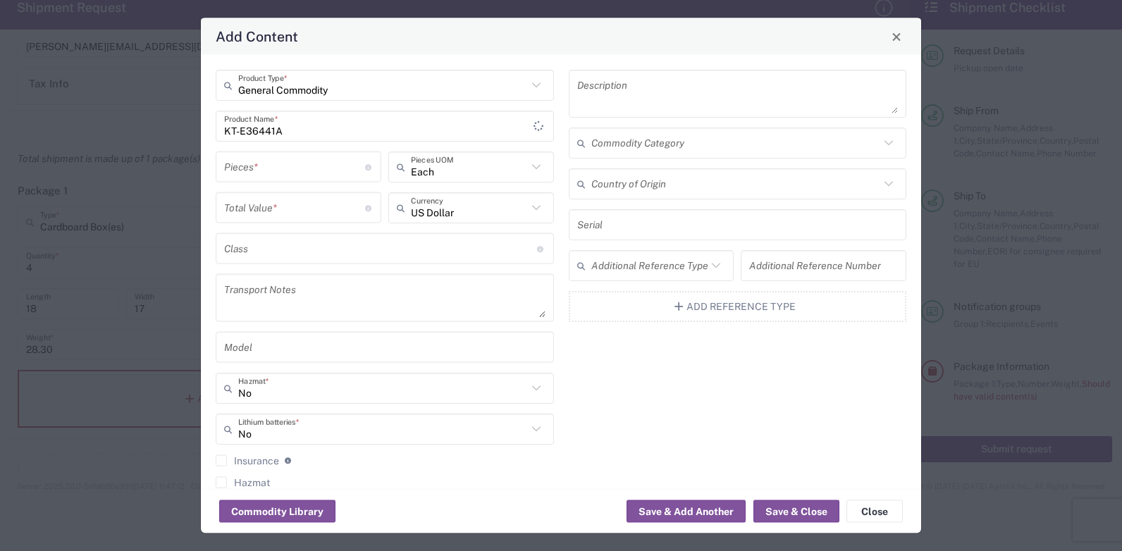
click at [396, 132] on input "KT-E36441A" at bounding box center [378, 125] width 309 height 25
click at [293, 168] on input "number" at bounding box center [294, 166] width 141 height 25
click at [330, 126] on input "KT-E36441A" at bounding box center [378, 125] width 309 height 25
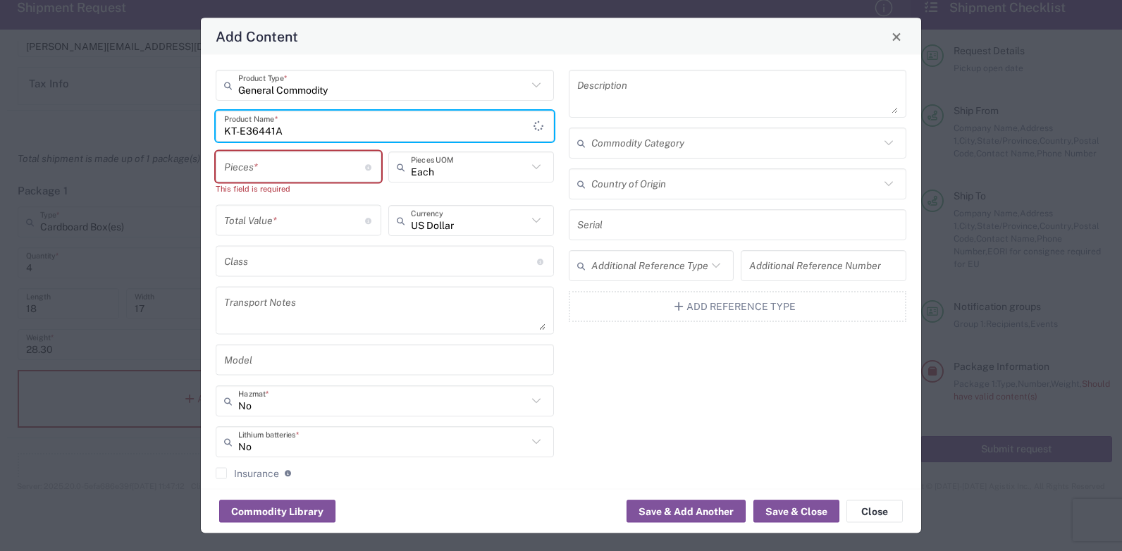
click at [268, 165] on input "number" at bounding box center [294, 166] width 141 height 25
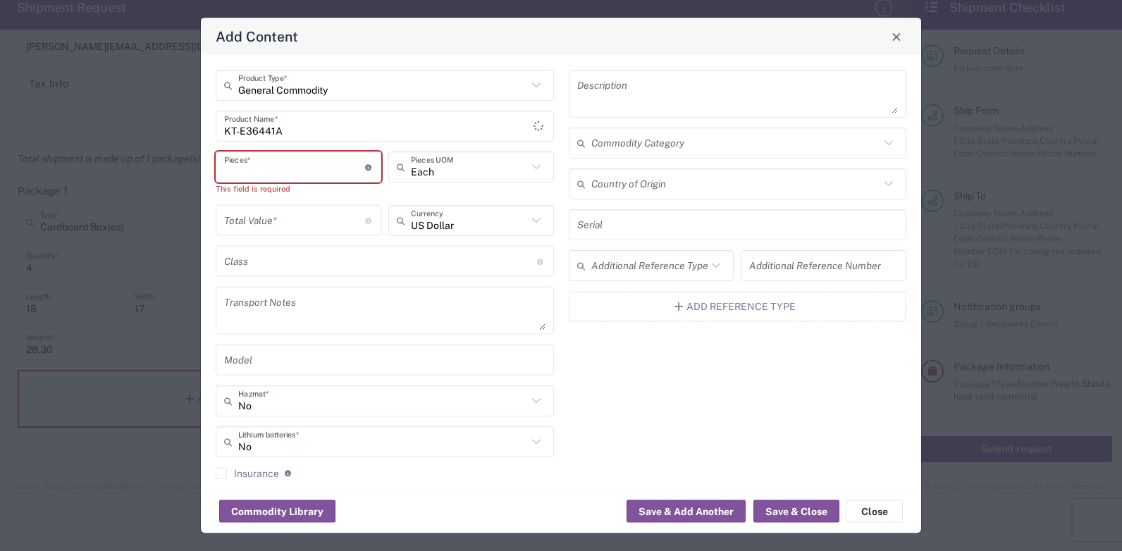
click at [452, 128] on input "KT-E36441A" at bounding box center [378, 125] width 309 height 25
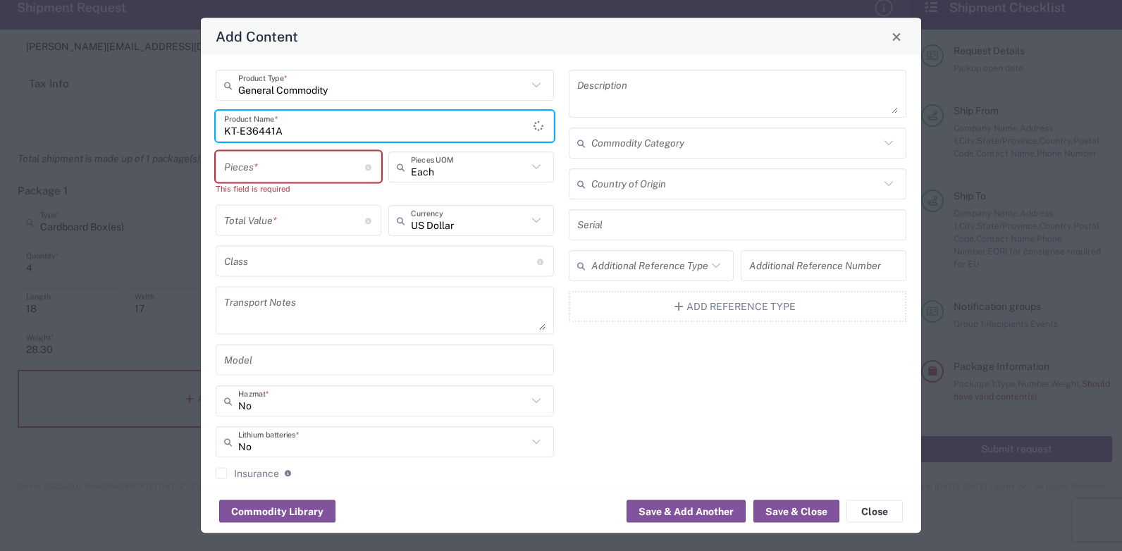
click at [497, 132] on input "KT-E36441A" at bounding box center [378, 125] width 309 height 25
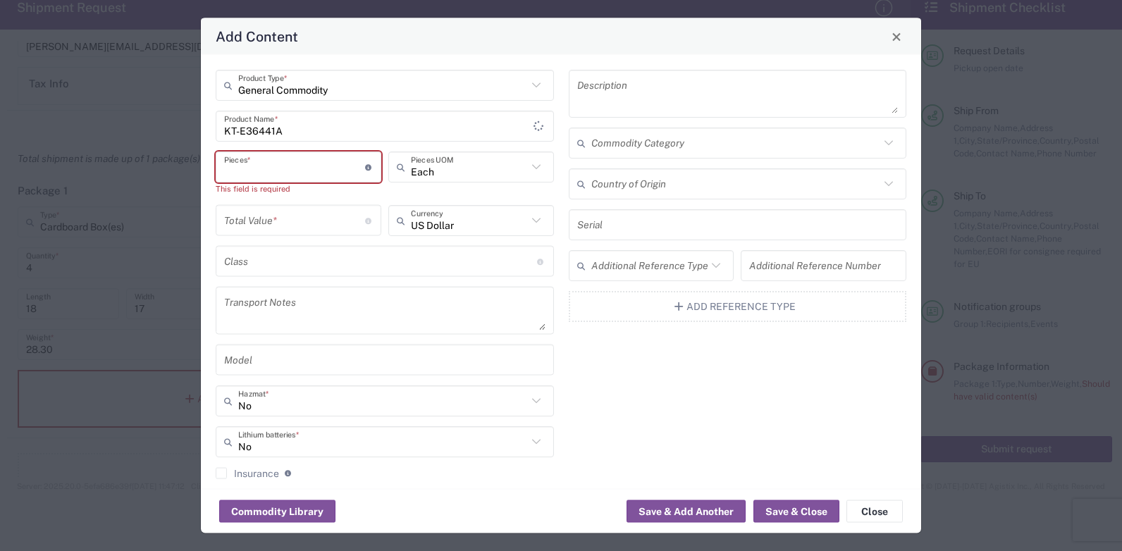
click at [343, 171] on input "number" at bounding box center [294, 166] width 141 height 25
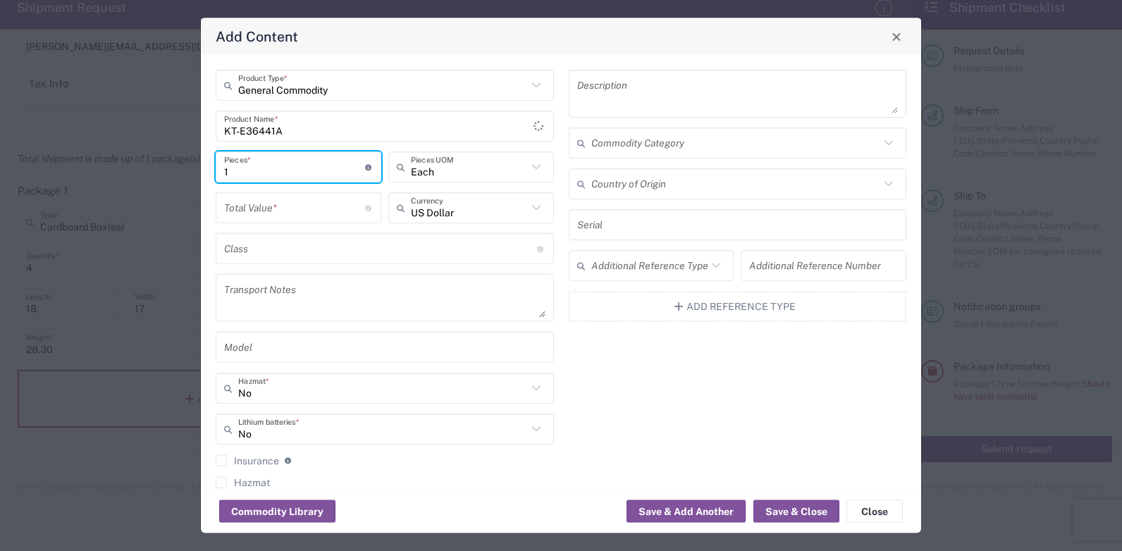
type input "1"
click at [459, 249] on input "text" at bounding box center [380, 248] width 313 height 25
click at [365, 211] on icon at bounding box center [369, 207] width 8 height 6
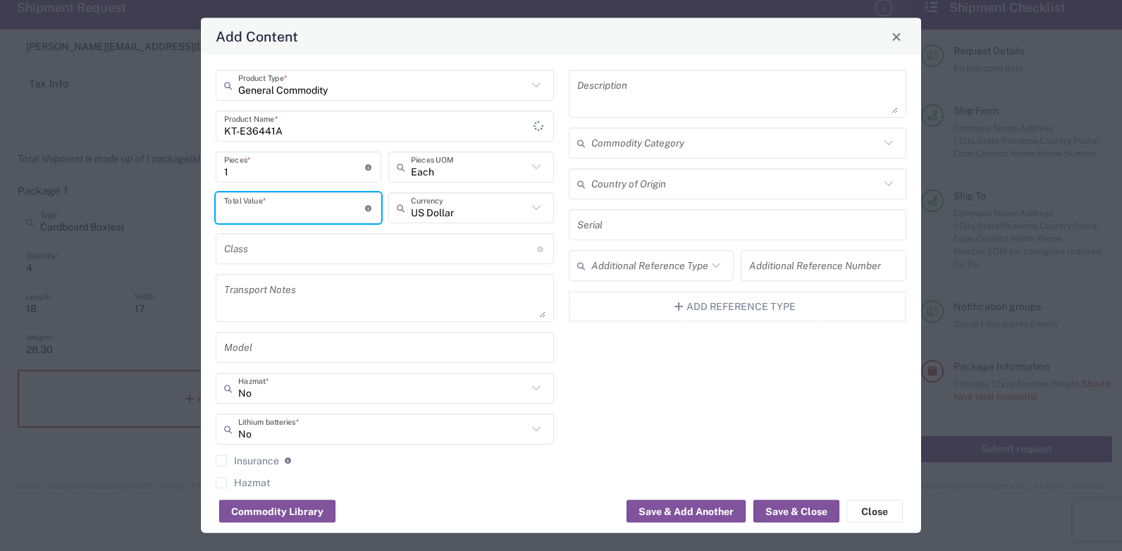
click at [320, 206] on input "number" at bounding box center [294, 207] width 141 height 25
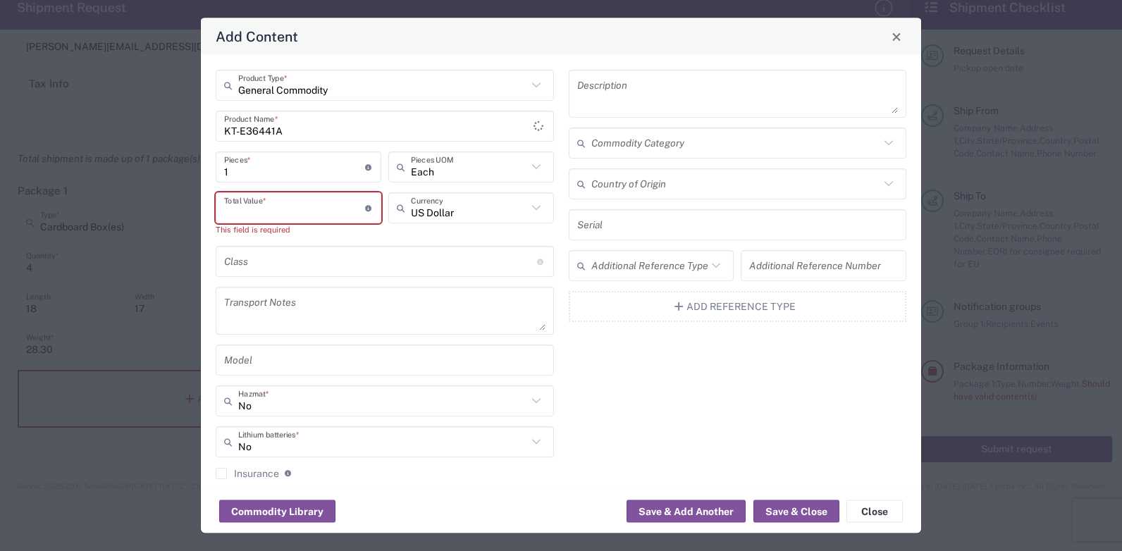
click at [259, 207] on input "number" at bounding box center [294, 207] width 141 height 25
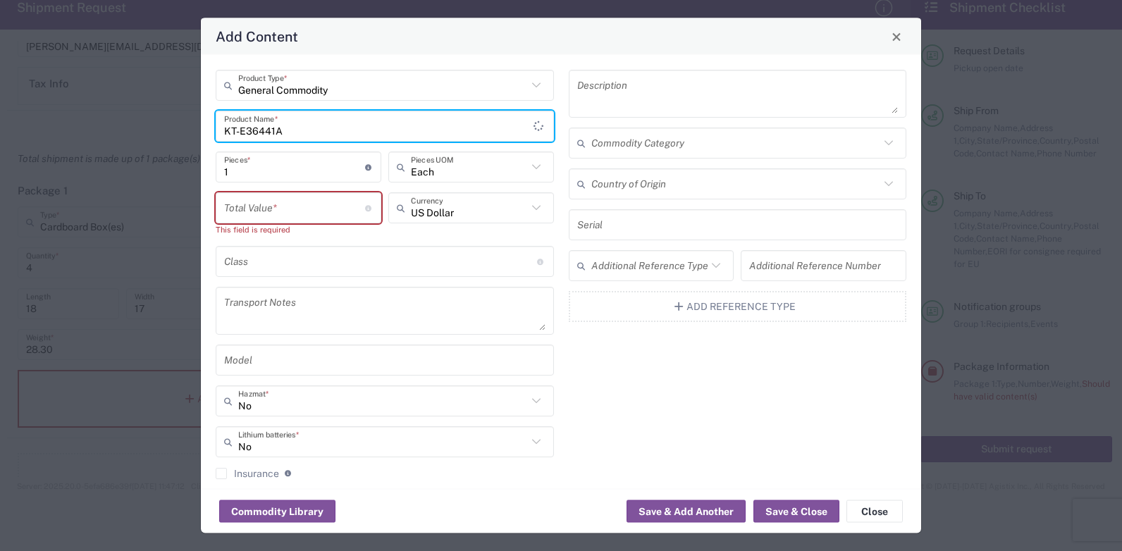
click at [238, 131] on input "KT-E36441A" at bounding box center [378, 125] width 309 height 25
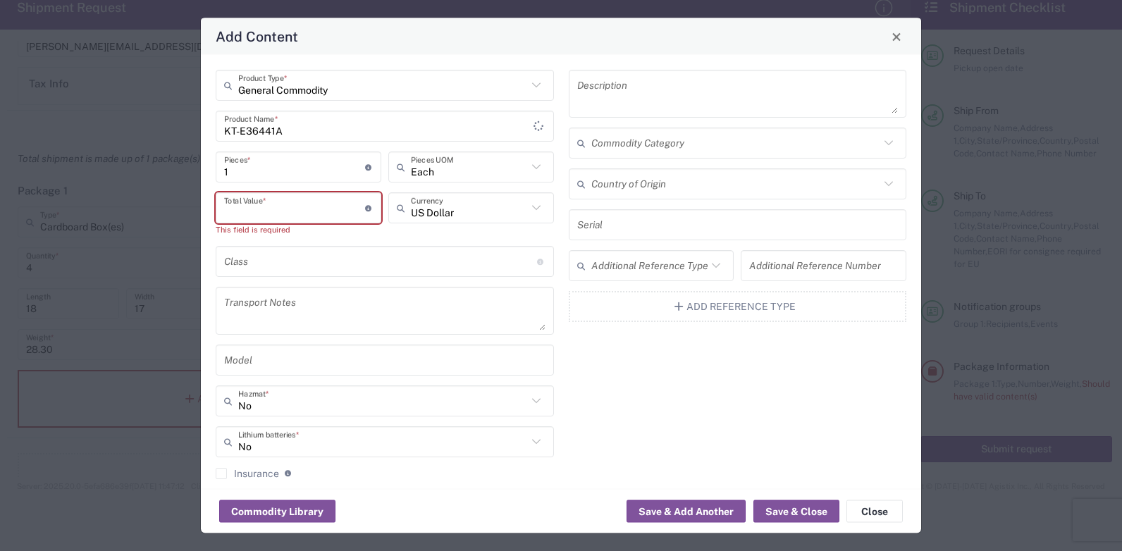
click at [254, 213] on input "number" at bounding box center [294, 207] width 141 height 25
paste input "3770"
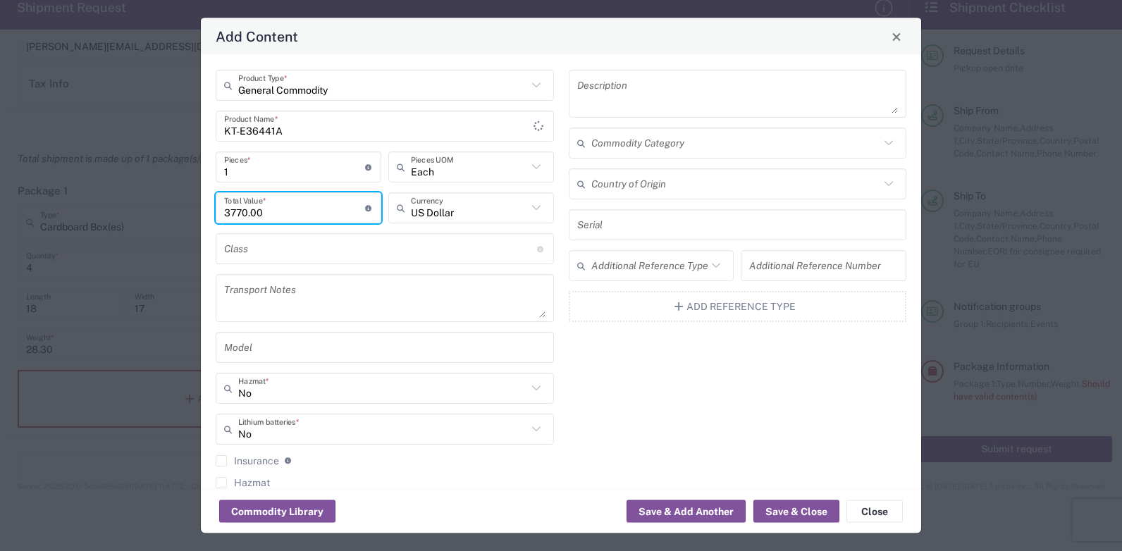
type input "3770.00"
click at [398, 253] on input "text" at bounding box center [380, 248] width 313 height 25
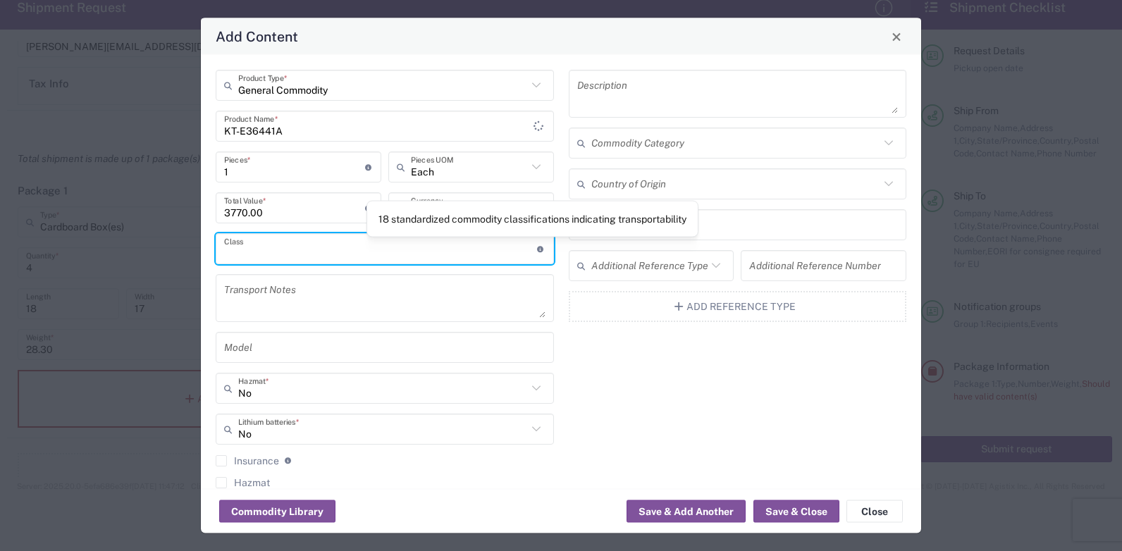
click at [537, 246] on icon at bounding box center [541, 248] width 8 height 6
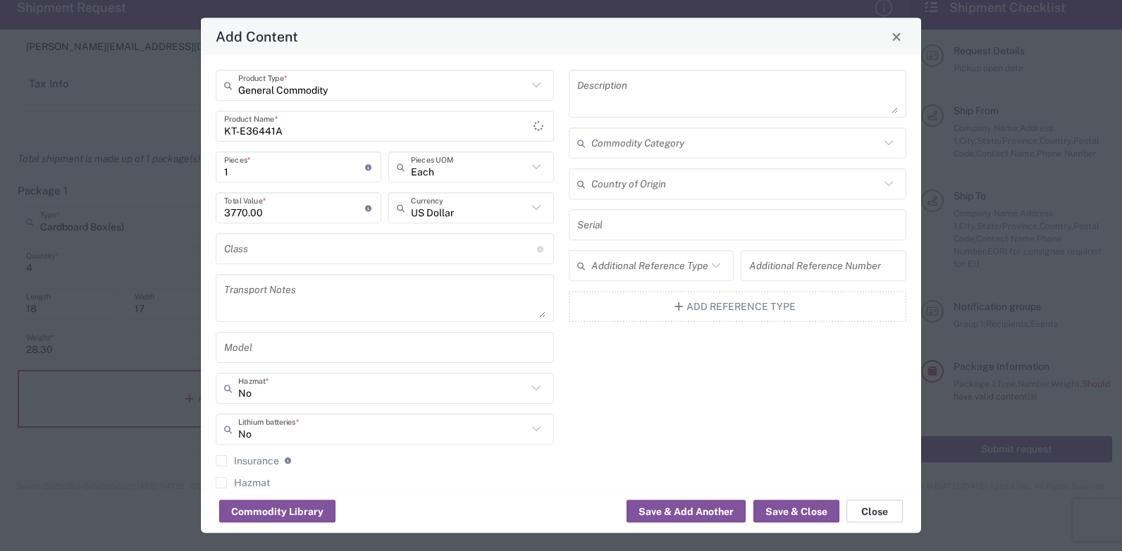
click at [872, 516] on button "Close" at bounding box center [874, 511] width 56 height 23
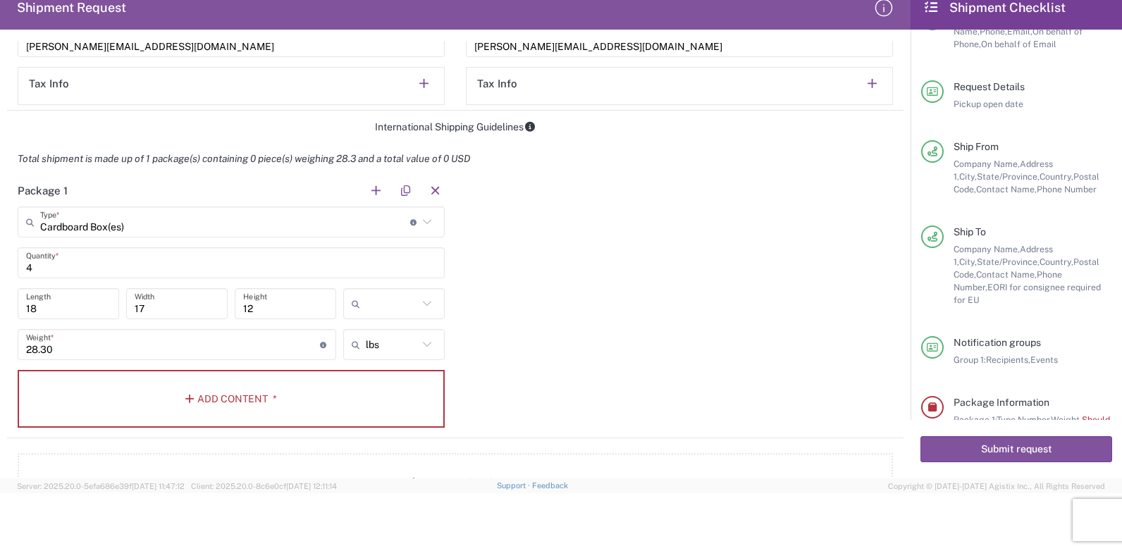
scroll to position [74, 0]
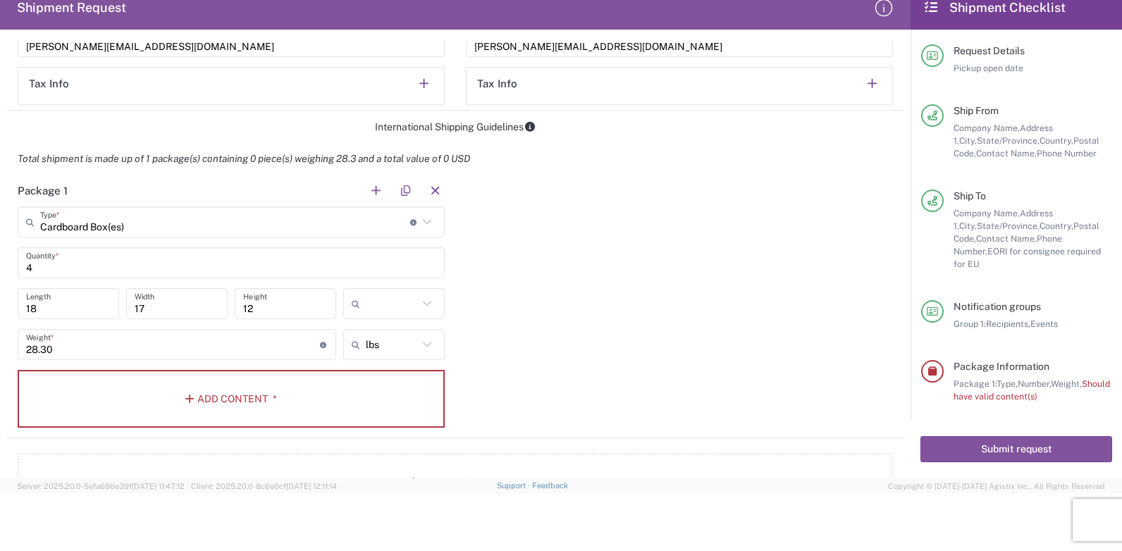
click at [743, 236] on div "Package 1 Cardboard Box(es) Type * Material used to package goods Cardboard Box…" at bounding box center [455, 307] width 896 height 264
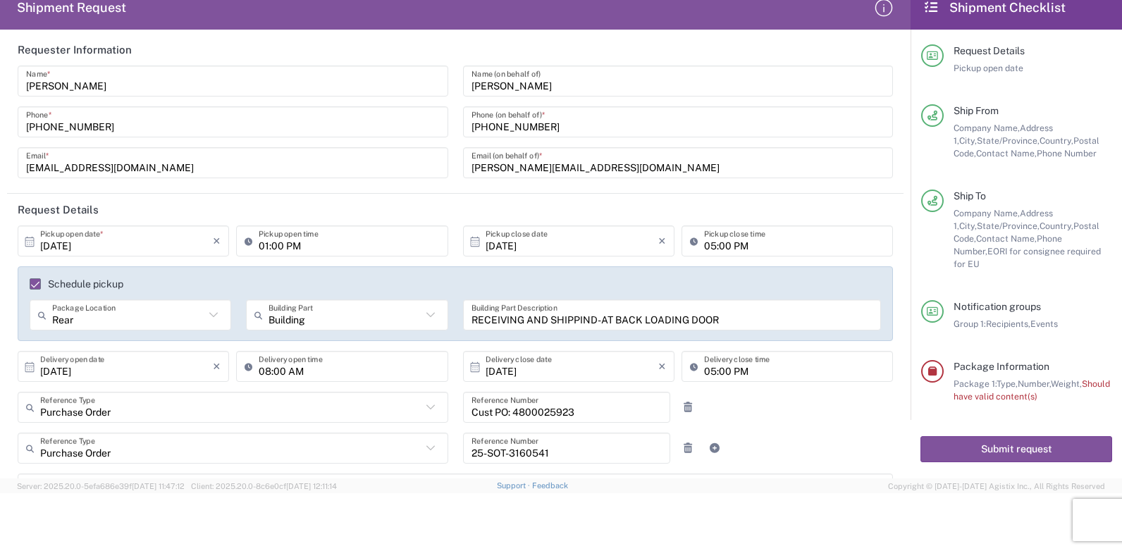
scroll to position [0, 0]
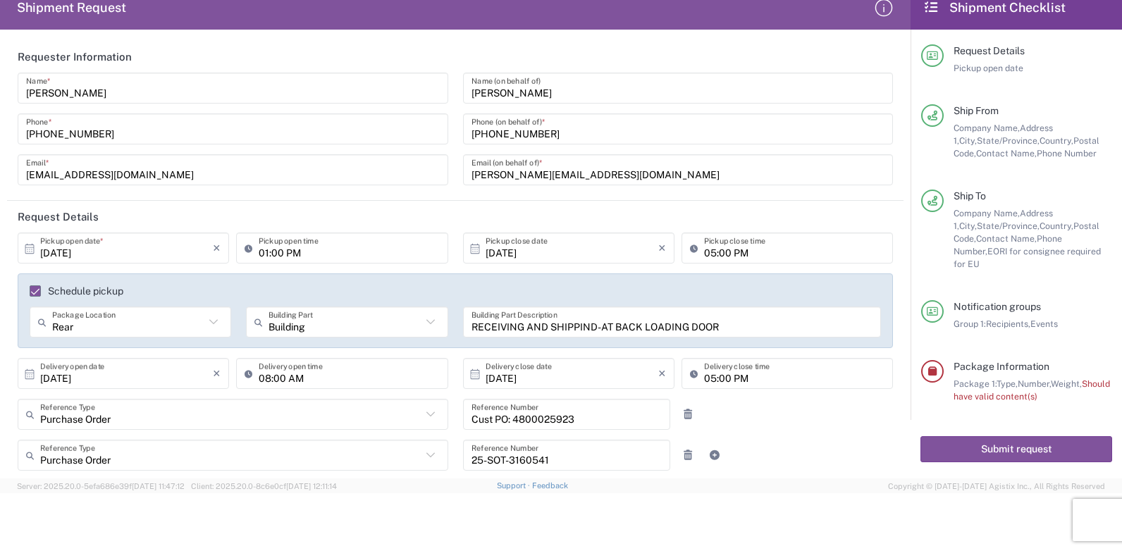
click at [719, 101] on div "[PERSON_NAME] Name (on behalf of)" at bounding box center [678, 88] width 431 height 31
click at [383, 152] on div "[PERSON_NAME] Name * [PHONE_NUMBER] Phone * [EMAIL_ADDRESS][DOMAIN_NAME] Email *" at bounding box center [233, 134] width 445 height 123
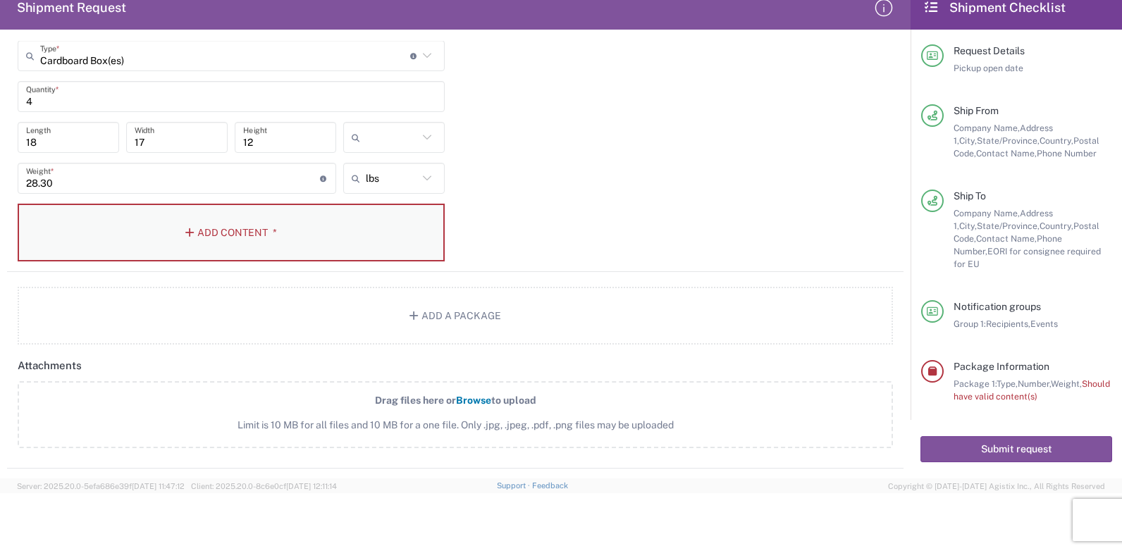
scroll to position [1268, 0]
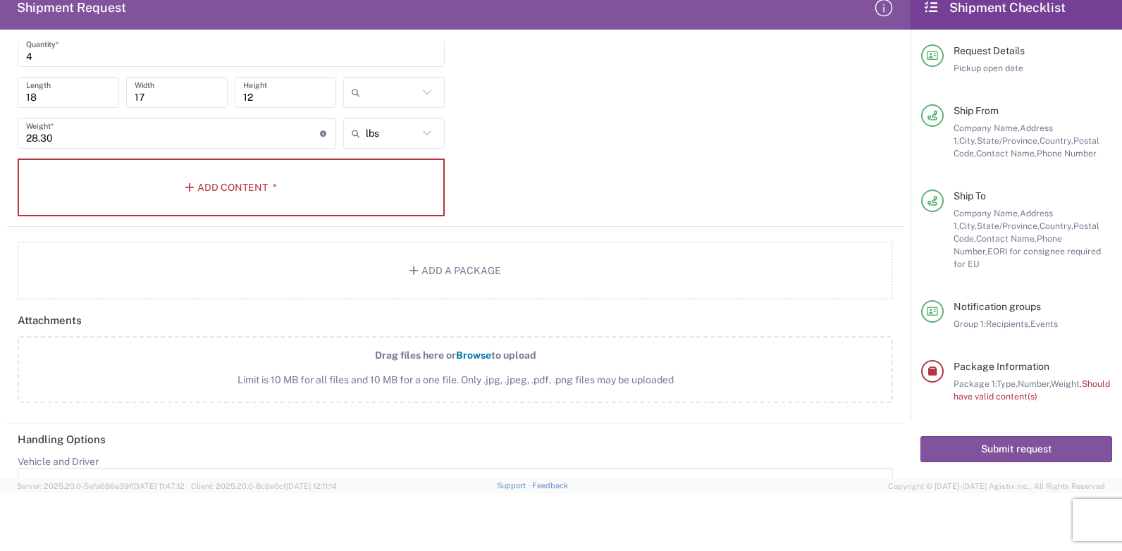
click at [32, 135] on input "28.30" at bounding box center [173, 133] width 294 height 25
click at [201, 187] on button "Add Content *" at bounding box center [231, 188] width 427 height 58
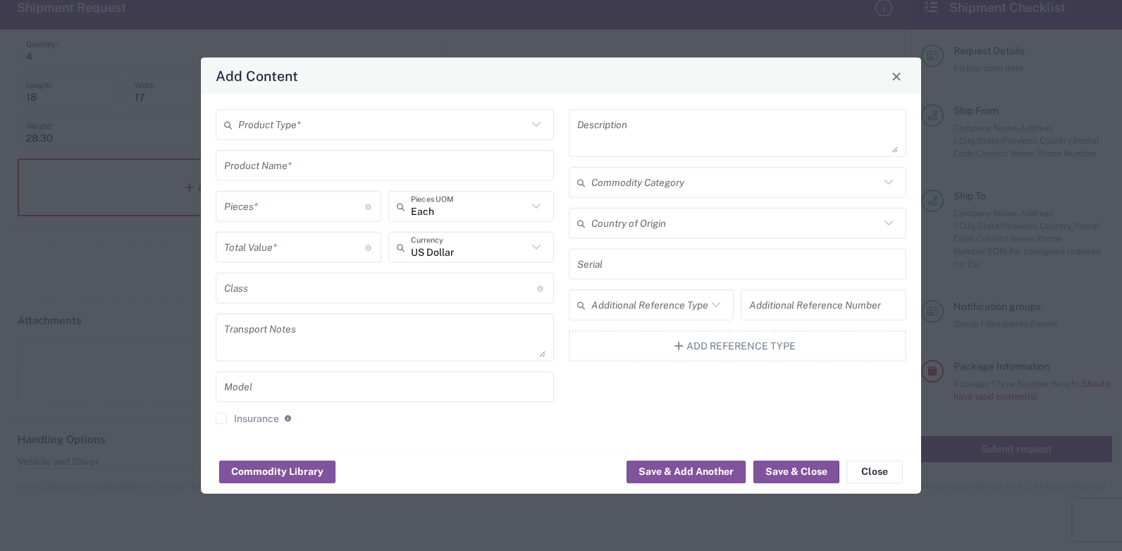
click at [279, 131] on input "text" at bounding box center [382, 124] width 289 height 25
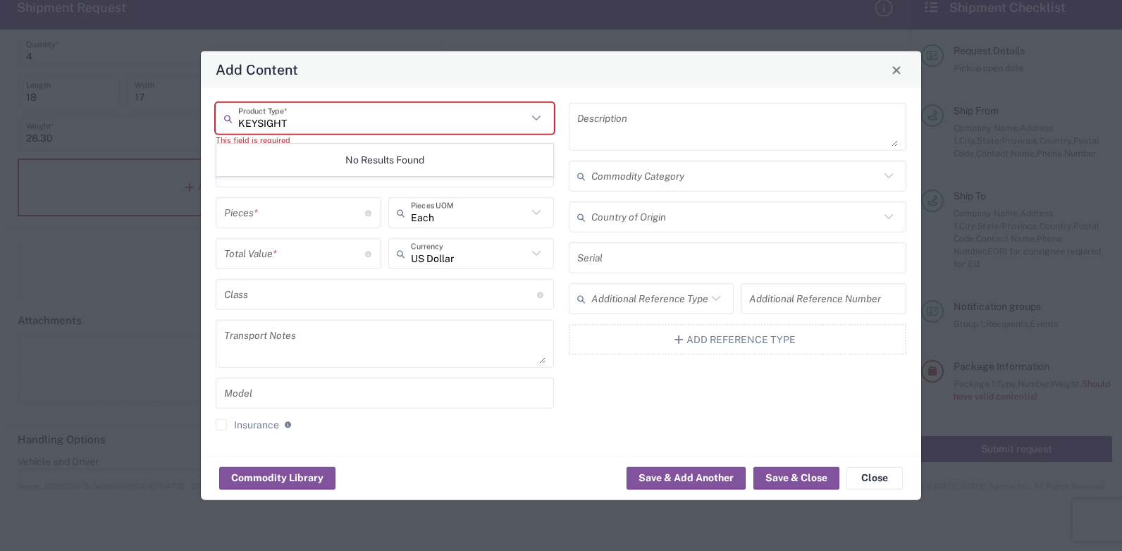
type input "KEYSIGHT"
click at [333, 191] on div "KEYSIGHT Product Type * This field is required Product Name * Pieces * Number o…" at bounding box center [385, 272] width 353 height 338
click at [347, 123] on input "text" at bounding box center [382, 118] width 289 height 25
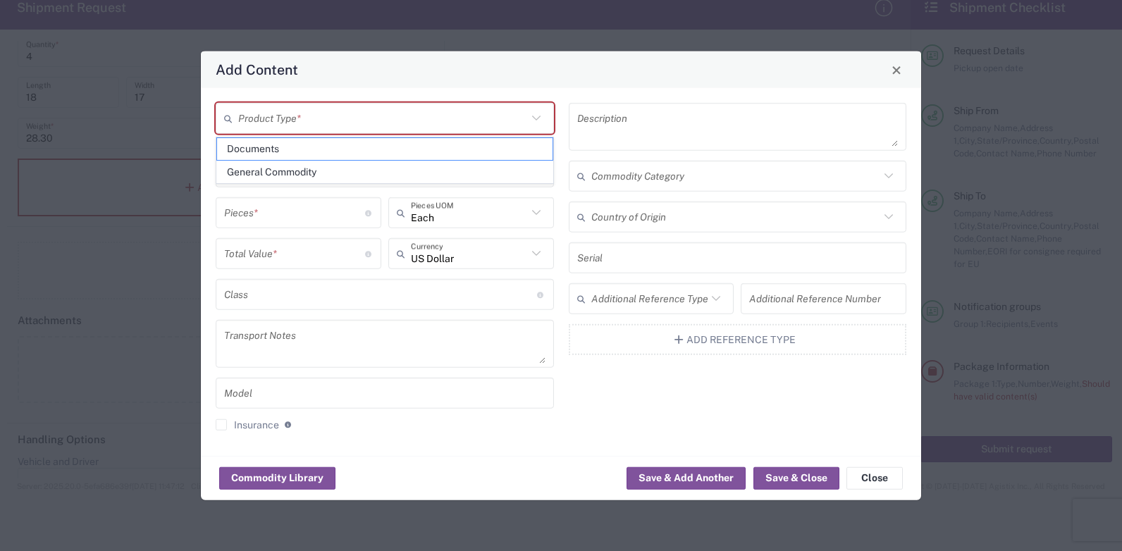
click at [538, 117] on icon at bounding box center [535, 118] width 8 height 5
click at [533, 118] on icon at bounding box center [536, 118] width 18 height 18
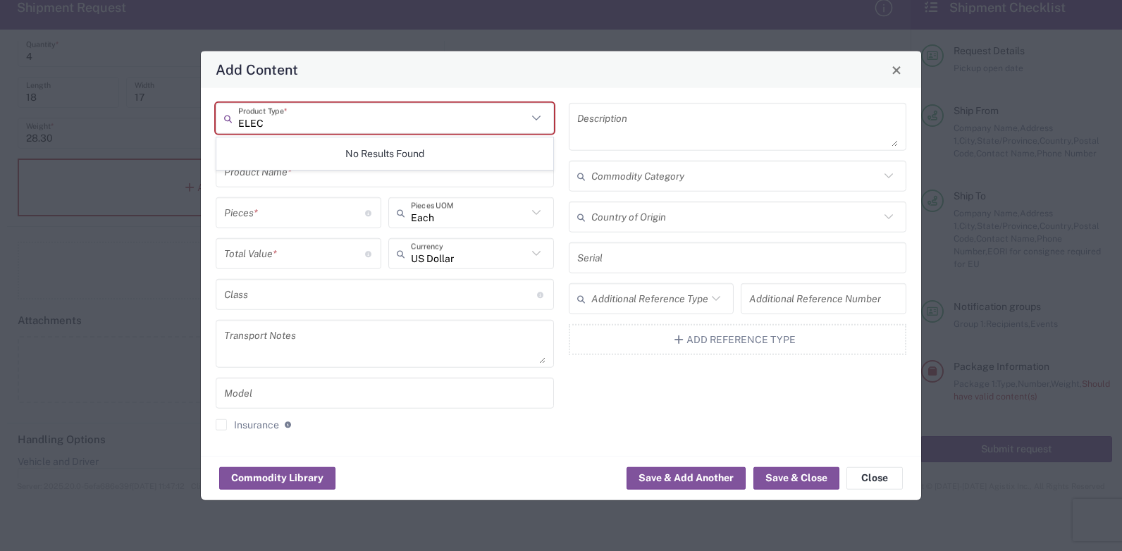
click at [536, 118] on icon at bounding box center [536, 118] width 18 height 18
type input "E"
click at [277, 117] on input "text" at bounding box center [382, 118] width 289 height 25
paste input "KT-E36441A"
type input "KT-E36441A"
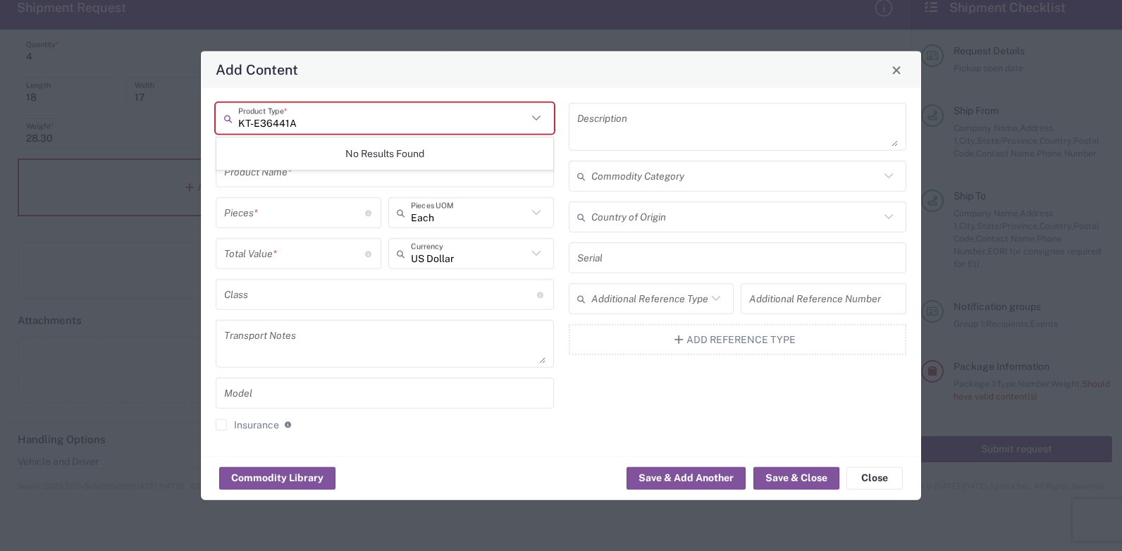
click at [309, 195] on div "KT-E36441A Product Type * This field is required Product Name * Pieces * Number…" at bounding box center [385, 272] width 353 height 338
click at [245, 123] on input "text" at bounding box center [382, 118] width 289 height 25
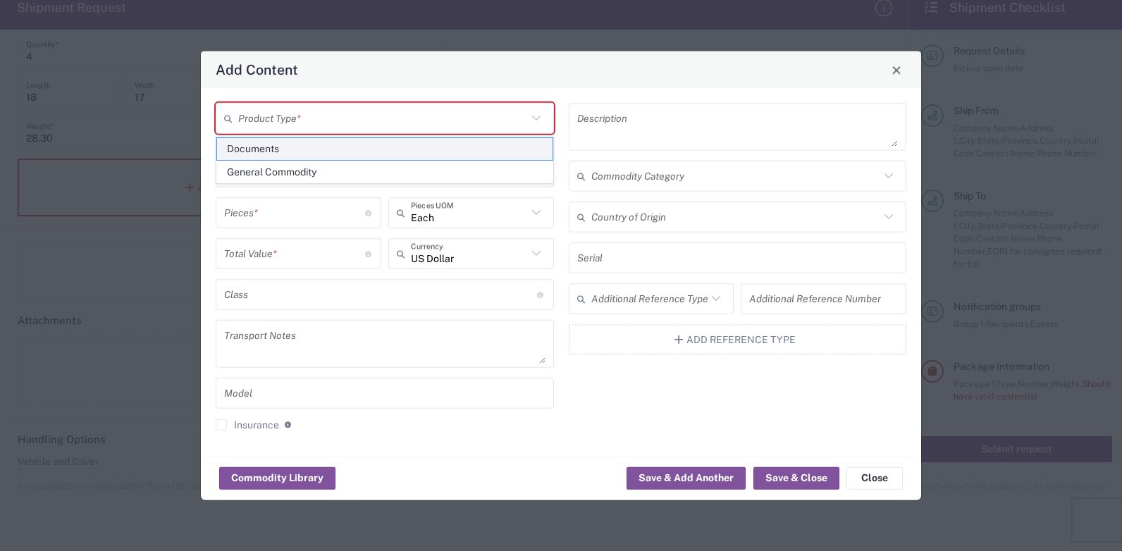
click at [245, 144] on span "Documents" at bounding box center [384, 149] width 335 height 22
type input "Documents"
type input "1"
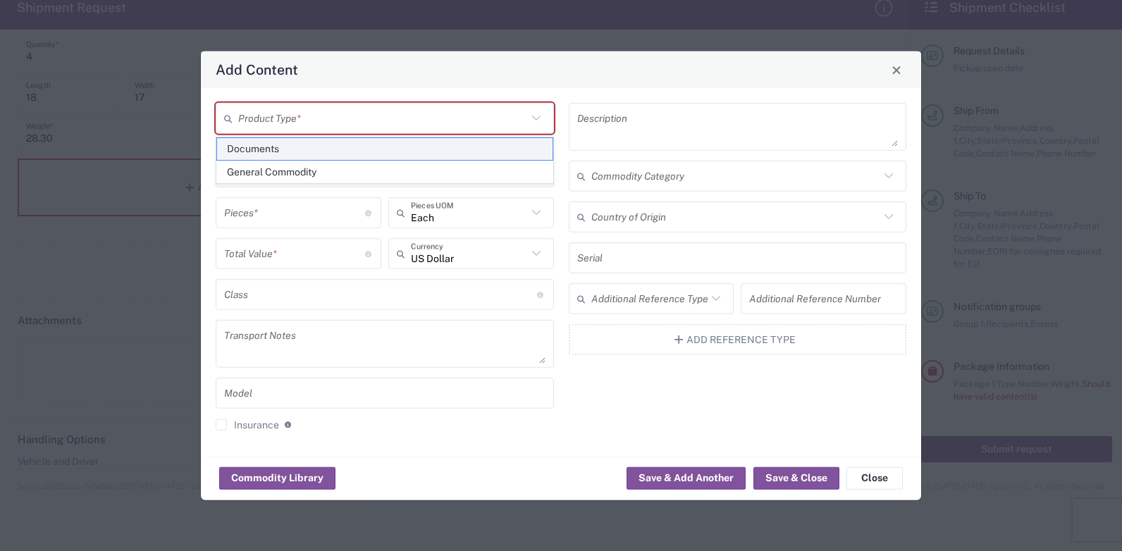
type textarea "Documents"
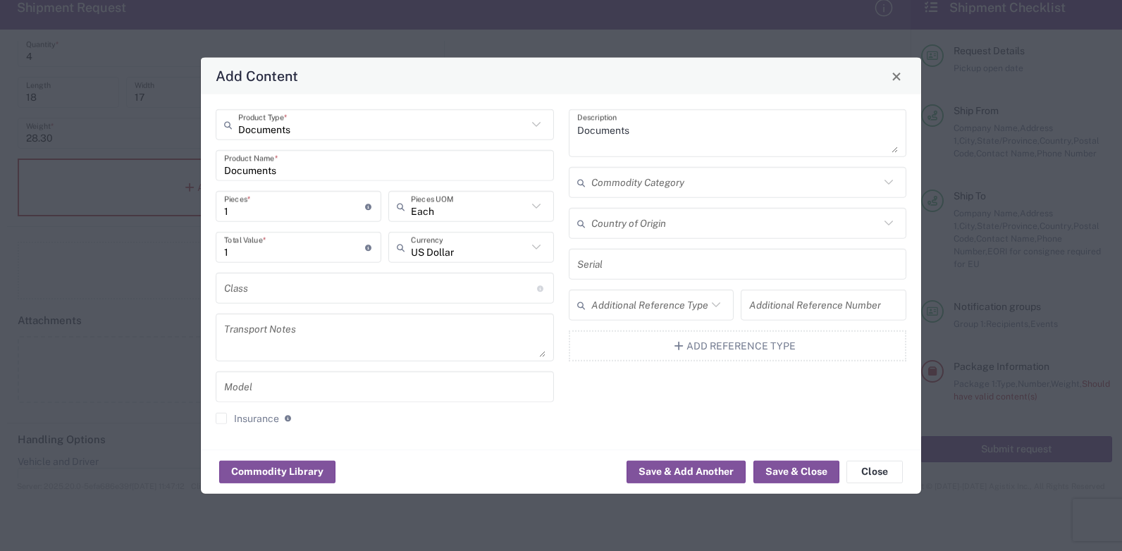
click at [270, 149] on div "Documents Product Type * Documents Product Name * 1 Pieces * Number of pieces i…" at bounding box center [385, 272] width 353 height 326
click at [272, 139] on div "Documents Product Type *" at bounding box center [385, 124] width 338 height 31
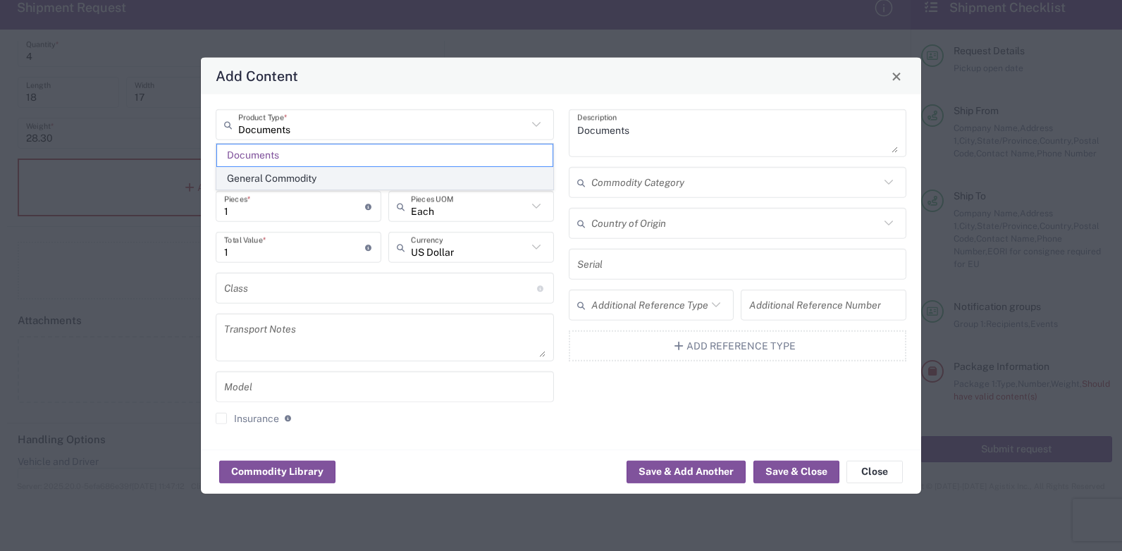
click at [273, 180] on span "General Commodity" at bounding box center [384, 179] width 335 height 22
type input "General Commodity"
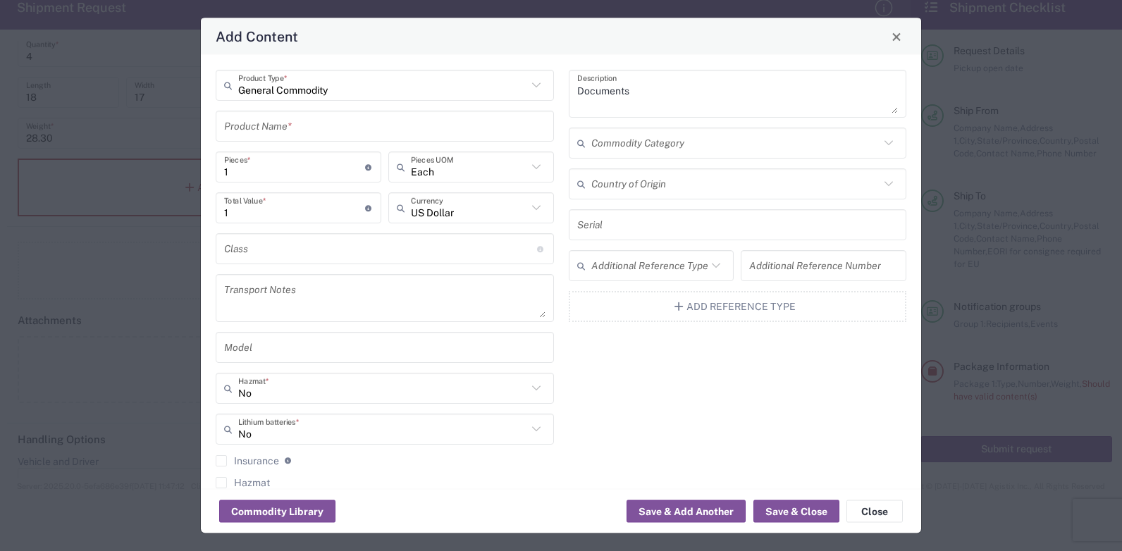
type input "General Commodity"
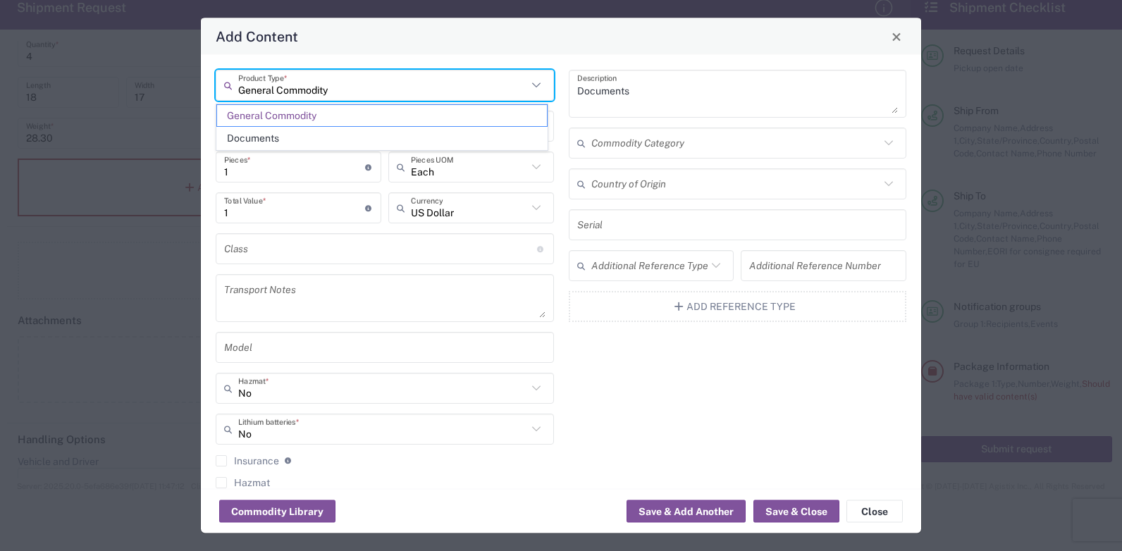
click at [316, 88] on input "General Commodity" at bounding box center [382, 85] width 289 height 25
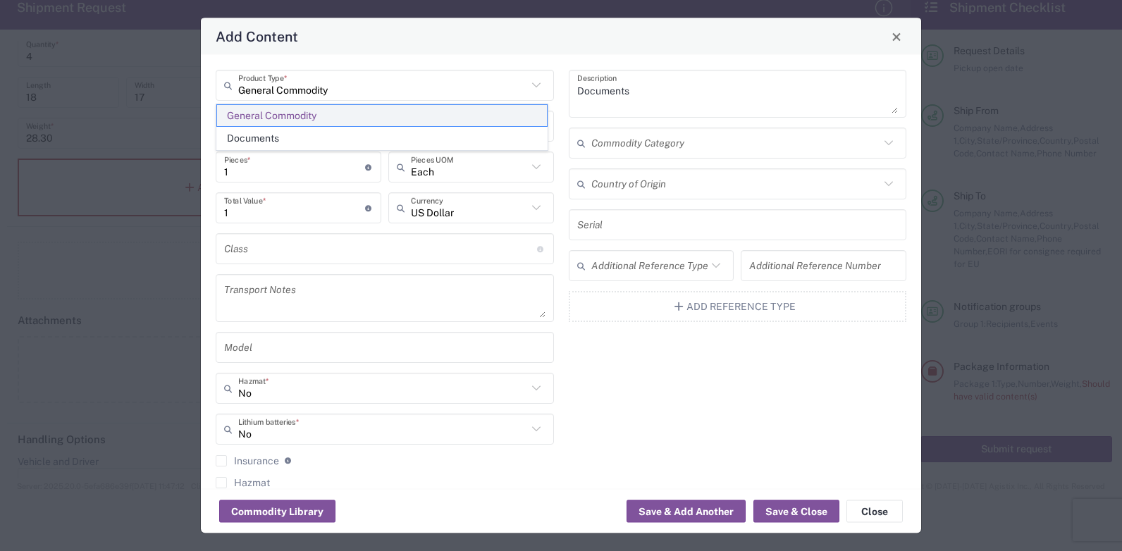
click at [313, 113] on span "General Commodity" at bounding box center [382, 116] width 330 height 22
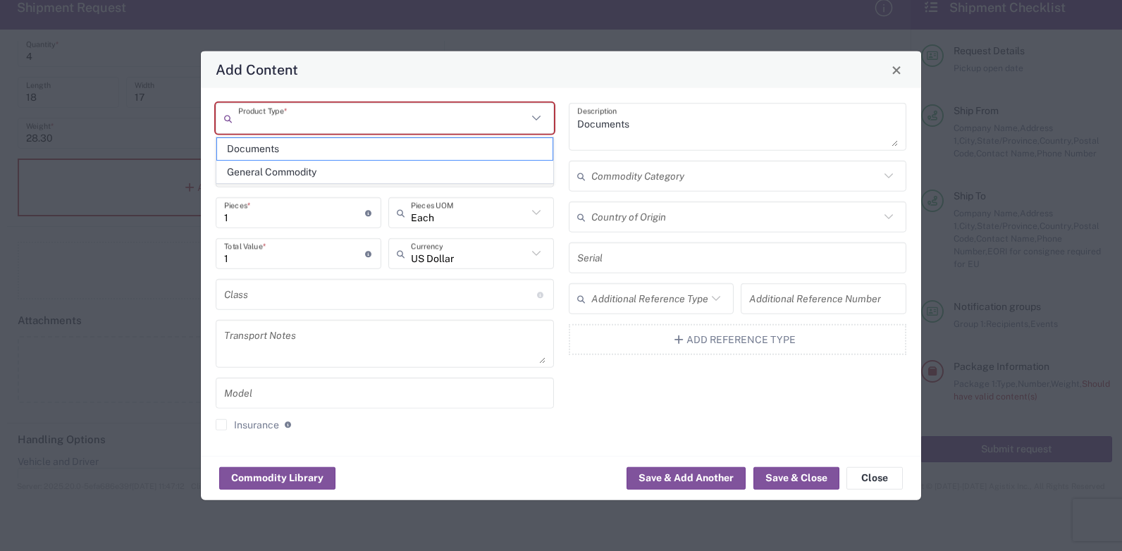
click at [310, 119] on input "text" at bounding box center [382, 118] width 289 height 25
click at [307, 148] on span "General Commodity" at bounding box center [384, 149] width 335 height 22
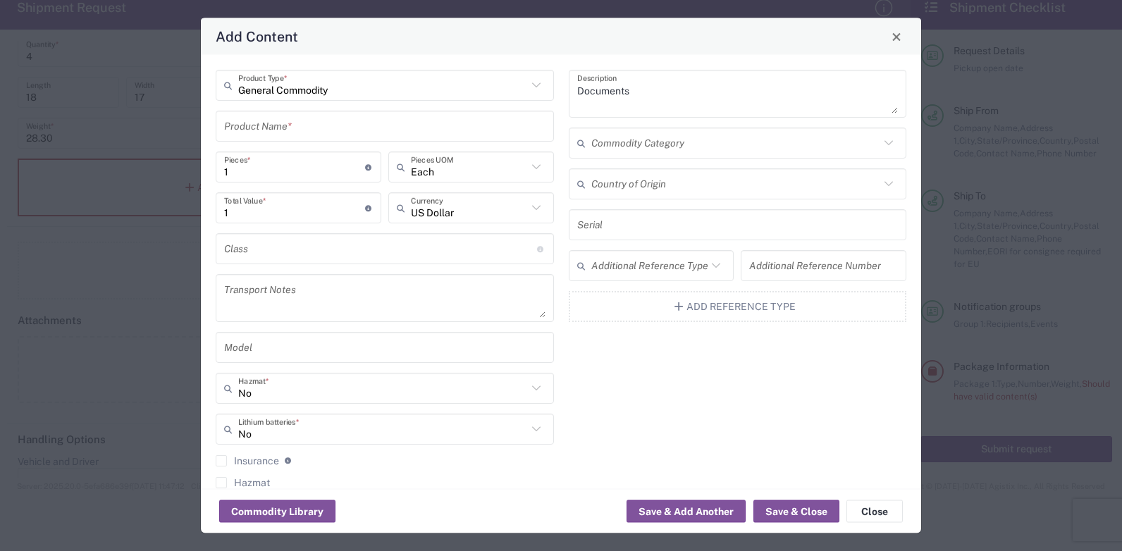
type input "General Commodity"
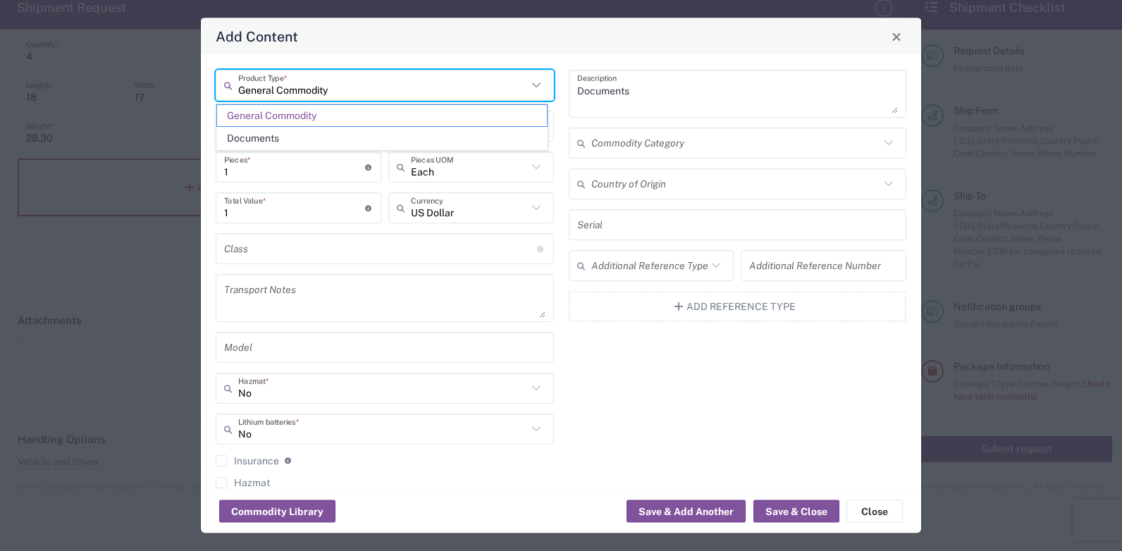
click at [338, 89] on input "General Commodity" at bounding box center [382, 85] width 289 height 25
click at [325, 159] on input "1" at bounding box center [294, 166] width 141 height 25
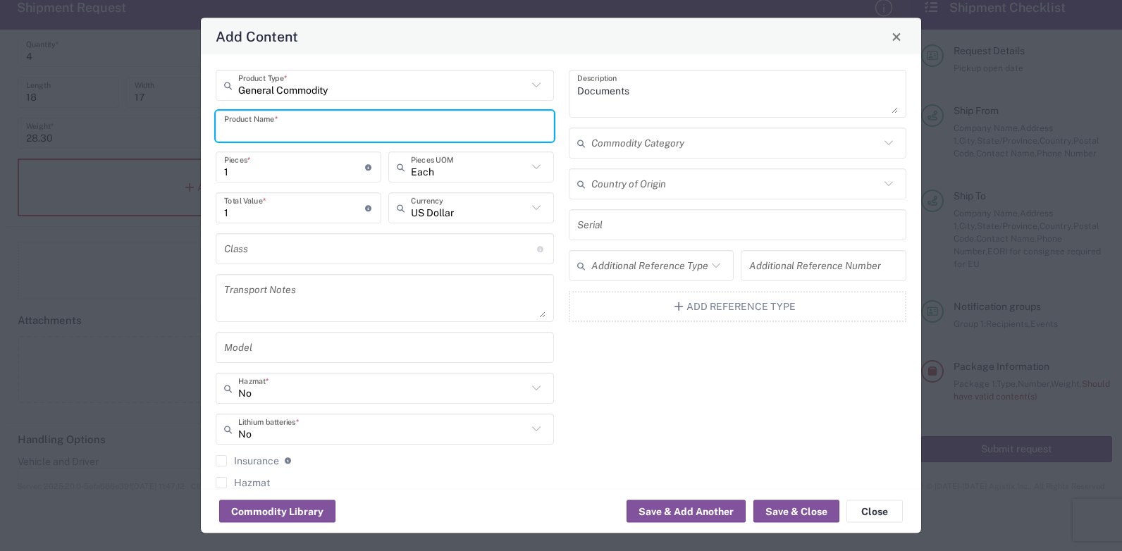
click at [291, 134] on input "text" at bounding box center [384, 125] width 321 height 25
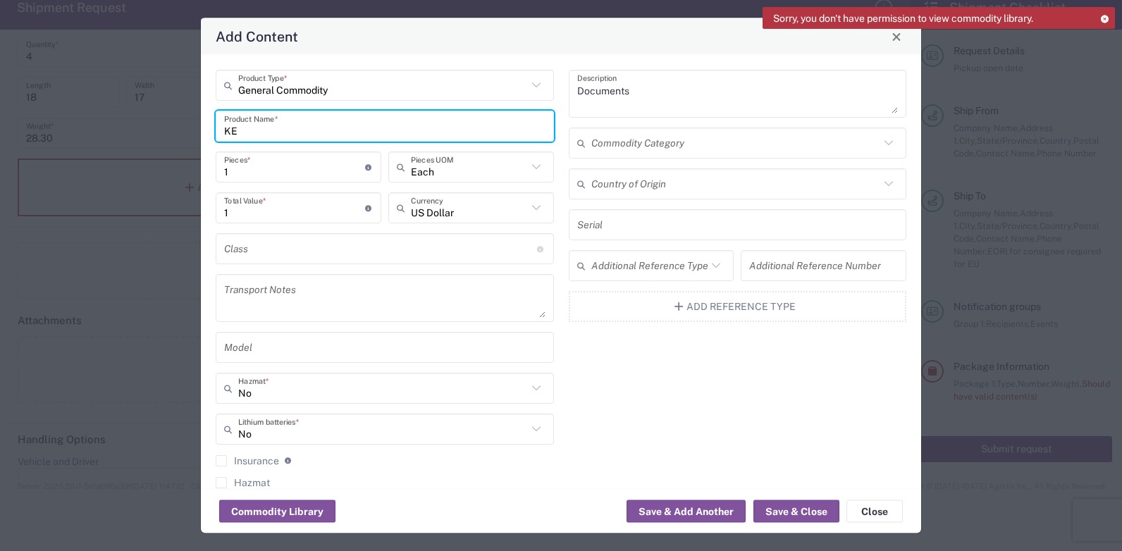
type input "K"
click at [349, 127] on input "text" at bounding box center [384, 125] width 321 height 25
paste input "KT-E36441A"
type input "KT-E36441A"
click at [477, 238] on input "text" at bounding box center [380, 248] width 313 height 25
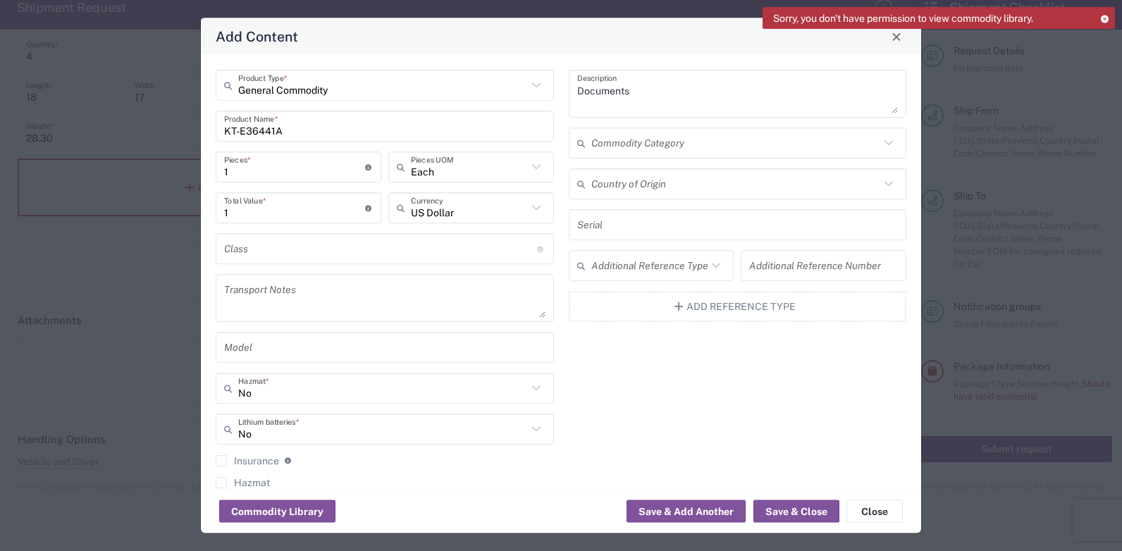
click at [533, 209] on icon at bounding box center [536, 208] width 18 height 18
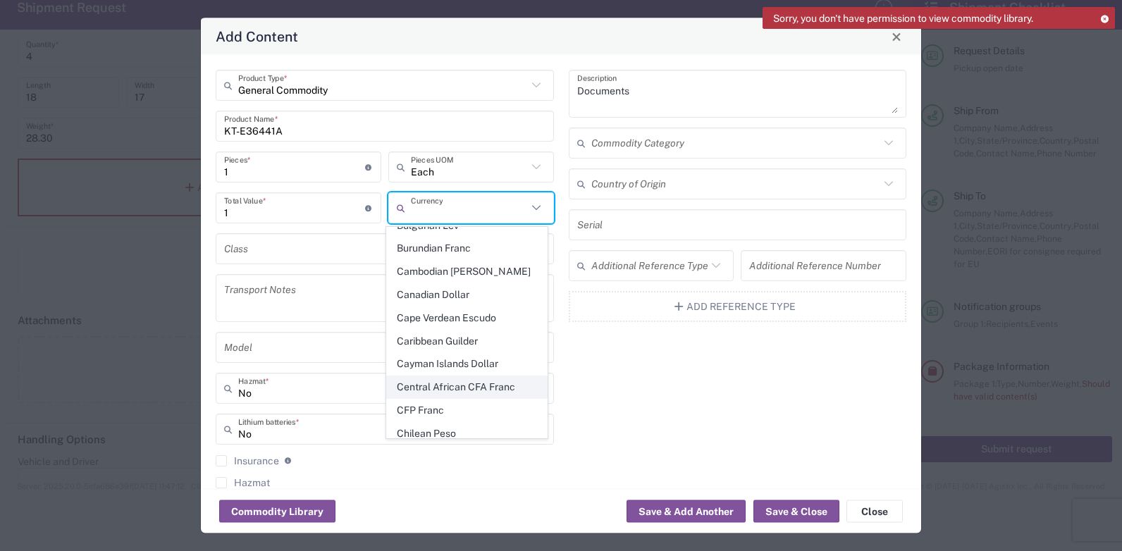
scroll to position [705, 0]
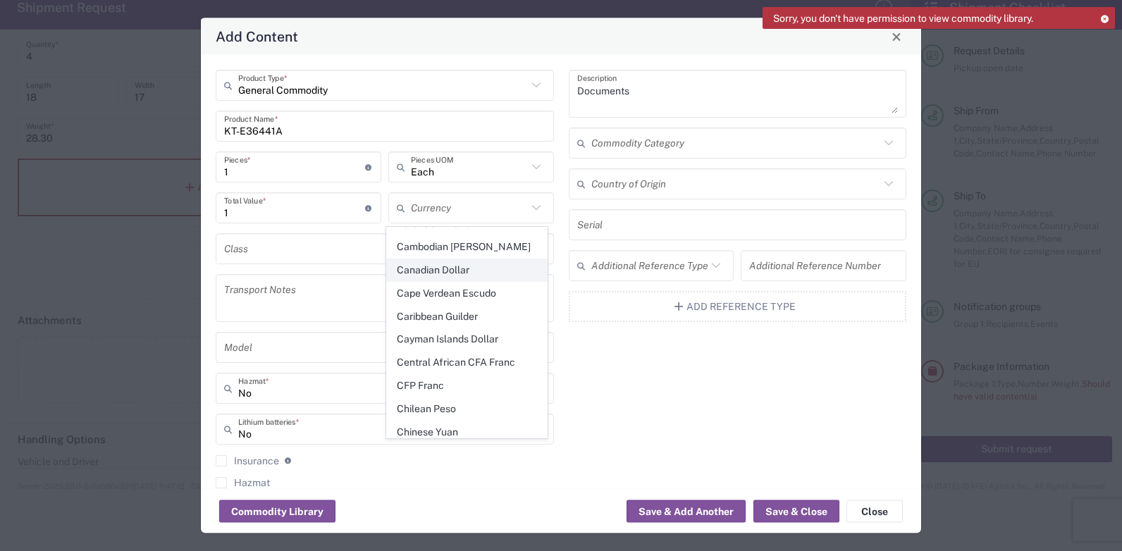
click at [450, 259] on span "Canadian Dollar" at bounding box center [467, 270] width 160 height 22
type input "Canadian Dollar"
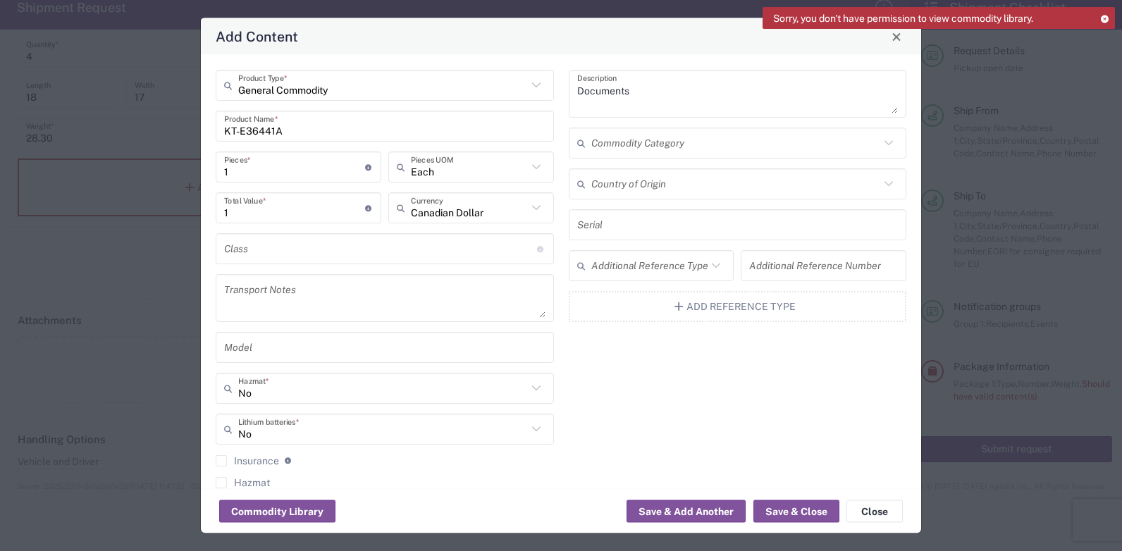
click at [264, 223] on div "1 Total Value * Total value of all the pieces" at bounding box center [298, 212] width 173 height 41
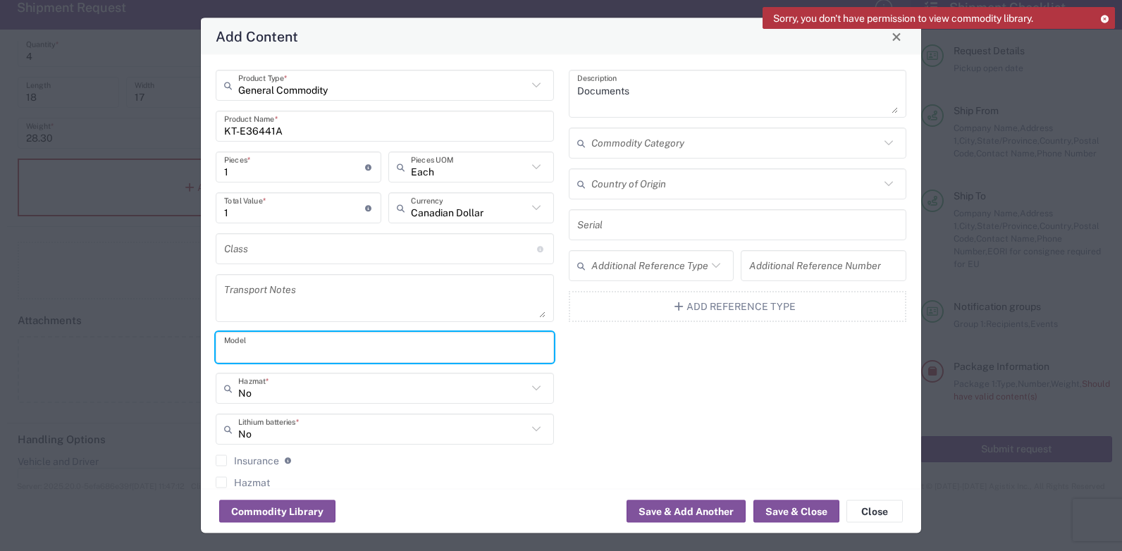
click at [298, 346] on input "text" at bounding box center [384, 347] width 321 height 25
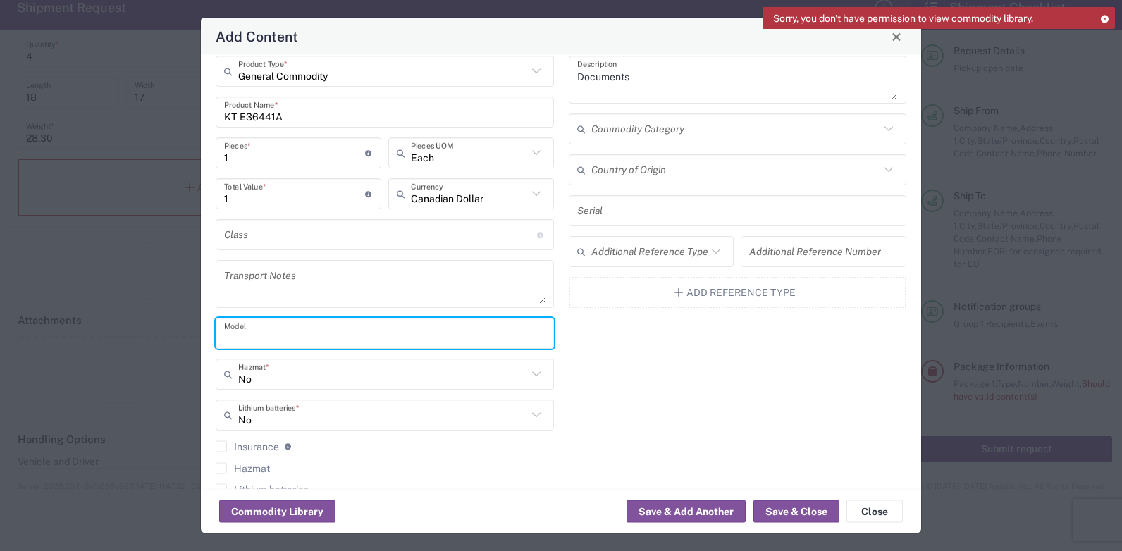
scroll to position [0, 0]
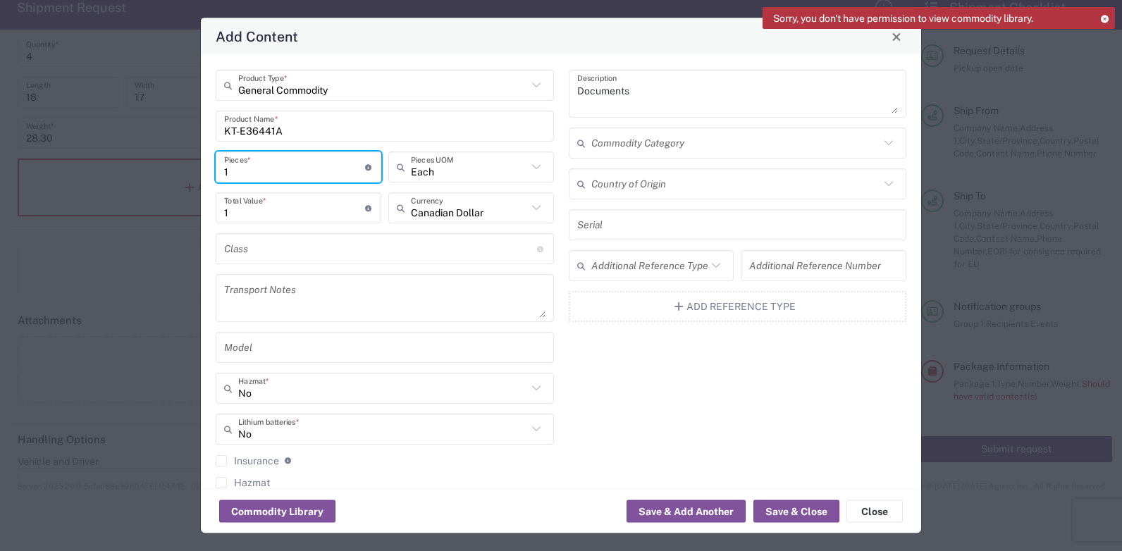
click at [248, 175] on input "1" at bounding box center [294, 166] width 141 height 25
drag, startPoint x: 232, startPoint y: 171, endPoint x: 221, endPoint y: 172, distance: 10.6
click at [221, 172] on div "1 Pieces * Number of pieces inside all the packages" at bounding box center [299, 166] width 166 height 31
type input "4"
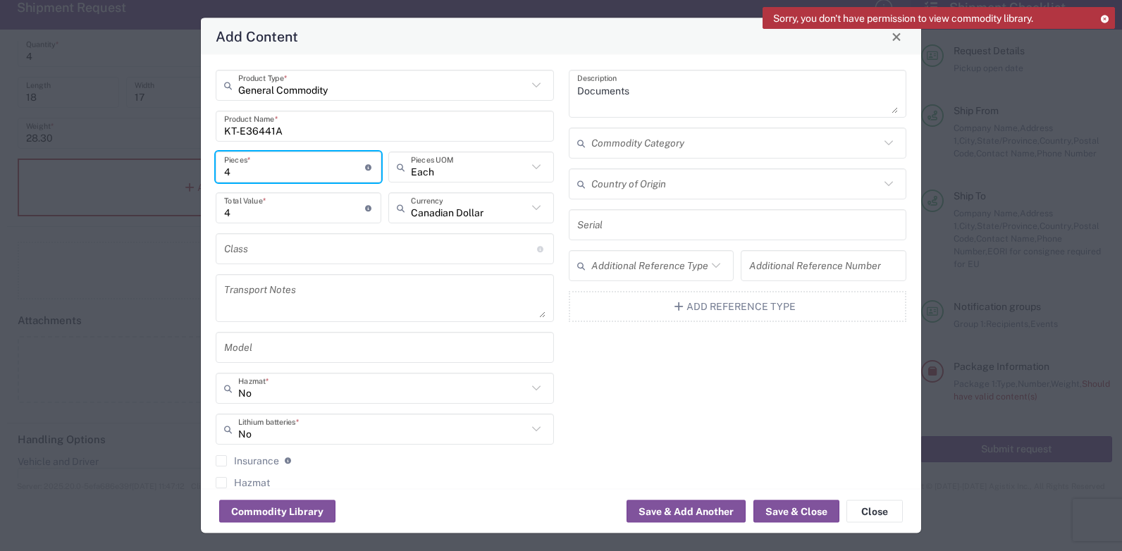
type input "4"
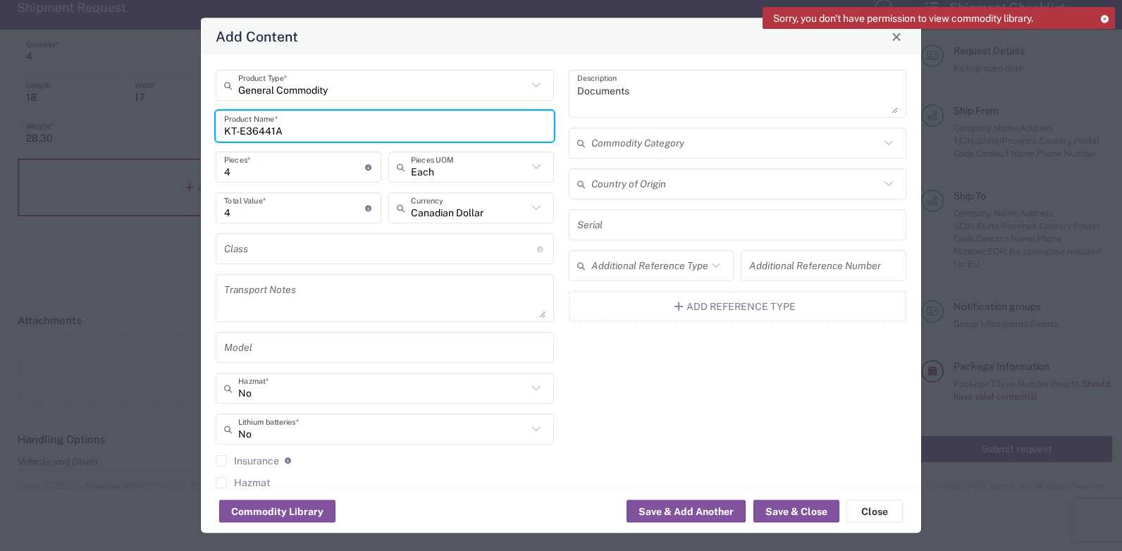
drag, startPoint x: 285, startPoint y: 133, endPoint x: 224, endPoint y: 129, distance: 61.4
click at [224, 129] on input "KT-E36441A" at bounding box center [384, 125] width 321 height 25
type input "k"
type input "Keysight"
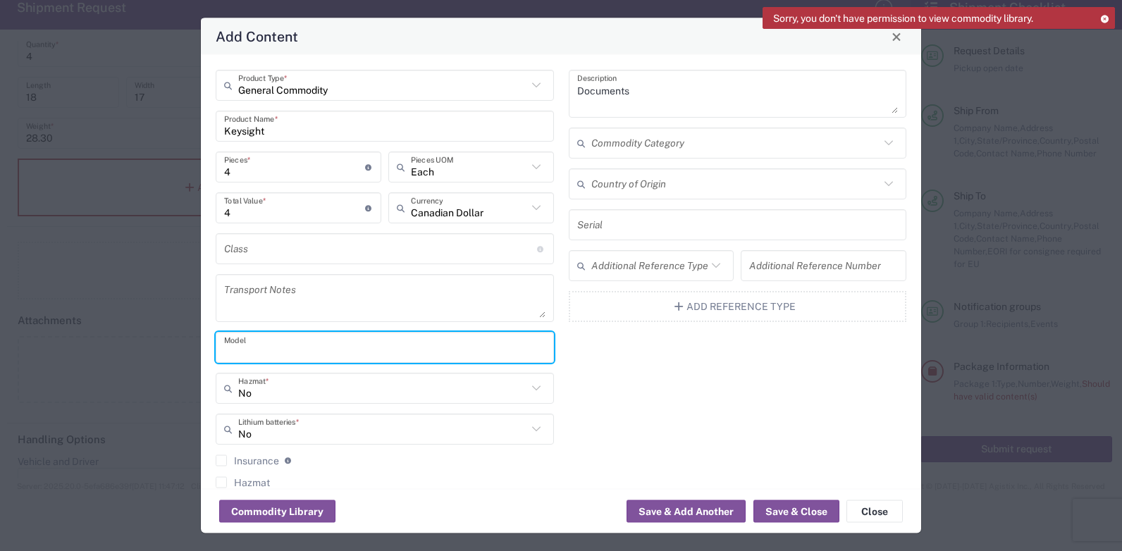
click at [302, 342] on input "text" at bounding box center [384, 347] width 321 height 25
paste input "KT-E36441A"
type input "KT-E36441A"
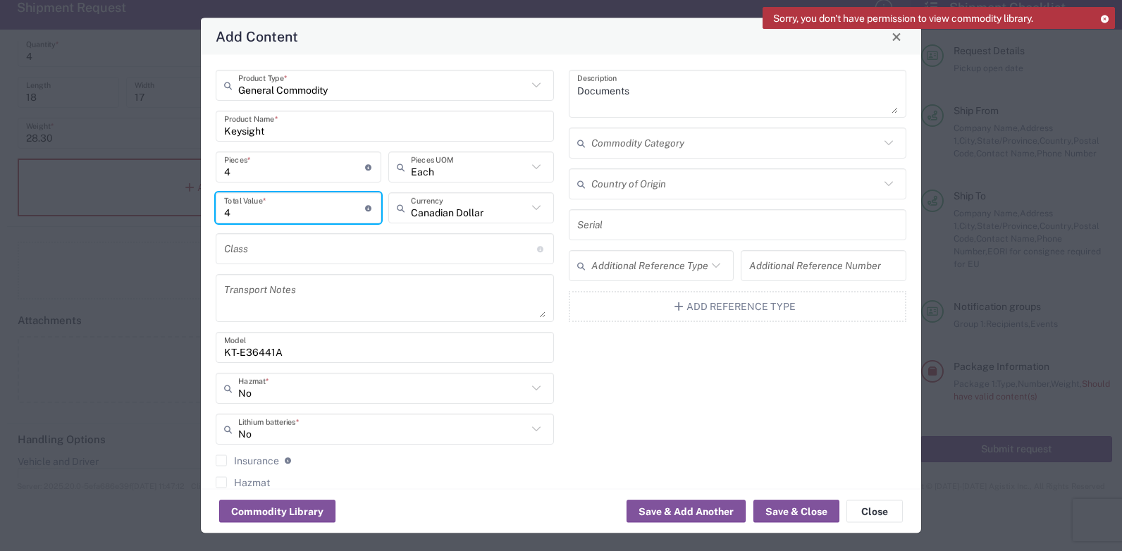
click at [270, 215] on input "4" at bounding box center [294, 207] width 141 height 25
drag, startPoint x: 262, startPoint y: 217, endPoint x: 202, endPoint y: 221, distance: 60.7
click at [186, 217] on div "Add Content General Commodity Product Type * Keysight Product Name * 4 Pieces *…" at bounding box center [561, 275] width 1122 height 551
paste input "13271.72"
type input "13271.72"
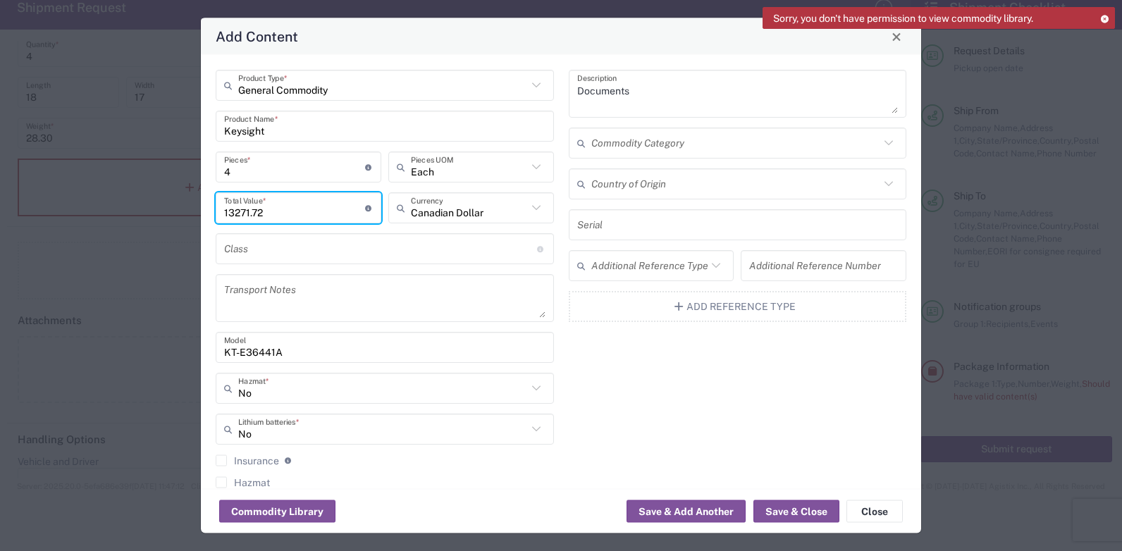
click at [411, 326] on div "General Commodity Product Type * Keysight Product Name * 4 Pieces * Number of p…" at bounding box center [385, 295] width 353 height 450
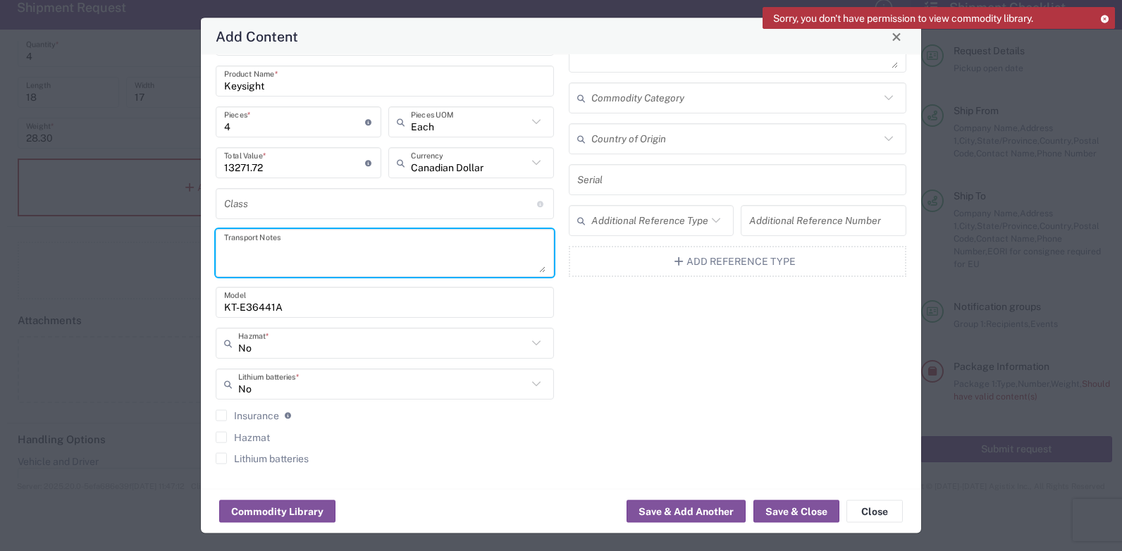
click at [336, 254] on textarea at bounding box center [384, 252] width 321 height 39
click at [347, 301] on input "KT-E36441A" at bounding box center [384, 302] width 321 height 25
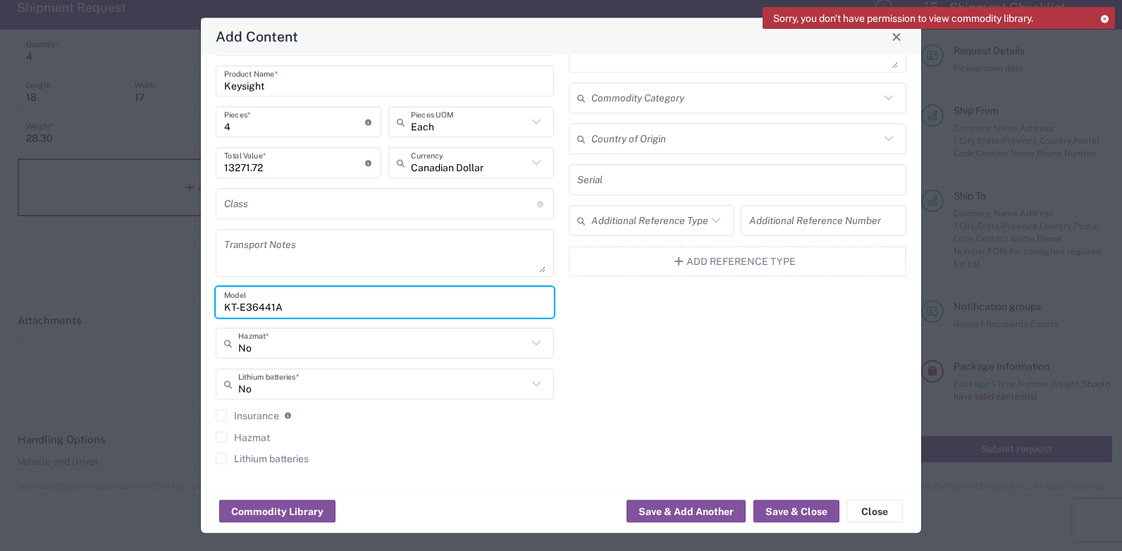
click at [676, 97] on input "text" at bounding box center [735, 97] width 289 height 25
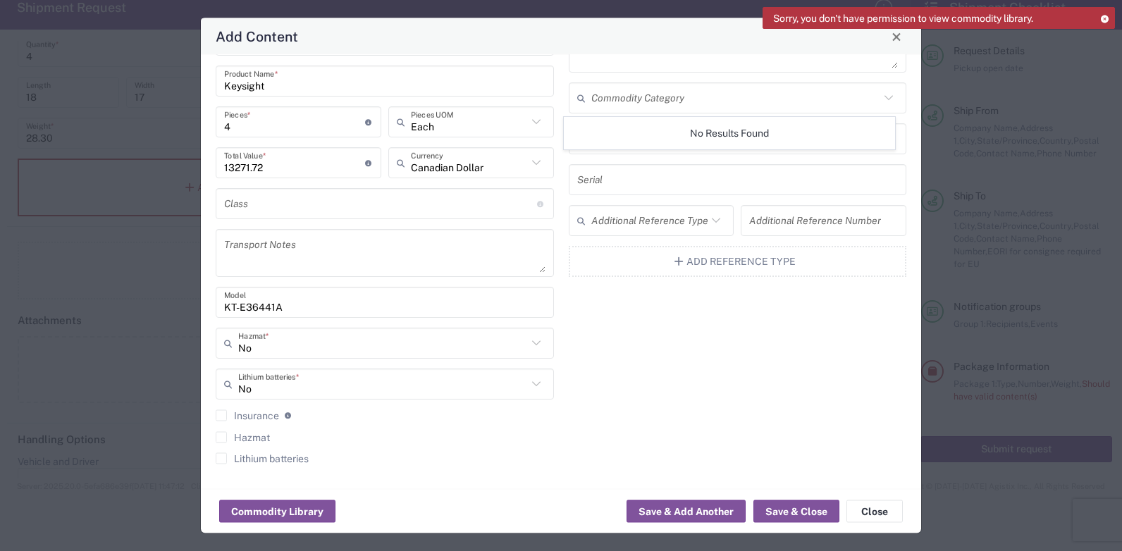
click at [879, 101] on icon at bounding box center [888, 98] width 18 height 18
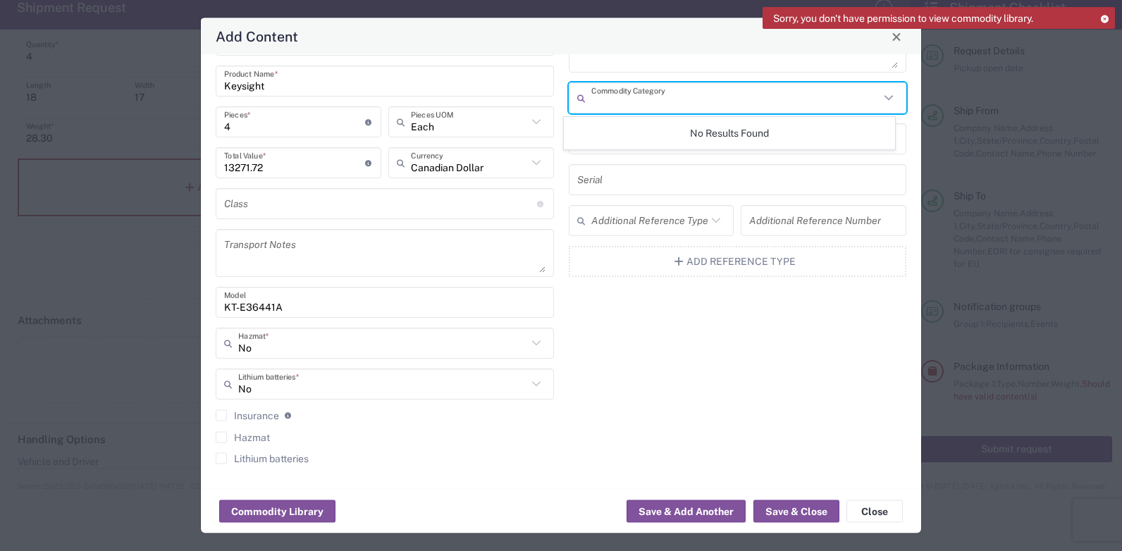
click at [717, 112] on div "Commodity Category" at bounding box center [738, 97] width 338 height 31
click at [710, 109] on input "text" at bounding box center [735, 97] width 289 height 25
type input "e"
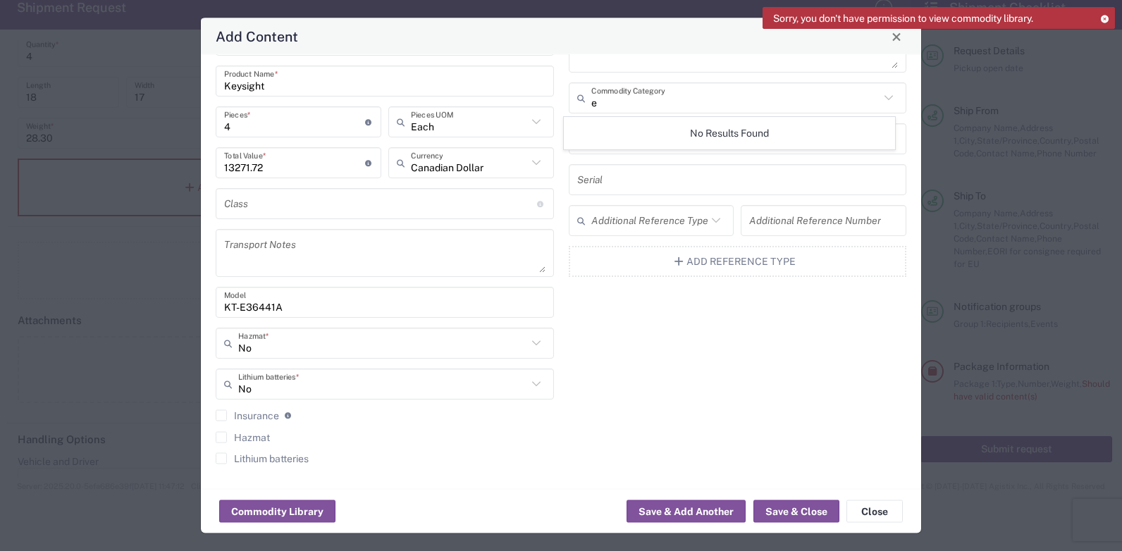
click at [832, 390] on div "Documents Description e Commodity Category Country of Origin Serial Additional …" at bounding box center [737, 250] width 353 height 450
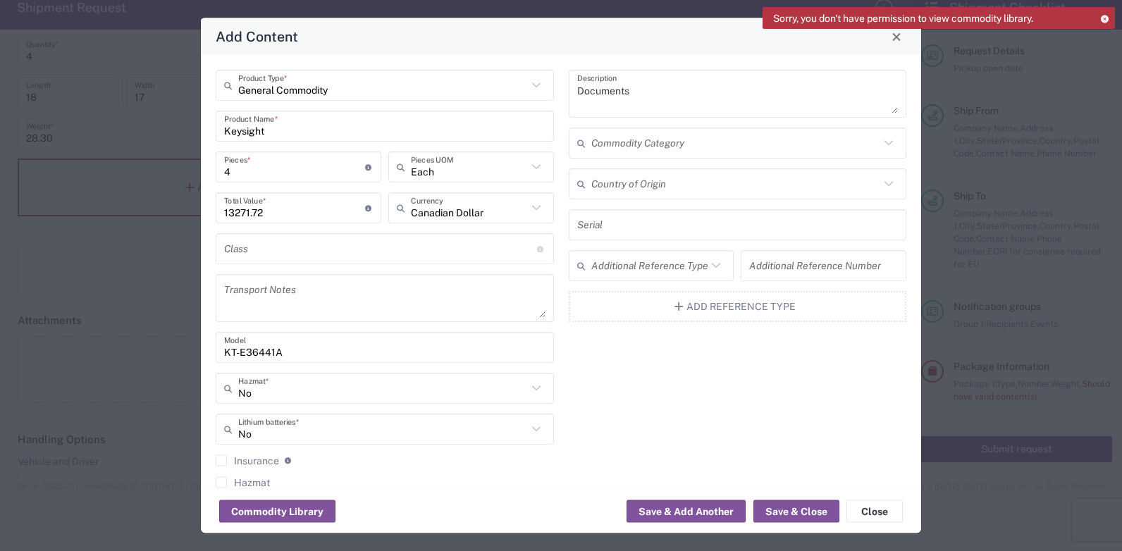
click at [638, 142] on input "text" at bounding box center [735, 142] width 289 height 25
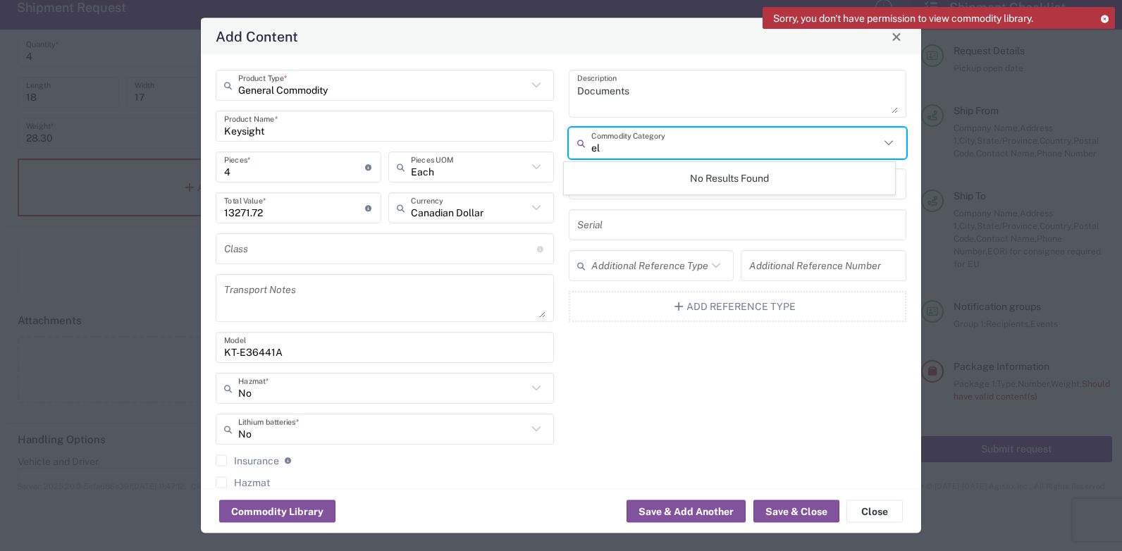
type input "e"
type input "ELECTRICAL TEST EQUIPMENT"
click at [723, 185] on div "No Results Found" at bounding box center [729, 178] width 331 height 32
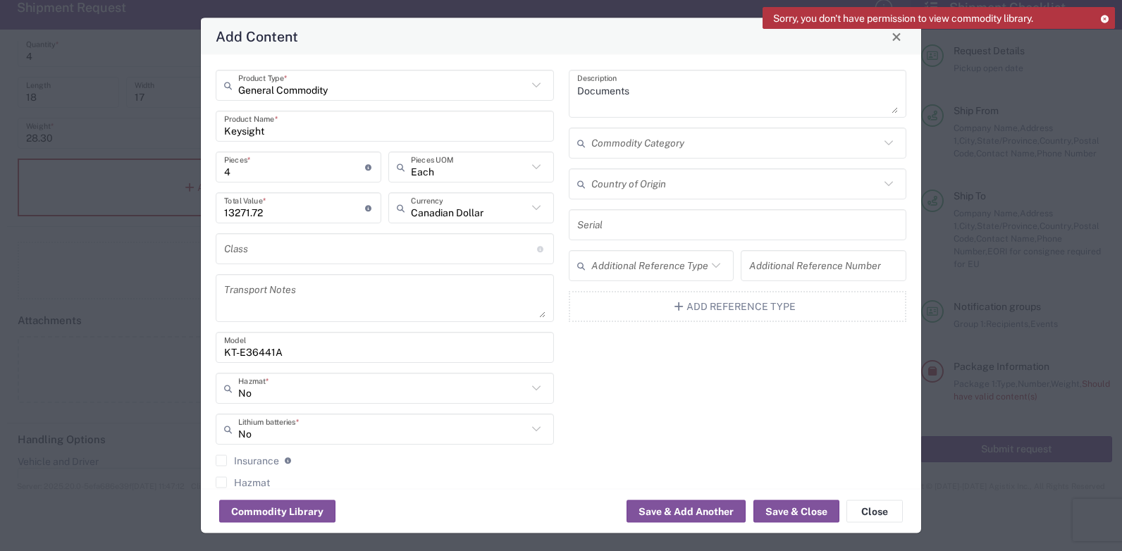
click at [716, 143] on input "text" at bounding box center [735, 142] width 289 height 25
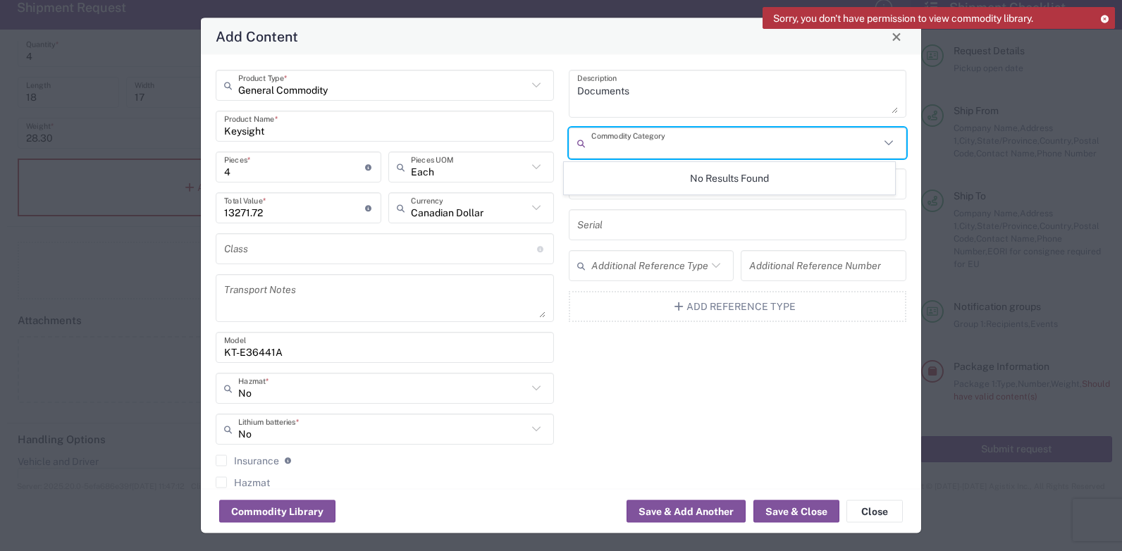
click at [853, 221] on input "text" at bounding box center [737, 224] width 321 height 25
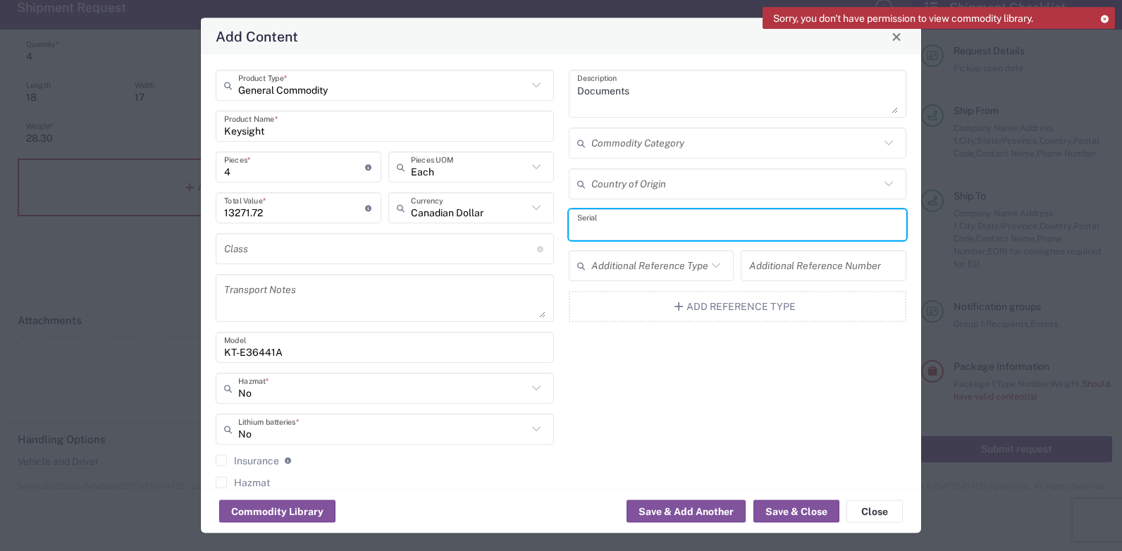
click at [798, 145] on input "text" at bounding box center [735, 142] width 289 height 25
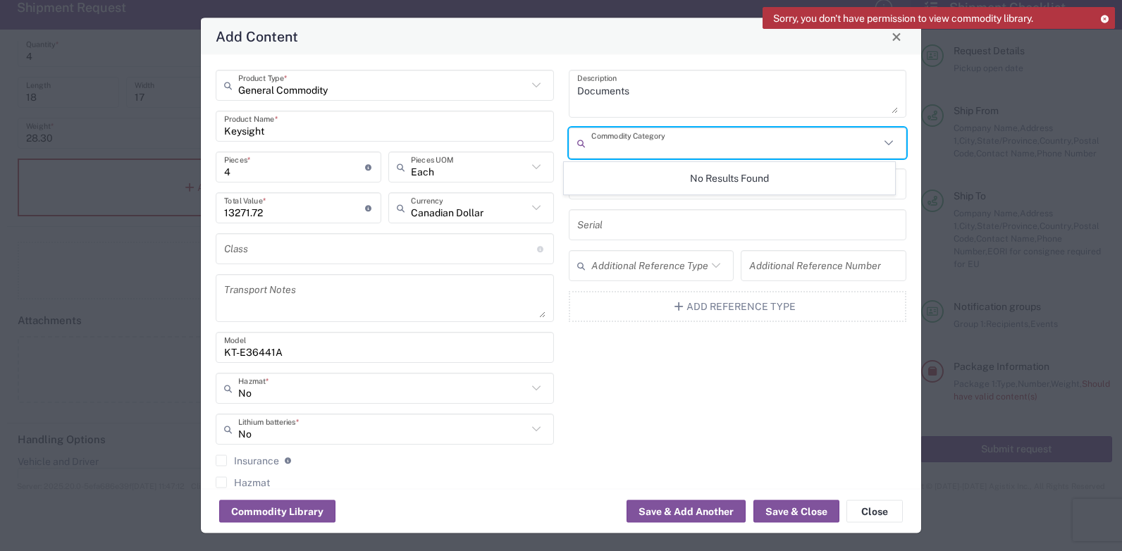
click at [577, 144] on icon at bounding box center [584, 143] width 14 height 23
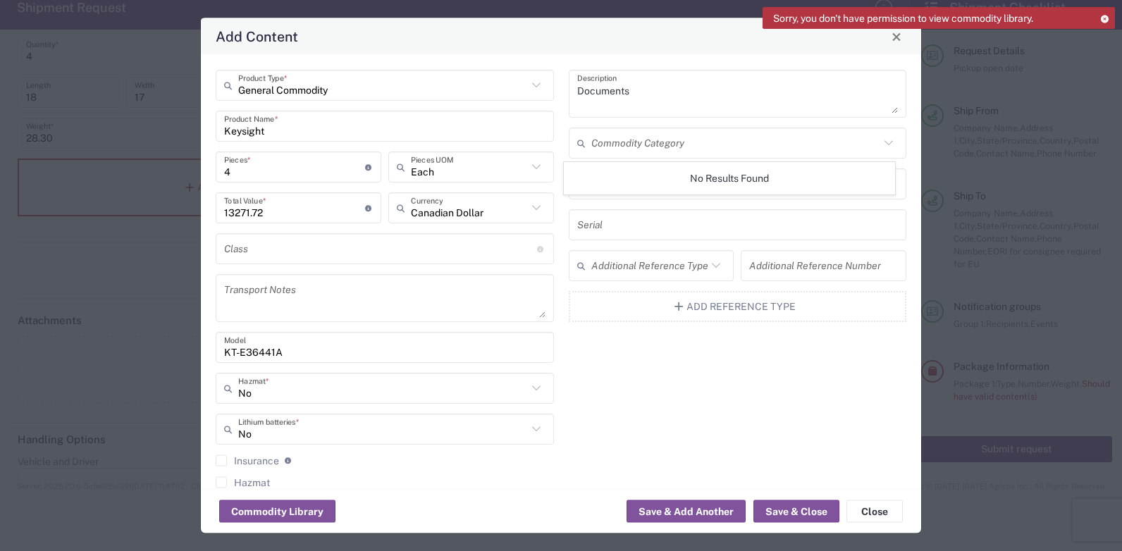
click at [577, 144] on icon at bounding box center [584, 143] width 14 height 23
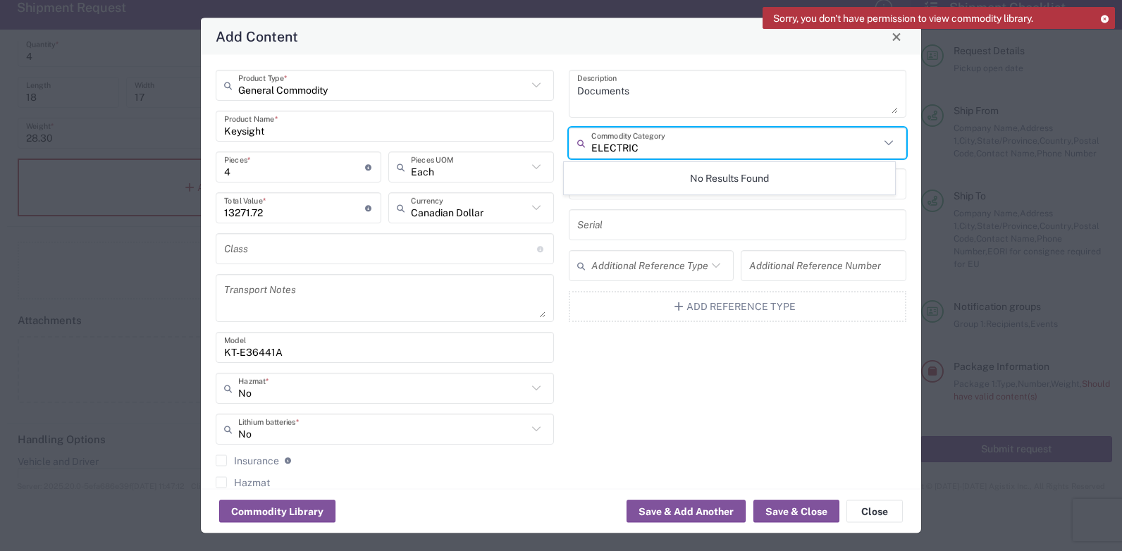
type input "ELECTRIC"
click at [577, 142] on icon at bounding box center [584, 143] width 14 height 23
click at [283, 512] on button "Commodity Library" at bounding box center [277, 511] width 116 height 23
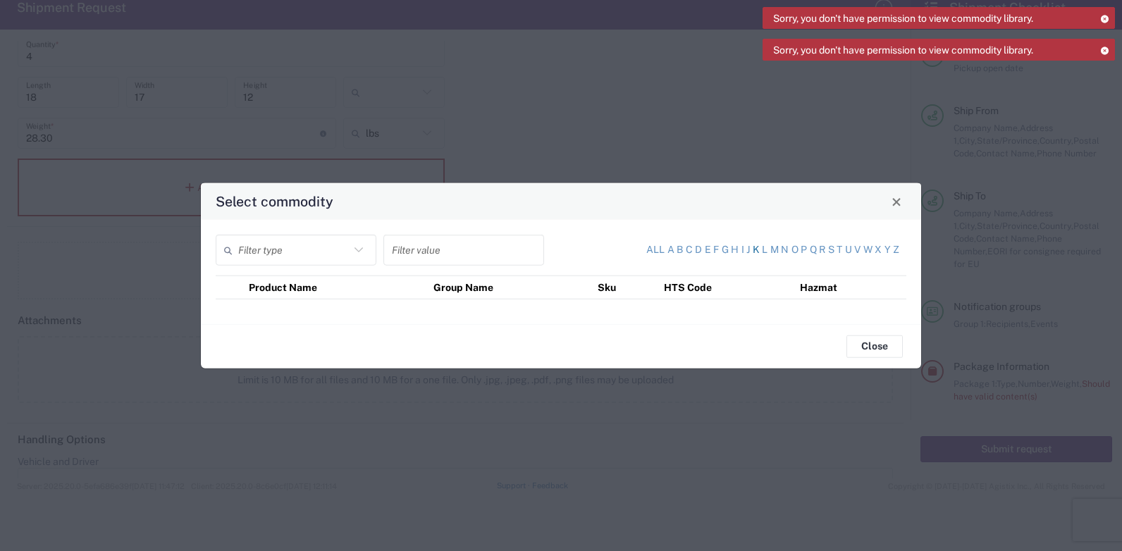
click at [755, 250] on link "k" at bounding box center [756, 250] width 7 height 14
type input "Product Name"
type input "k"
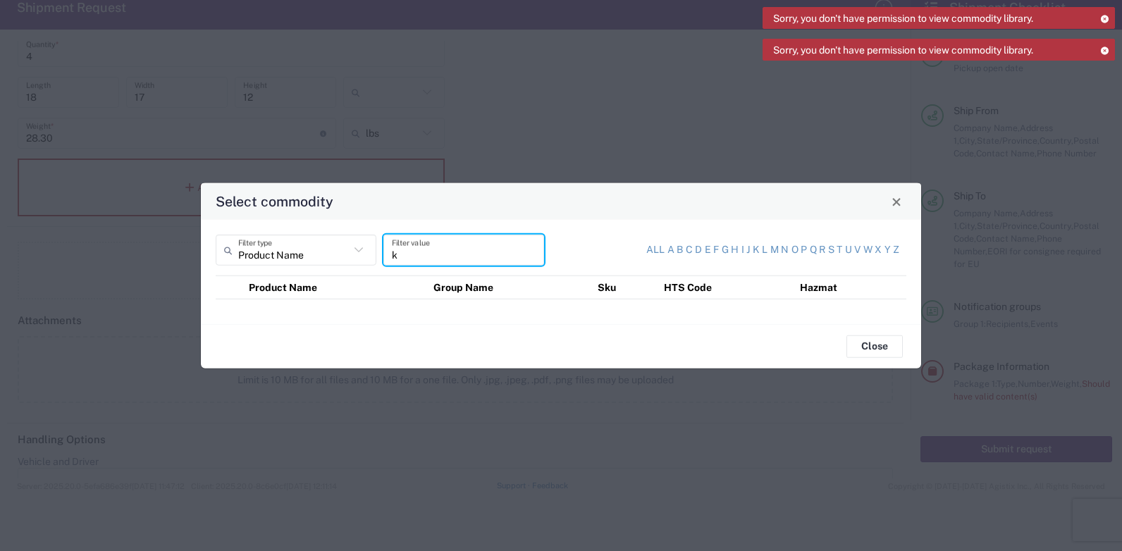
drag, startPoint x: 413, startPoint y: 256, endPoint x: 359, endPoint y: 256, distance: 53.6
click at [359, 256] on div "Product Name Filter type k Filter value" at bounding box center [384, 255] width 345 height 41
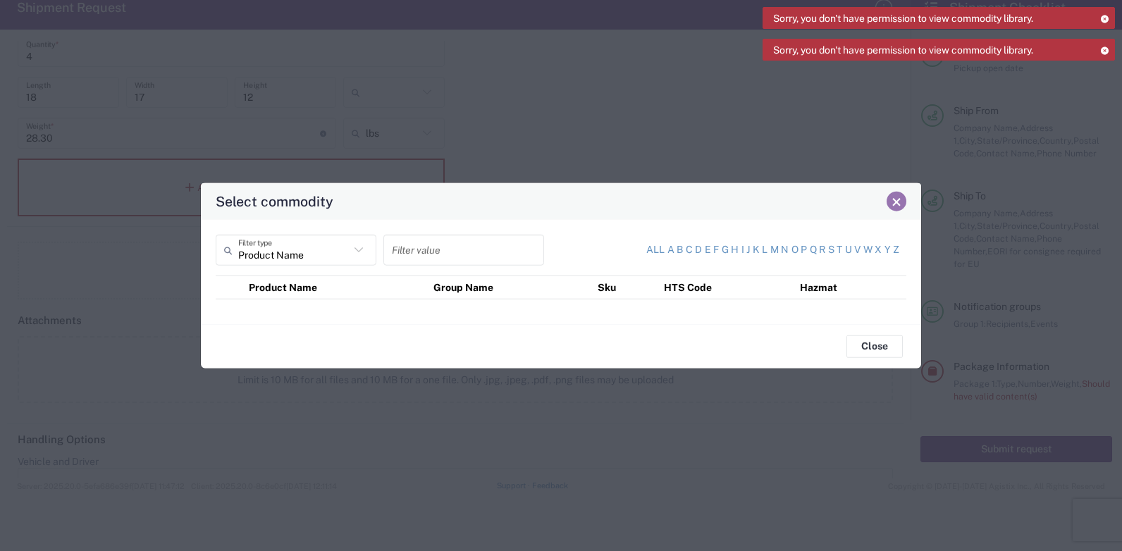
click at [892, 203] on span "Close" at bounding box center [896, 202] width 10 height 10
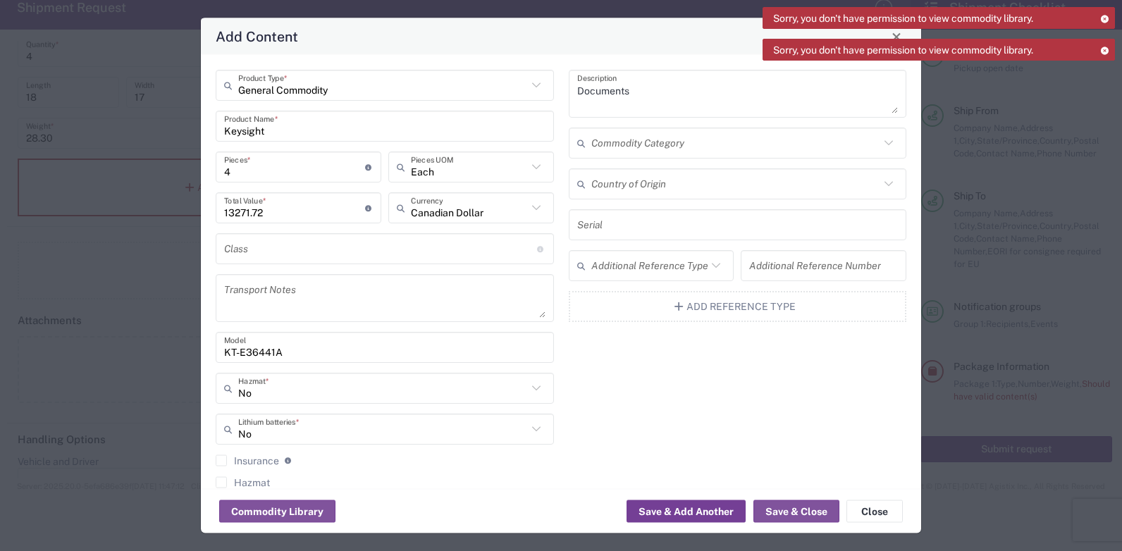
click at [676, 507] on button "Save & Add Another" at bounding box center [685, 511] width 119 height 23
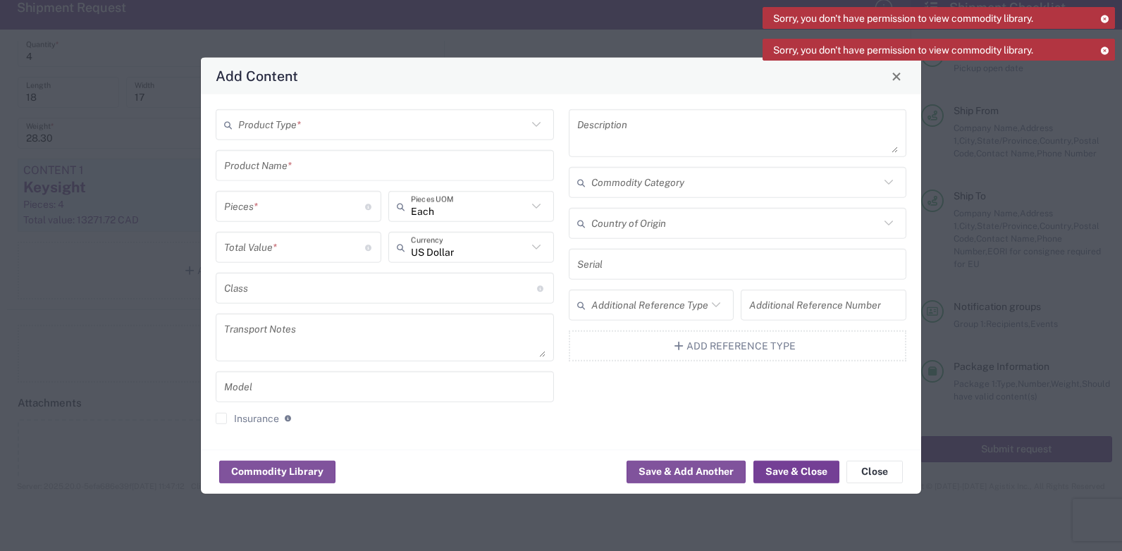
click at [798, 467] on button "Save & Close" at bounding box center [796, 471] width 86 height 23
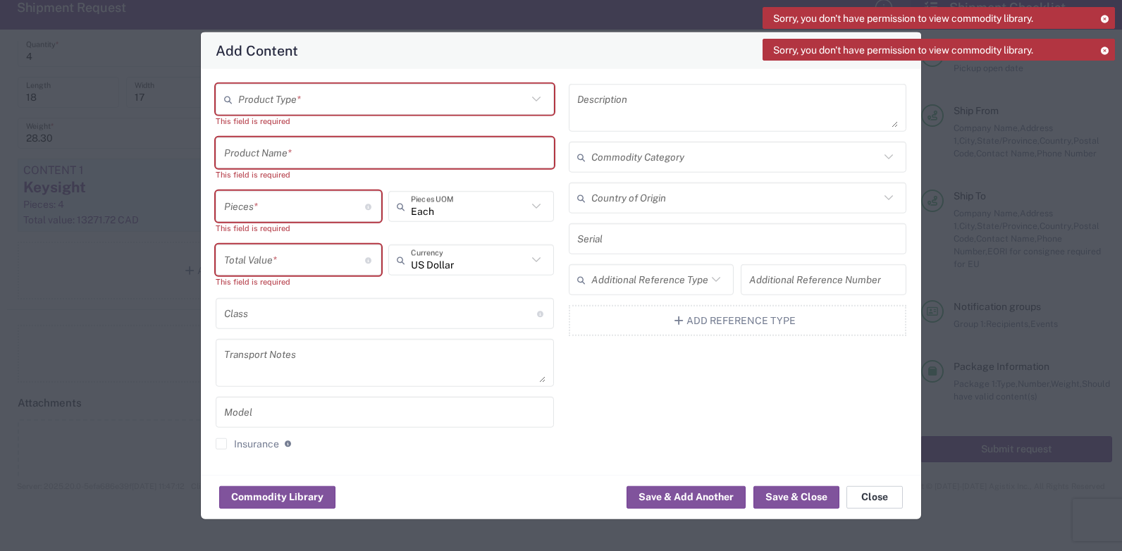
click at [879, 502] on button "Close" at bounding box center [874, 496] width 56 height 23
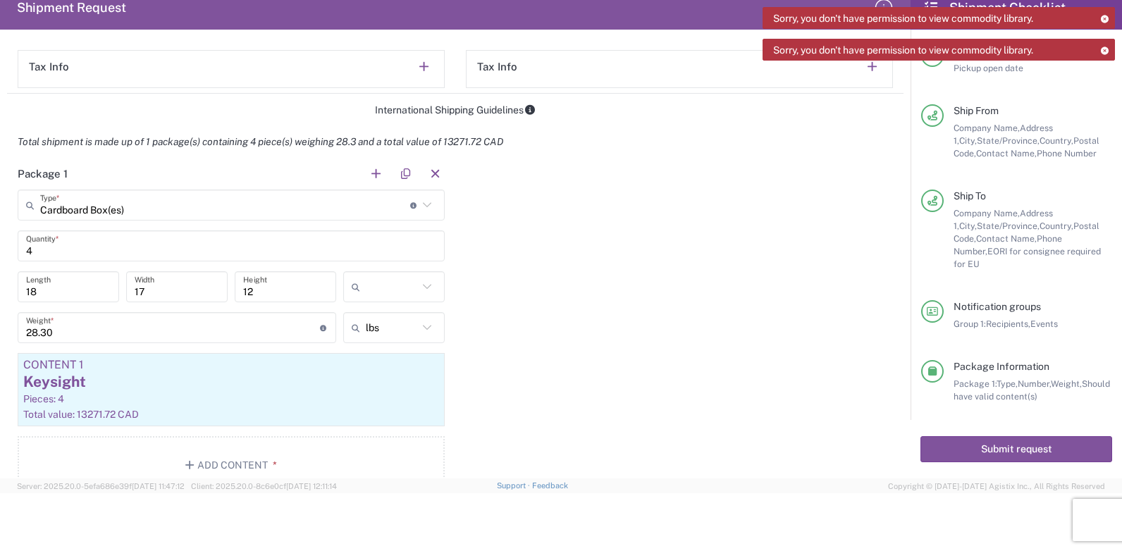
scroll to position [1127, 0]
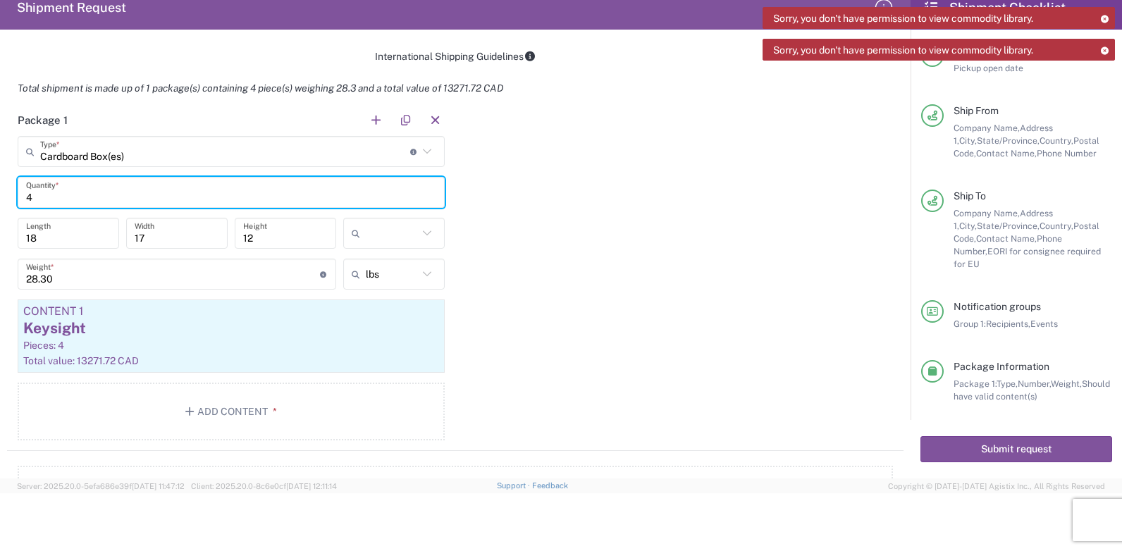
drag, startPoint x: 55, startPoint y: 194, endPoint x: -111, endPoint y: 194, distance: 165.6
click at [0, 194] on html "Sorry, you don't have permission to view commodity library. Sorry, you don't ha…" at bounding box center [561, 275] width 1122 height 551
type input "1"
click at [519, 322] on div "Package 1 Cardboard Box(es) Type * Material used to package goods Cardboard Box…" at bounding box center [455, 277] width 896 height 347
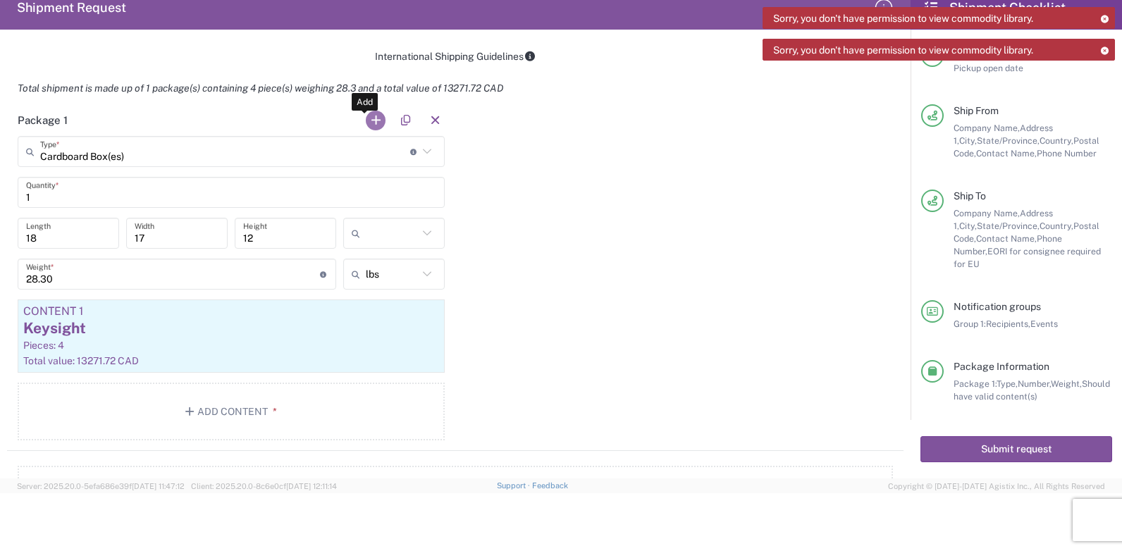
click at [371, 117] on button "button" at bounding box center [376, 121] width 20 height 20
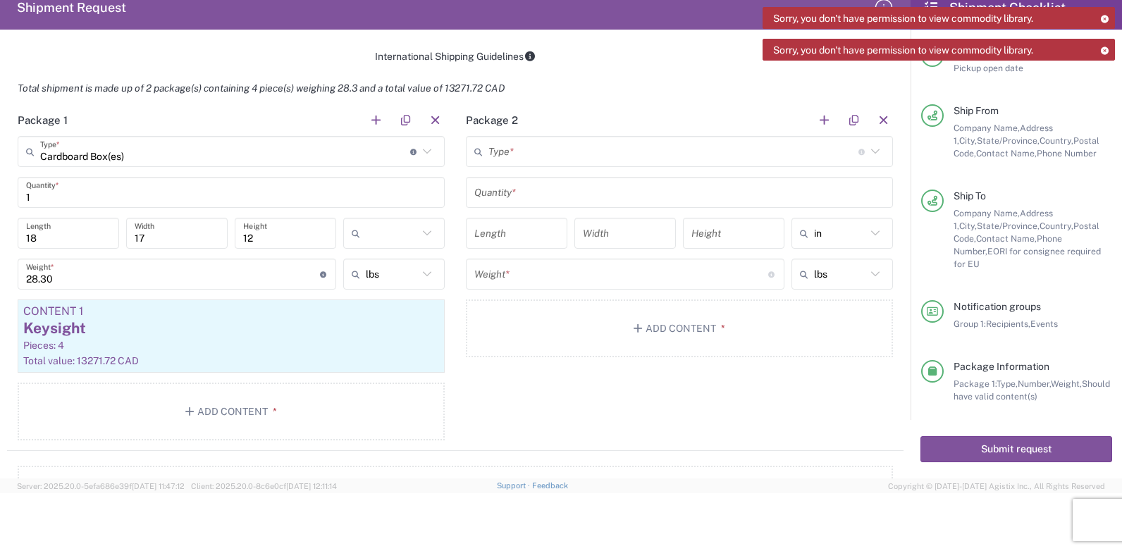
click at [528, 147] on input "text" at bounding box center [673, 152] width 370 height 25
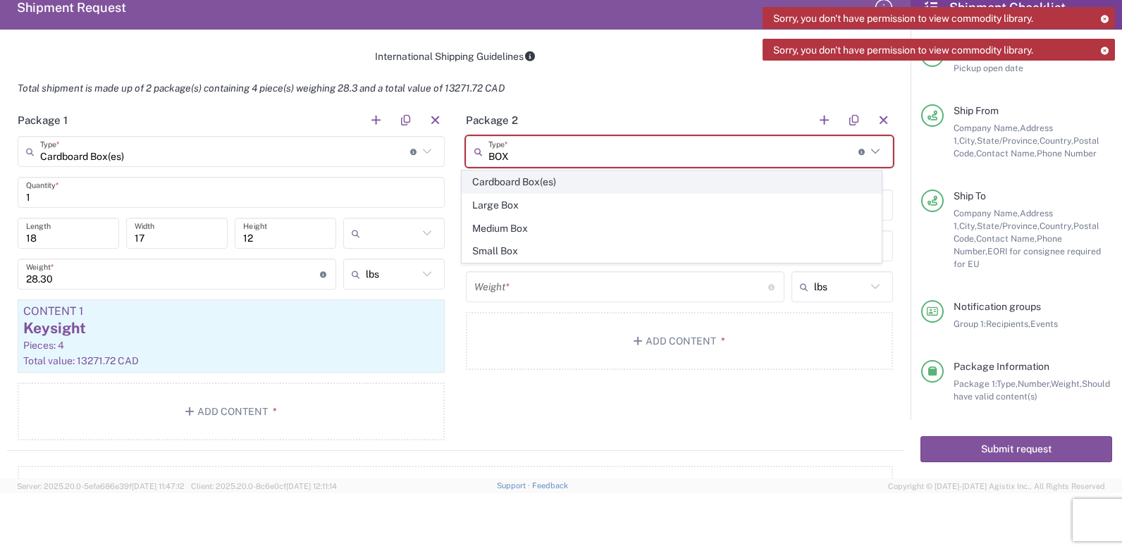
click at [531, 184] on span "Cardboard Box(es)" at bounding box center [671, 182] width 419 height 22
type input "Cardboard Box(es)"
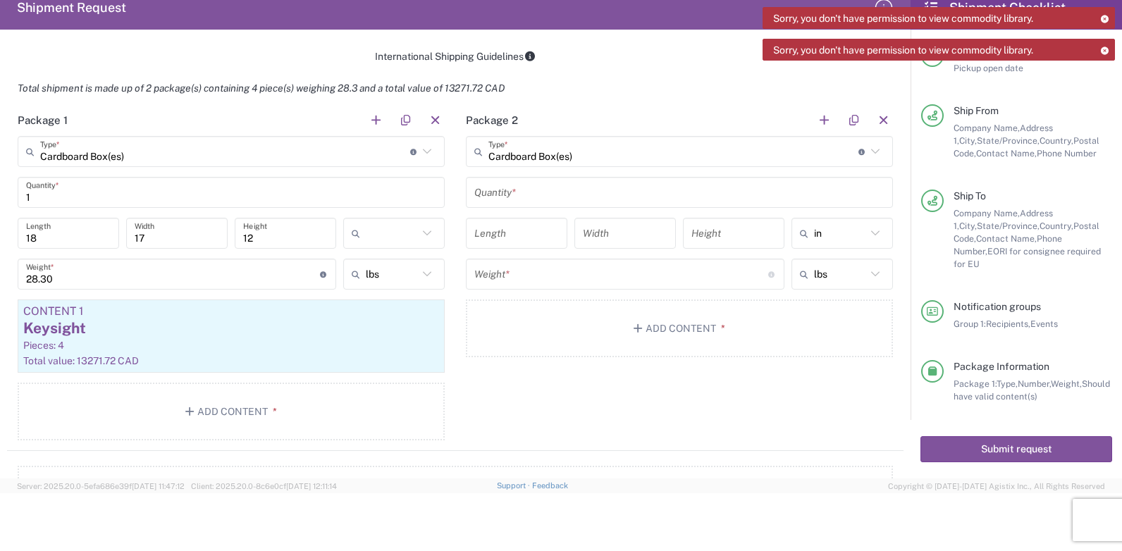
click at [524, 191] on input "text" at bounding box center [679, 192] width 410 height 25
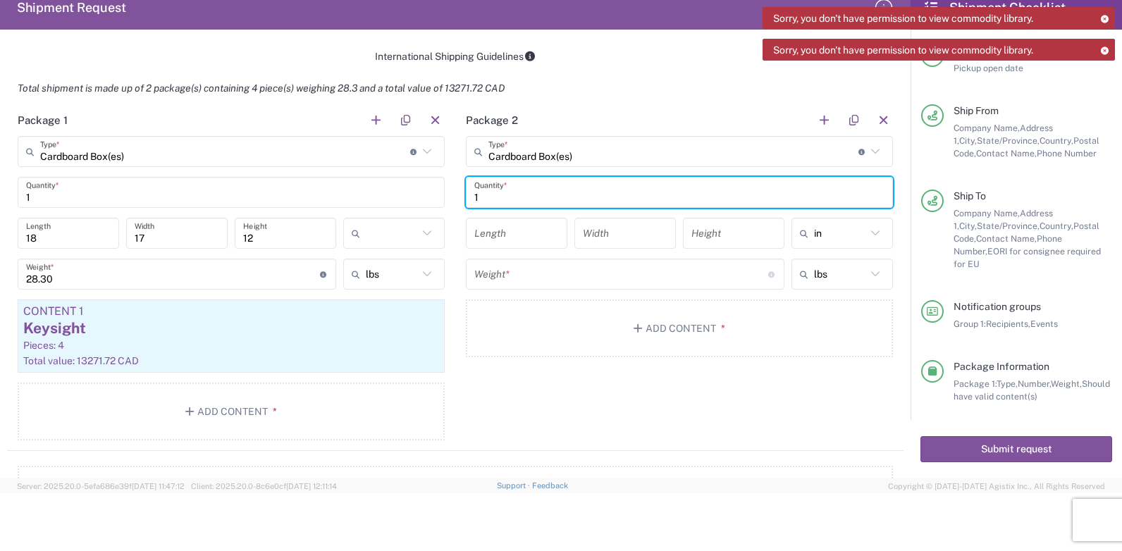
type input "1"
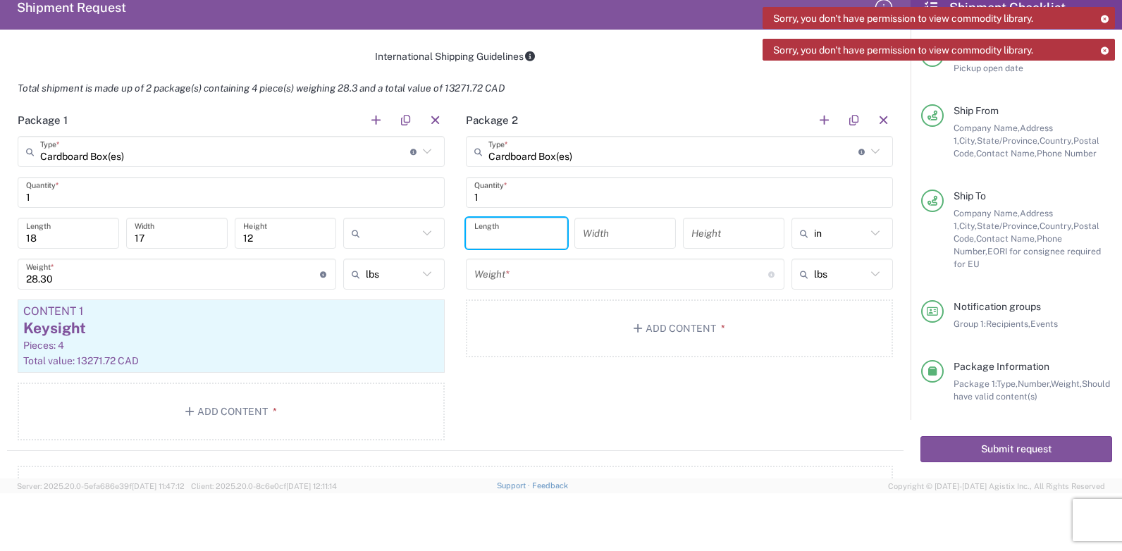
click at [501, 237] on input "number" at bounding box center [516, 233] width 85 height 25
type input "18"
type input "17"
type input "12"
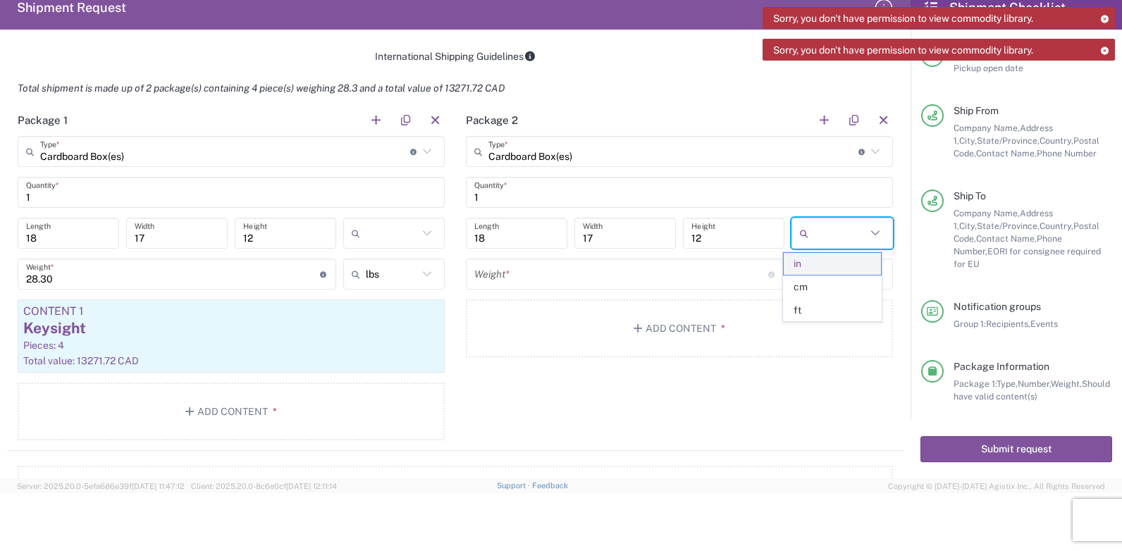
click at [838, 266] on span "in" at bounding box center [832, 264] width 97 height 22
click at [513, 271] on input "number" at bounding box center [621, 274] width 294 height 25
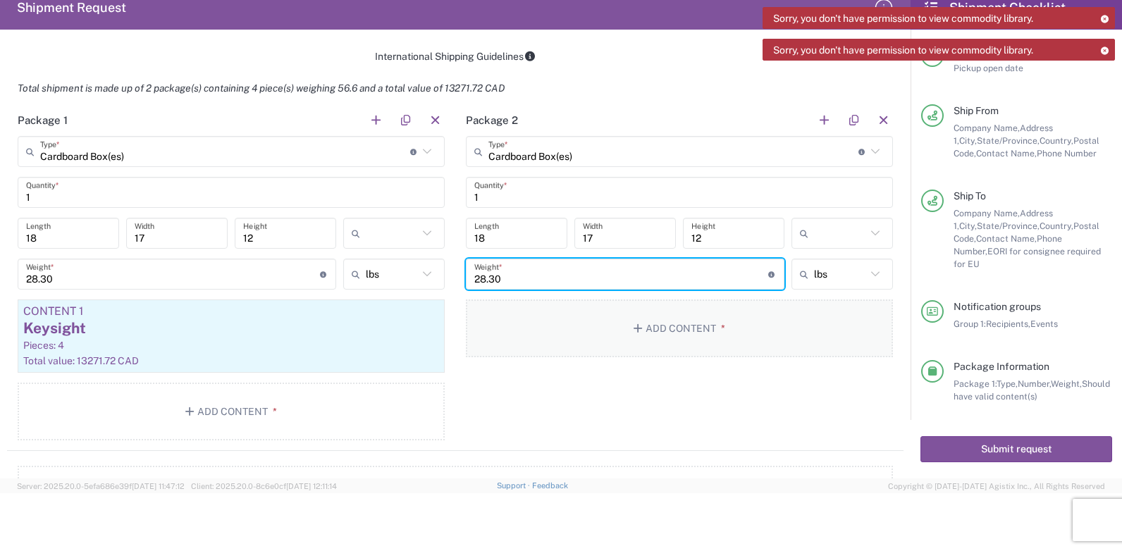
type input "28.30"
click at [488, 349] on button "Add Content *" at bounding box center [679, 328] width 427 height 58
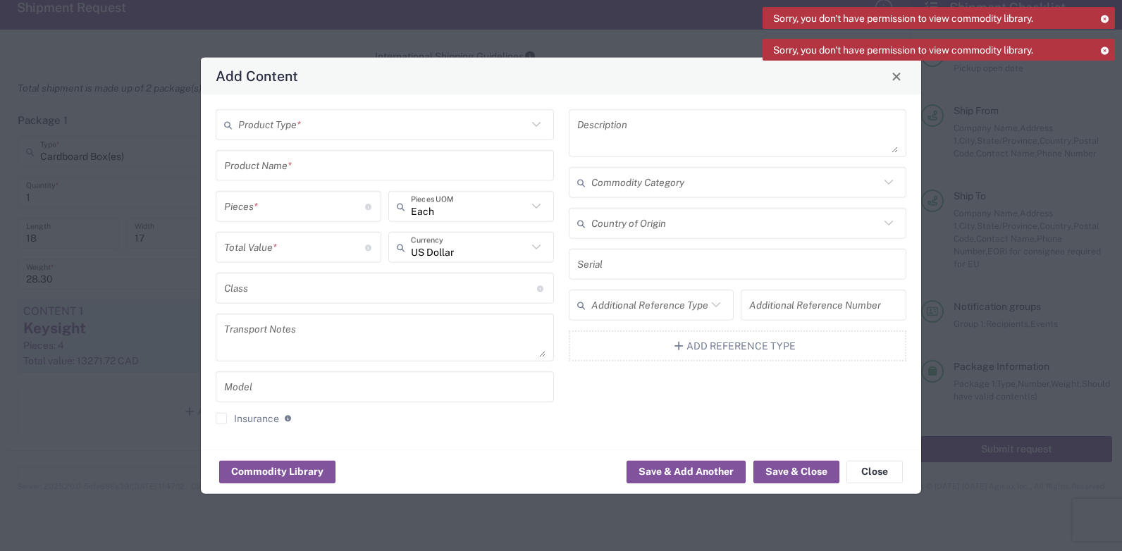
click at [896, 70] on div "Sorry, you don't have permission to view commodity library. Sorry, you don't ha…" at bounding box center [938, 38] width 352 height 63
click at [893, 78] on span "Close" at bounding box center [896, 76] width 10 height 10
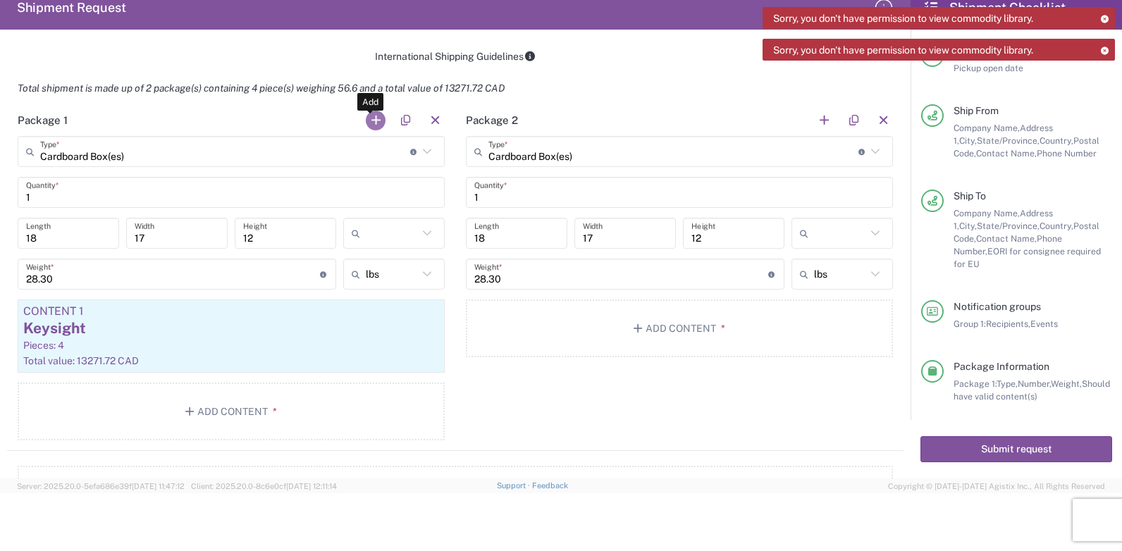
click at [371, 122] on button "button" at bounding box center [376, 121] width 20 height 20
click at [816, 113] on button "button" at bounding box center [824, 121] width 20 height 20
click at [873, 120] on button "button" at bounding box center [883, 121] width 20 height 20
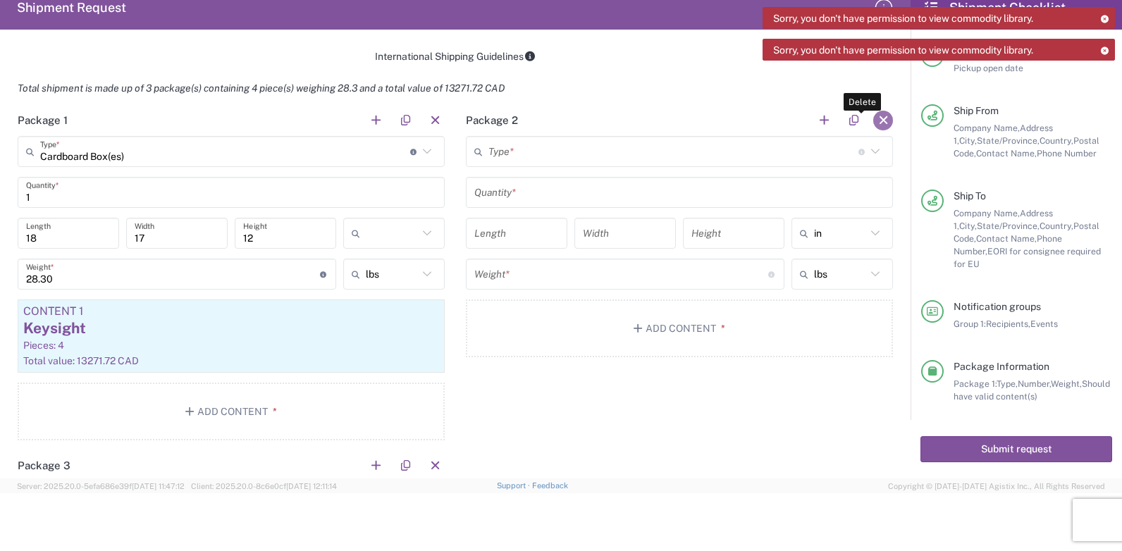
click at [873, 120] on button "button" at bounding box center [883, 121] width 20 height 20
drag, startPoint x: 73, startPoint y: 199, endPoint x: -122, endPoint y: 187, distance: 195.5
click at [0, 187] on html "Sorry, you don't have permission to view commodity library. Sorry, you don't ha…" at bounding box center [561, 275] width 1122 height 551
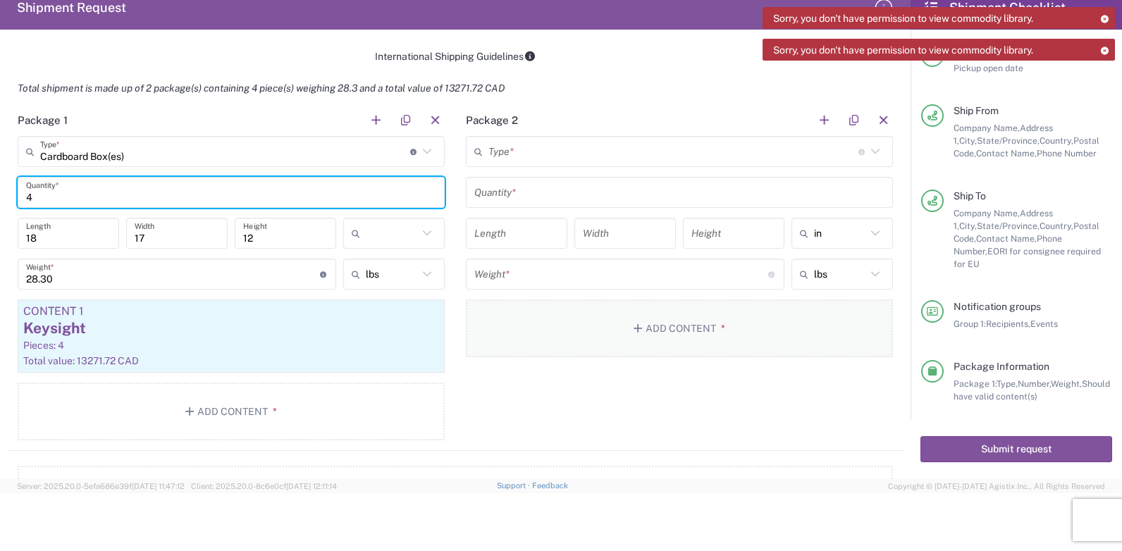
type input "4"
click at [536, 347] on button "Add Content *" at bounding box center [679, 328] width 427 height 58
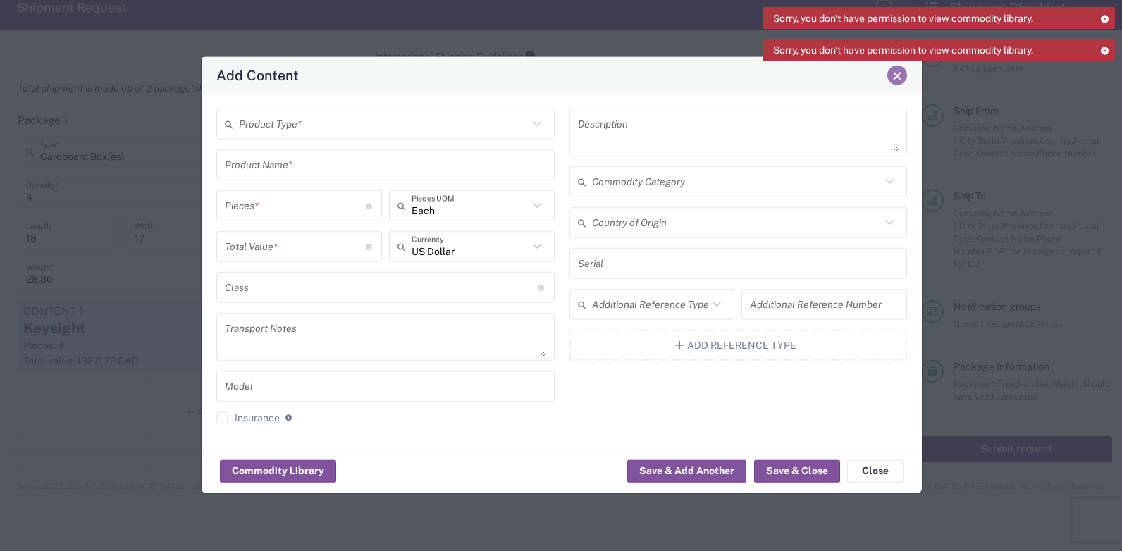
click at [896, 73] on span "Close" at bounding box center [897, 75] width 10 height 10
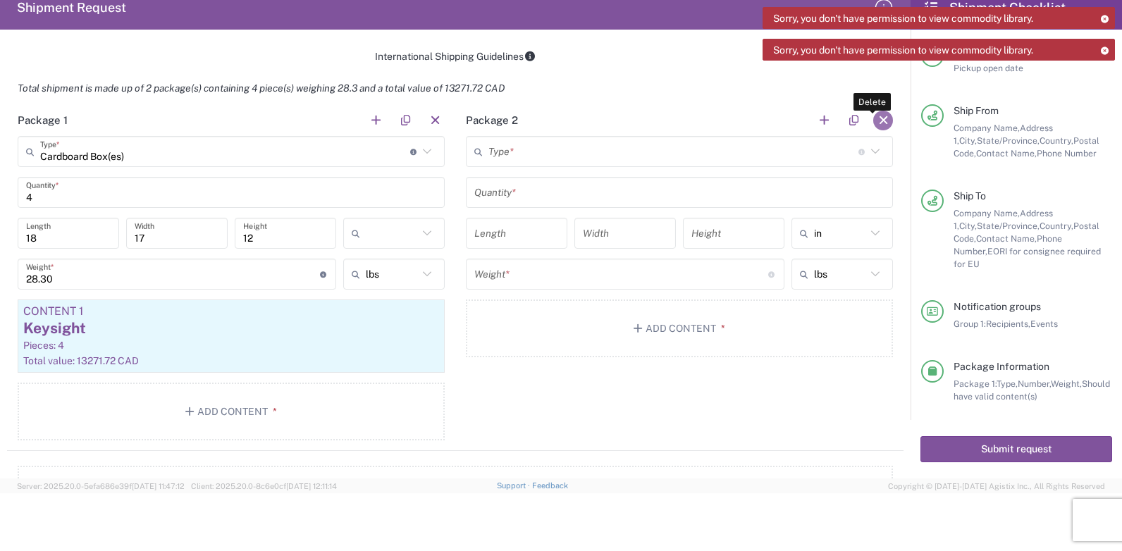
click at [877, 115] on button "button" at bounding box center [883, 121] width 20 height 20
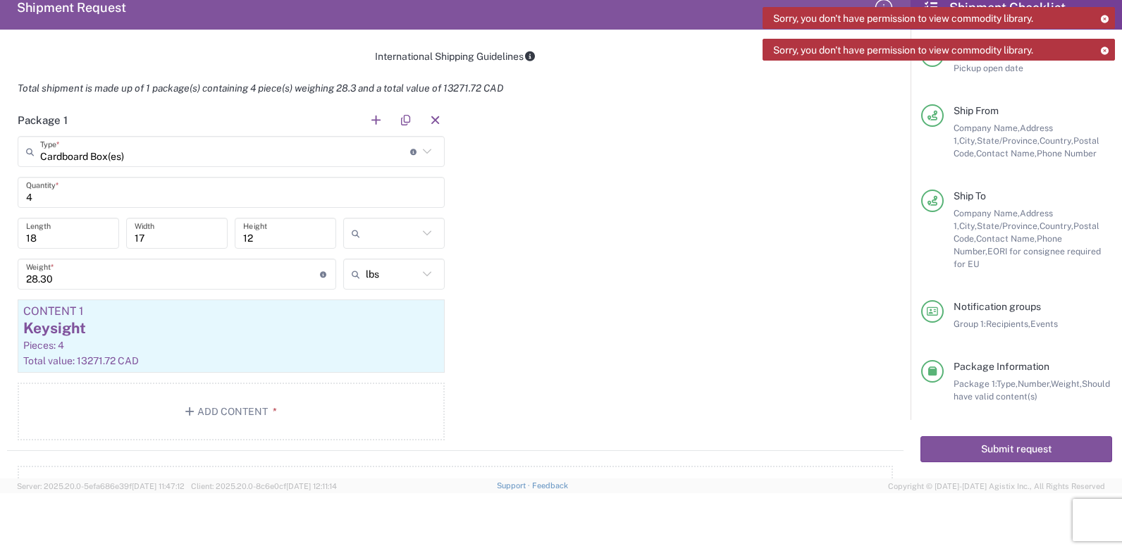
click at [586, 326] on div "Package 1 Cardboard Box(es) Type * Material used to package goods Cardboard Box…" at bounding box center [455, 277] width 896 height 347
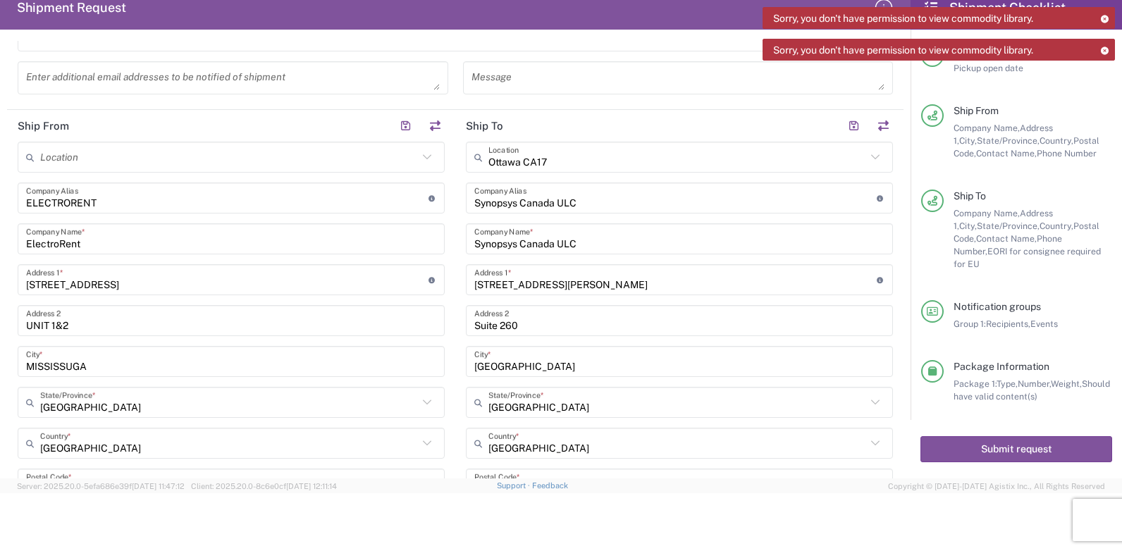
scroll to position [493, 0]
click at [82, 163] on input "text" at bounding box center [229, 156] width 378 height 25
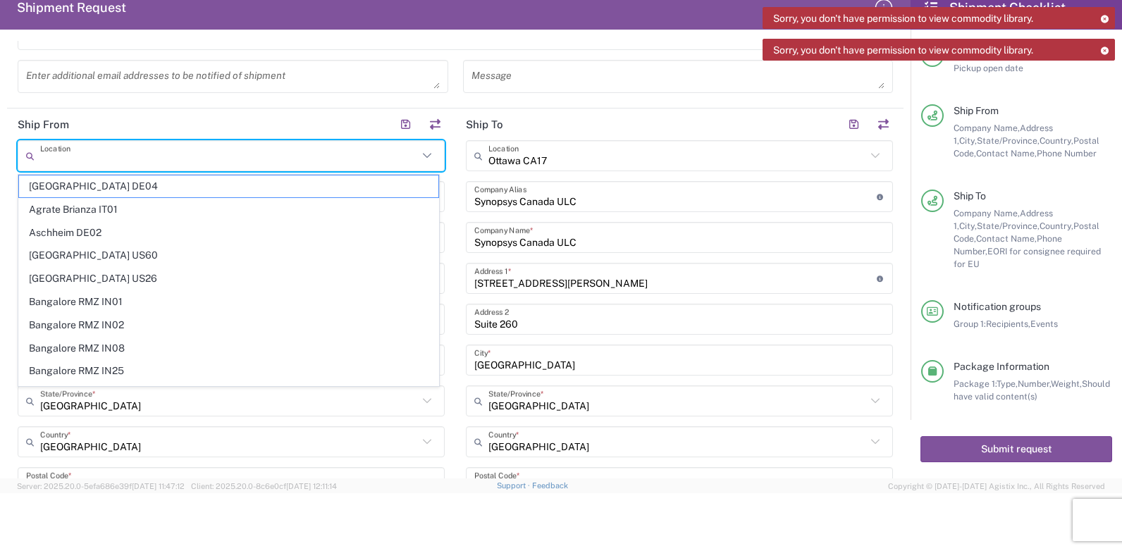
type input "C"
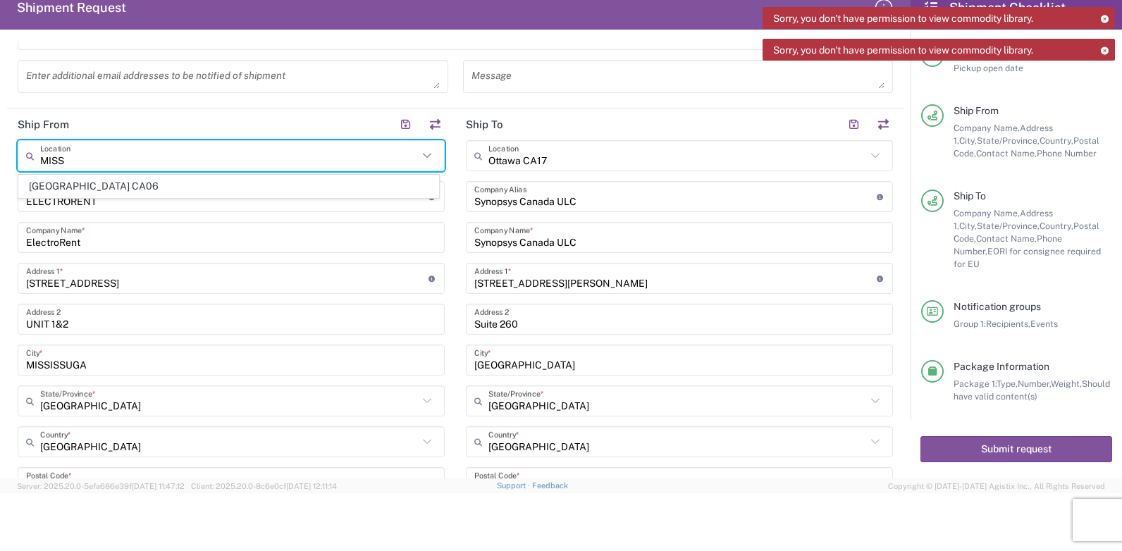
type input "MISS"
click at [128, 364] on input "MISSISSUGA" at bounding box center [231, 360] width 410 height 25
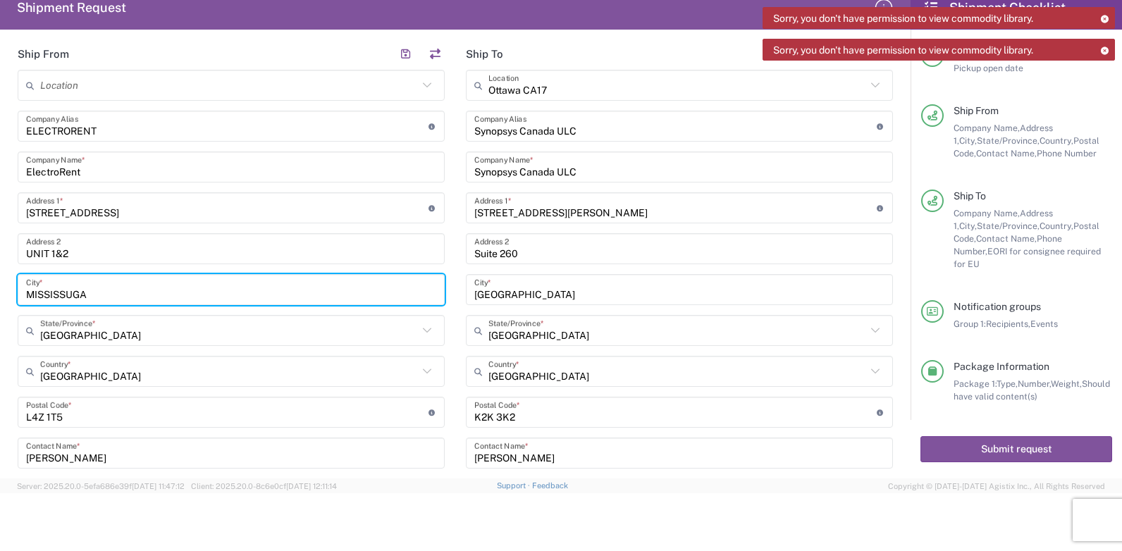
scroll to position [282, 0]
